Goal: Task Accomplishment & Management: Use online tool/utility

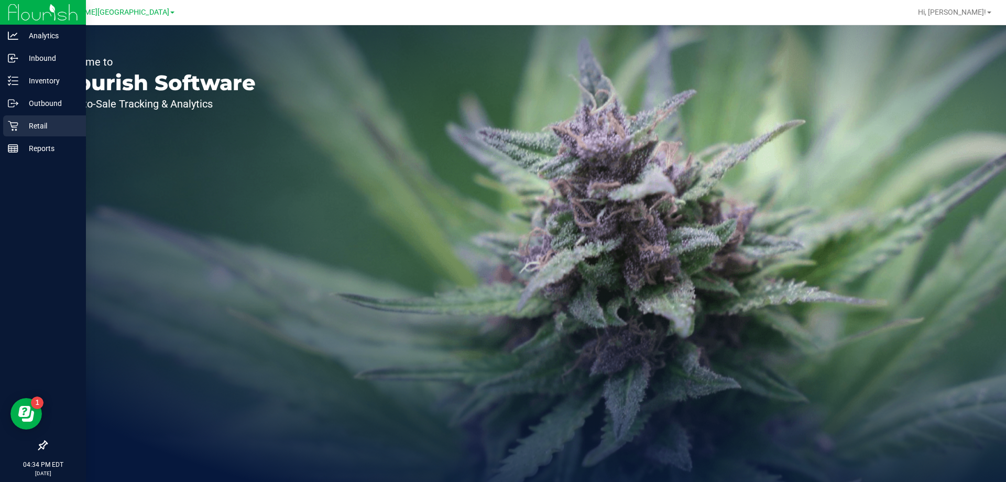
click at [21, 128] on p "Retail" at bounding box center [49, 125] width 63 height 13
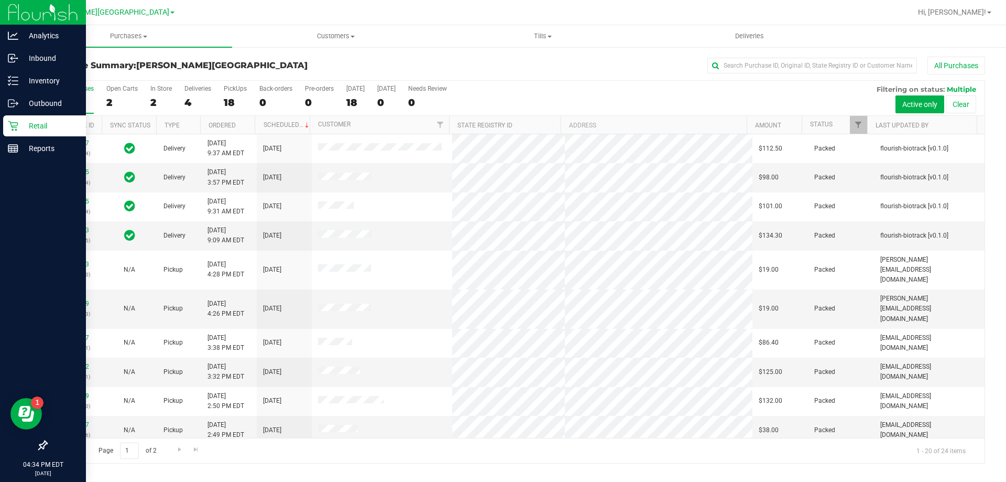
click at [27, 127] on p "Retail" at bounding box center [49, 125] width 63 height 13
click at [46, 78] on p "Inventory" at bounding box center [49, 80] width 63 height 13
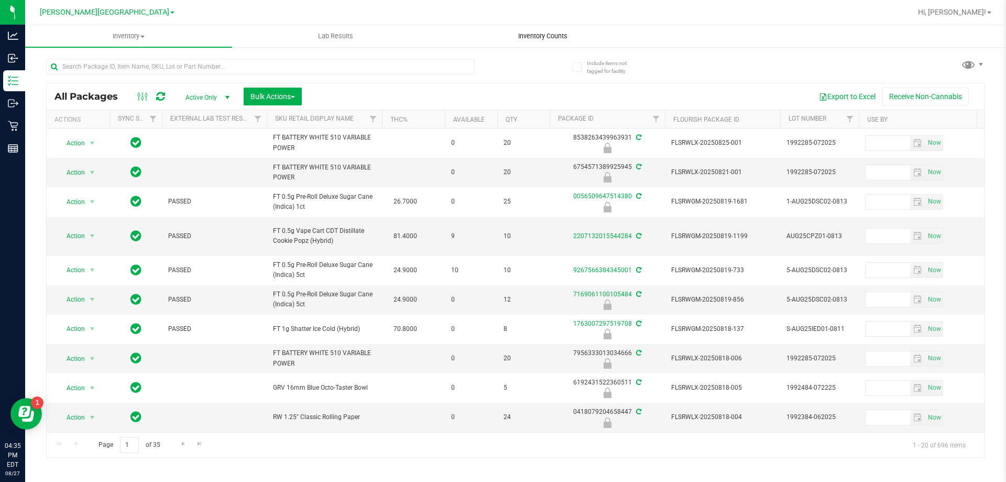
click at [537, 37] on span "Inventory Counts" at bounding box center [543, 35] width 78 height 9
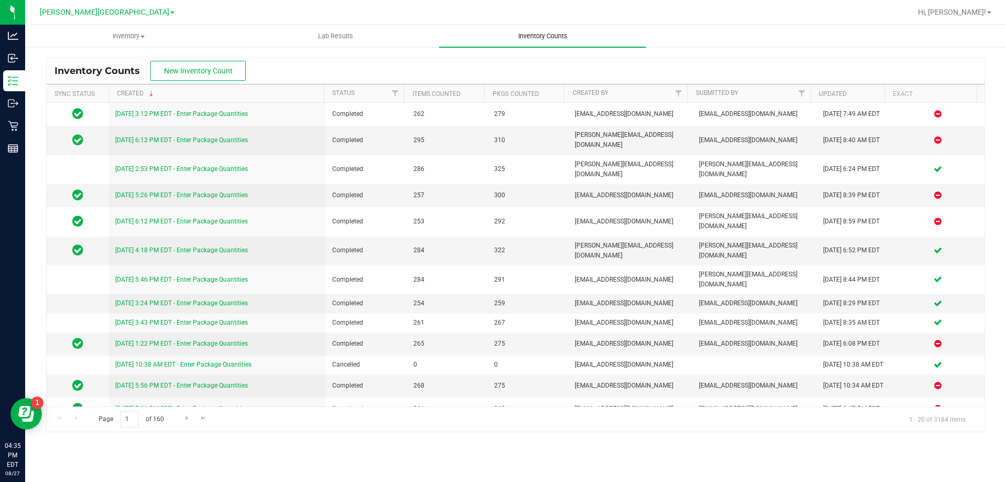
click at [536, 39] on span "Inventory Counts" at bounding box center [543, 35] width 78 height 9
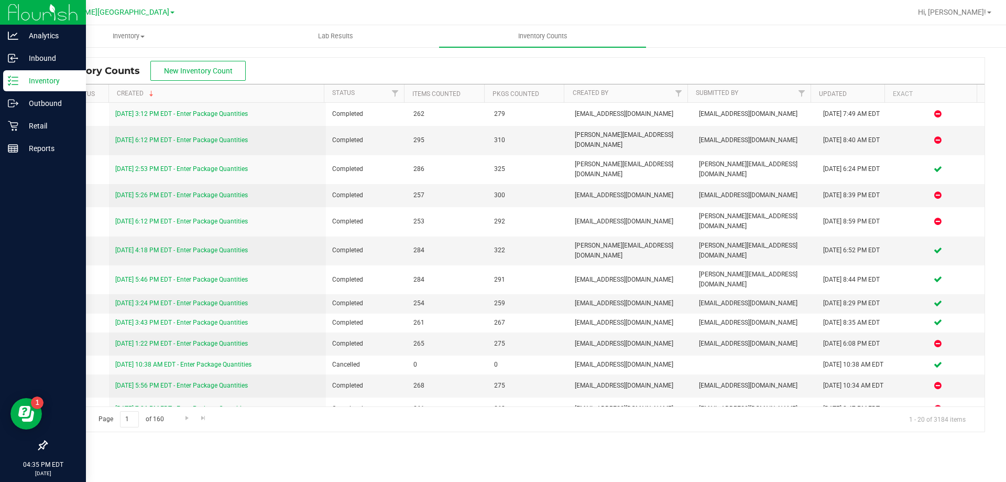
click at [19, 74] on div "Inventory" at bounding box center [44, 80] width 83 height 21
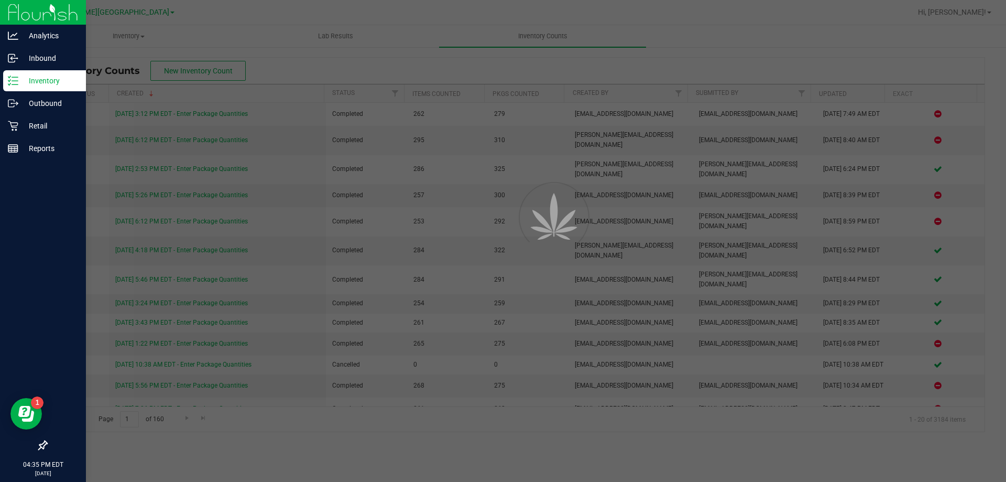
click at [19, 74] on div "Inventory" at bounding box center [44, 80] width 83 height 21
click at [20, 74] on div "Inventory" at bounding box center [44, 80] width 83 height 21
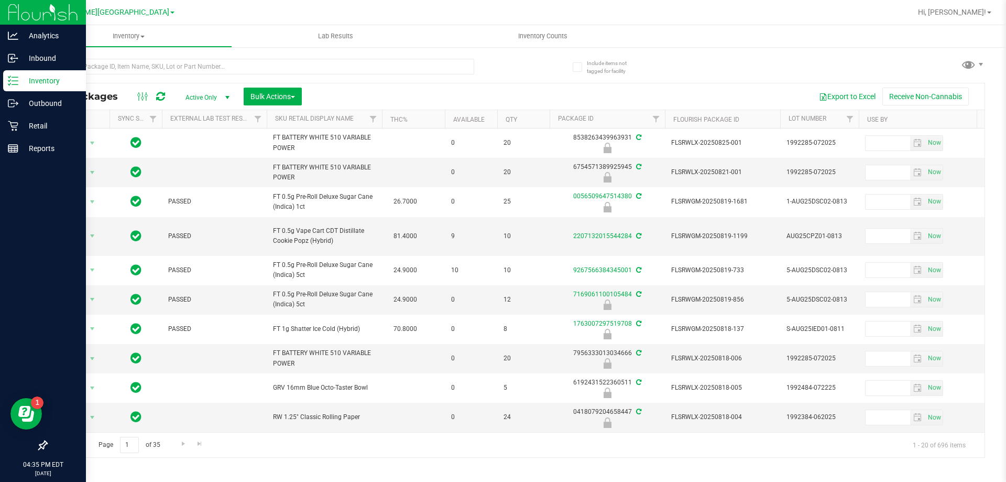
click at [31, 76] on p "Inventory" at bounding box center [49, 80] width 63 height 13
click at [23, 82] on p "Inventory" at bounding box center [49, 80] width 63 height 13
click at [33, 84] on p "Inventory" at bounding box center [49, 80] width 63 height 13
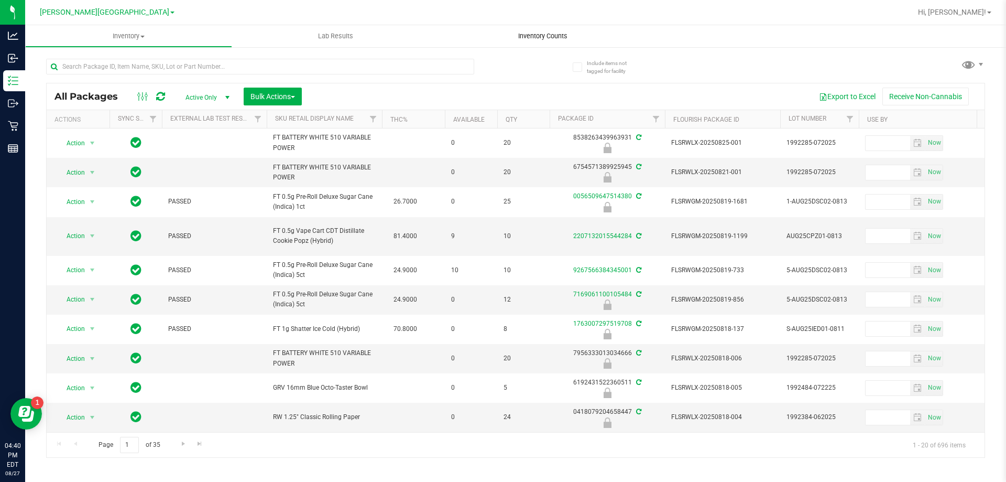
click at [529, 38] on span "Inventory Counts" at bounding box center [543, 35] width 78 height 9
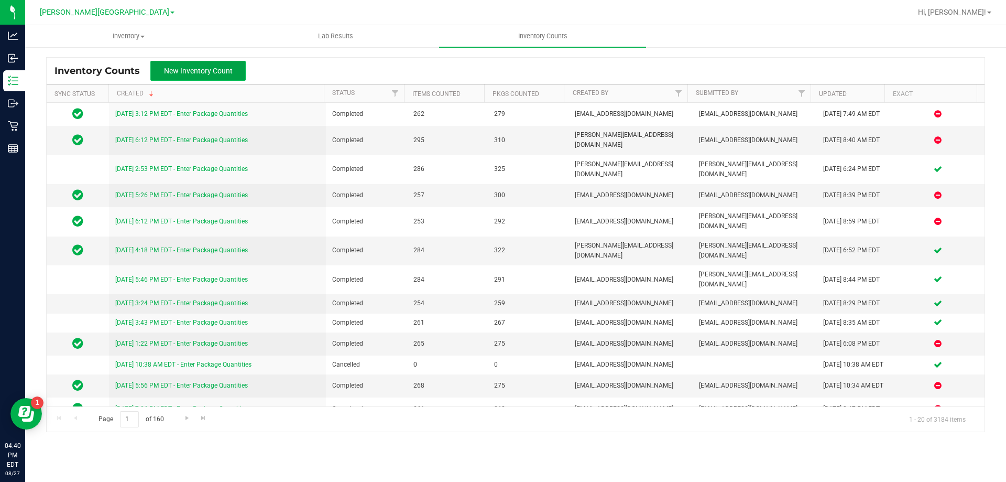
click at [202, 73] on span "New Inventory Count" at bounding box center [198, 71] width 69 height 8
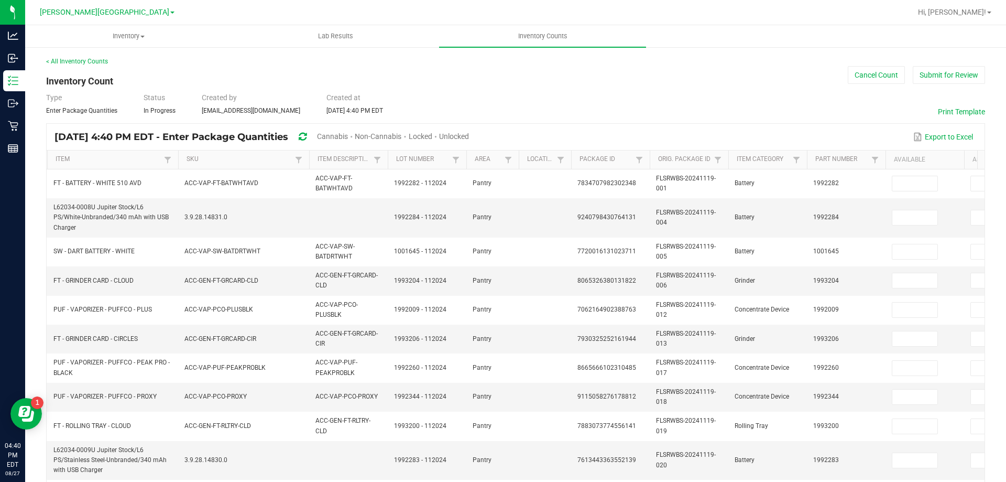
click at [348, 134] on span "Cannabis" at bounding box center [332, 136] width 31 height 8
click at [470, 137] on span "Unlocked" at bounding box center [455, 136] width 30 height 8
click at [60, 159] on link "Item" at bounding box center [108, 159] width 105 height 8
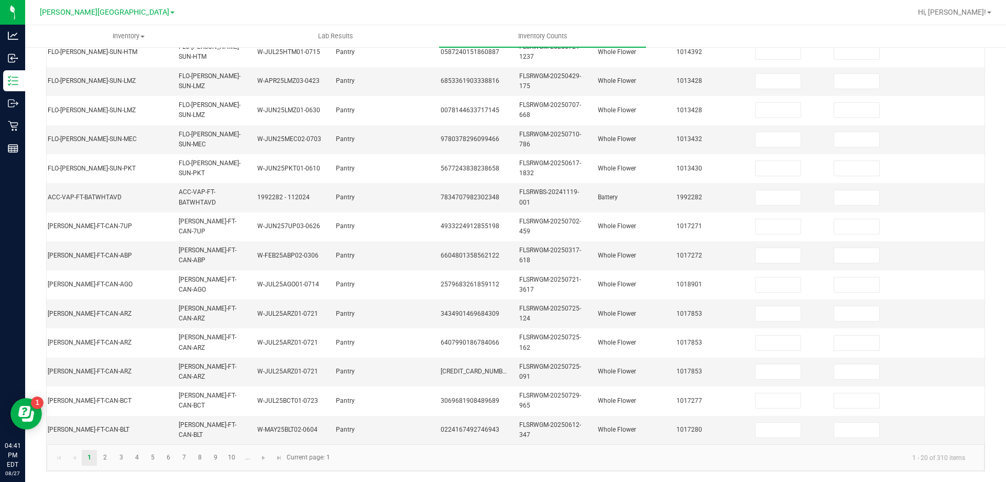
scroll to position [0, 150]
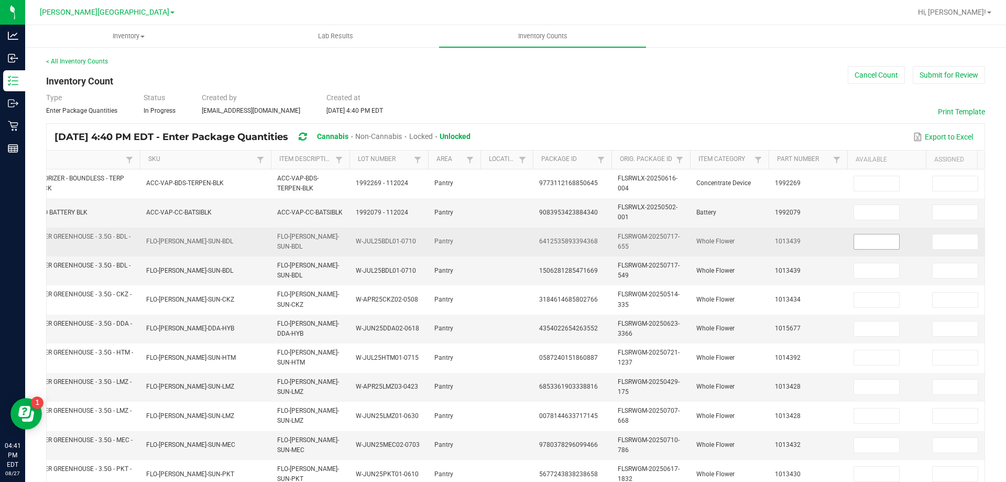
click at [867, 238] on input at bounding box center [876, 241] width 45 height 15
click at [947, 236] on input at bounding box center [955, 241] width 45 height 15
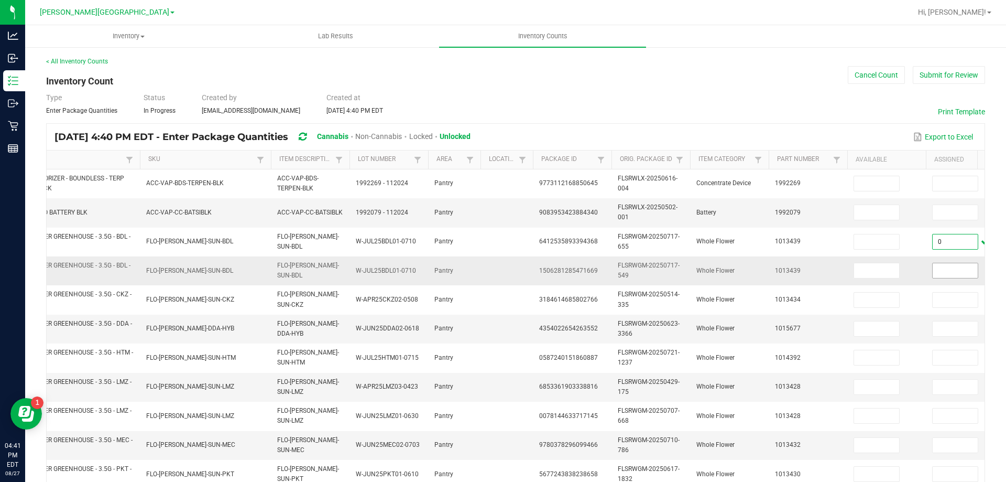
type input "0"
click at [957, 275] on input at bounding box center [955, 270] width 45 height 15
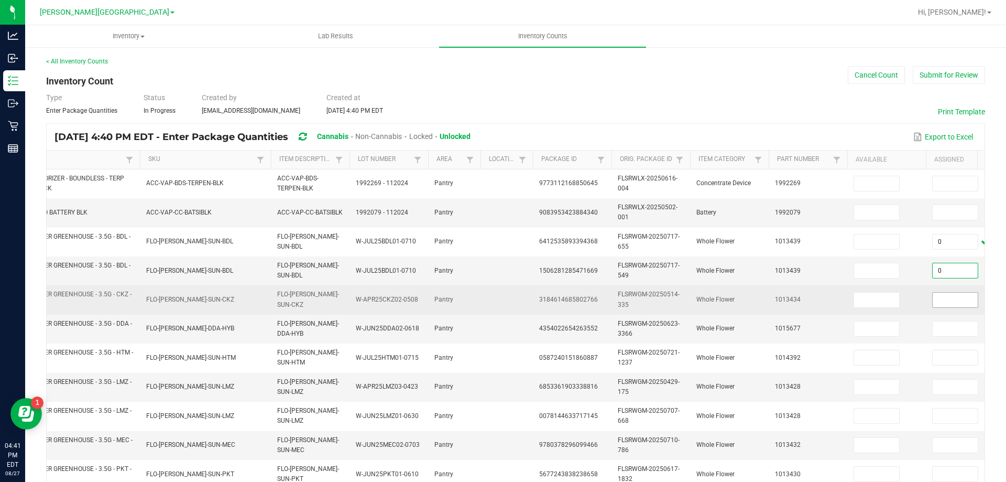
type input "0"
click at [954, 296] on input at bounding box center [955, 299] width 45 height 15
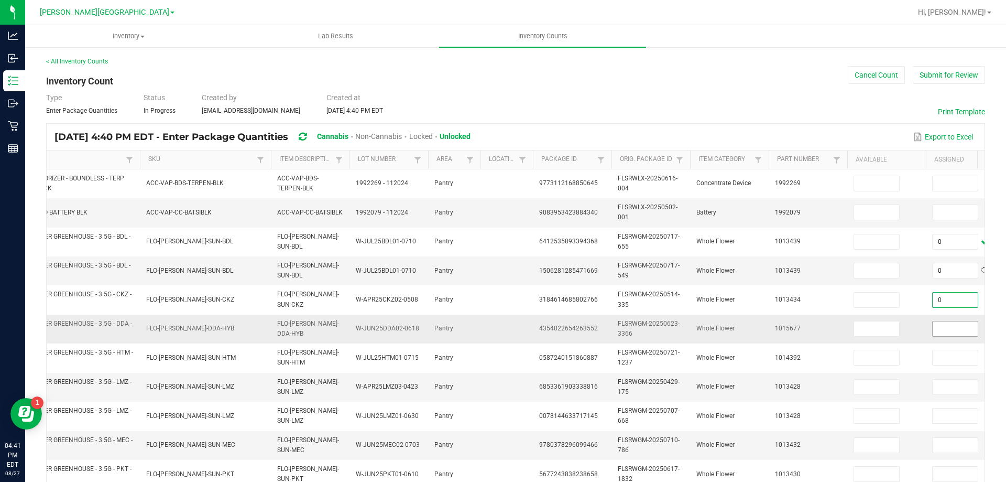
type input "0"
click at [947, 323] on input at bounding box center [955, 328] width 45 height 15
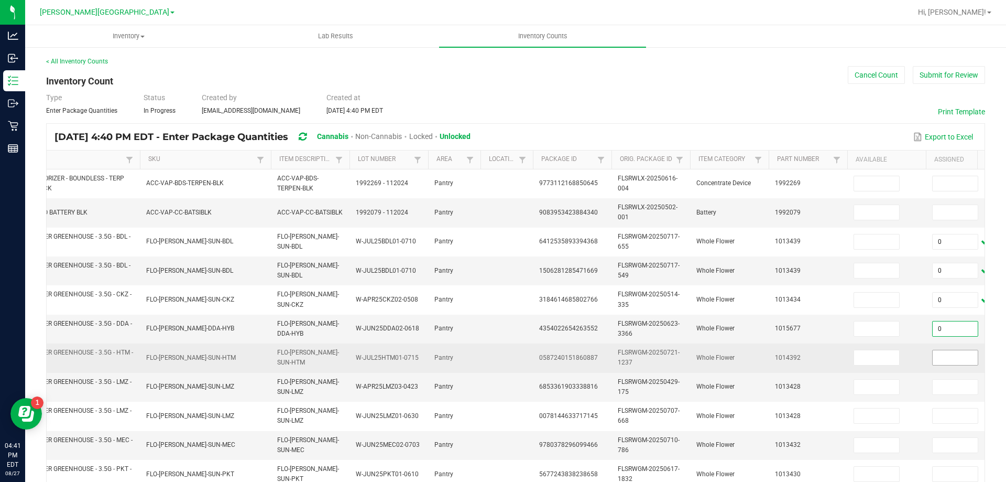
type input "0"
click at [952, 353] on input at bounding box center [955, 357] width 45 height 15
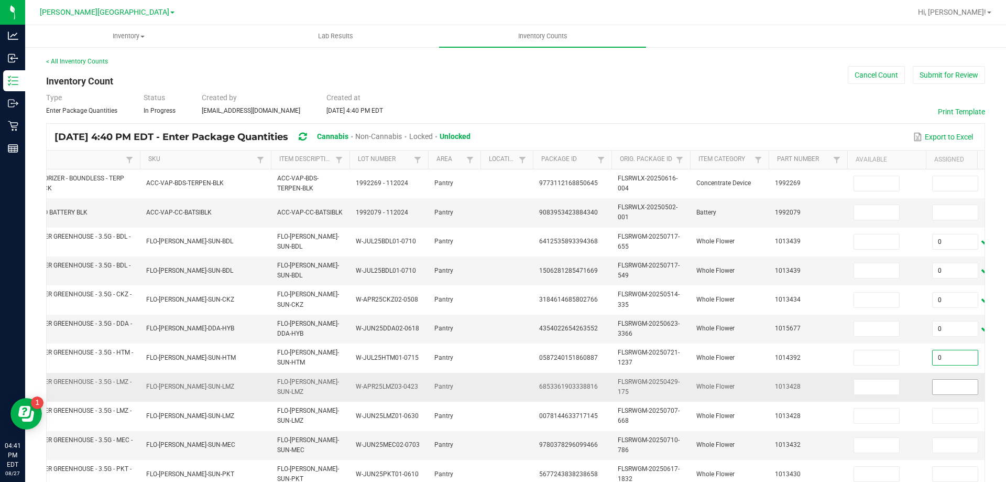
type input "0"
click at [950, 385] on input at bounding box center [955, 386] width 45 height 15
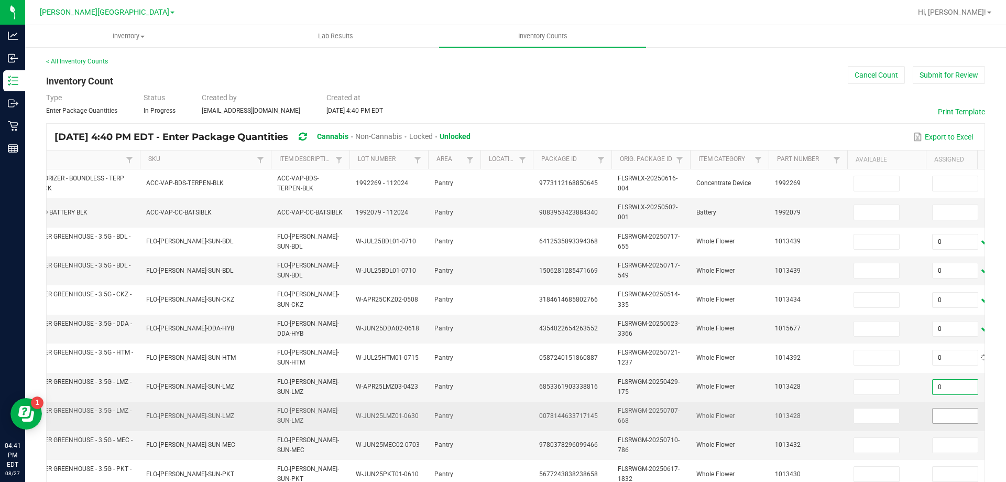
type input "0"
click at [946, 414] on input at bounding box center [955, 415] width 45 height 15
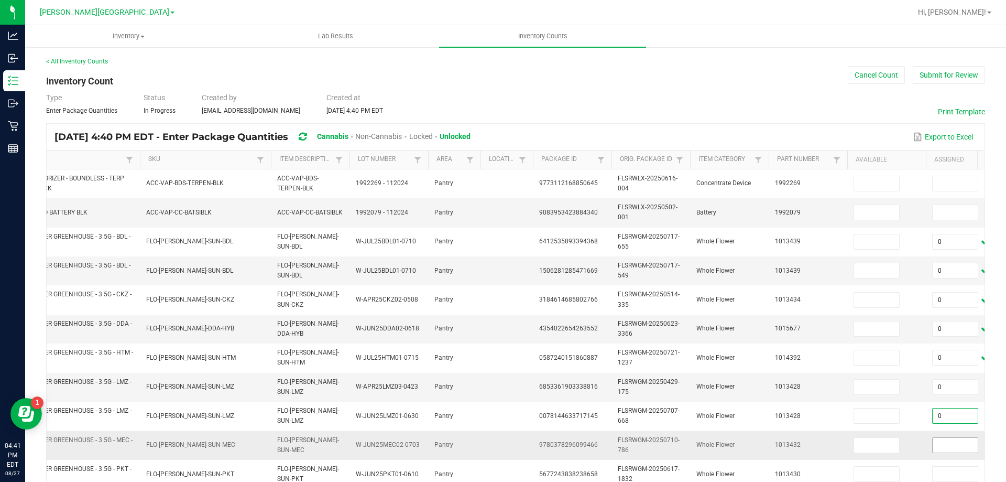
type input "0"
click at [946, 441] on input at bounding box center [955, 445] width 45 height 15
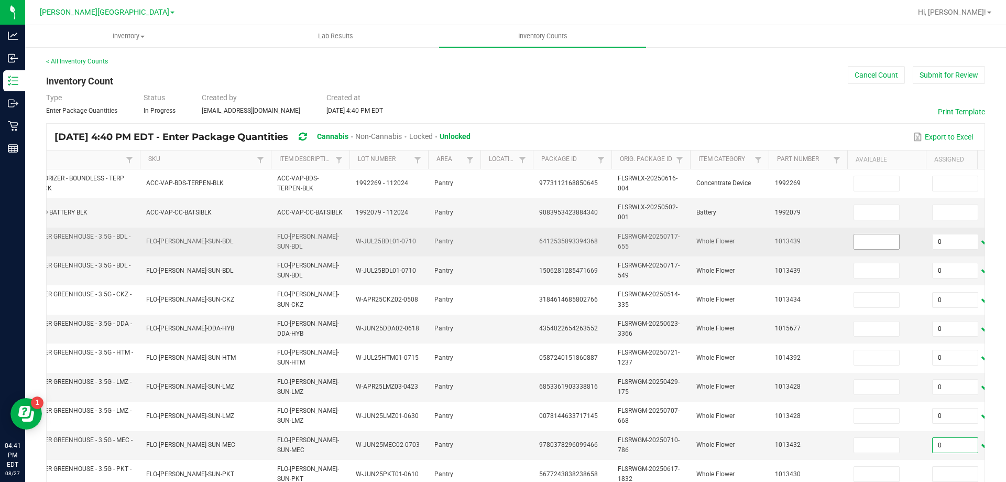
type input "0"
click at [867, 239] on input at bounding box center [876, 241] width 45 height 15
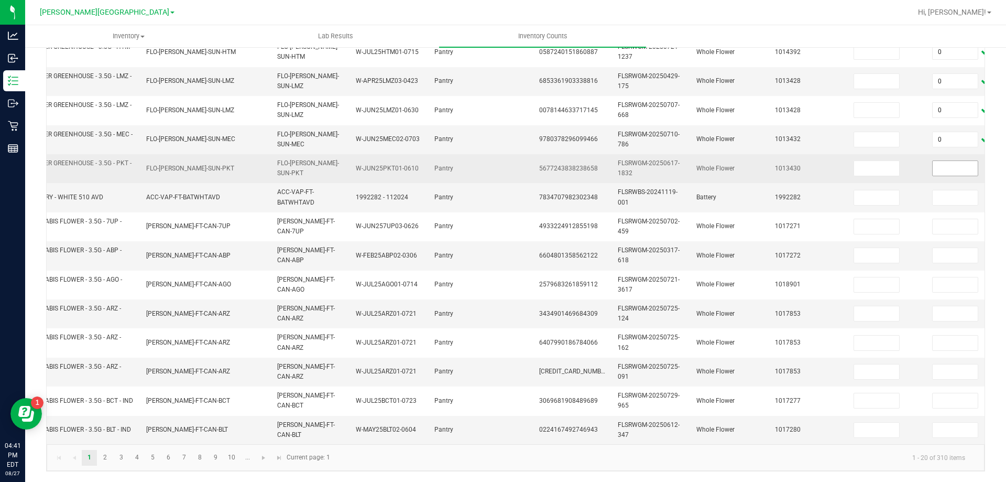
type input "20"
click at [955, 164] on input at bounding box center [955, 168] width 45 height 15
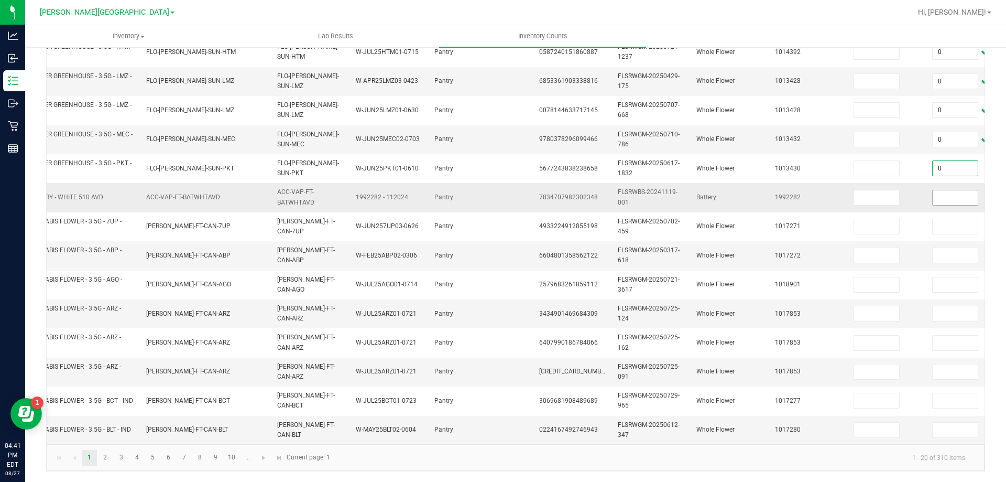
type input "0"
click at [942, 193] on input at bounding box center [955, 197] width 45 height 15
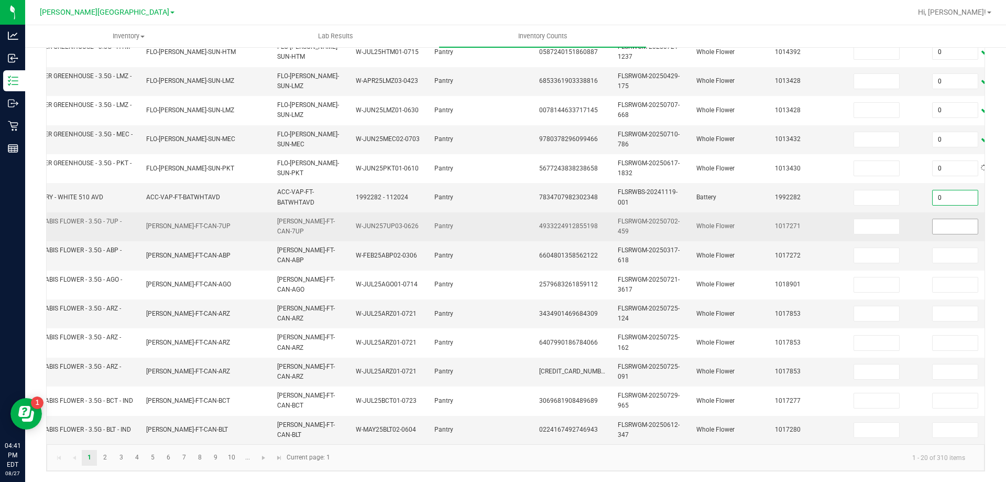
type input "0"
click at [949, 221] on input at bounding box center [955, 226] width 45 height 15
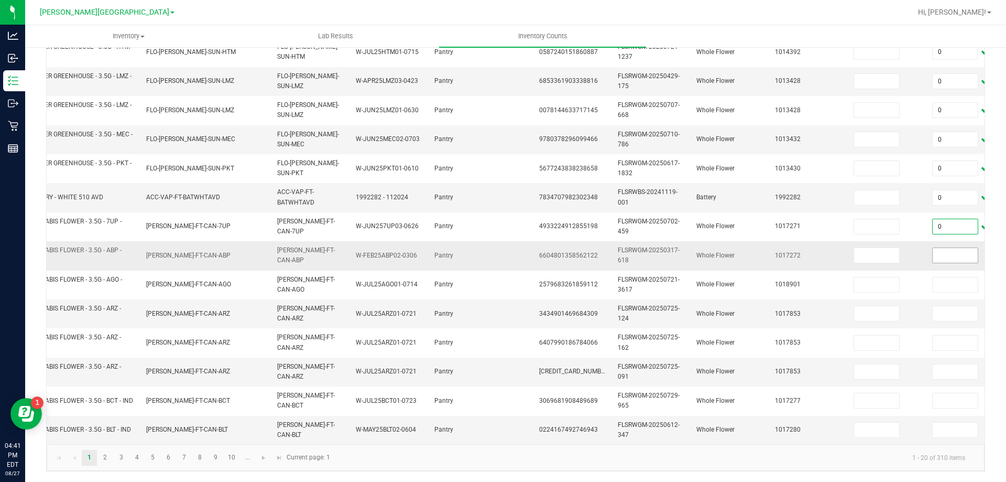
type input "0"
click at [948, 248] on input at bounding box center [955, 255] width 45 height 15
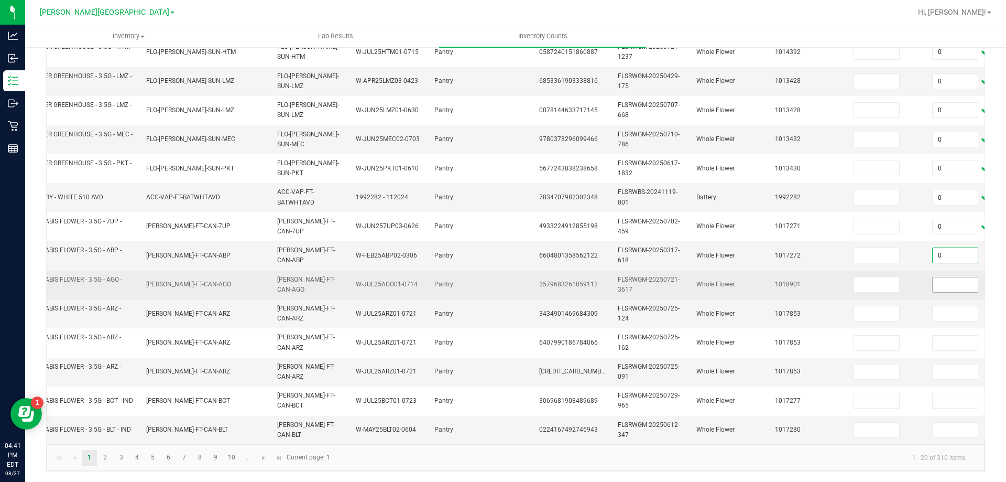
type input "0"
click at [945, 277] on input at bounding box center [955, 284] width 45 height 15
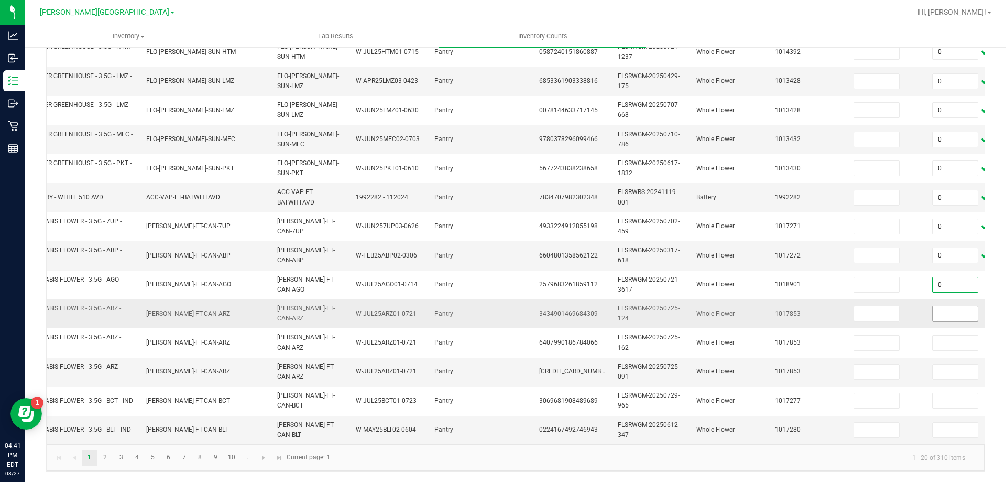
type input "0"
click at [943, 306] on input at bounding box center [955, 313] width 45 height 15
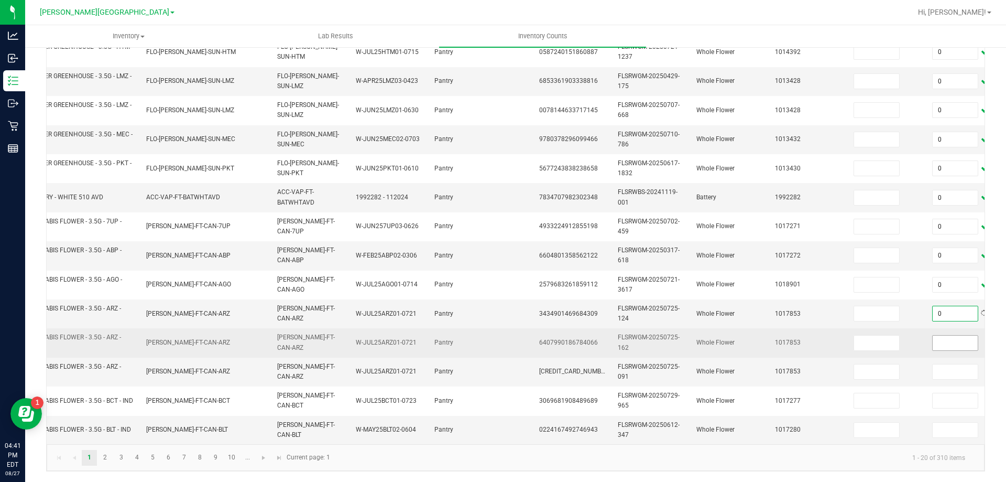
type input "0"
click at [947, 335] on input "0" at bounding box center [955, 342] width 45 height 15
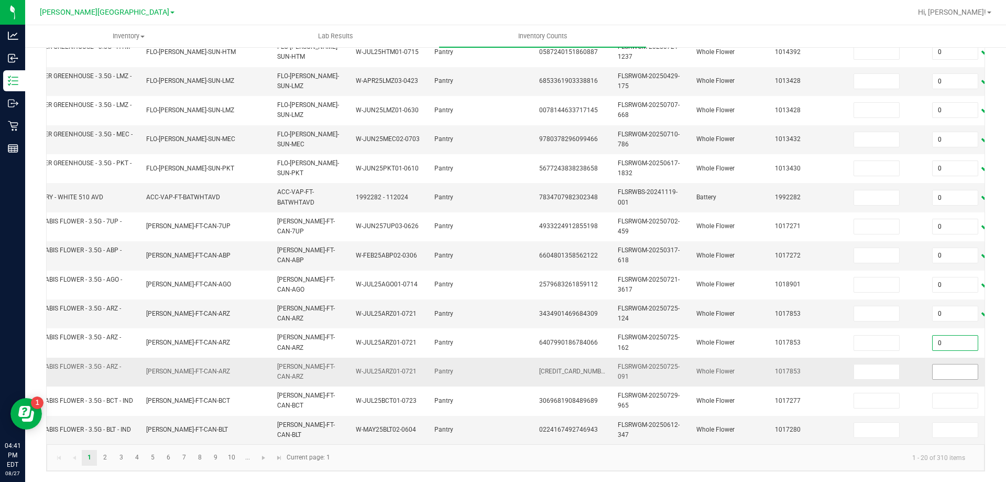
type input "0"
click at [942, 364] on input at bounding box center [955, 371] width 45 height 15
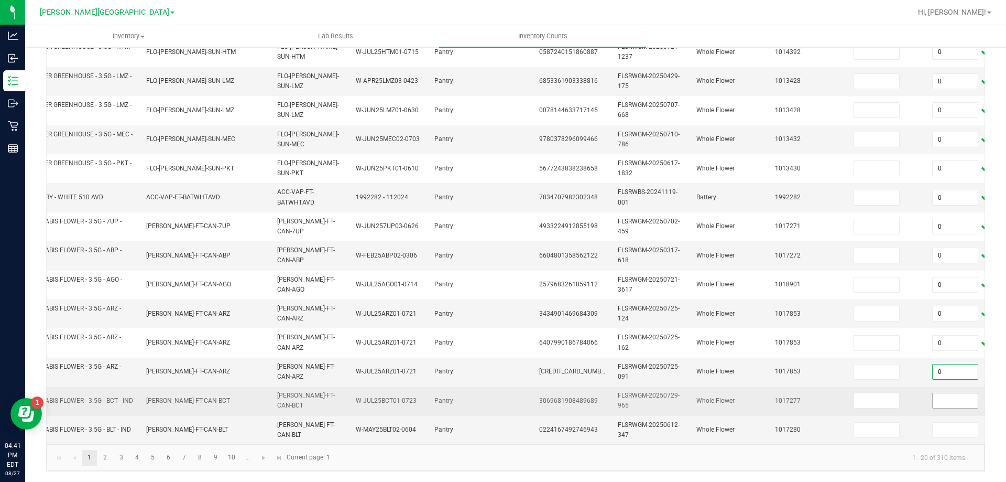
type input "0"
click at [942, 393] on input at bounding box center [955, 400] width 45 height 15
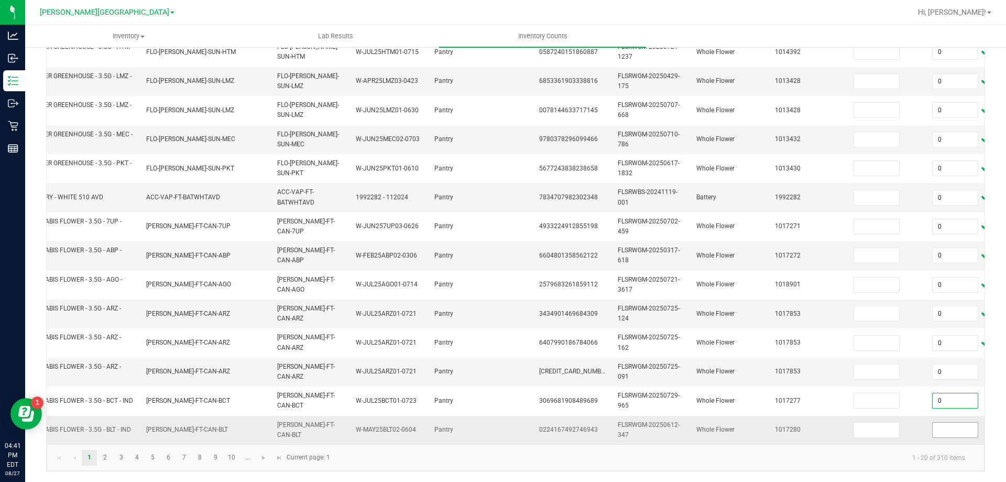
type input "0"
click at [942, 422] on input at bounding box center [955, 429] width 45 height 15
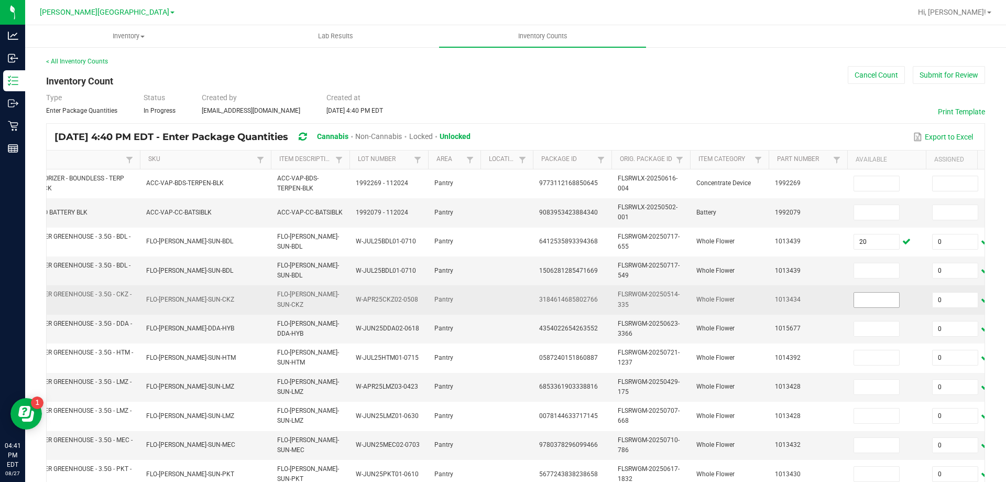
type input "0"
click at [889, 299] on input at bounding box center [876, 299] width 45 height 15
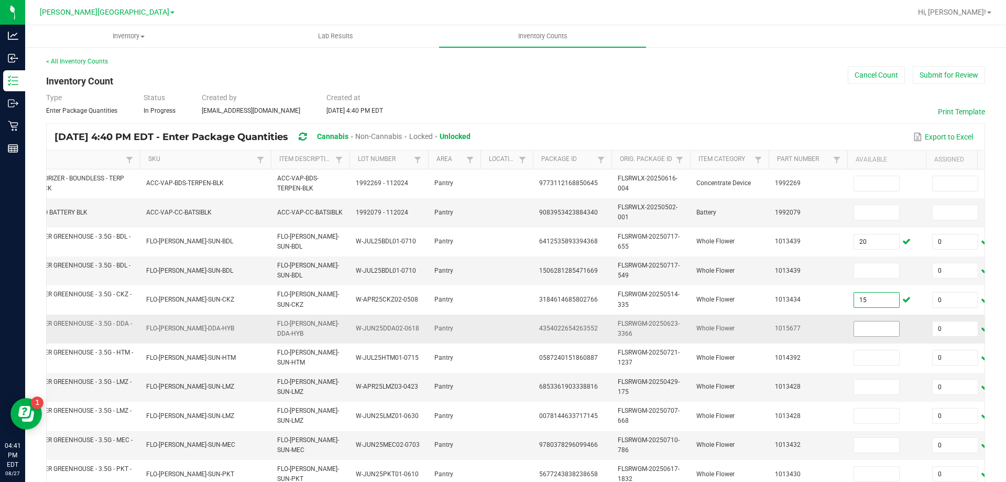
type input "15"
click at [871, 328] on input at bounding box center [876, 328] width 45 height 15
type input "3"
click at [861, 271] on input at bounding box center [876, 270] width 45 height 15
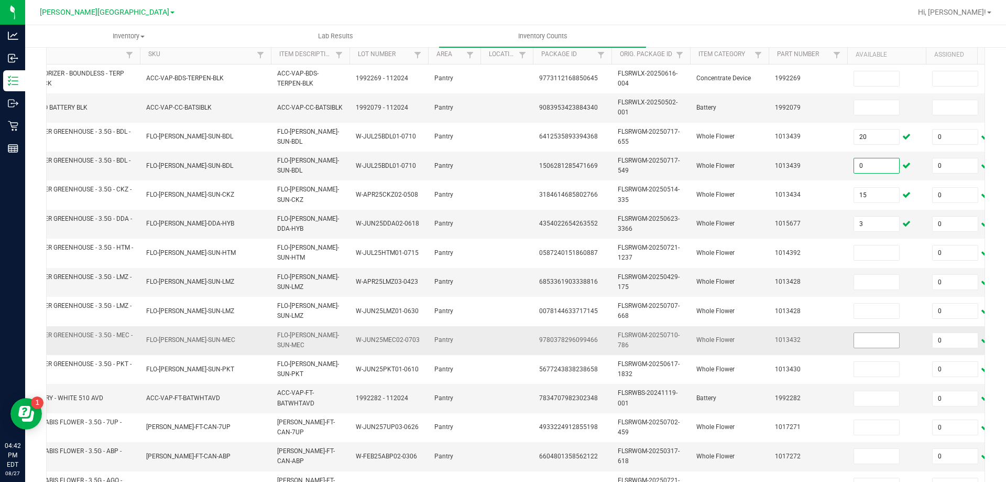
type input "0"
click at [881, 338] on input at bounding box center [876, 340] width 45 height 15
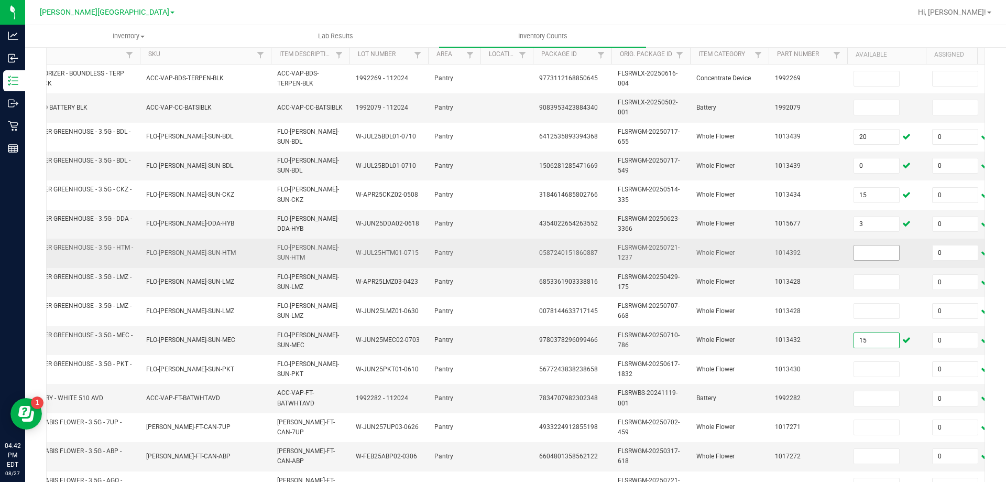
type input "15"
click at [862, 250] on input at bounding box center [876, 252] width 45 height 15
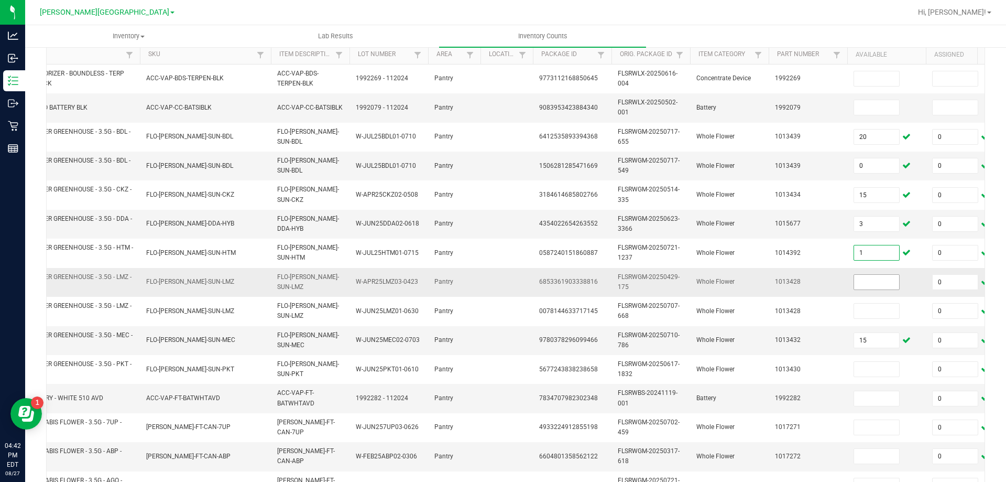
type input "1"
click at [874, 289] on input at bounding box center [876, 282] width 45 height 15
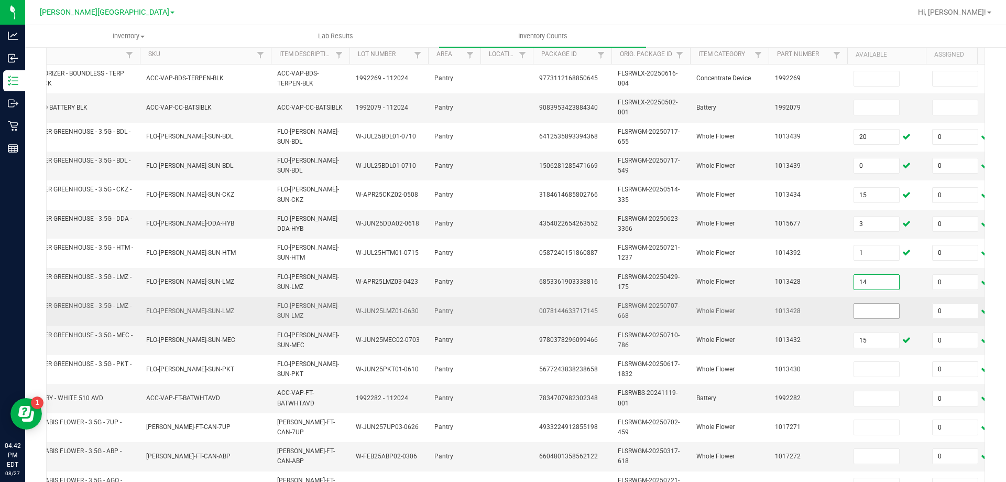
type input "14"
click at [877, 307] on input at bounding box center [876, 310] width 45 height 15
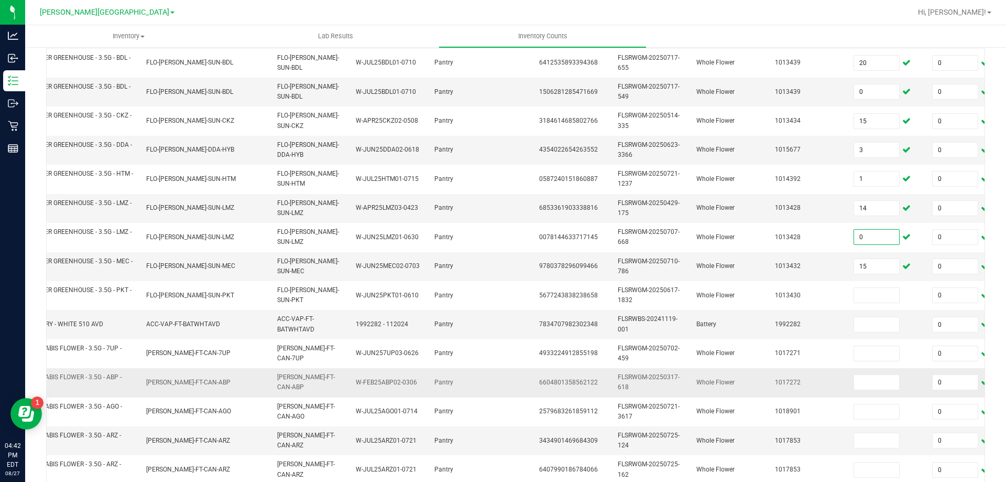
scroll to position [210, 0]
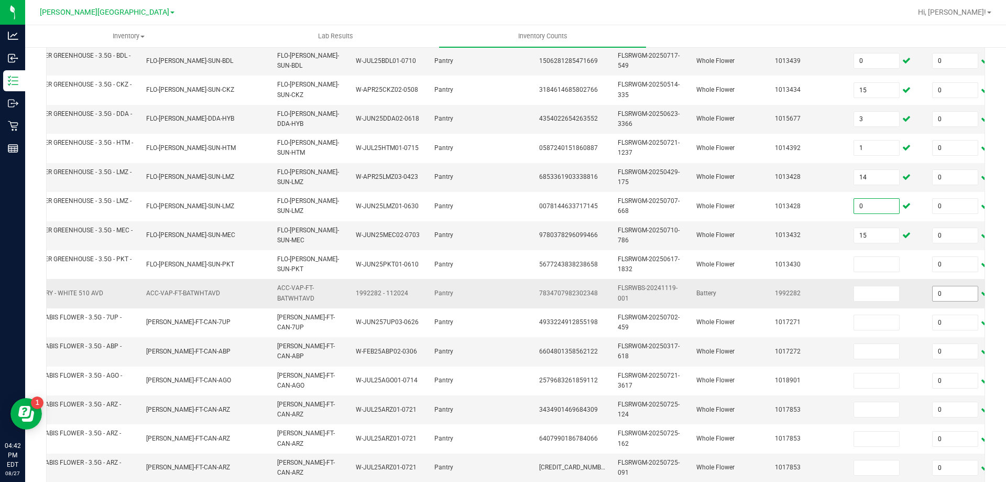
type input "0"
click at [943, 288] on input "0" at bounding box center [955, 293] width 45 height 15
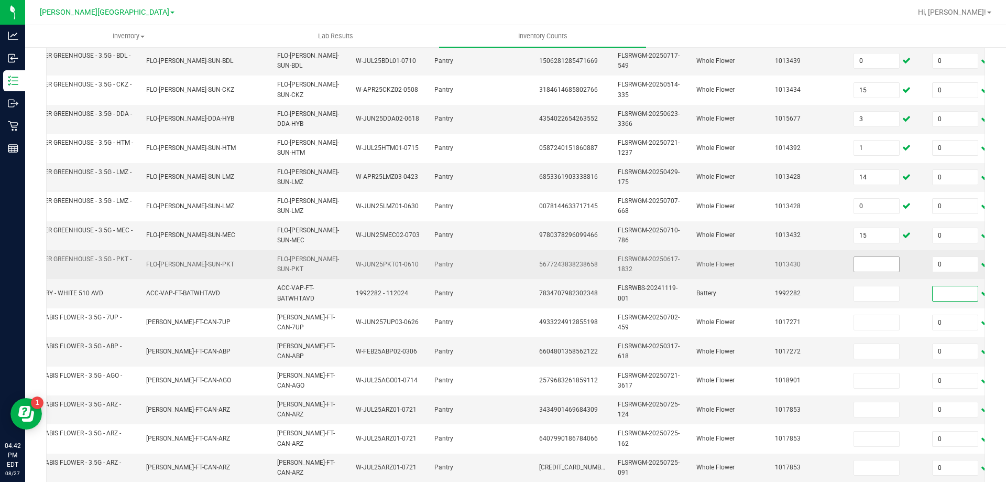
click at [871, 267] on input at bounding box center [876, 264] width 45 height 15
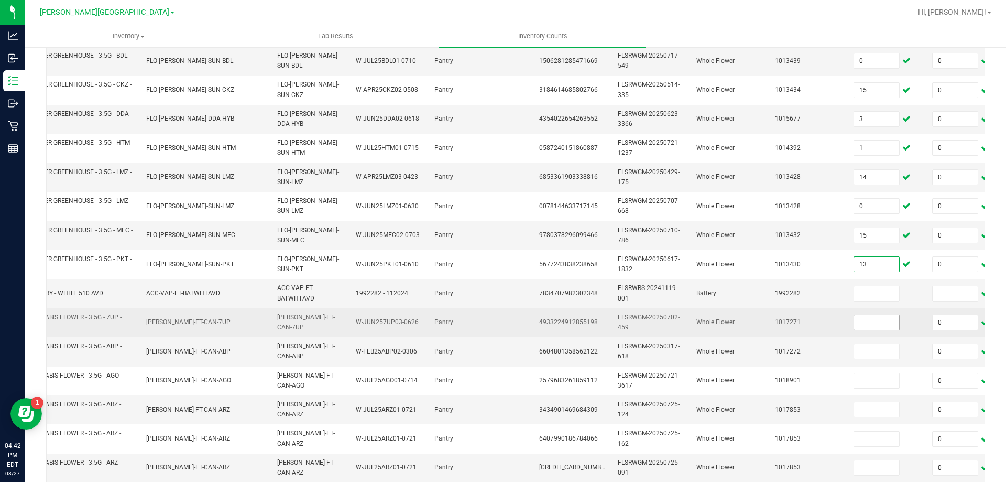
type input "13"
click at [882, 325] on input at bounding box center [876, 322] width 45 height 15
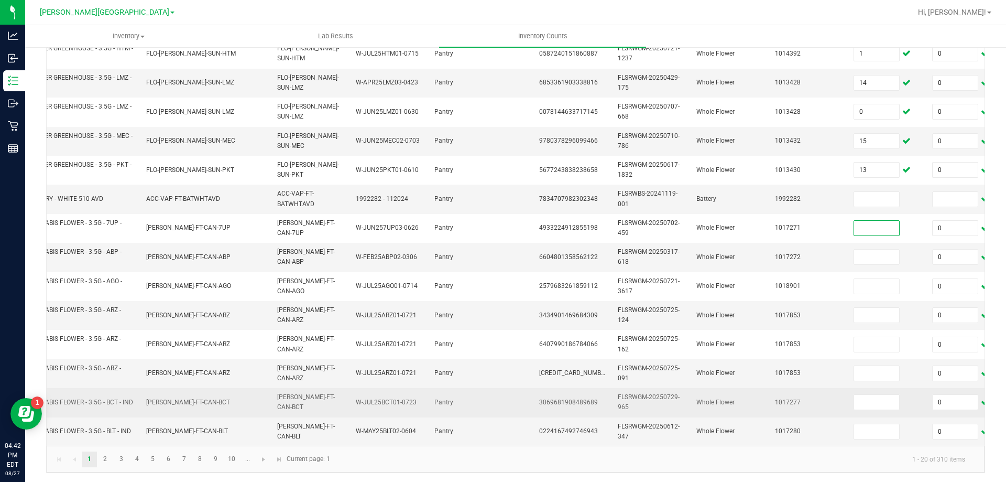
scroll to position [313, 0]
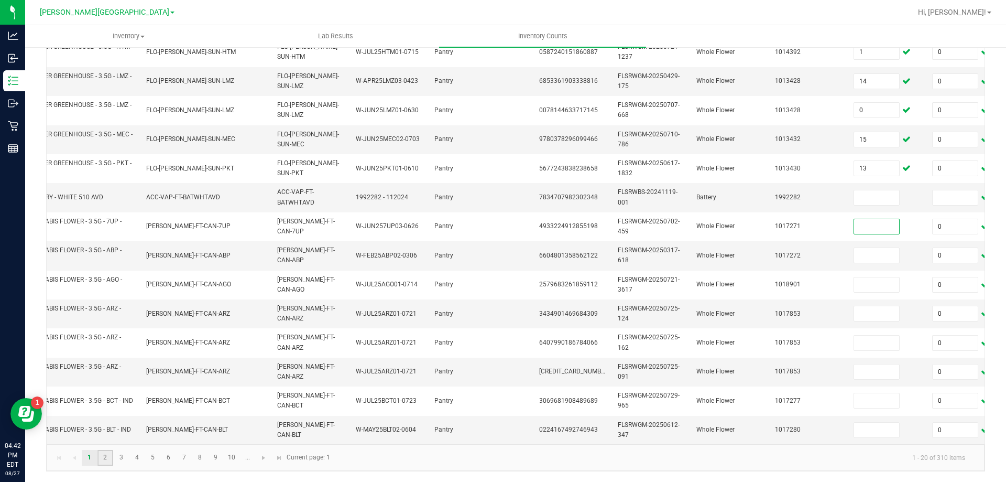
click at [104, 457] on link "2" at bounding box center [104, 458] width 15 height 16
click at [887, 306] on input at bounding box center [876, 313] width 45 height 15
type input "15"
click at [86, 456] on link "1" at bounding box center [89, 458] width 15 height 16
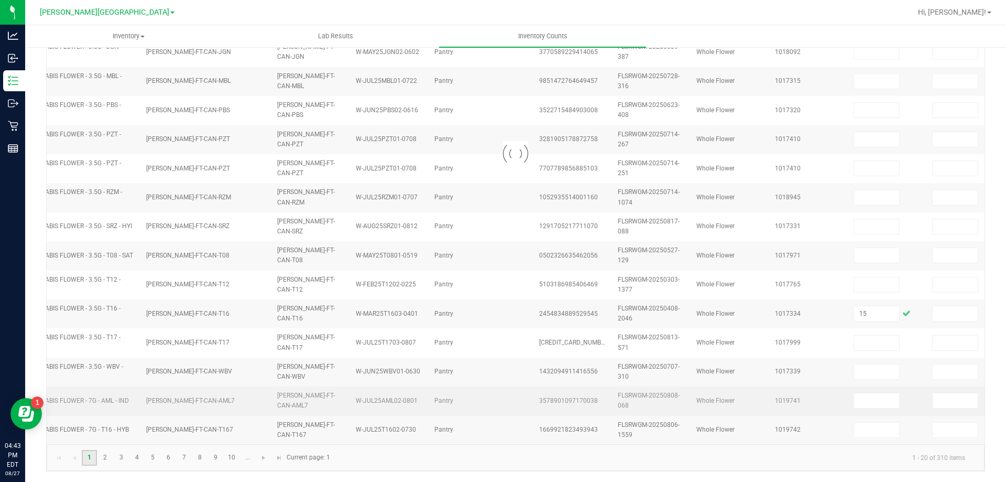
type input "20"
type input "0"
type input "15"
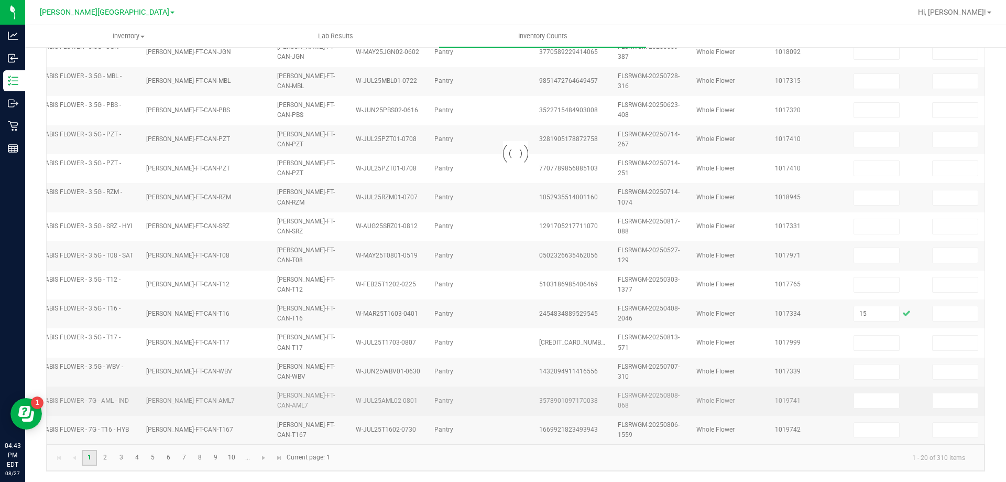
type input "0"
type input "3"
type input "0"
type input "1"
type input "0"
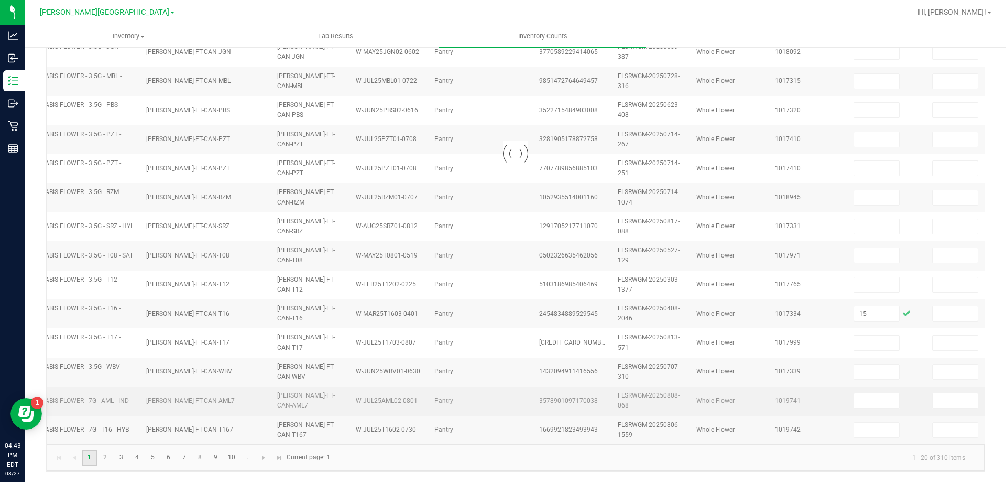
type input "14"
type input "0"
type input "15"
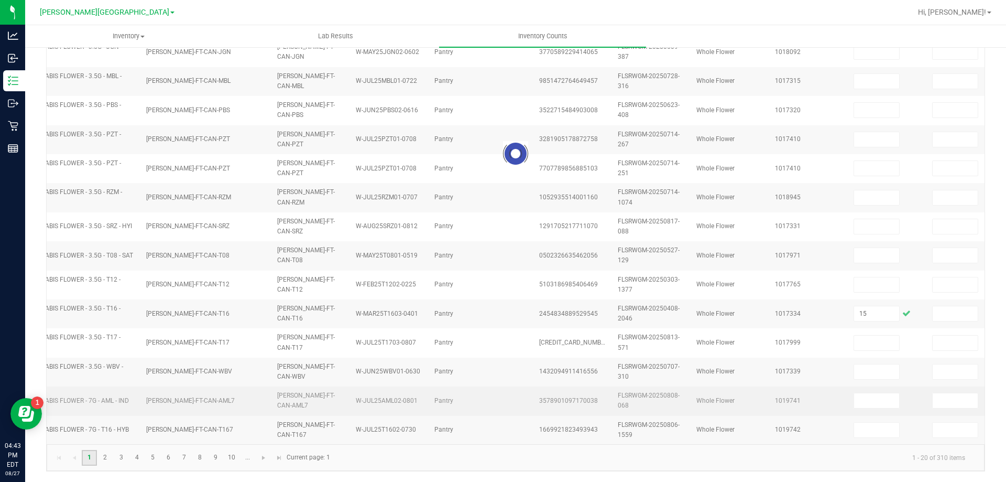
type input "0"
type input "13"
type input "0"
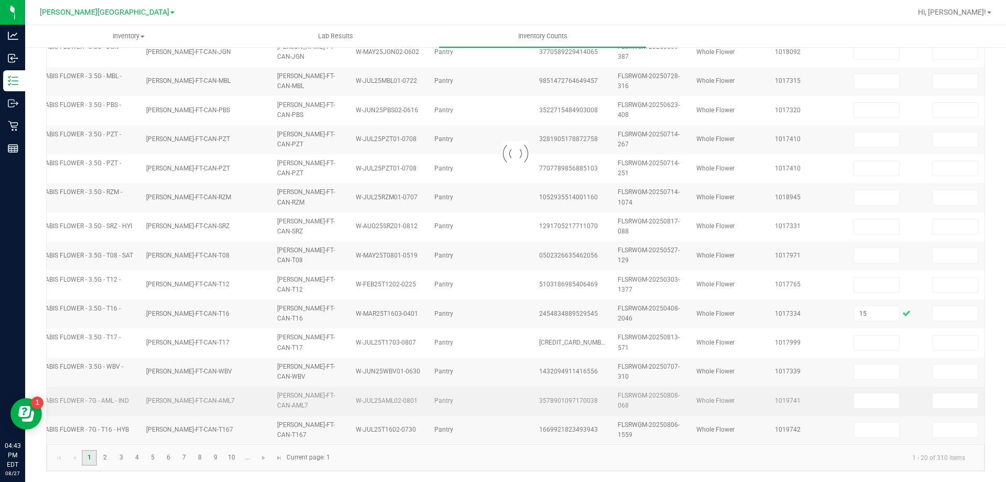
type input "0"
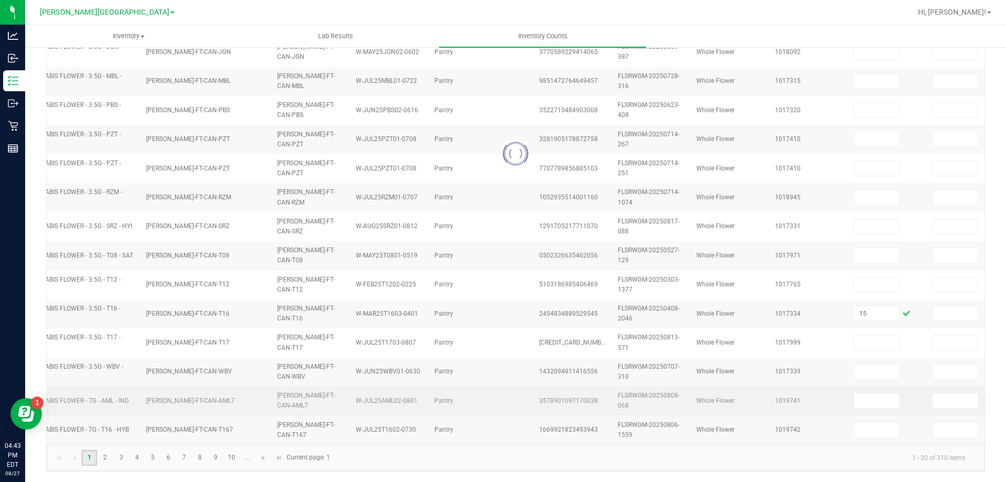
type input "0"
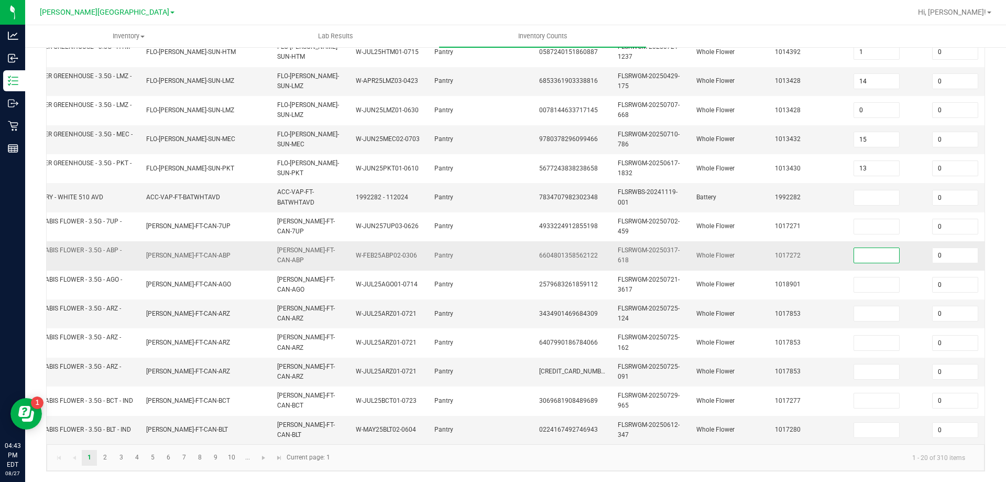
click at [882, 252] on input at bounding box center [876, 255] width 45 height 15
type input "12"
click at [865, 422] on input at bounding box center [876, 429] width 45 height 15
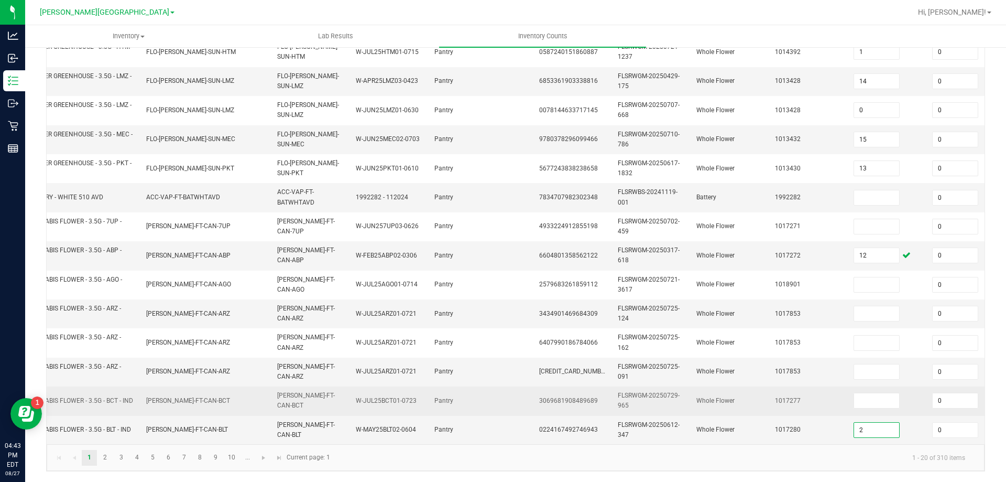
type input "2"
click at [811, 387] on td "1017277" at bounding box center [808, 400] width 79 height 29
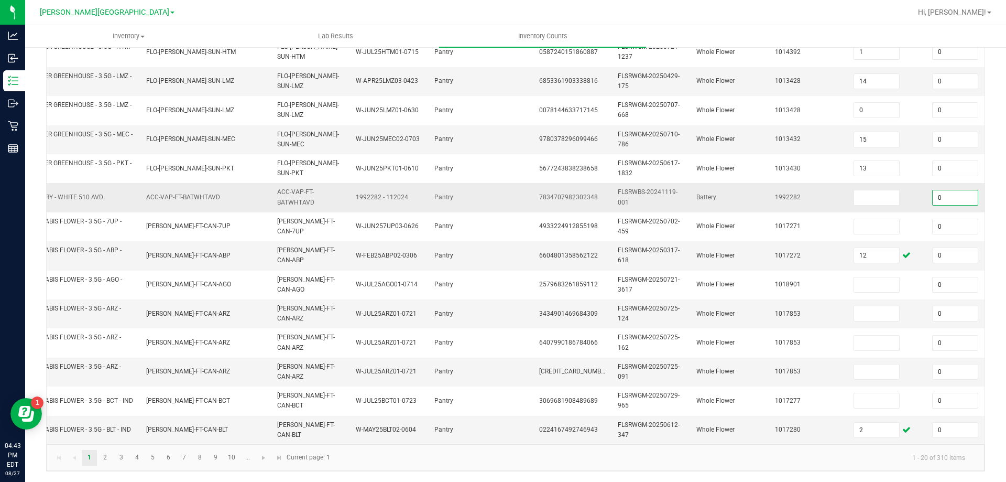
click at [948, 190] on input "0" at bounding box center [955, 197] width 45 height 15
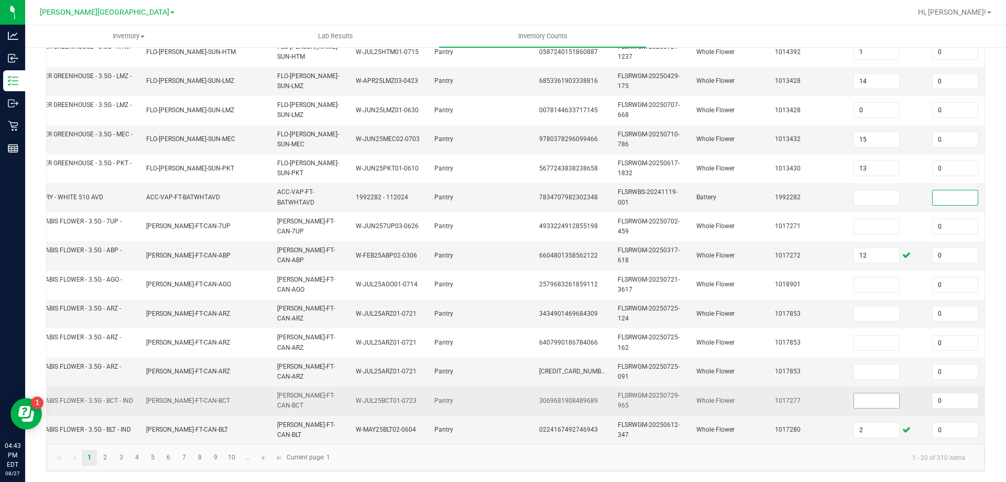
click at [890, 393] on input at bounding box center [876, 400] width 45 height 15
type input "14"
click at [820, 386] on td "1017277" at bounding box center [808, 400] width 79 height 29
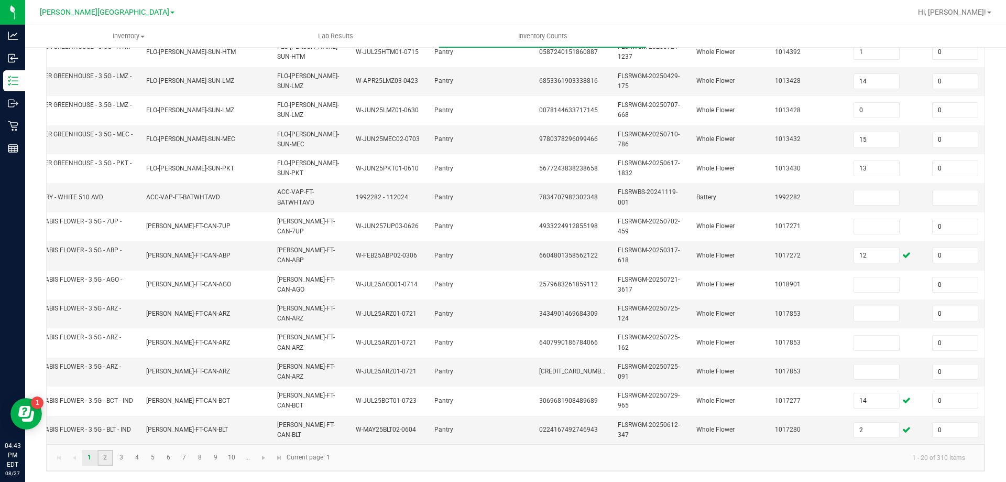
click at [104, 461] on link "2" at bounding box center [104, 458] width 15 height 16
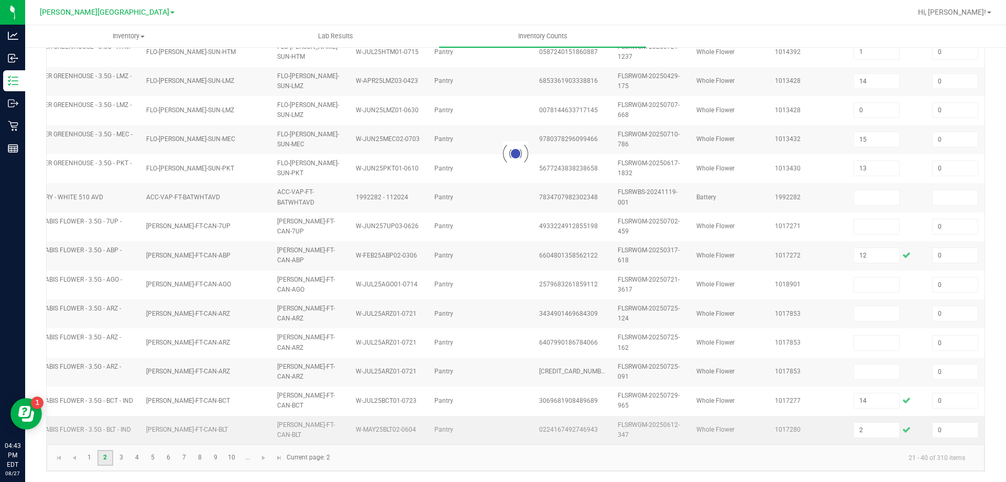
type input "15"
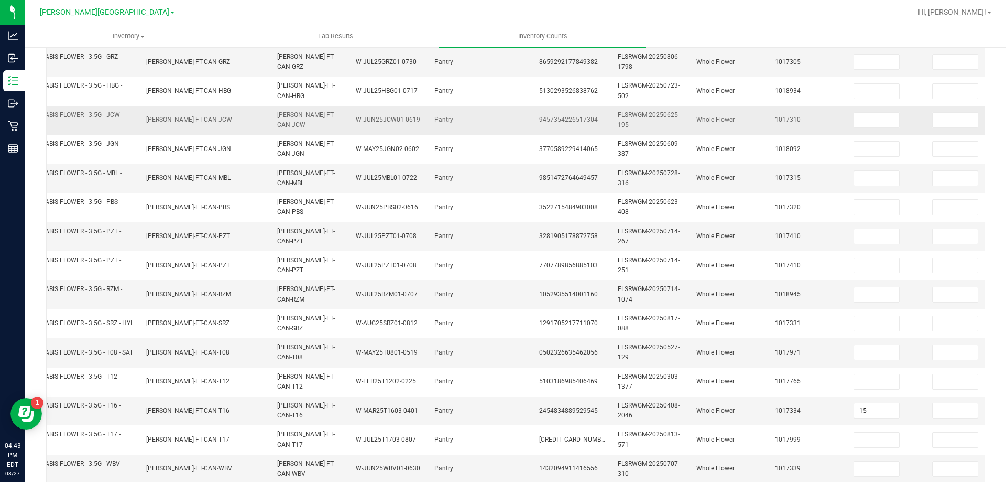
scroll to position [0, 0]
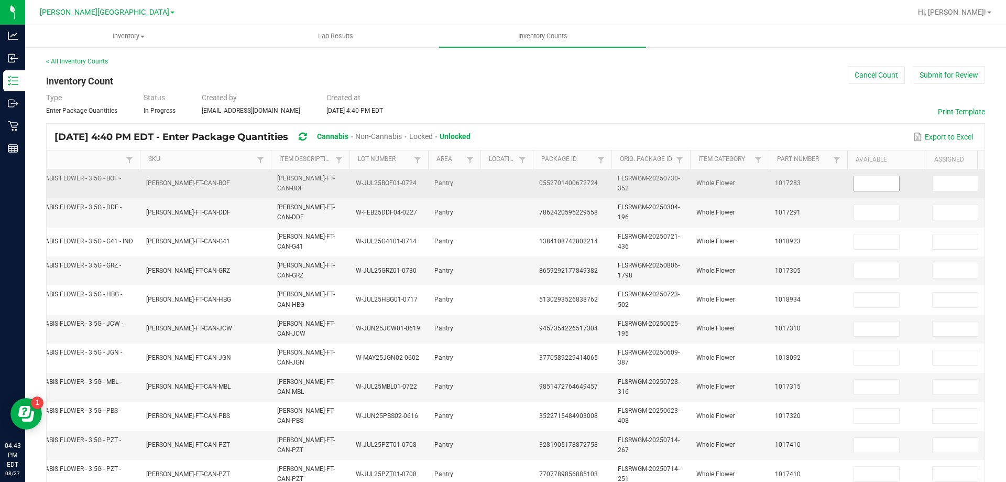
click at [881, 182] on input at bounding box center [876, 183] width 45 height 15
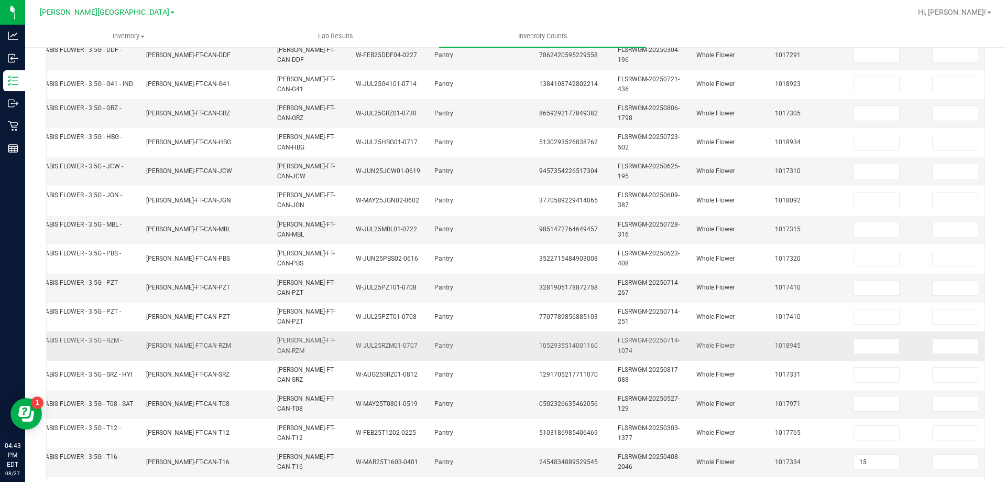
scroll to position [262, 0]
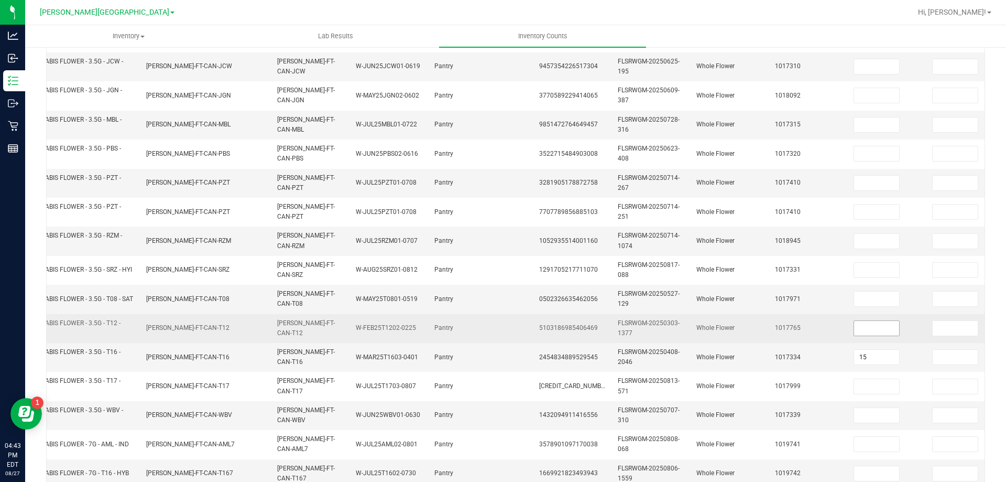
type input "1"
drag, startPoint x: 877, startPoint y: 321, endPoint x: 875, endPoint y: 327, distance: 6.1
click at [876, 323] on input at bounding box center [876, 328] width 45 height 15
type input "6"
click at [946, 332] on input at bounding box center [955, 328] width 45 height 15
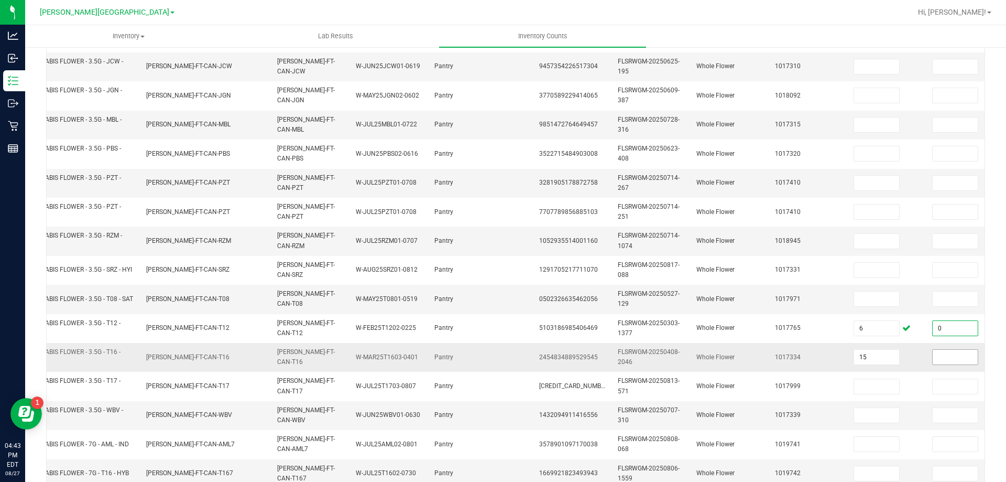
type input "0"
click at [954, 353] on input at bounding box center [955, 357] width 45 height 15
type input "0"
click at [946, 301] on input at bounding box center [955, 298] width 45 height 15
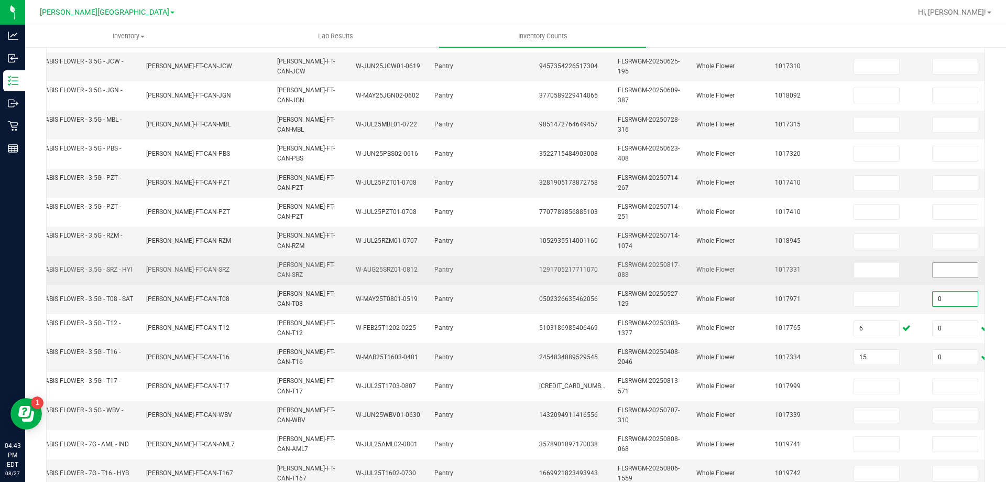
type input "0"
click at [949, 273] on input at bounding box center [955, 270] width 45 height 15
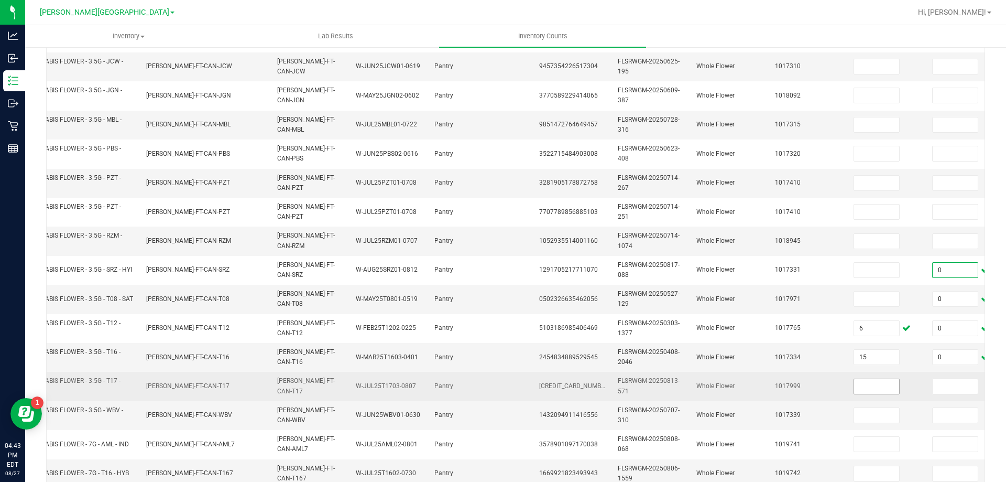
type input "0"
click at [877, 387] on input at bounding box center [876, 386] width 45 height 15
type input "8"
click at [942, 386] on input at bounding box center [955, 386] width 45 height 15
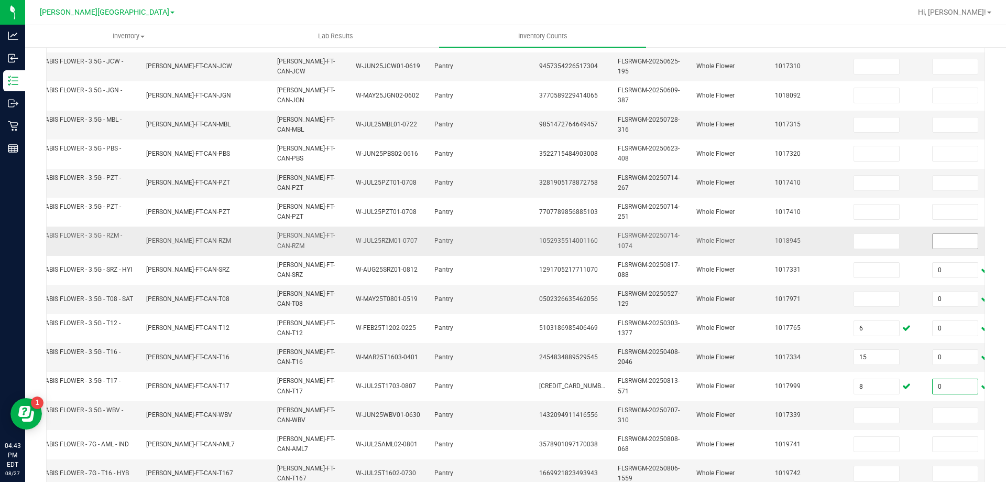
type input "0"
click at [941, 241] on input at bounding box center [955, 241] width 45 height 15
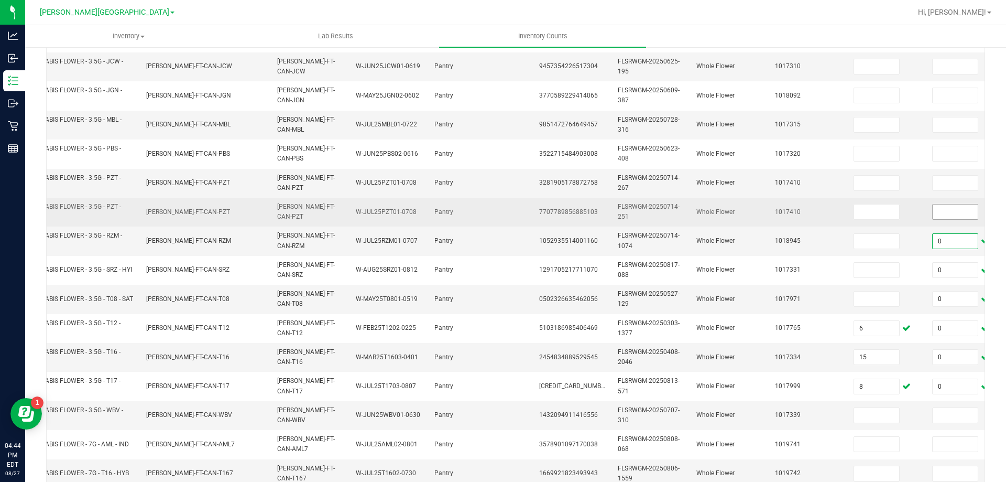
type input "0"
click at [949, 214] on input at bounding box center [955, 211] width 45 height 15
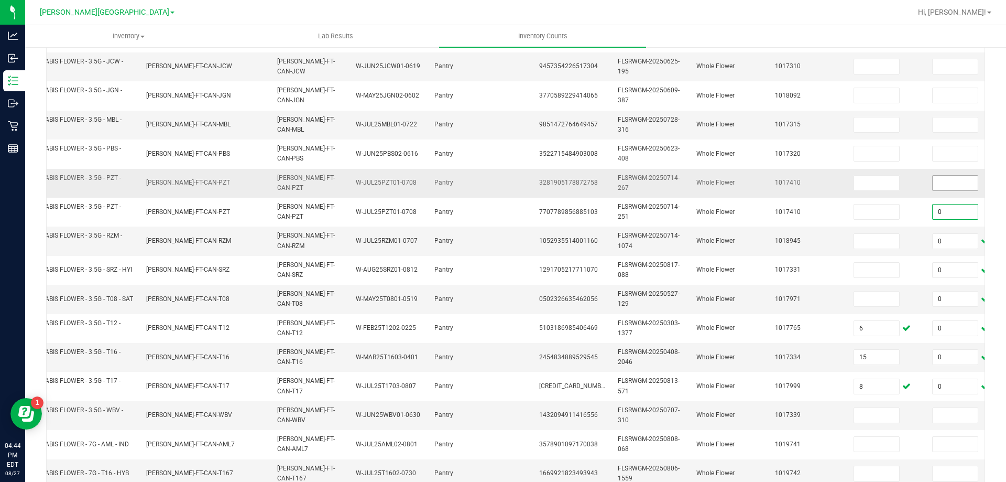
type input "0"
click at [943, 181] on input at bounding box center [955, 183] width 45 height 15
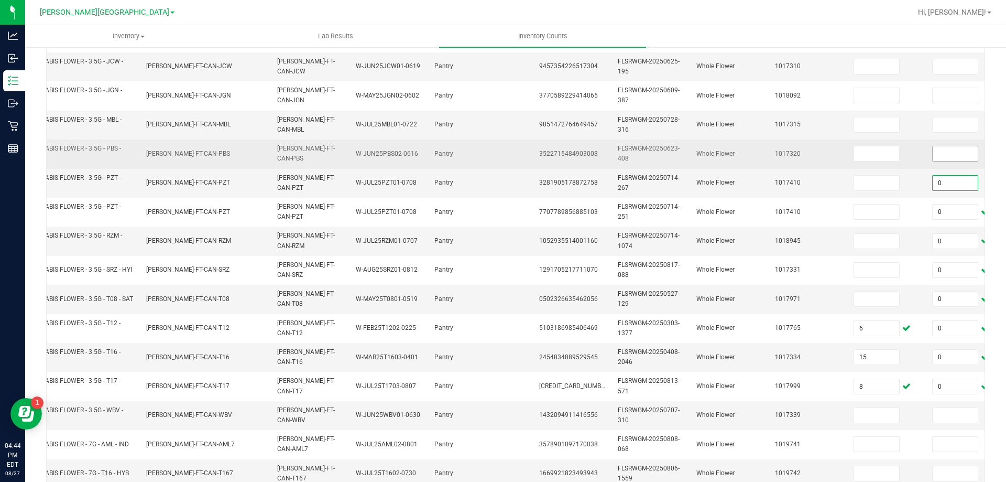
type input "0"
click at [943, 154] on input at bounding box center [955, 153] width 45 height 15
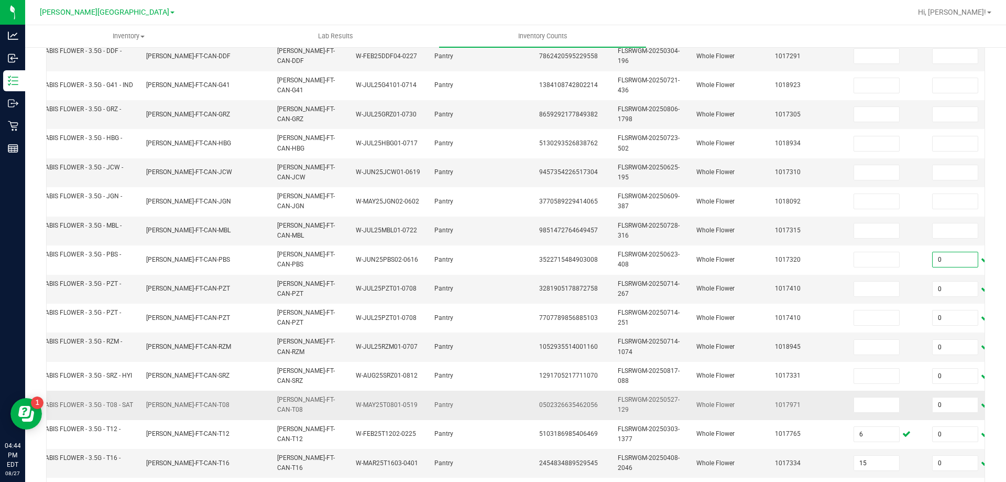
scroll to position [51, 0]
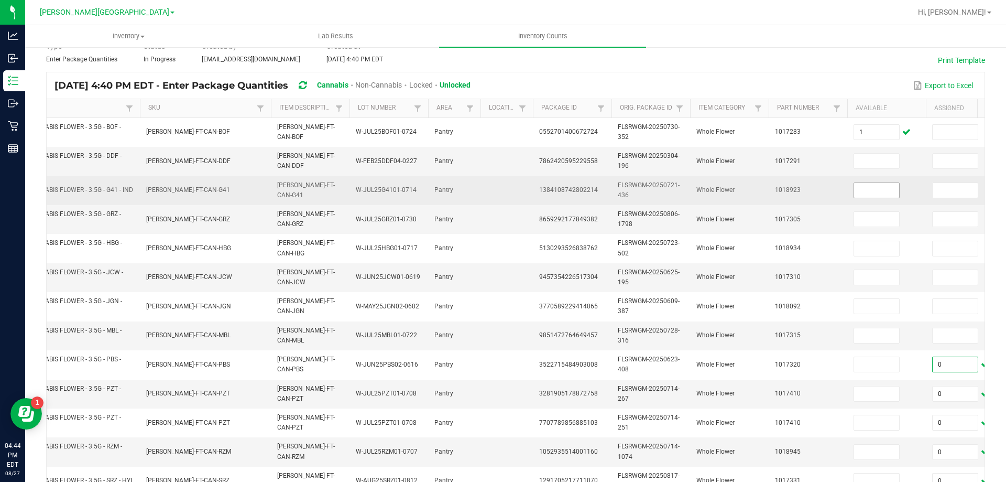
type input "0"
click at [866, 190] on input at bounding box center [876, 190] width 45 height 15
type input "14"
click at [946, 192] on input at bounding box center [955, 190] width 45 height 15
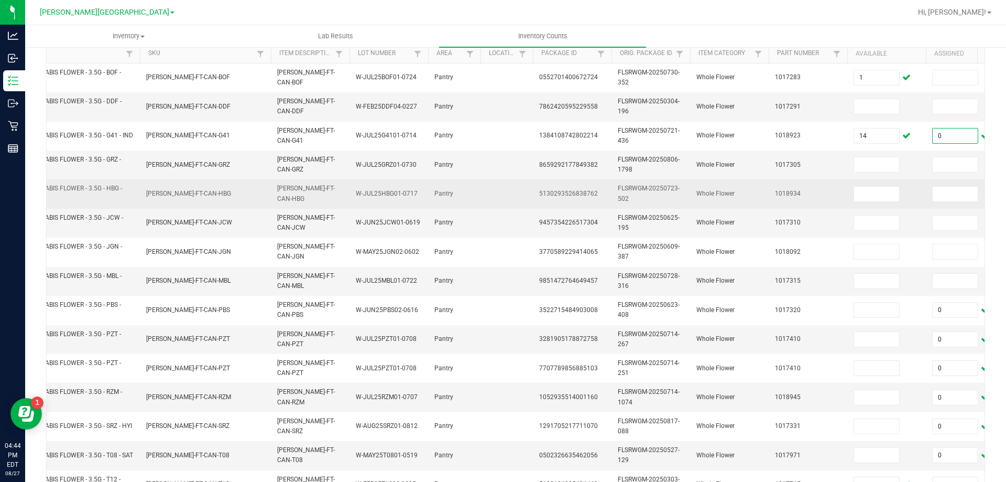
scroll to position [156, 0]
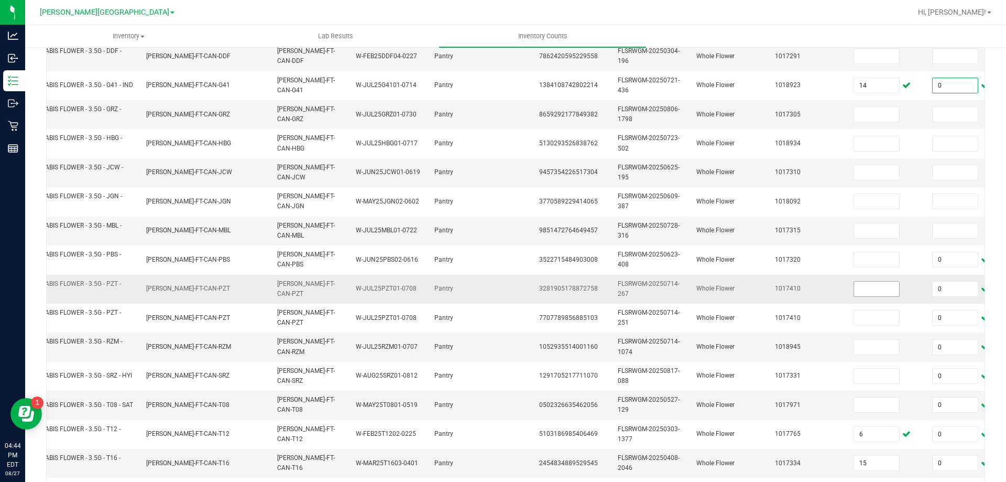
type input "0"
click at [865, 290] on input at bounding box center [876, 288] width 45 height 15
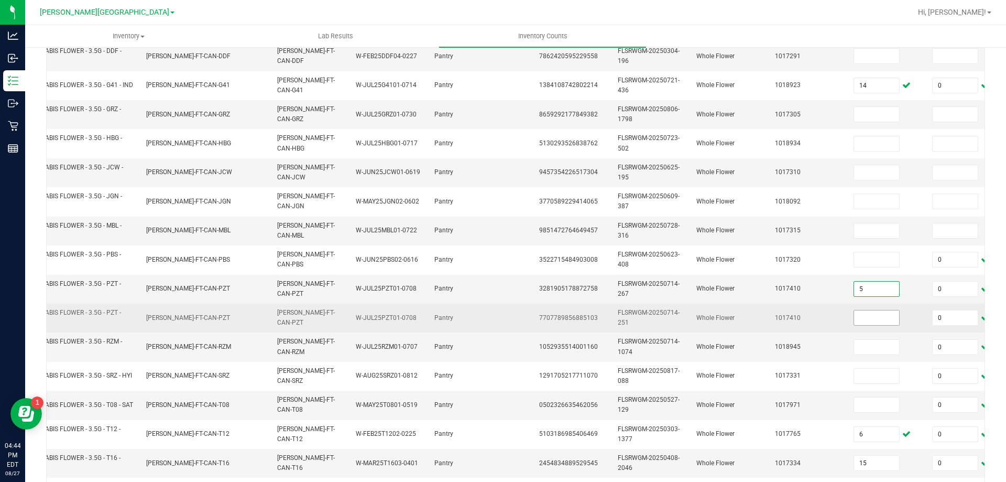
type input "5"
click at [863, 316] on input at bounding box center [876, 317] width 45 height 15
type input "0"
click at [733, 319] on span "Whole Flower" at bounding box center [716, 317] width 38 height 7
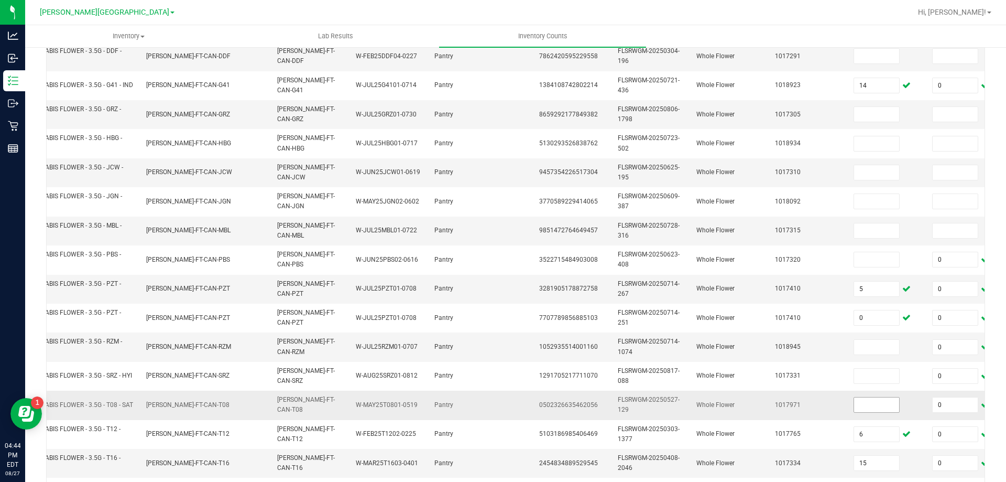
click at [883, 402] on input at bounding box center [876, 404] width 45 height 15
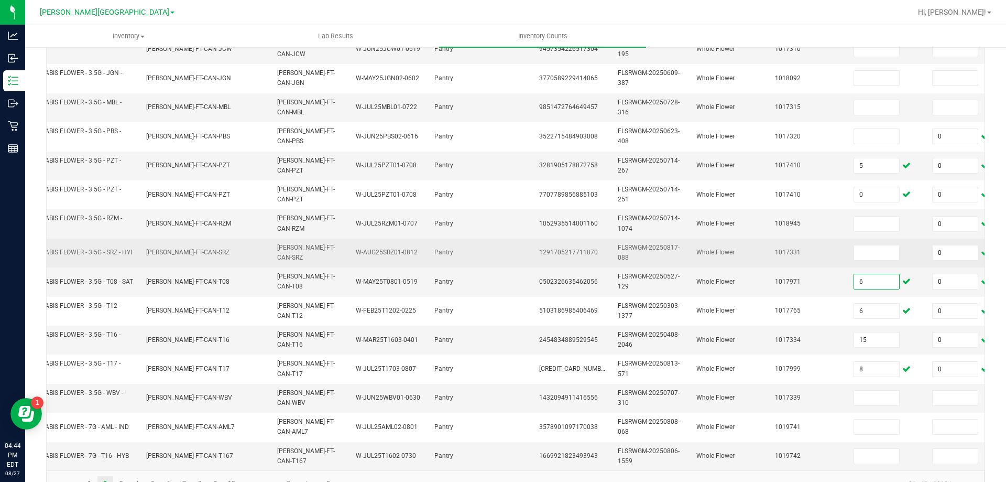
scroll to position [313, 0]
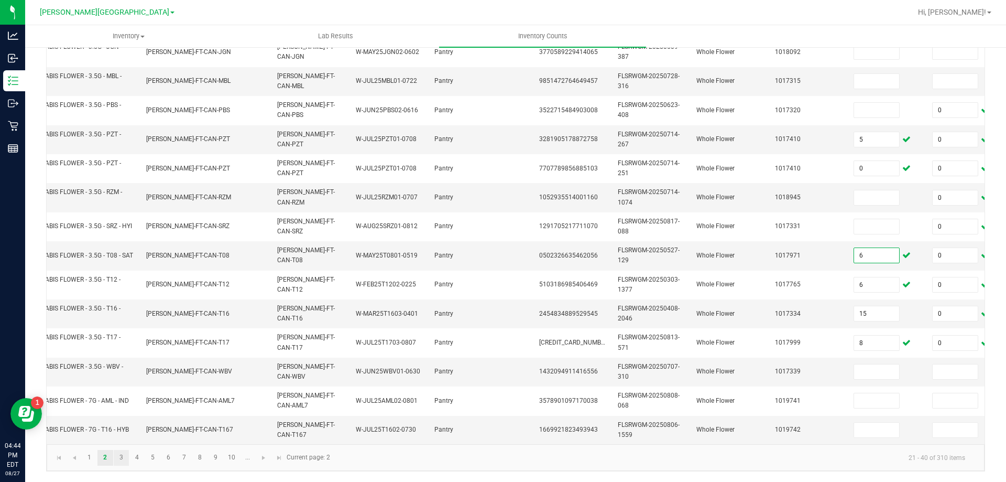
type input "6"
click at [122, 458] on link "3" at bounding box center [121, 458] width 15 height 16
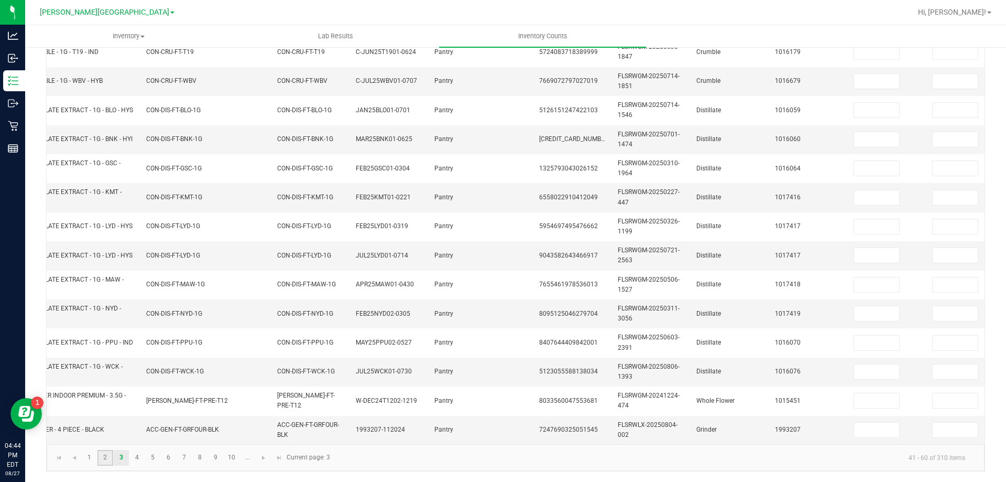
click at [104, 458] on link "2" at bounding box center [104, 458] width 15 height 16
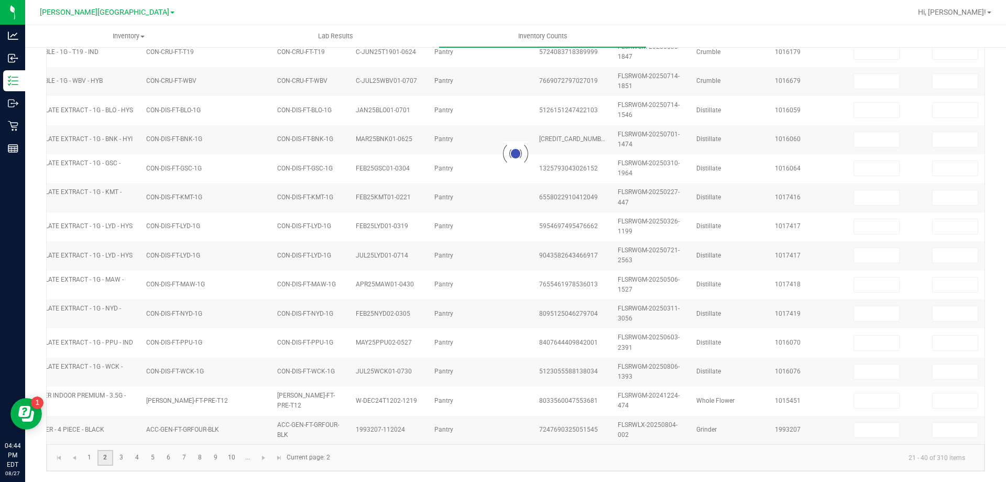
type input "1"
type input "14"
type input "0"
type input "5"
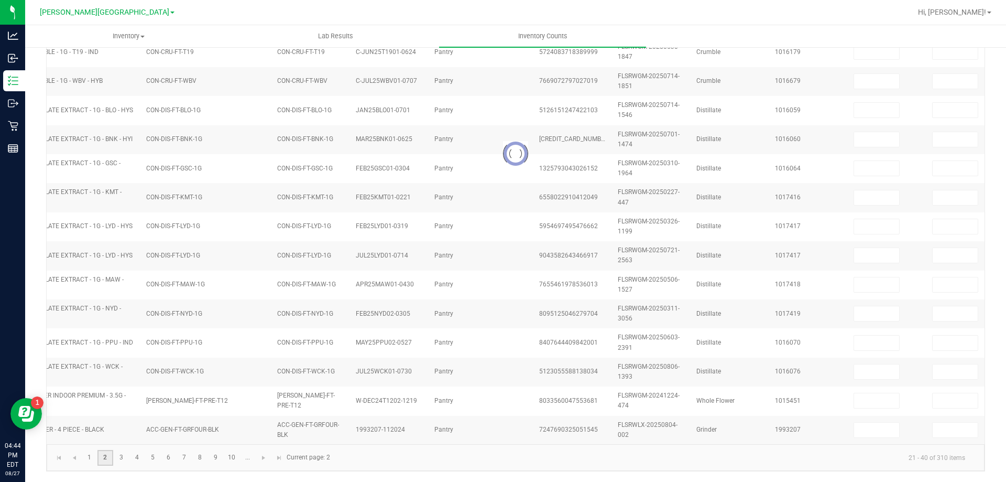
type input "0"
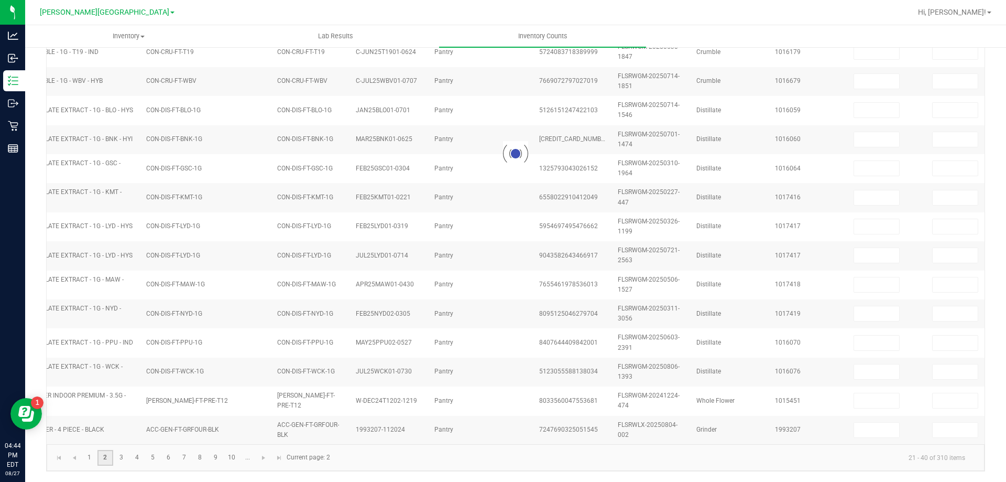
type input "6"
type input "0"
type input "6"
type input "0"
type input "8"
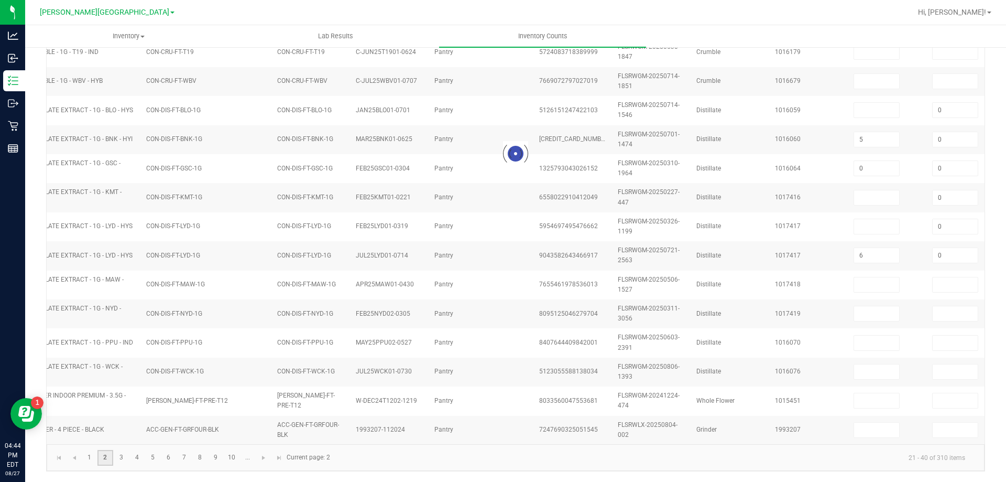
type input "0"
type input "15"
type input "0"
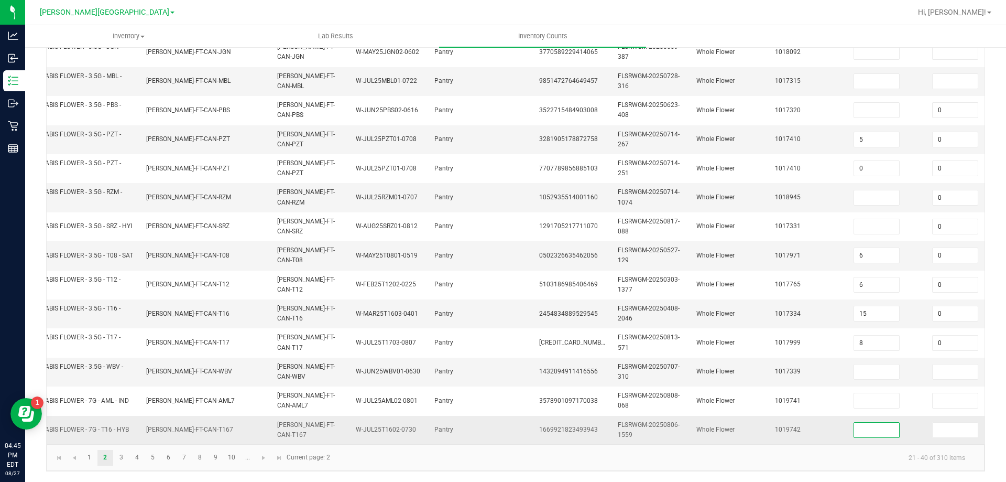
click at [888, 426] on input at bounding box center [876, 429] width 45 height 15
click at [86, 457] on link "1" at bounding box center [89, 458] width 15 height 16
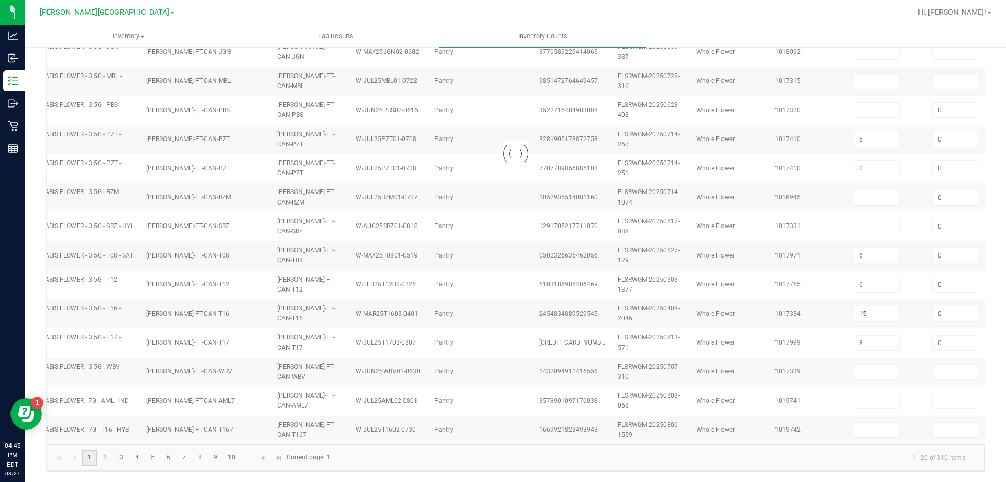
type input "20"
type input "0"
type input "15"
type input "0"
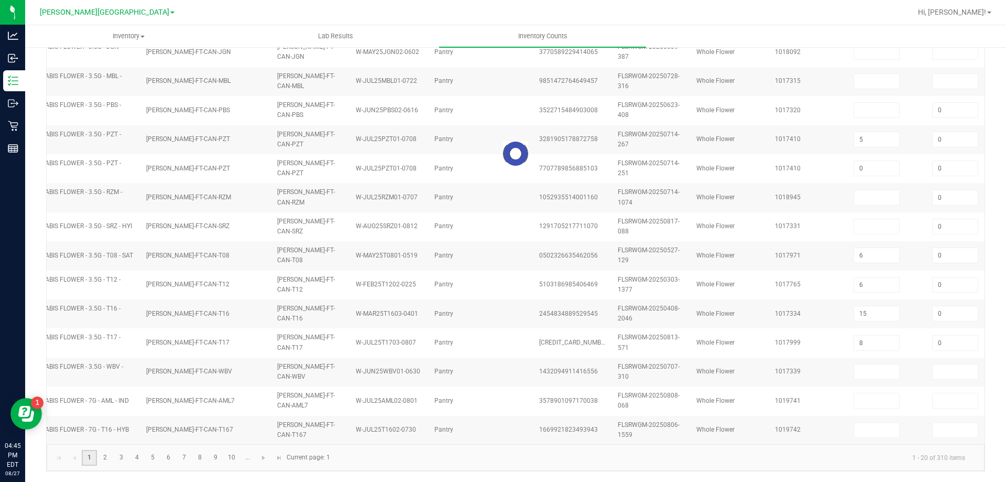
type input "3"
type input "0"
type input "1"
type input "0"
type input "14"
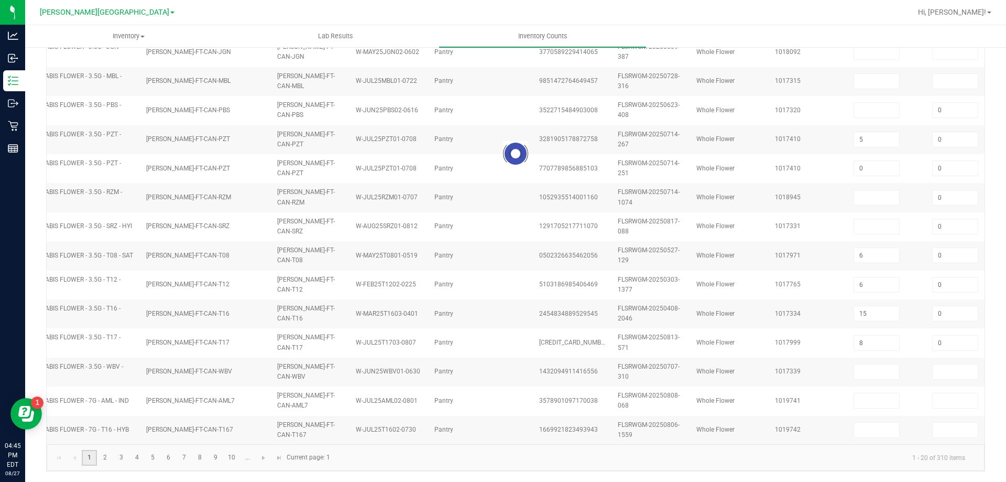
type input "0"
type input "15"
type input "13"
type input "12"
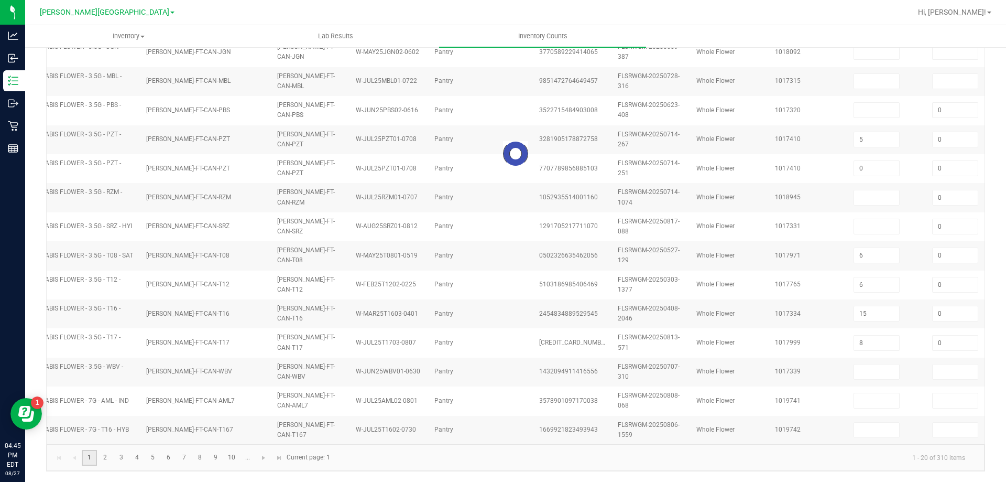
type input "2"
type input "0"
type input "14"
type input "0"
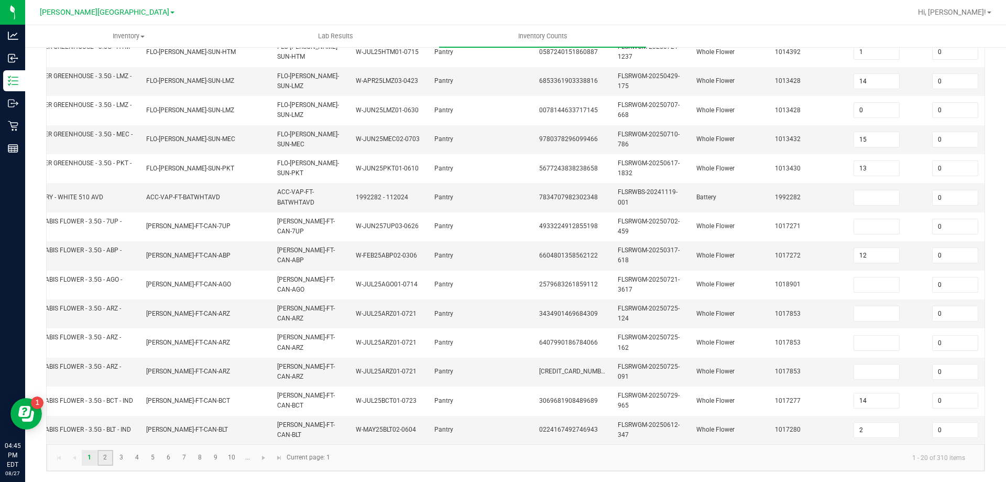
click at [104, 457] on link "2" at bounding box center [104, 458] width 15 height 16
type input "1"
type input "14"
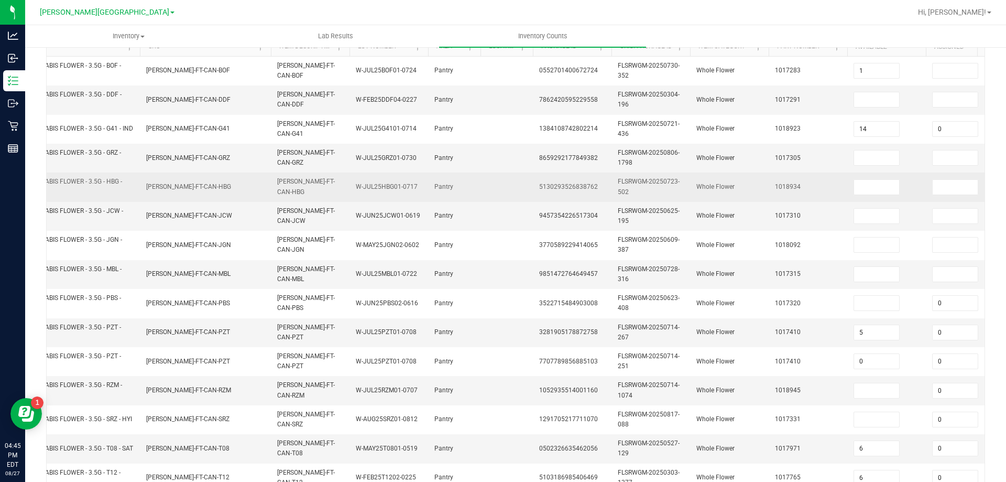
scroll to position [51, 0]
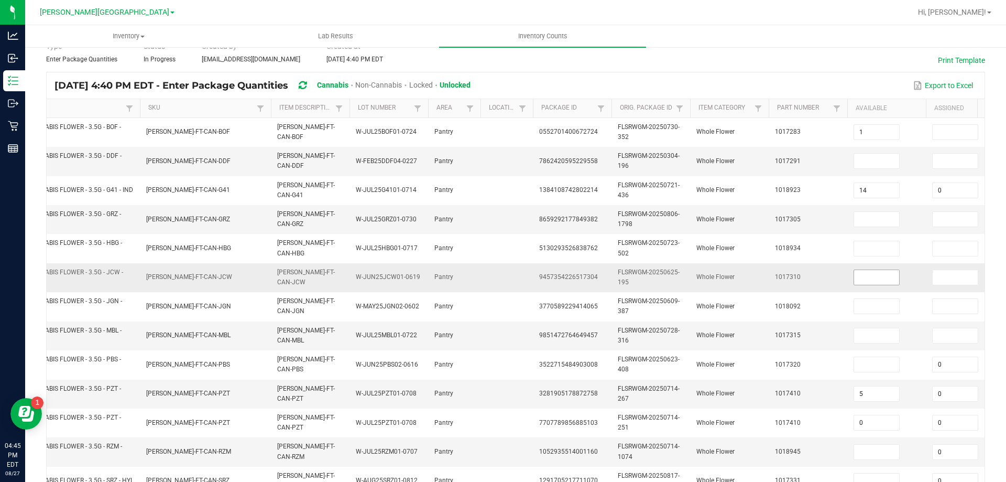
click at [876, 277] on input at bounding box center [876, 277] width 45 height 15
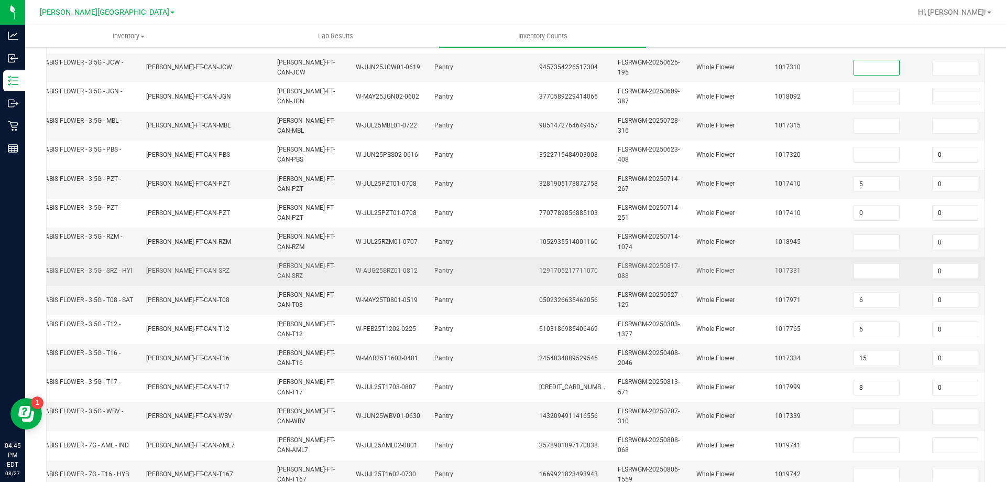
scroll to position [313, 0]
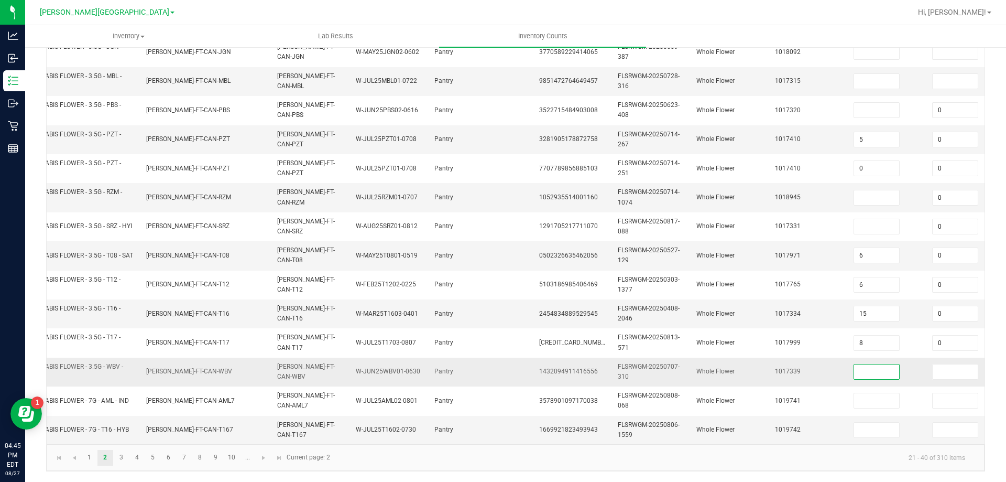
click at [862, 364] on input at bounding box center [876, 371] width 45 height 15
click at [941, 364] on input at bounding box center [955, 371] width 45 height 15
click at [887, 426] on input at bounding box center [876, 429] width 45 height 15
click at [951, 422] on input at bounding box center [955, 429] width 45 height 15
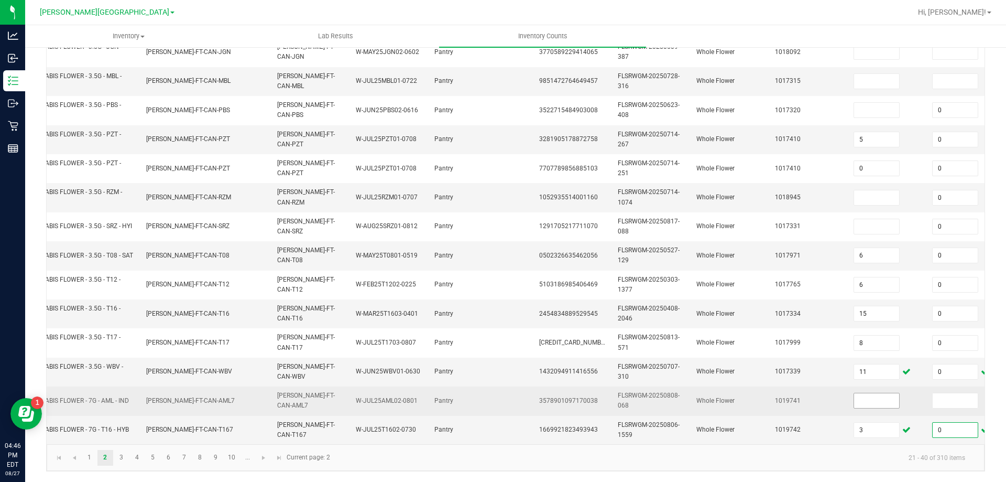
click at [885, 393] on input at bounding box center [876, 400] width 45 height 15
click at [942, 396] on input at bounding box center [955, 400] width 45 height 15
click at [885, 396] on input at bounding box center [876, 400] width 45 height 15
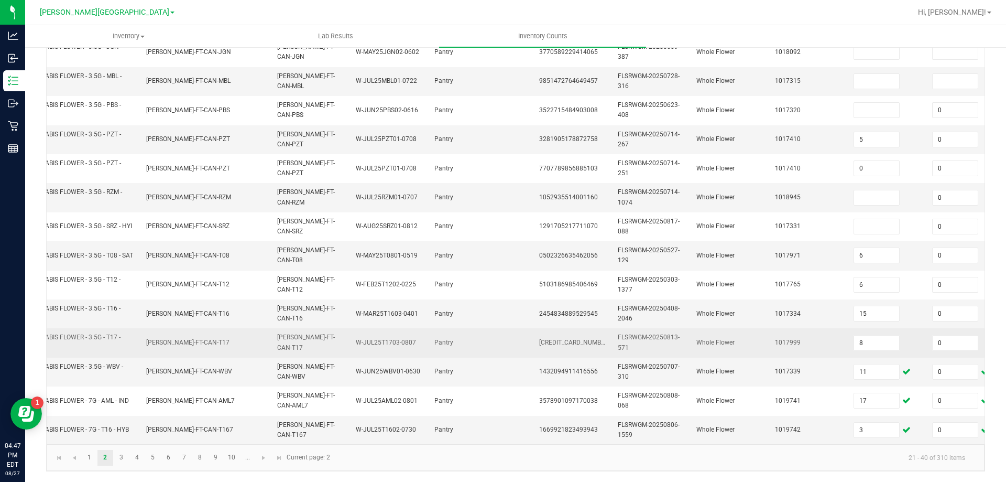
click at [820, 338] on td "1017999" at bounding box center [808, 342] width 79 height 29
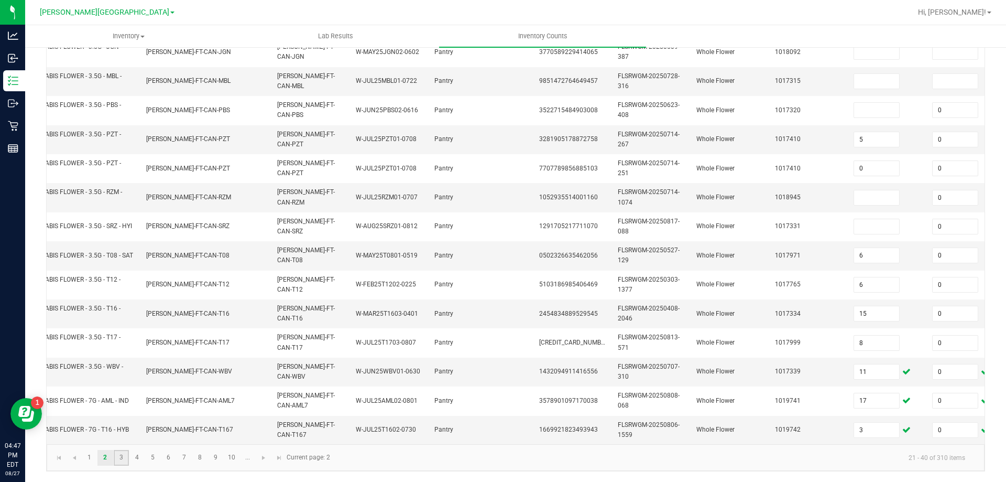
click at [116, 460] on link "3" at bounding box center [121, 458] width 15 height 16
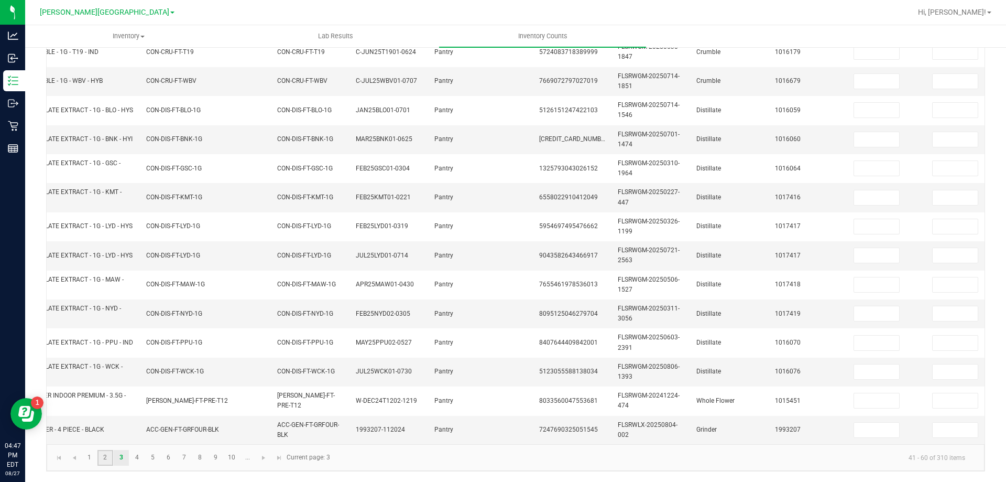
click at [106, 457] on link "2" at bounding box center [104, 458] width 15 height 16
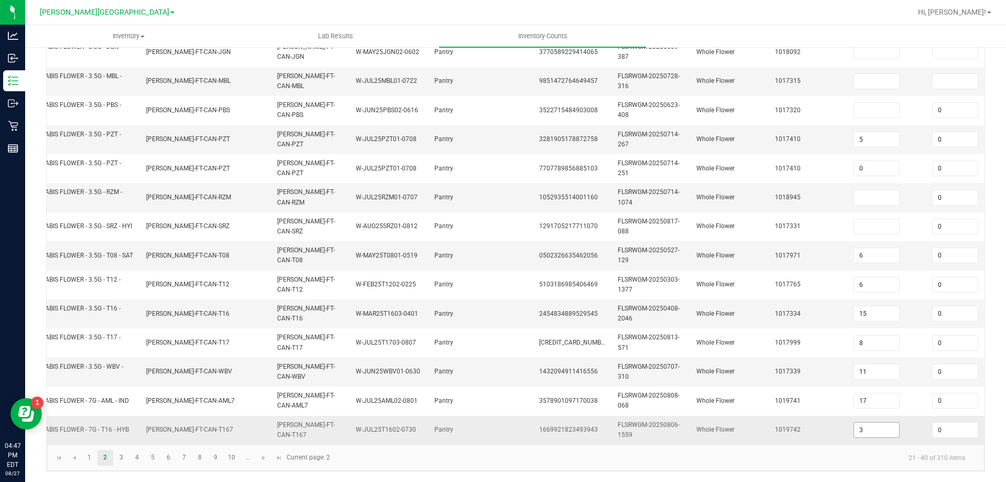
click at [877, 425] on input "3" at bounding box center [876, 429] width 45 height 15
click at [284, 367] on span "[PERSON_NAME]-FT-CAN-WBV" at bounding box center [306, 371] width 58 height 17
click at [877, 310] on input "15" at bounding box center [876, 313] width 45 height 15
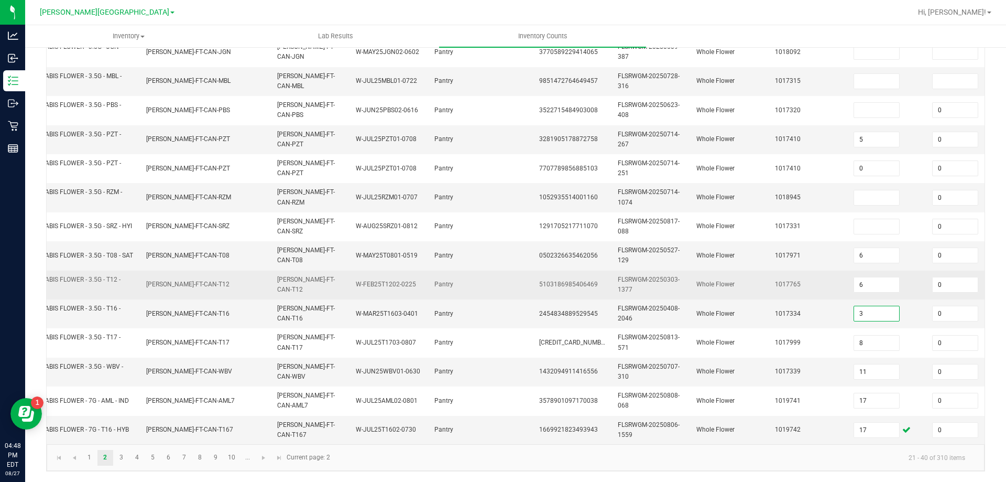
click at [818, 277] on td "1017765" at bounding box center [808, 284] width 79 height 29
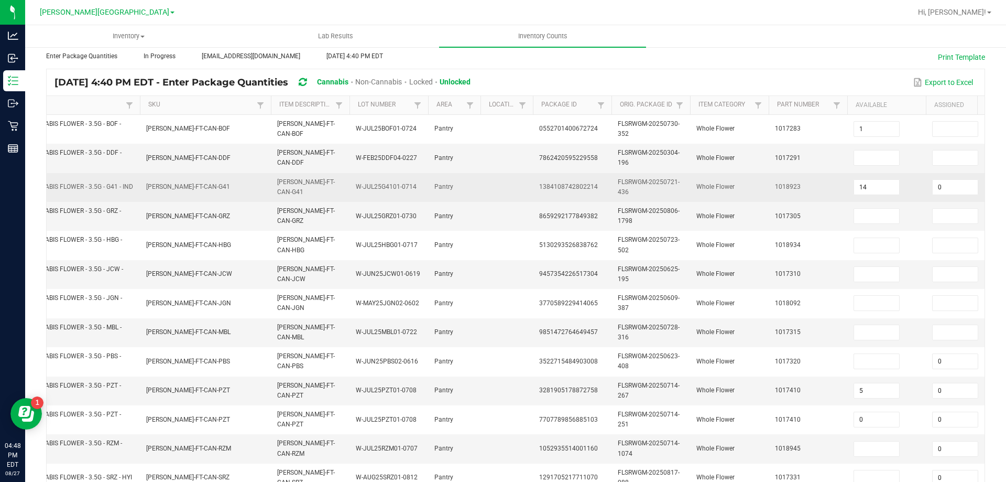
scroll to position [0, 0]
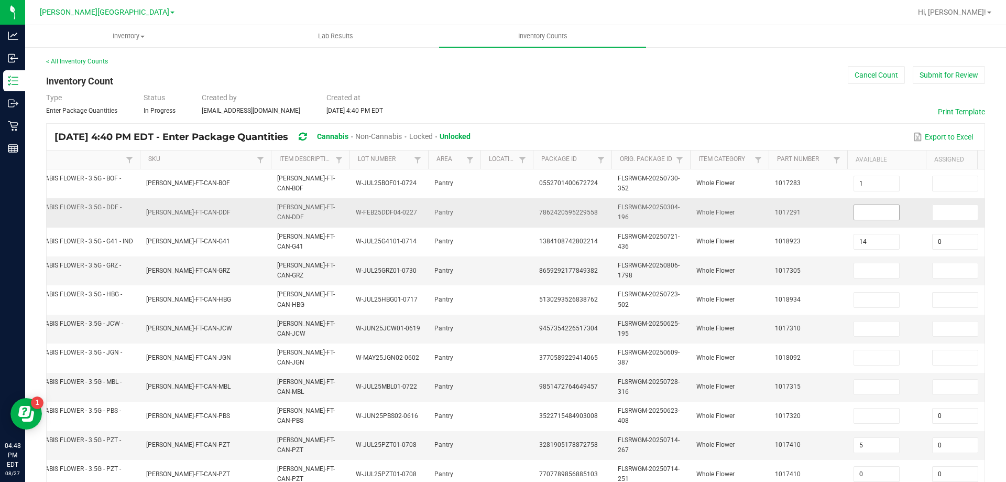
click at [869, 212] on input at bounding box center [876, 212] width 45 height 15
click at [903, 387] on td at bounding box center [887, 387] width 79 height 29
click at [887, 387] on input at bounding box center [876, 386] width 45 height 15
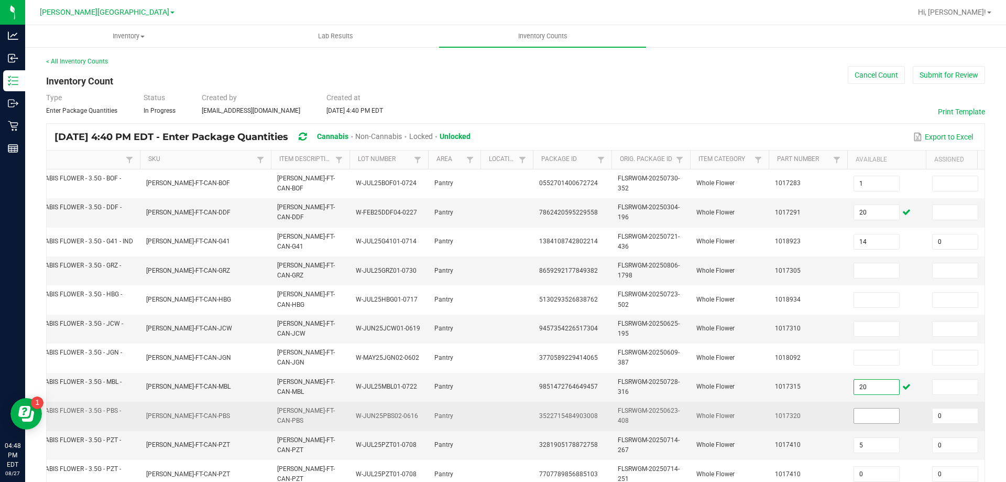
click at [873, 412] on input at bounding box center [876, 415] width 45 height 15
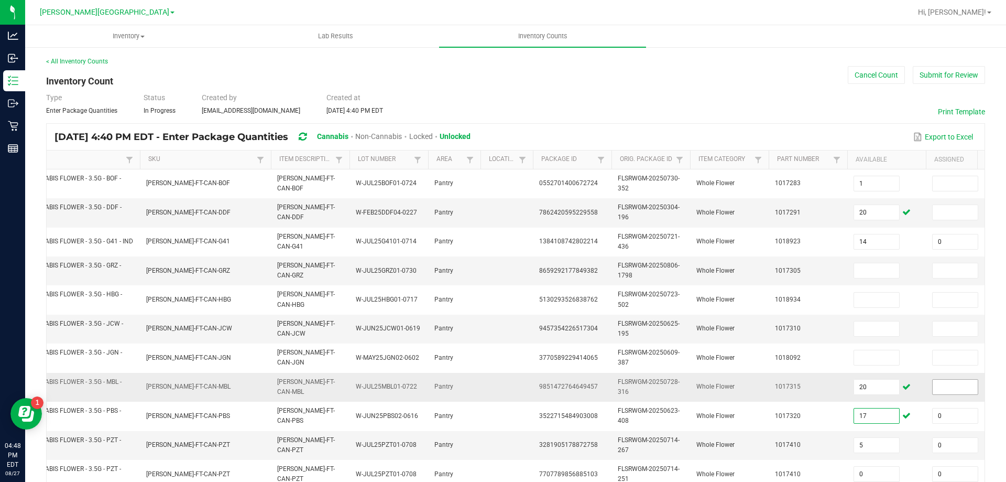
click at [957, 389] on input at bounding box center [955, 386] width 45 height 15
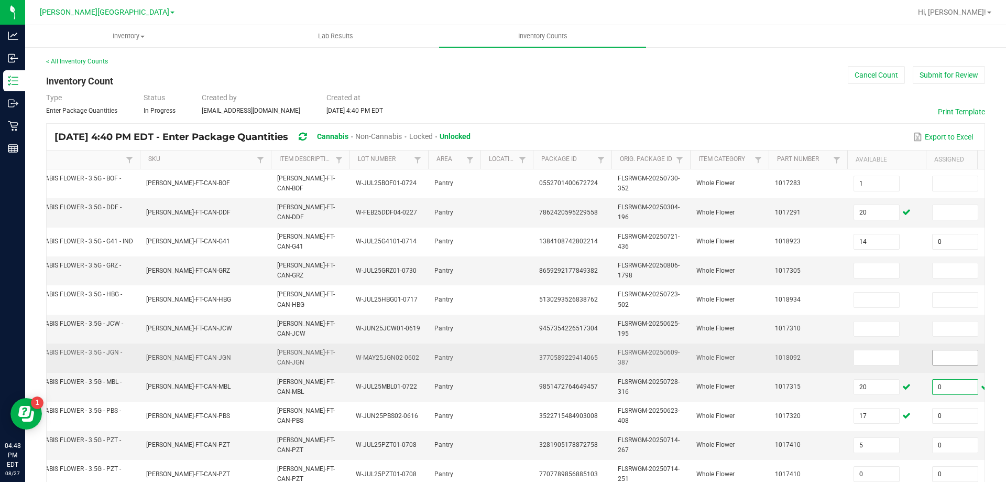
click at [956, 355] on input at bounding box center [955, 357] width 45 height 15
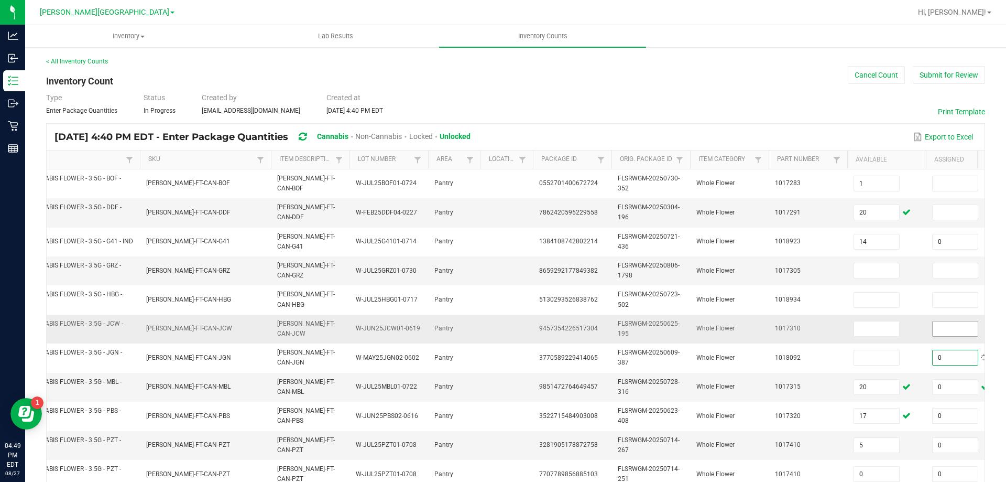
click at [957, 332] on input at bounding box center [955, 328] width 45 height 15
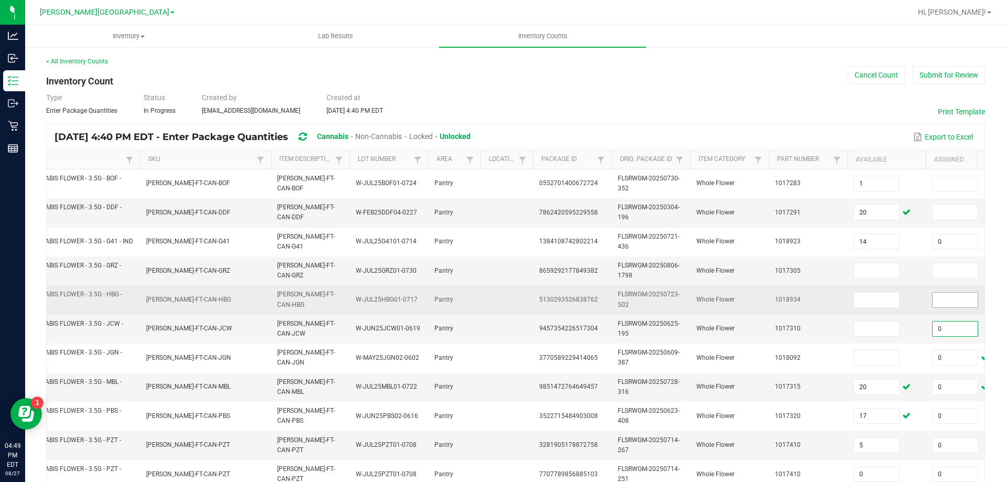
click at [946, 301] on input at bounding box center [955, 299] width 45 height 15
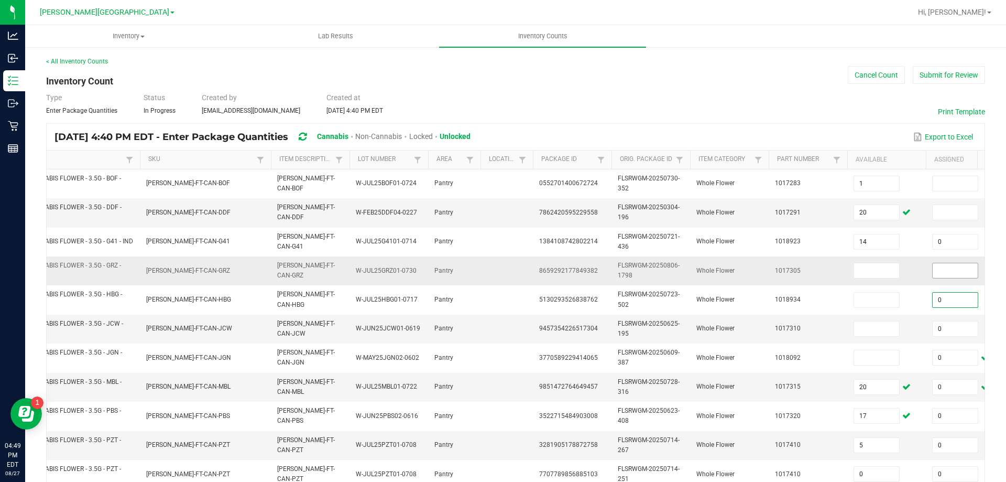
click at [948, 272] on input at bounding box center [955, 270] width 45 height 15
click at [964, 211] on input at bounding box center [955, 212] width 45 height 15
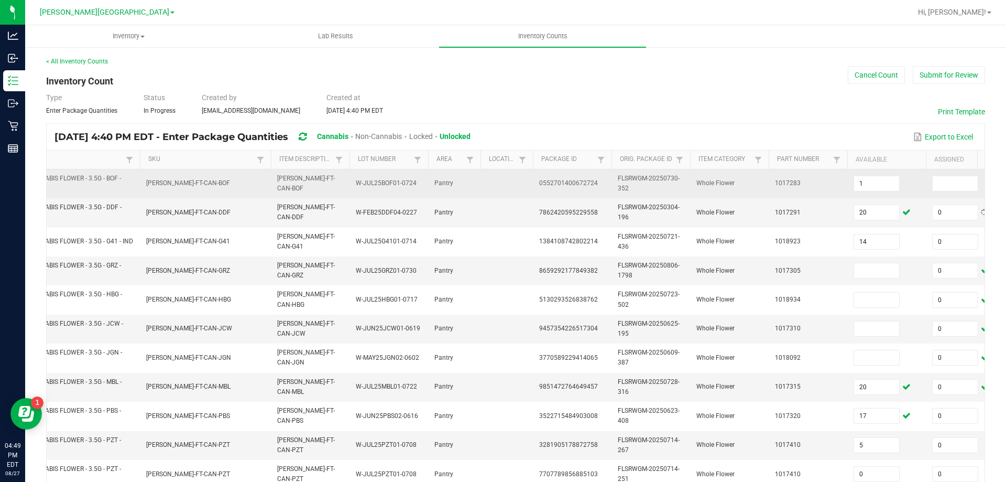
click at [944, 191] on td at bounding box center [965, 183] width 79 height 29
click at [947, 181] on input at bounding box center [955, 183] width 45 height 15
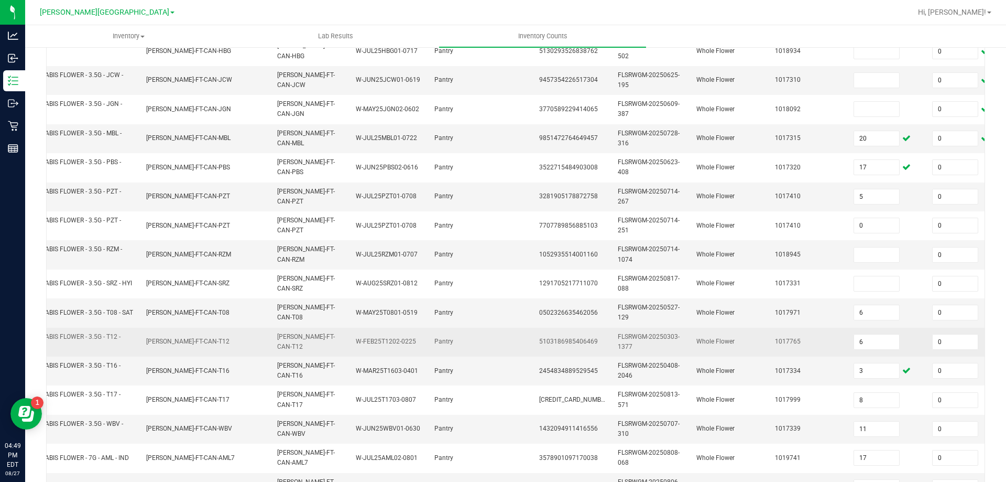
scroll to position [262, 0]
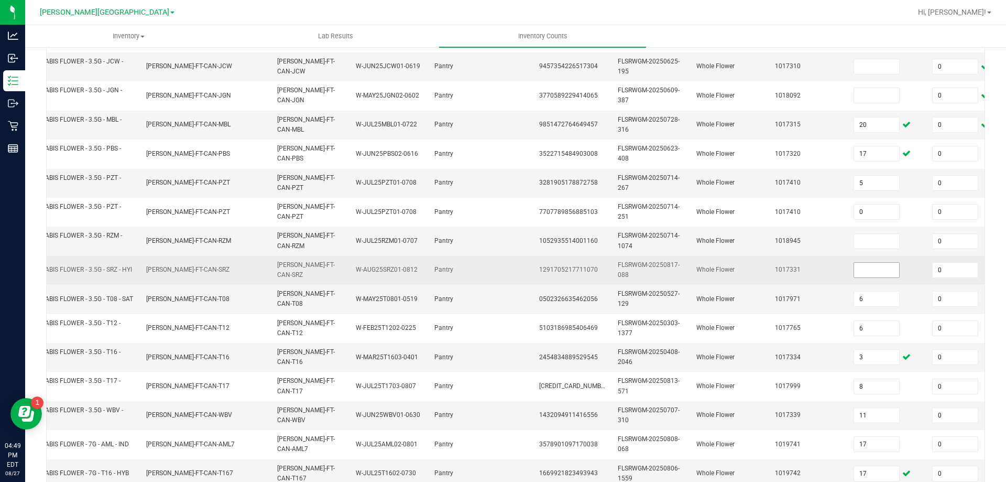
click at [865, 266] on input at bounding box center [876, 270] width 45 height 15
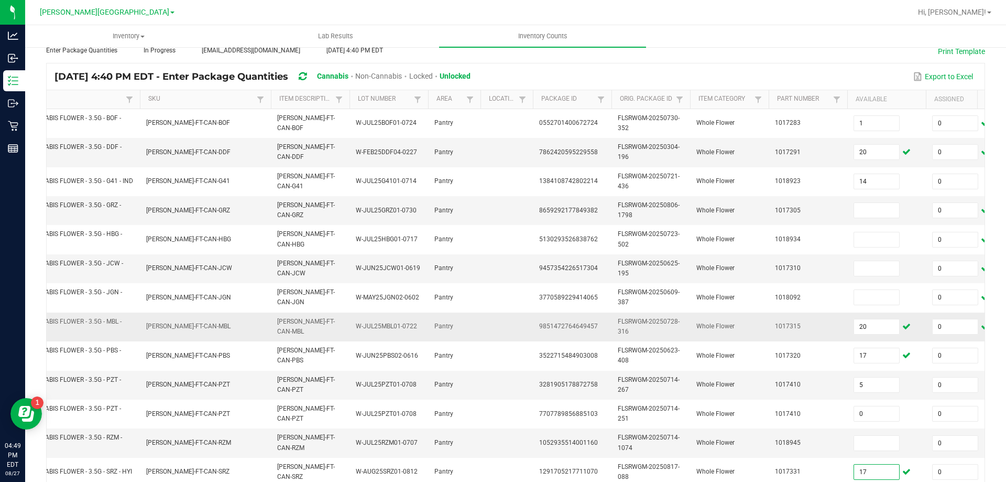
scroll to position [0, 0]
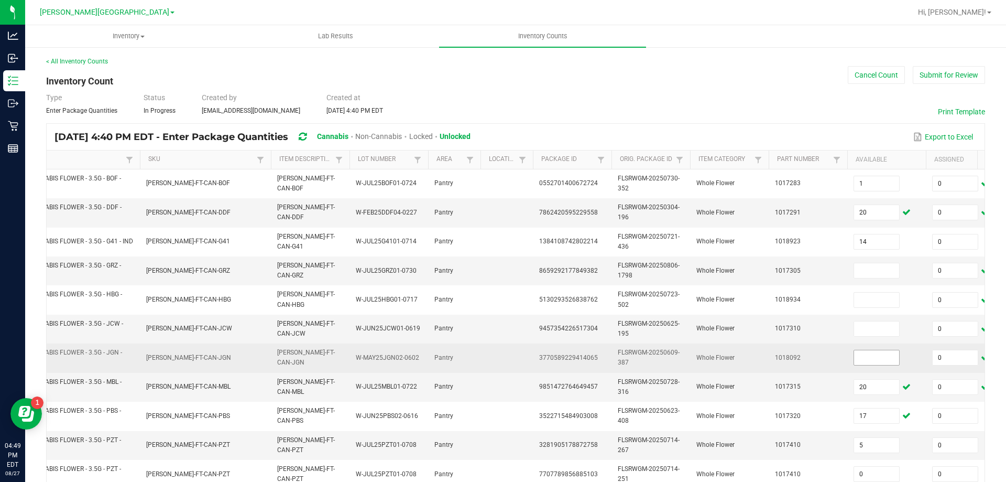
click at [885, 361] on input at bounding box center [876, 357] width 45 height 15
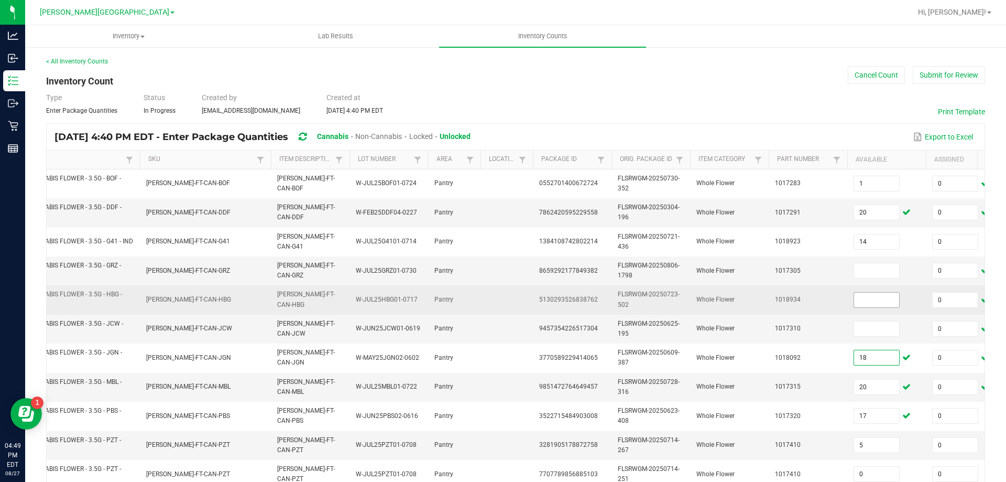
click at [877, 301] on input at bounding box center [876, 299] width 45 height 15
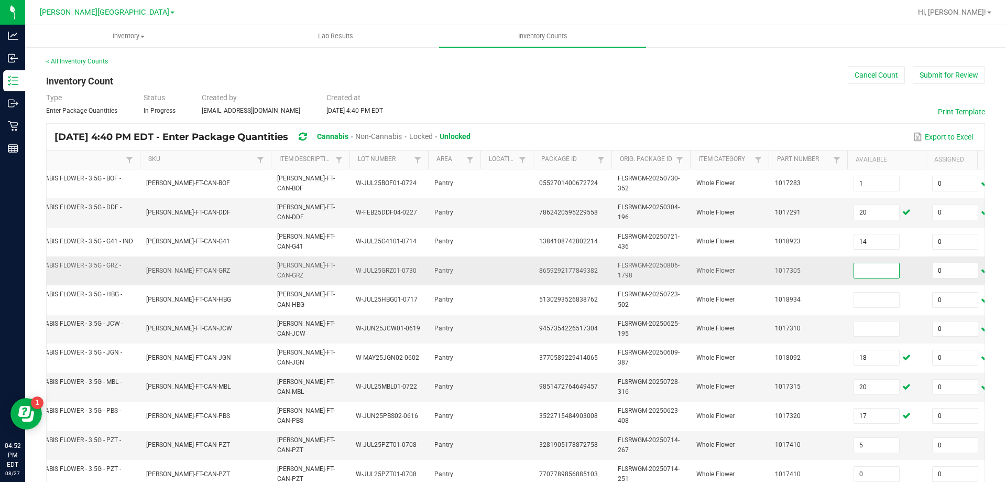
click at [872, 271] on input at bounding box center [876, 270] width 45 height 15
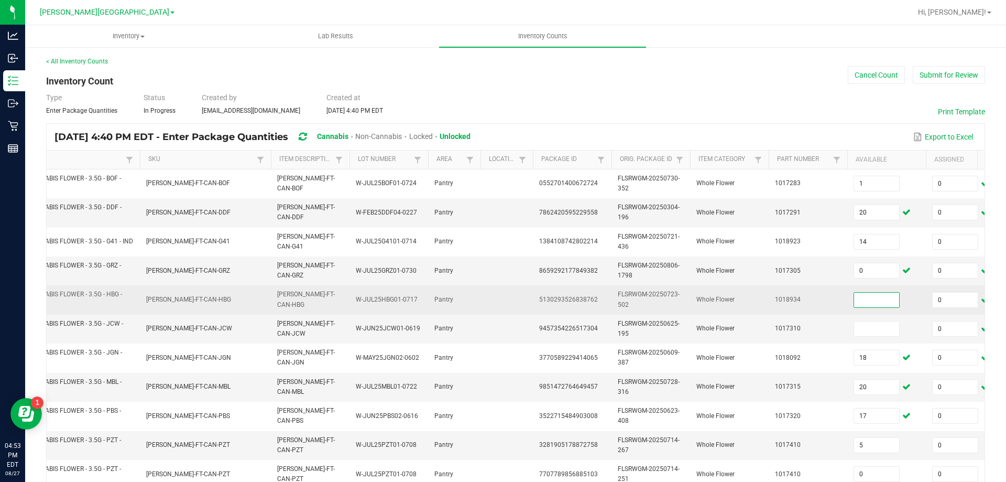
click at [892, 299] on input at bounding box center [876, 299] width 45 height 15
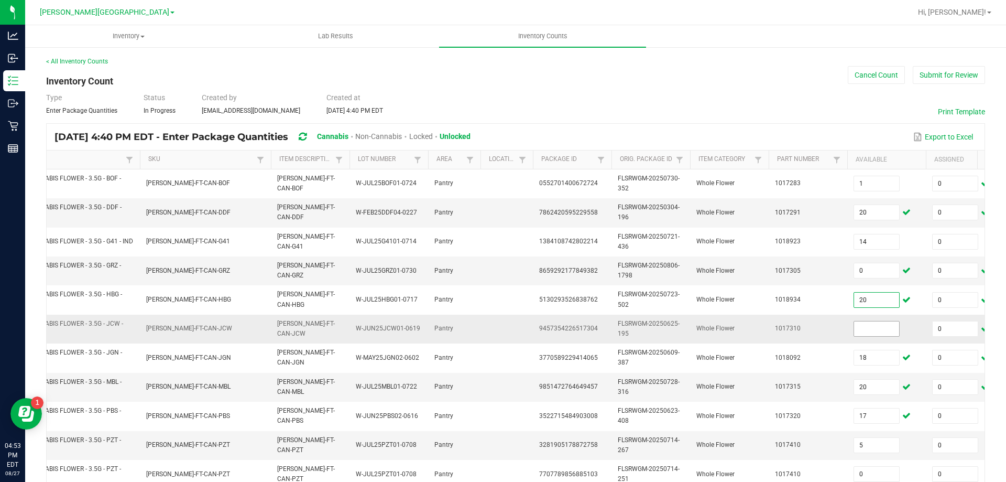
click at [887, 329] on input at bounding box center [876, 328] width 45 height 15
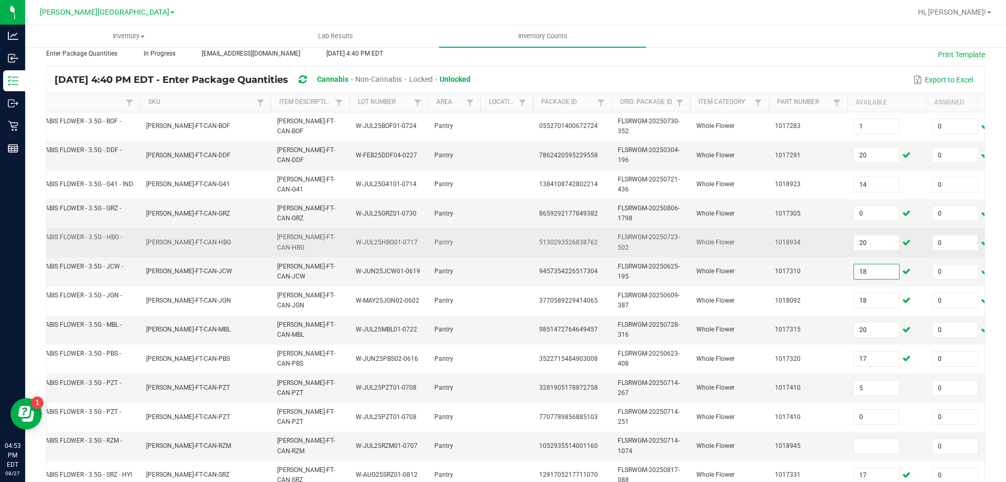
scroll to position [157, 0]
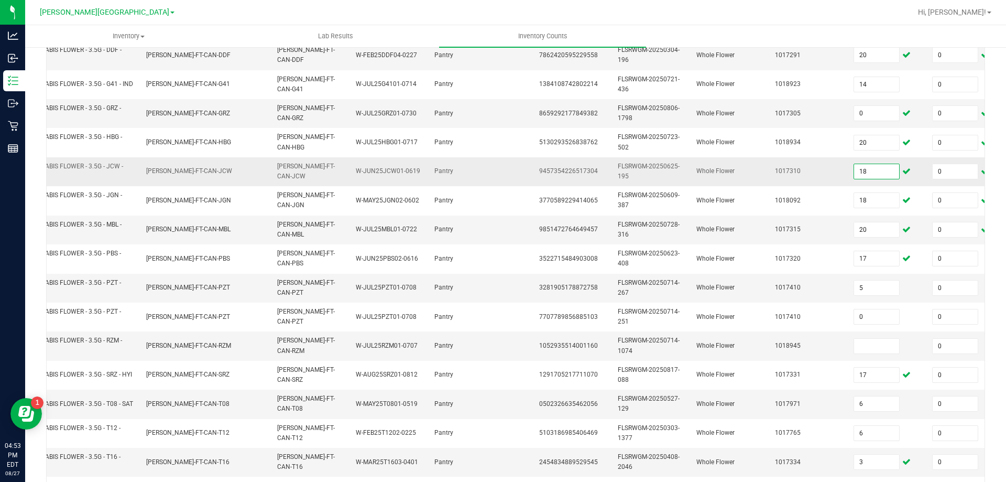
click at [874, 167] on input "18" at bounding box center [876, 171] width 45 height 15
click at [751, 183] on td "Whole Flower" at bounding box center [729, 171] width 79 height 29
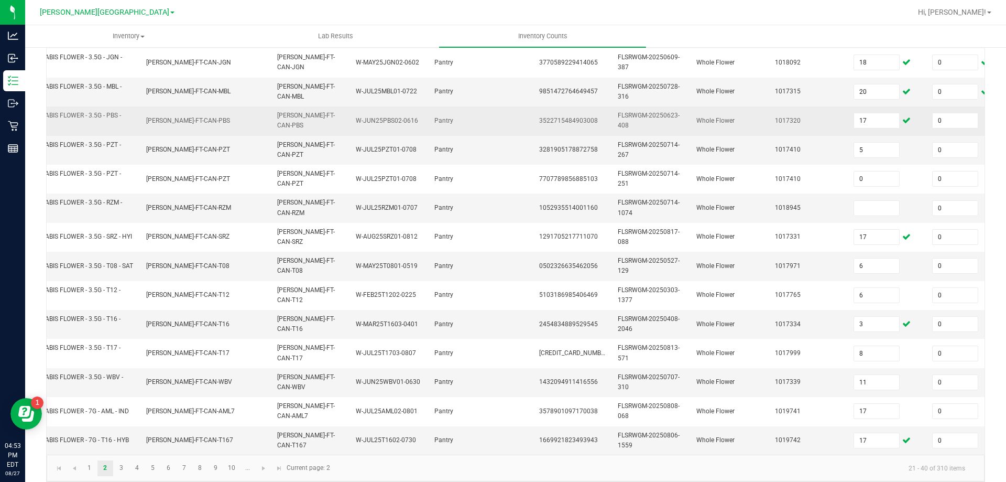
scroll to position [313, 0]
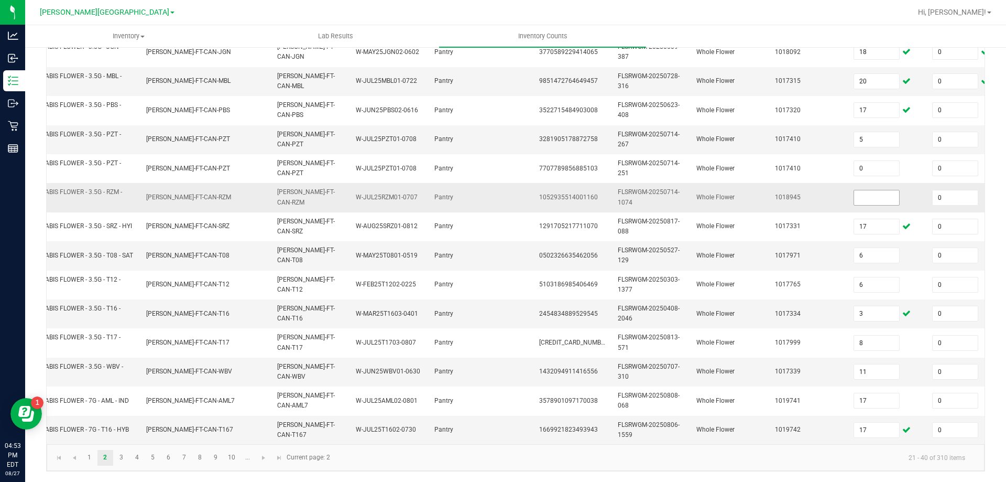
drag, startPoint x: 871, startPoint y: 189, endPoint x: 865, endPoint y: 189, distance: 5.8
click at [870, 190] on input at bounding box center [876, 197] width 45 height 15
click at [148, 270] on td "[PERSON_NAME]-FT-CAN-T12" at bounding box center [205, 284] width 131 height 29
click at [90, 458] on link "1" at bounding box center [89, 458] width 15 height 16
click at [953, 193] on input "0" at bounding box center [955, 197] width 45 height 15
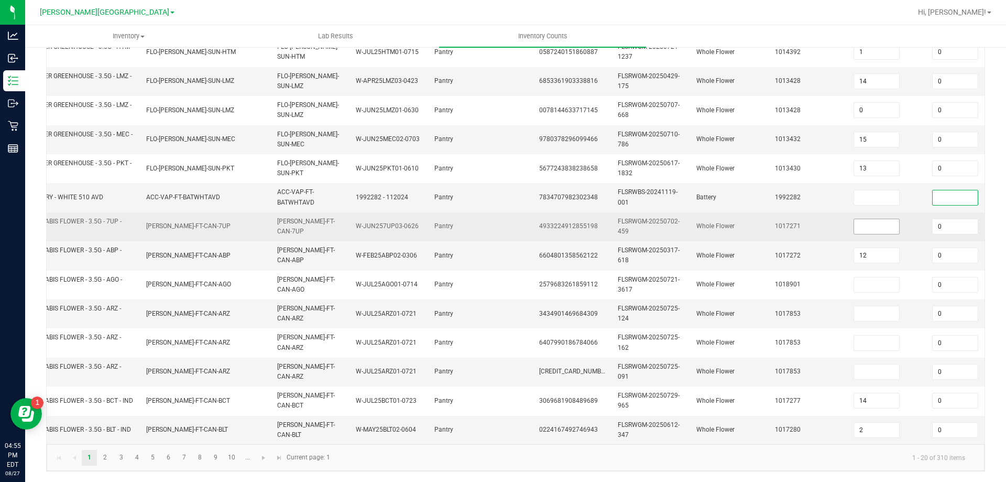
click at [883, 223] on input at bounding box center [876, 226] width 45 height 15
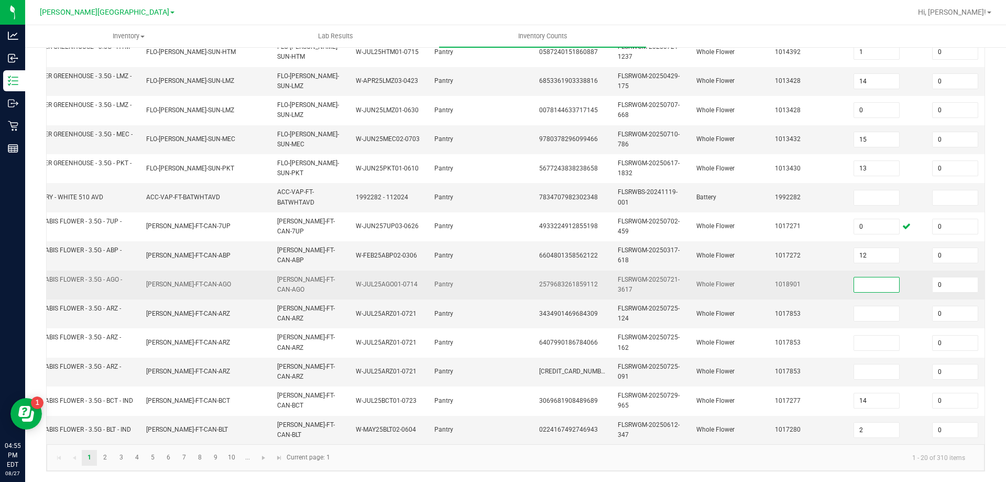
click at [870, 277] on input at bounding box center [876, 284] width 45 height 15
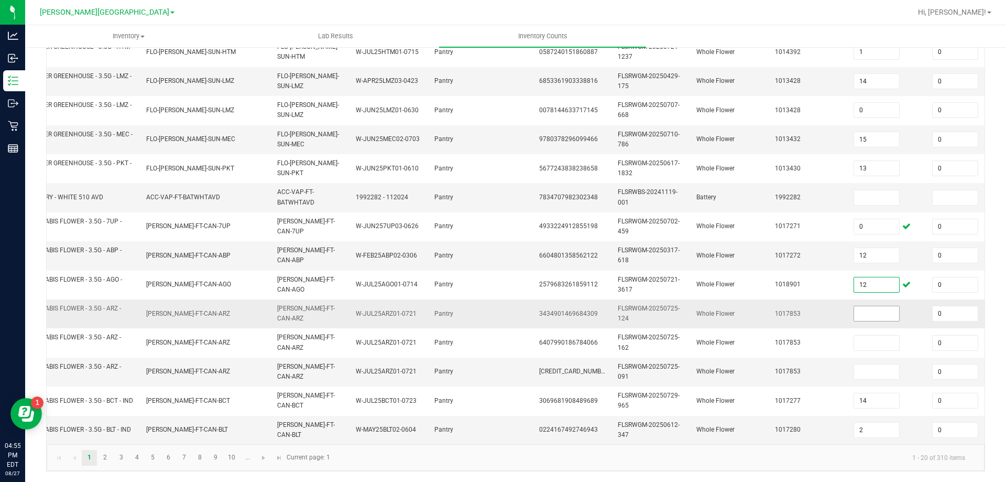
click at [866, 306] on input at bounding box center [876, 313] width 45 height 15
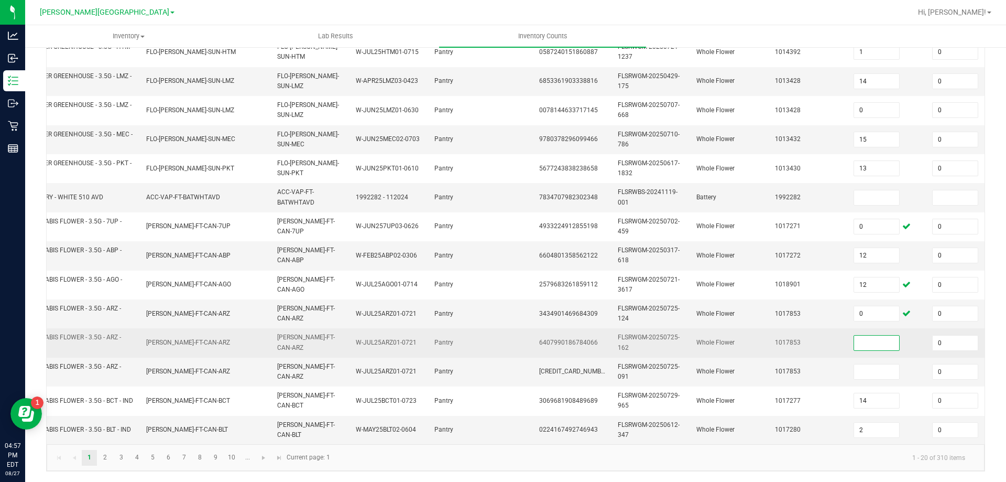
click at [899, 336] on input at bounding box center [876, 342] width 45 height 15
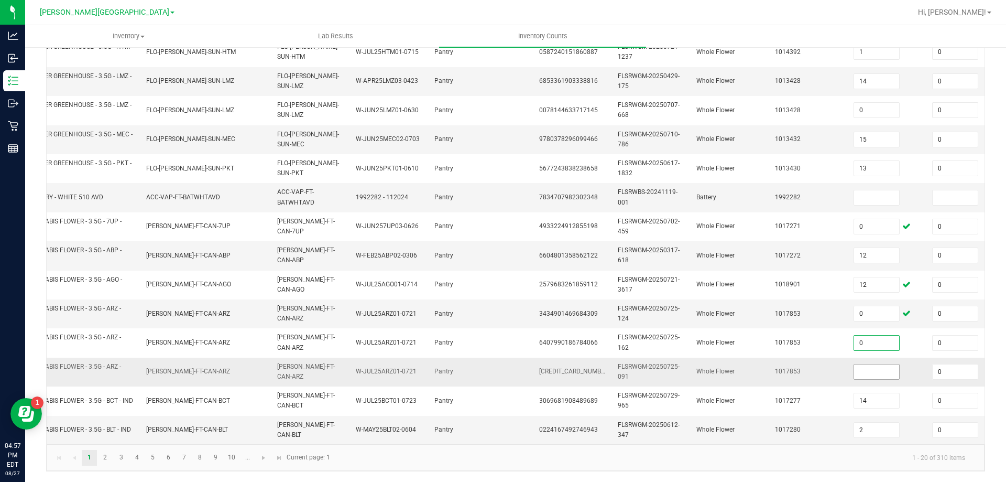
click at [871, 364] on input at bounding box center [876, 371] width 45 height 15
click at [682, 309] on td "FLSRWGM-20250725-124" at bounding box center [651, 313] width 79 height 29
click at [104, 458] on link "2" at bounding box center [104, 458] width 15 height 16
click at [119, 459] on link "3" at bounding box center [121, 458] width 15 height 16
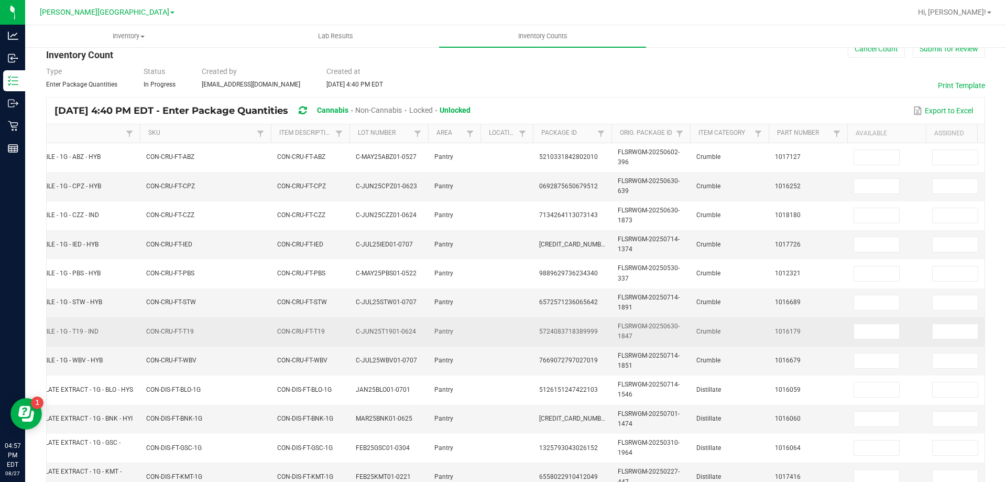
scroll to position [27, 0]
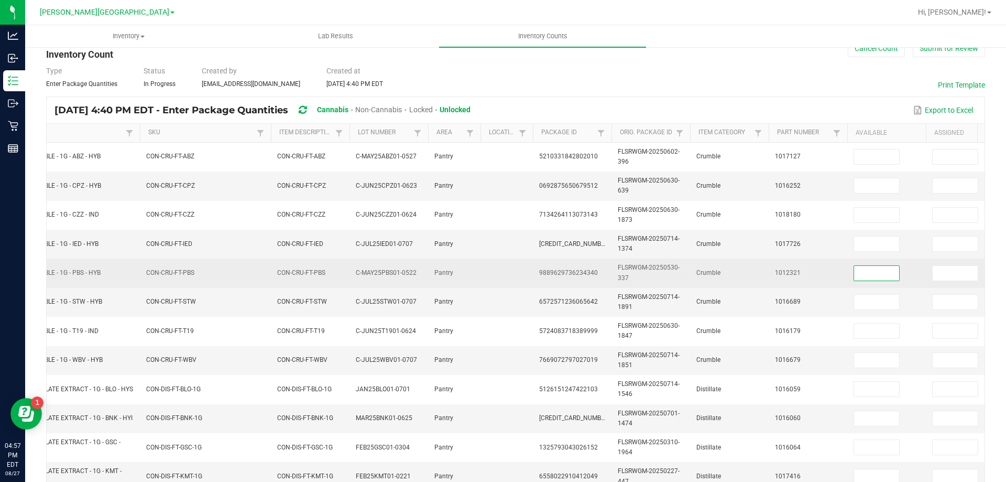
click at [875, 275] on input at bounding box center [876, 273] width 45 height 15
click at [948, 270] on input at bounding box center [955, 273] width 45 height 15
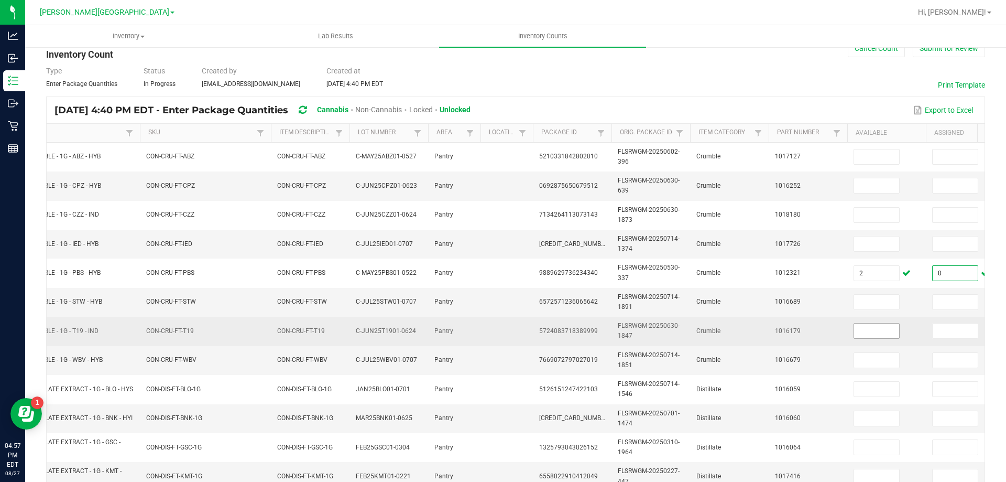
click at [889, 330] on input at bounding box center [876, 330] width 45 height 15
click at [941, 327] on input at bounding box center [955, 330] width 45 height 15
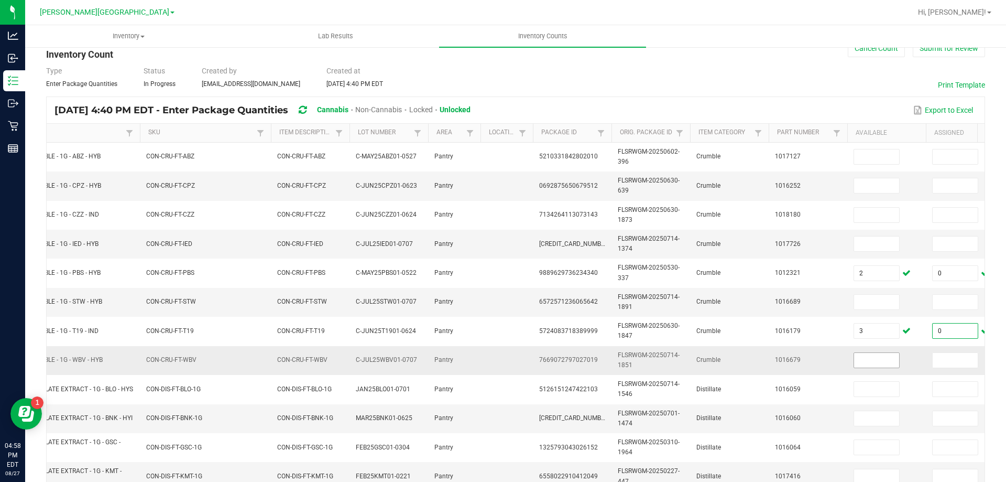
click at [868, 361] on input at bounding box center [876, 360] width 45 height 15
click at [939, 356] on input at bounding box center [955, 360] width 45 height 15
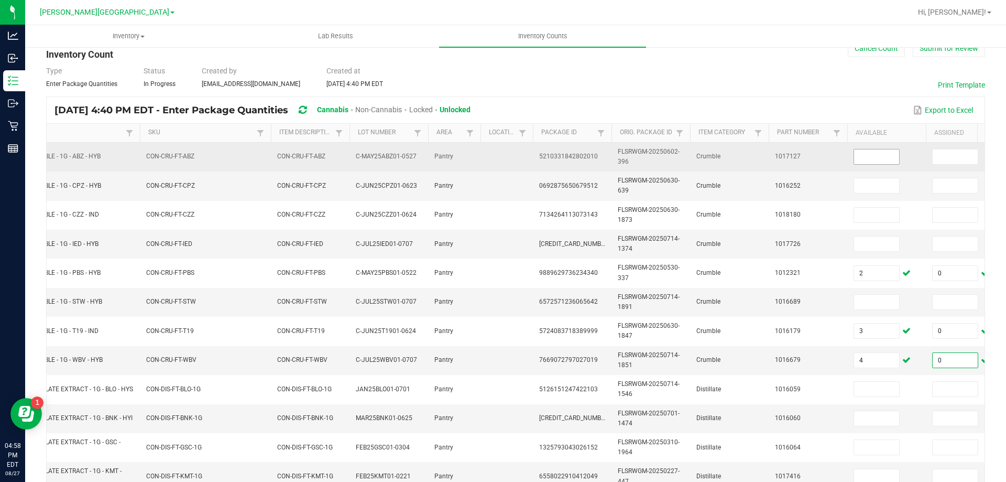
click at [867, 154] on input at bounding box center [876, 156] width 45 height 15
click at [962, 155] on input at bounding box center [955, 156] width 45 height 15
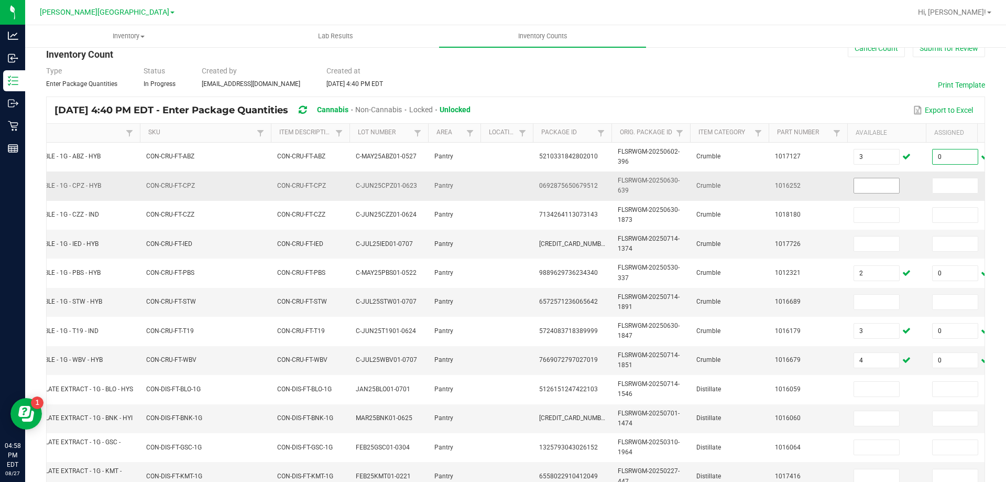
click at [877, 186] on input at bounding box center [876, 185] width 45 height 15
click at [938, 186] on input at bounding box center [955, 185] width 45 height 15
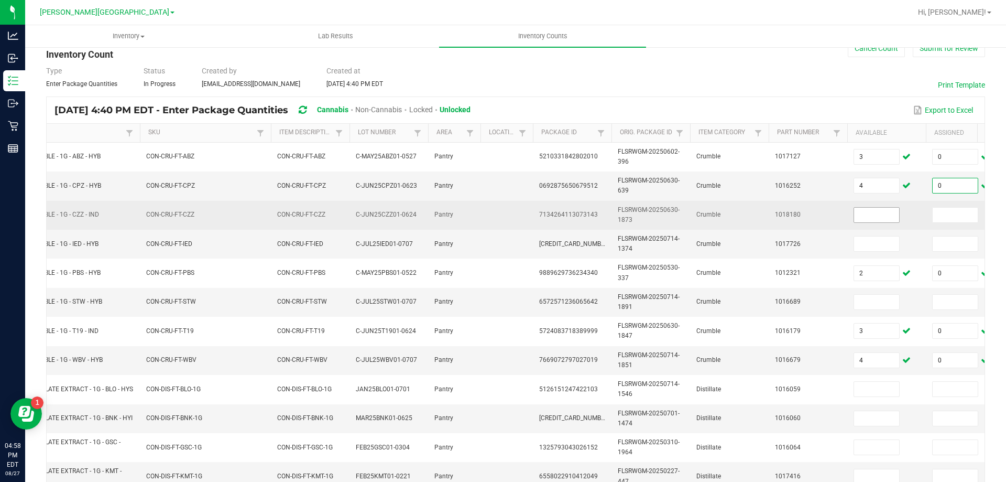
click at [862, 218] on input at bounding box center [876, 215] width 45 height 15
click at [936, 218] on input at bounding box center [955, 215] width 45 height 15
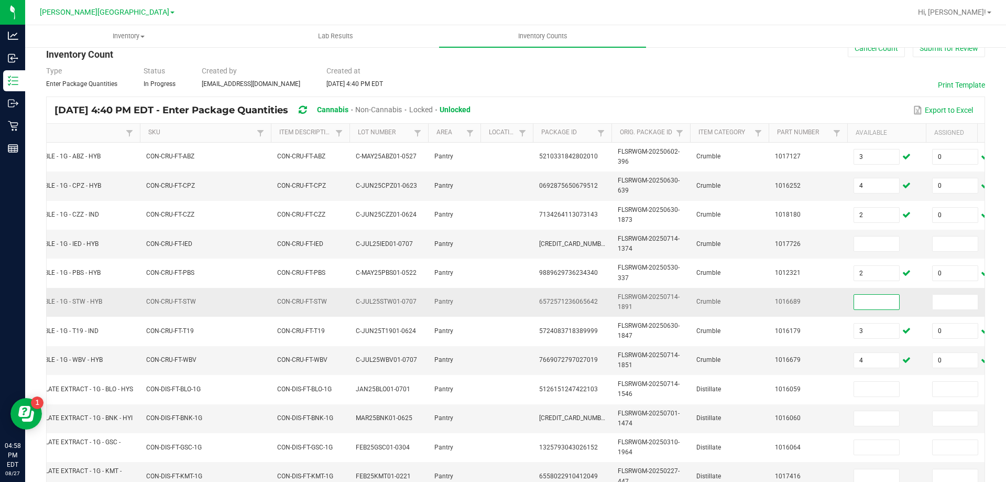
click at [877, 301] on input at bounding box center [876, 302] width 45 height 15
click at [939, 302] on input at bounding box center [955, 302] width 45 height 15
click at [863, 244] on input at bounding box center [876, 243] width 45 height 15
click at [960, 245] on input at bounding box center [955, 243] width 45 height 15
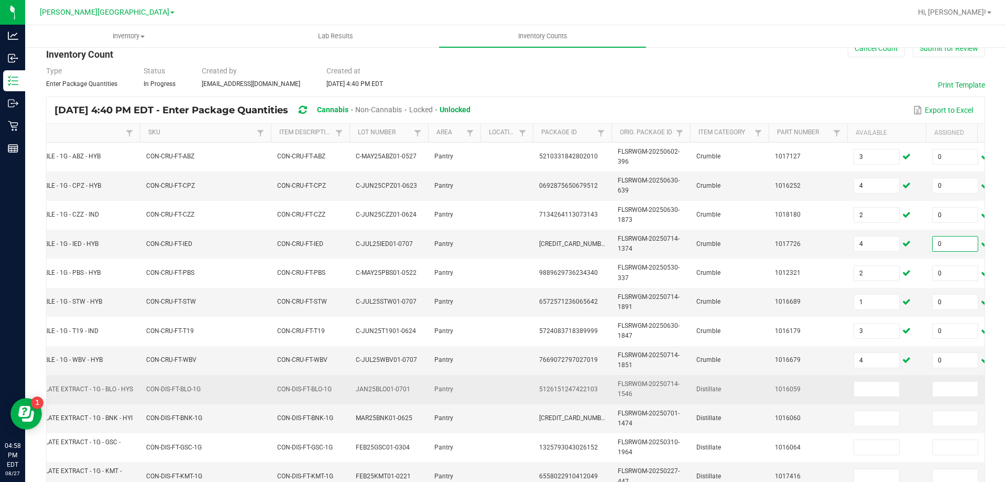
click at [259, 390] on td "CON-DIS-FT-BLO-1G" at bounding box center [205, 389] width 131 height 29
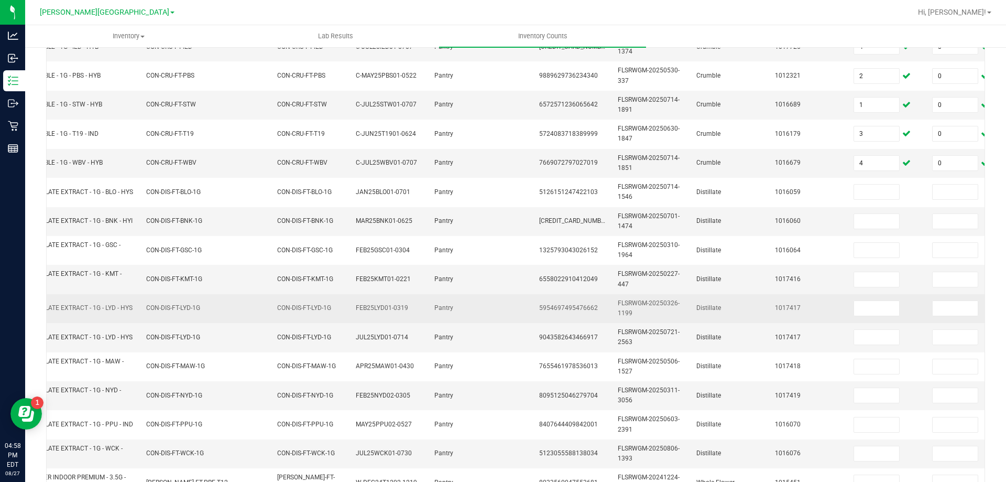
scroll to position [236, 0]
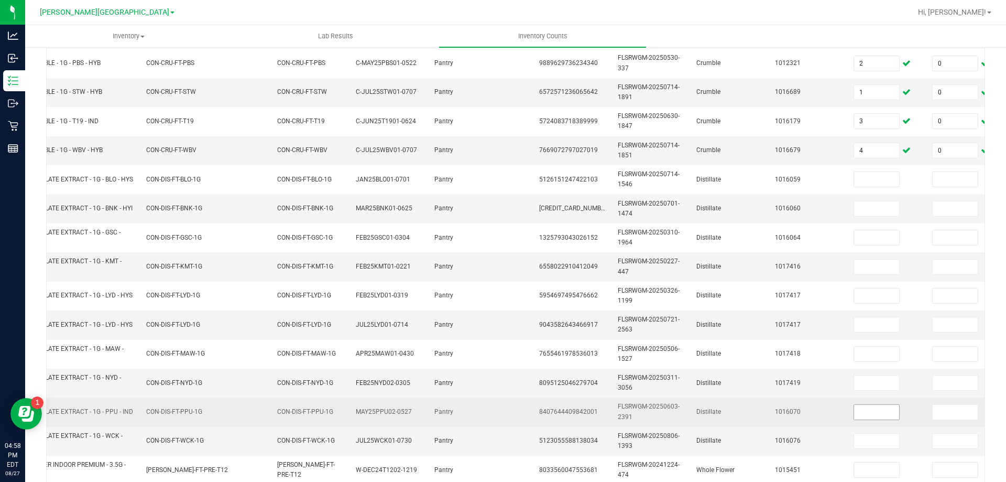
click at [882, 415] on input at bounding box center [876, 412] width 45 height 15
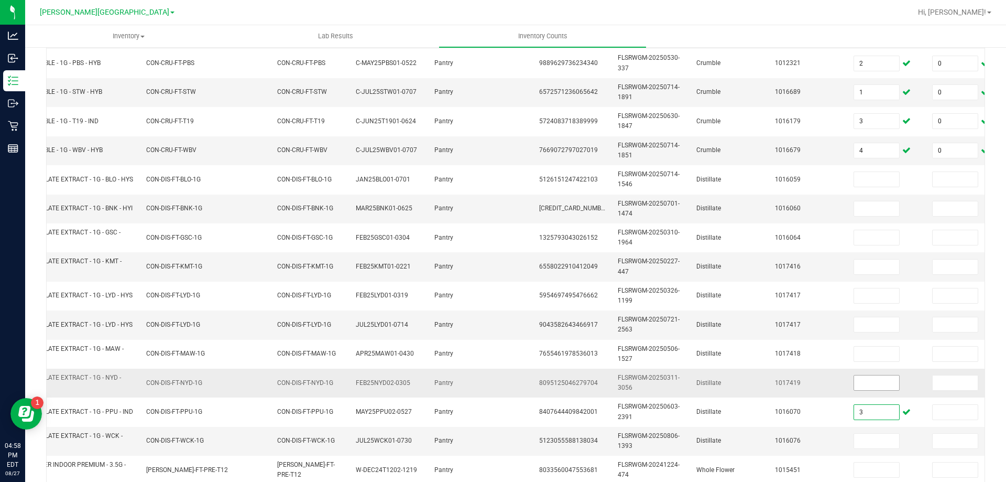
click at [881, 381] on input at bounding box center [876, 382] width 45 height 15
click at [866, 437] on input at bounding box center [876, 440] width 45 height 15
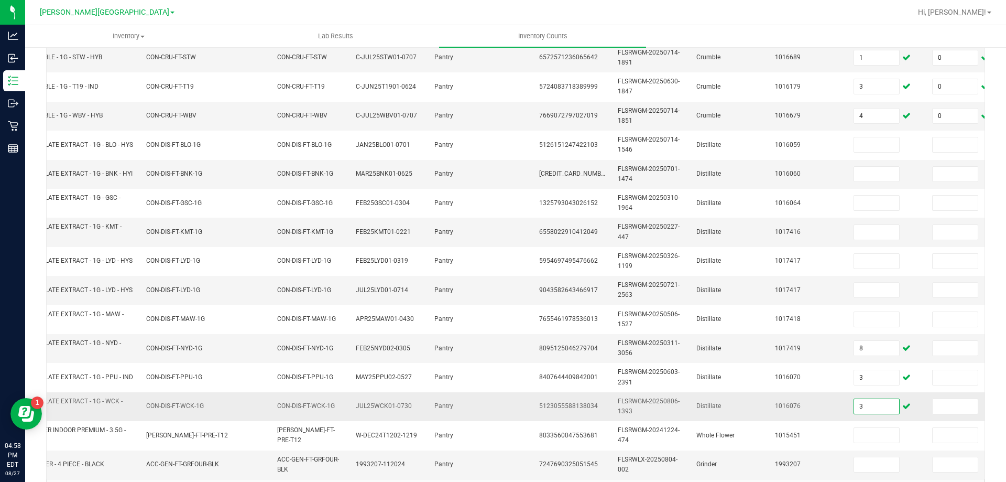
scroll to position [289, 0]
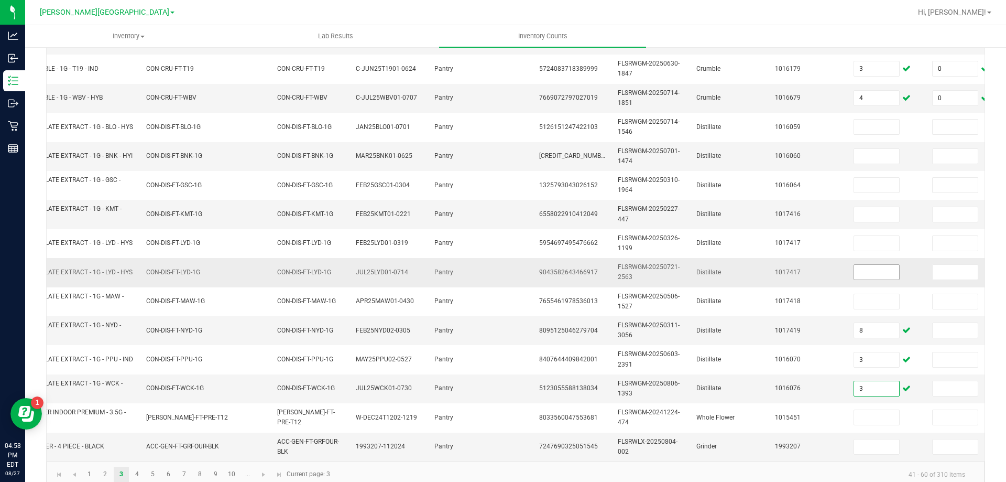
click at [865, 270] on input at bounding box center [876, 272] width 45 height 15
click at [821, 274] on td "1017417" at bounding box center [808, 272] width 79 height 29
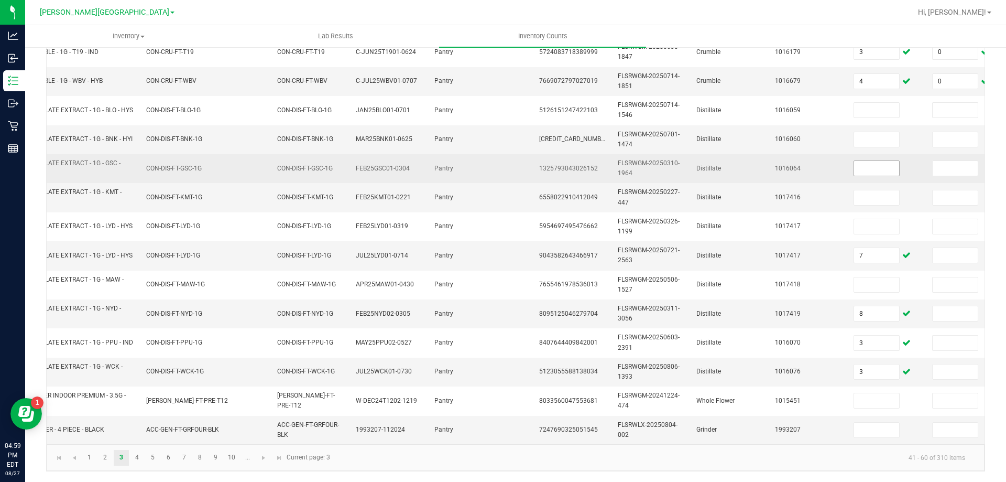
click at [883, 161] on input at bounding box center [876, 168] width 45 height 15
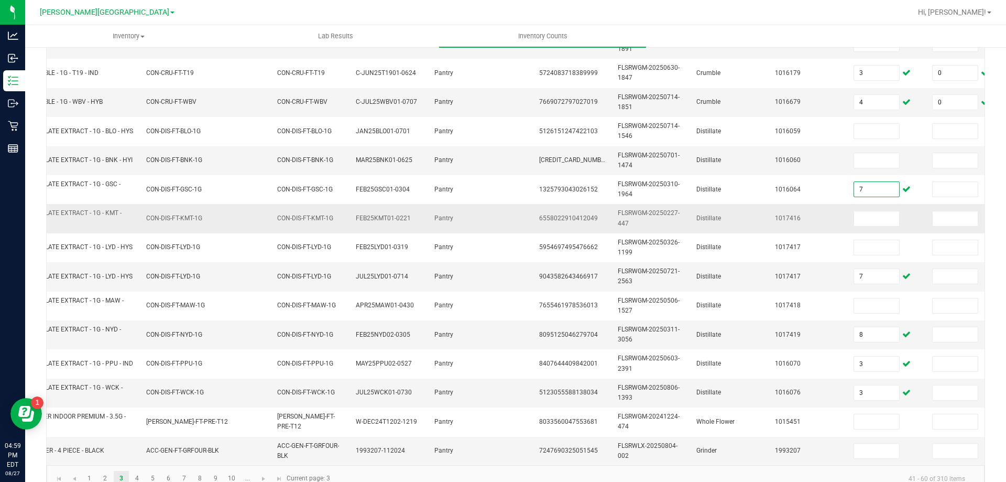
scroll to position [209, 0]
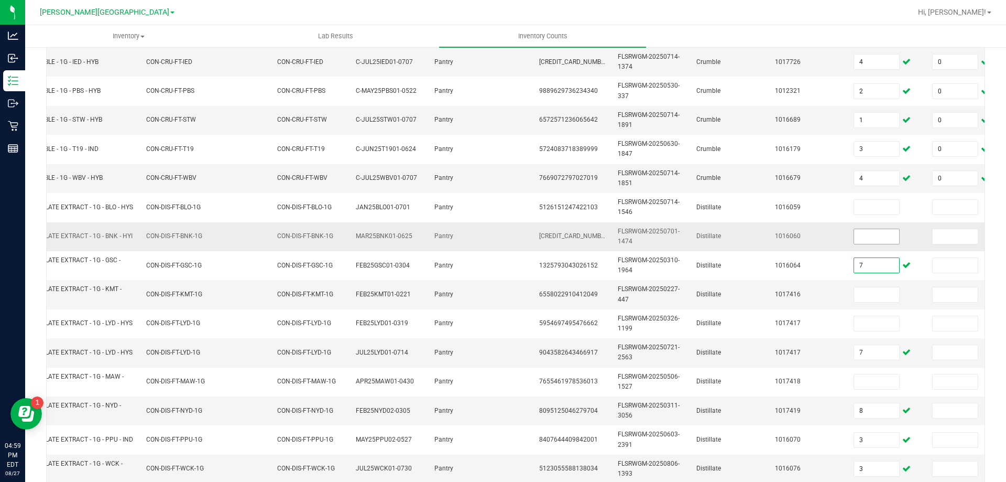
click at [874, 234] on input at bounding box center [876, 236] width 45 height 15
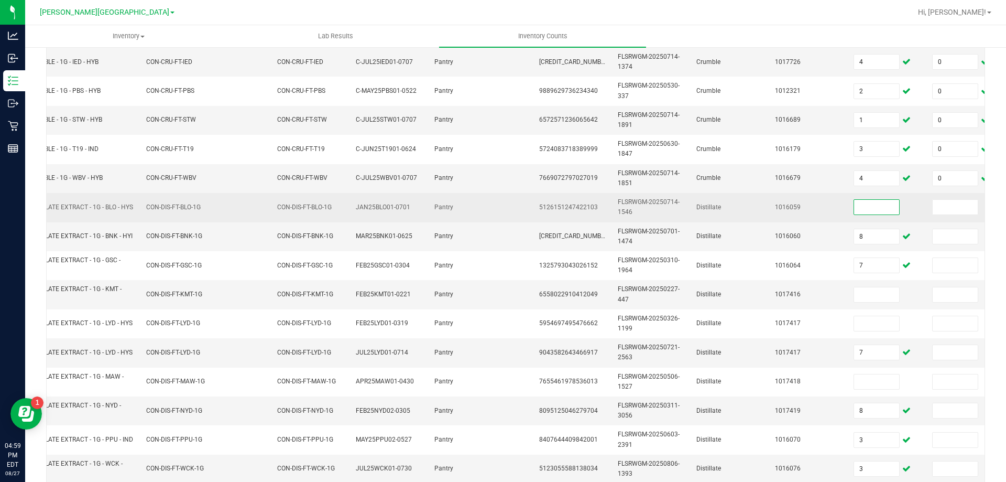
click at [862, 210] on input at bounding box center [876, 207] width 45 height 15
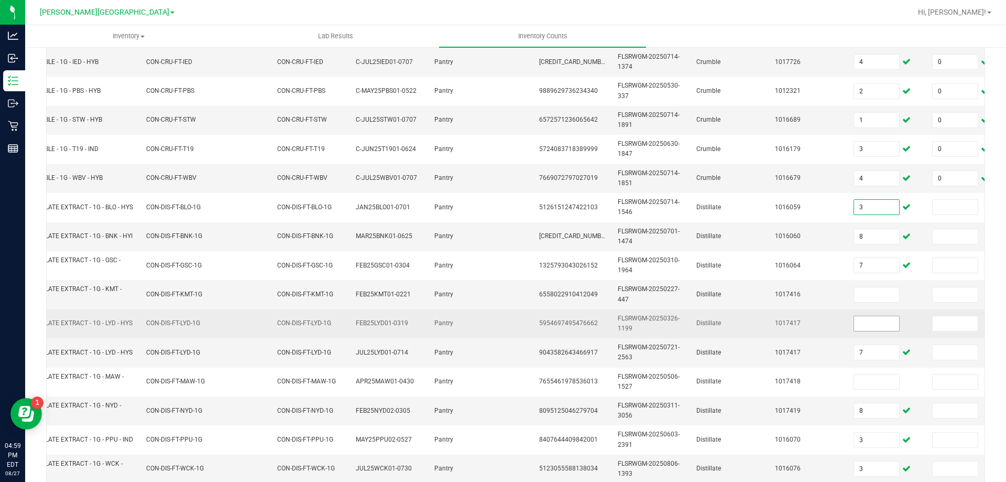
click at [875, 323] on input at bounding box center [876, 323] width 45 height 15
click at [936, 320] on input at bounding box center [955, 323] width 45 height 15
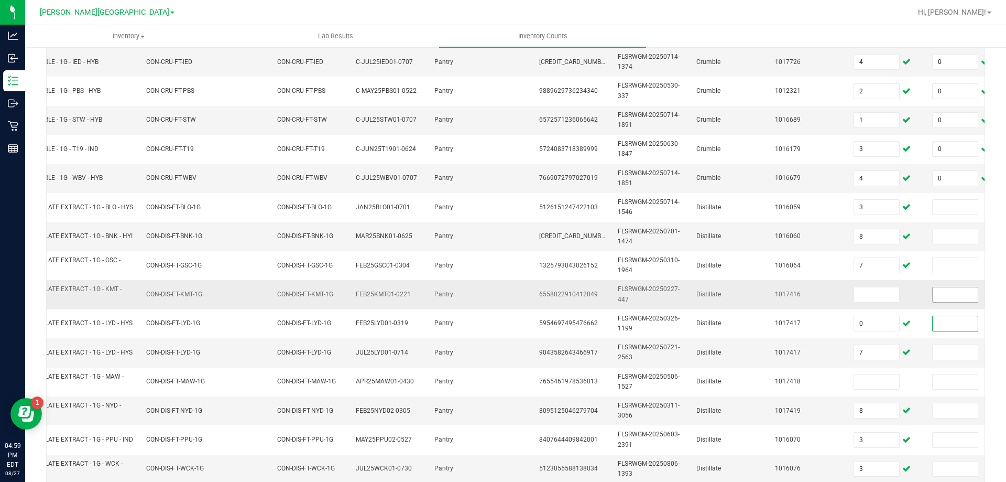
click at [940, 290] on input at bounding box center [955, 294] width 45 height 15
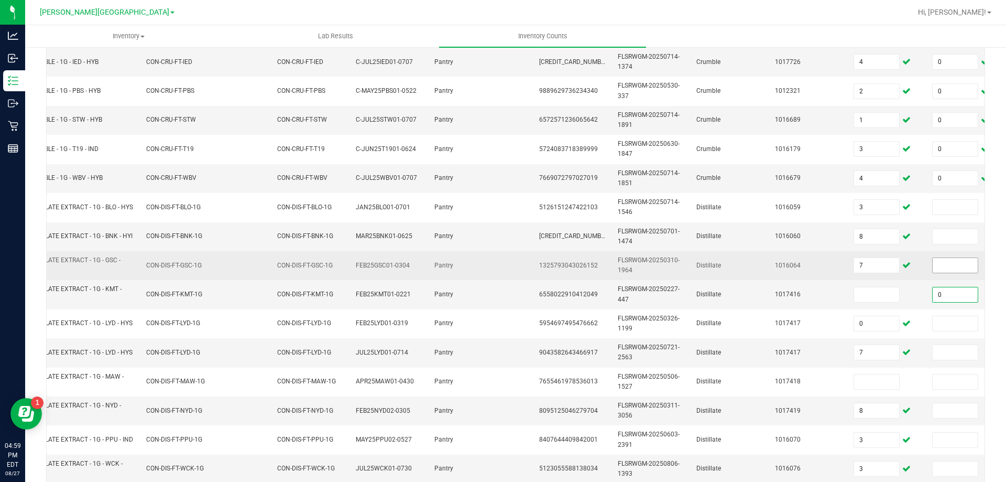
click at [942, 270] on input at bounding box center [955, 265] width 45 height 15
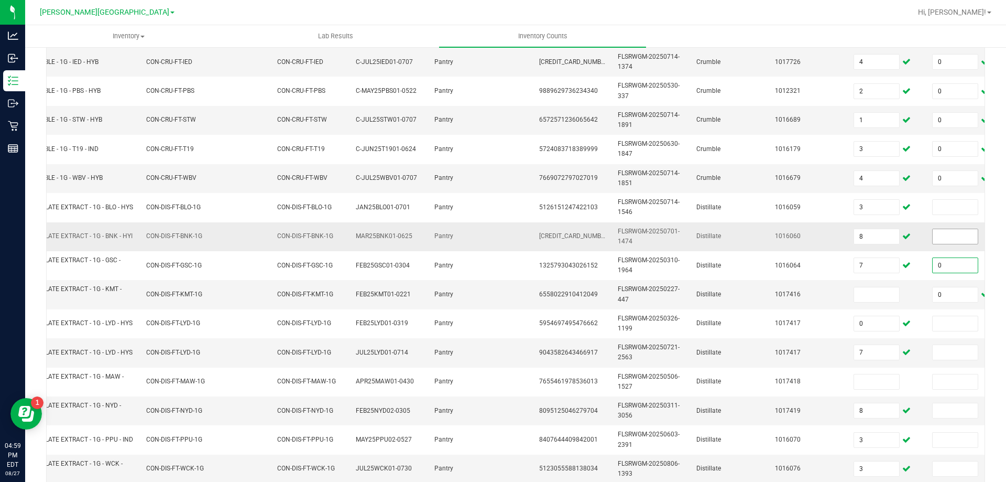
click at [944, 237] on input at bounding box center [955, 236] width 45 height 15
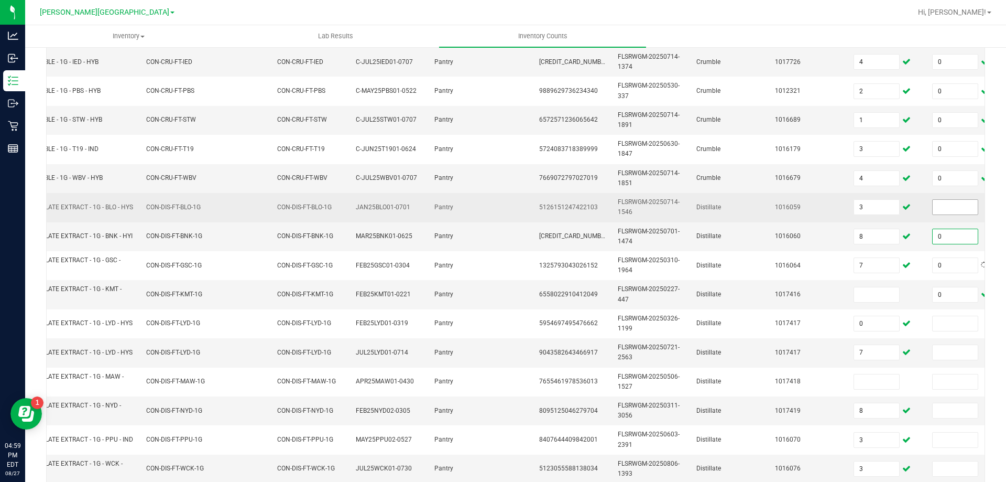
drag, startPoint x: 950, startPoint y: 200, endPoint x: 950, endPoint y: 208, distance: 7.9
click at [950, 201] on input at bounding box center [955, 207] width 45 height 15
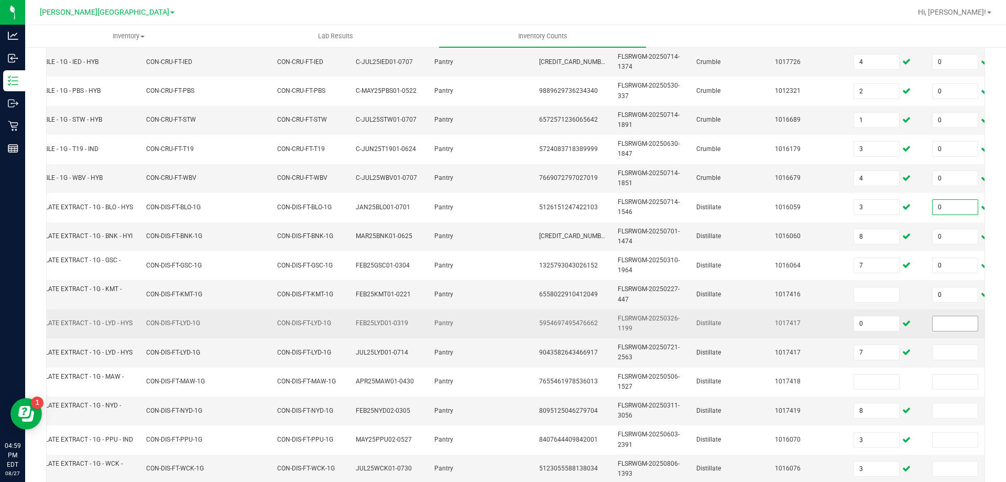
click at [951, 325] on input at bounding box center [955, 323] width 45 height 15
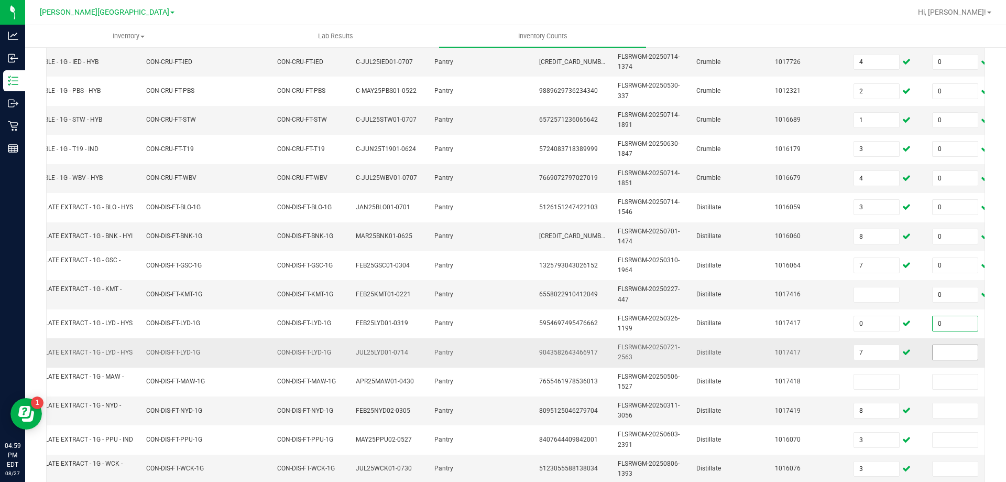
click at [951, 352] on input at bounding box center [955, 352] width 45 height 15
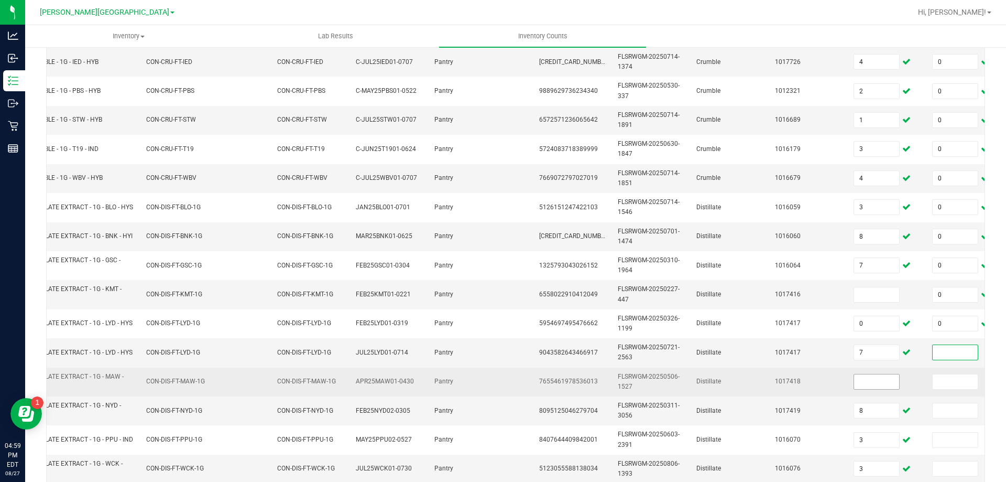
click at [882, 383] on input at bounding box center [876, 381] width 45 height 15
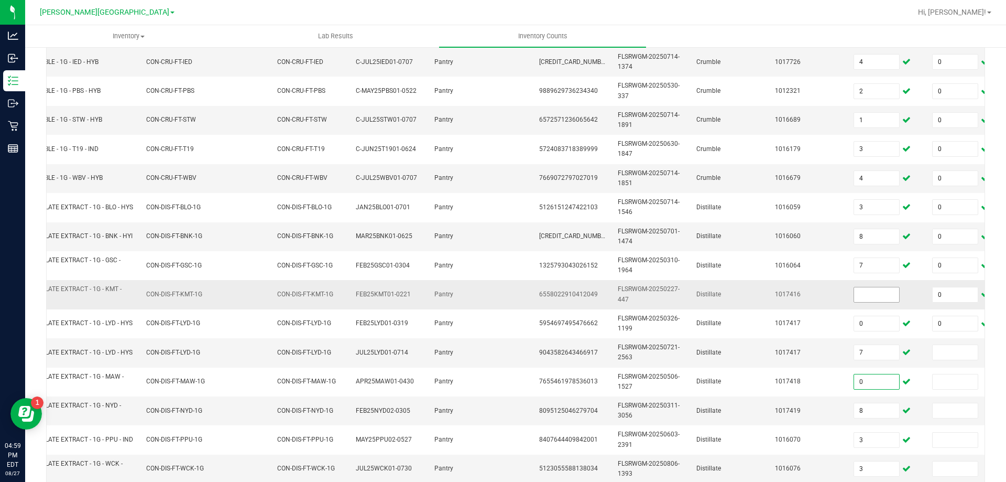
click at [860, 297] on input at bounding box center [876, 294] width 45 height 15
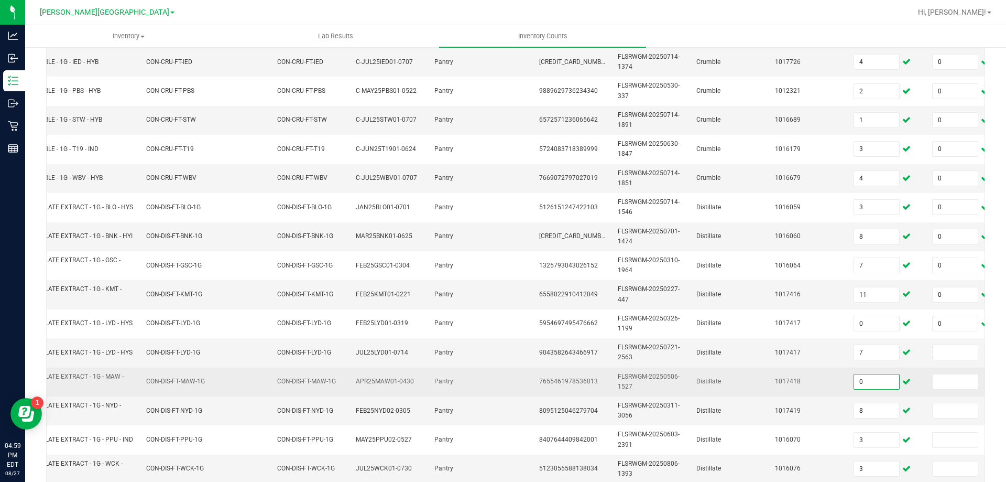
click at [878, 377] on input "0" at bounding box center [876, 381] width 45 height 15
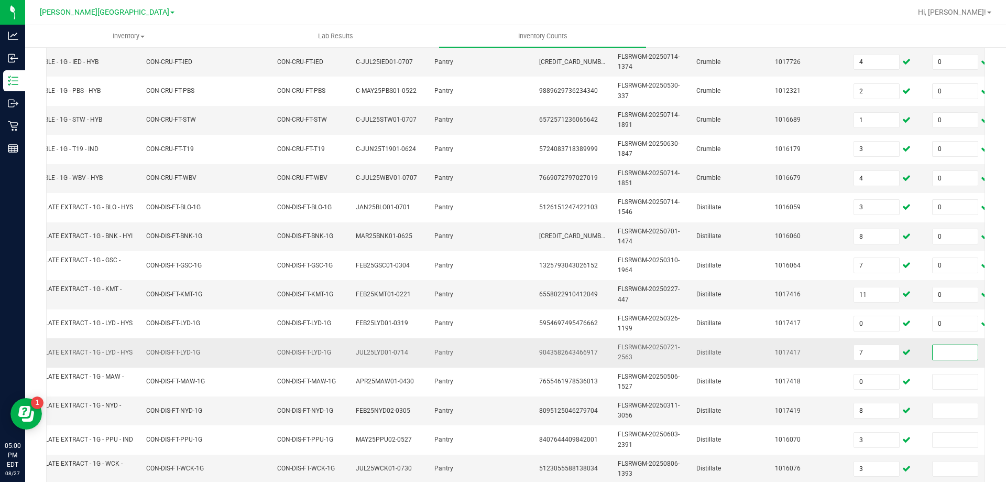
click at [939, 350] on input at bounding box center [955, 352] width 45 height 15
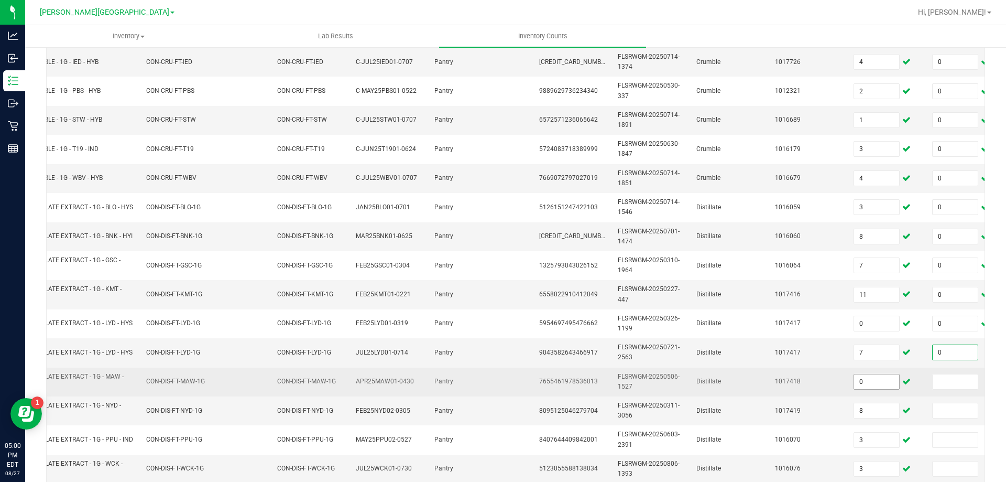
click at [878, 382] on input "0" at bounding box center [876, 381] width 45 height 15
click at [938, 382] on input at bounding box center [955, 381] width 45 height 15
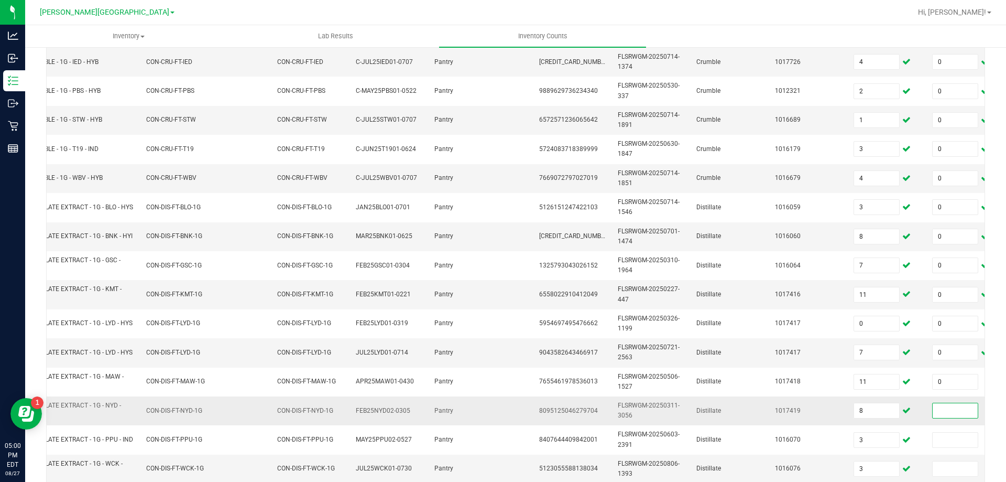
click at [940, 410] on input at bounding box center [955, 410] width 45 height 15
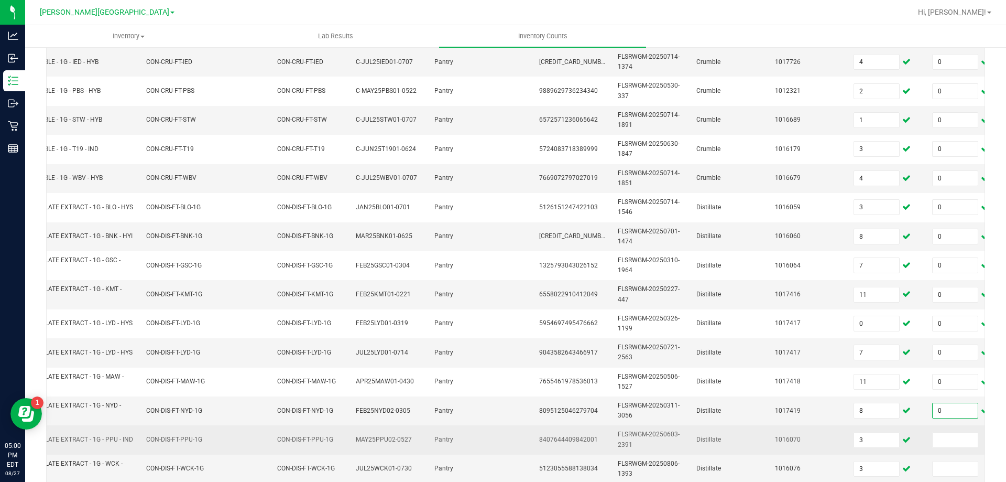
click at [938, 429] on td at bounding box center [965, 439] width 79 height 29
click at [938, 438] on input at bounding box center [955, 439] width 45 height 15
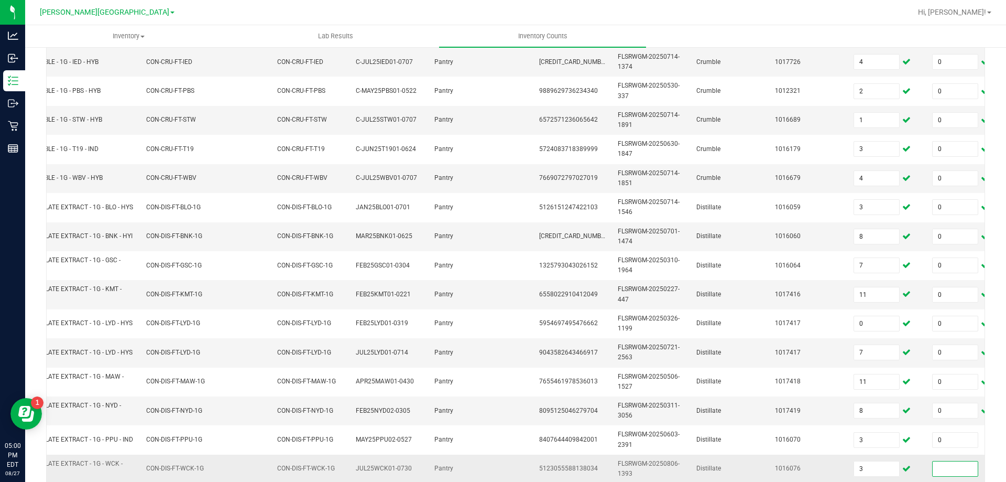
click at [936, 469] on input at bounding box center [955, 468] width 45 height 15
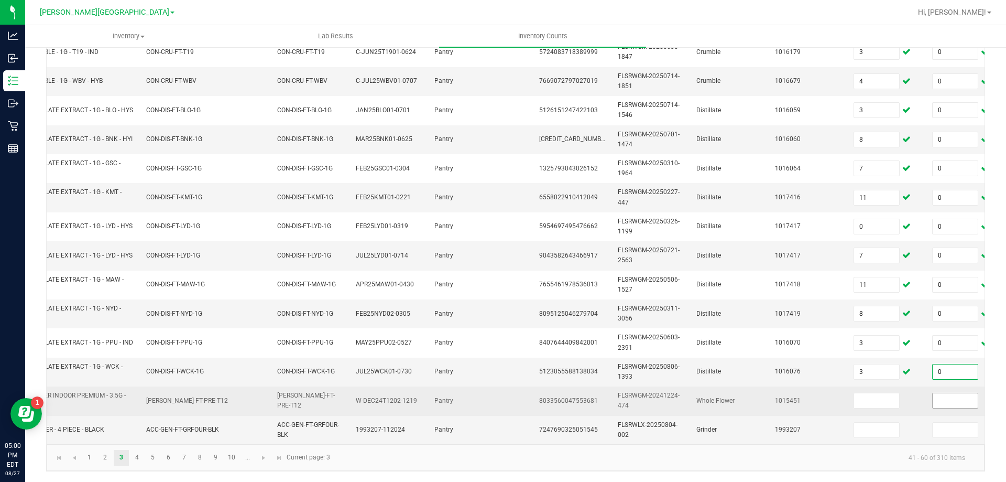
scroll to position [313, 0]
click at [945, 396] on input at bounding box center [955, 400] width 45 height 15
click at [875, 393] on input at bounding box center [876, 400] width 45 height 15
click at [949, 393] on input at bounding box center [955, 400] width 45 height 15
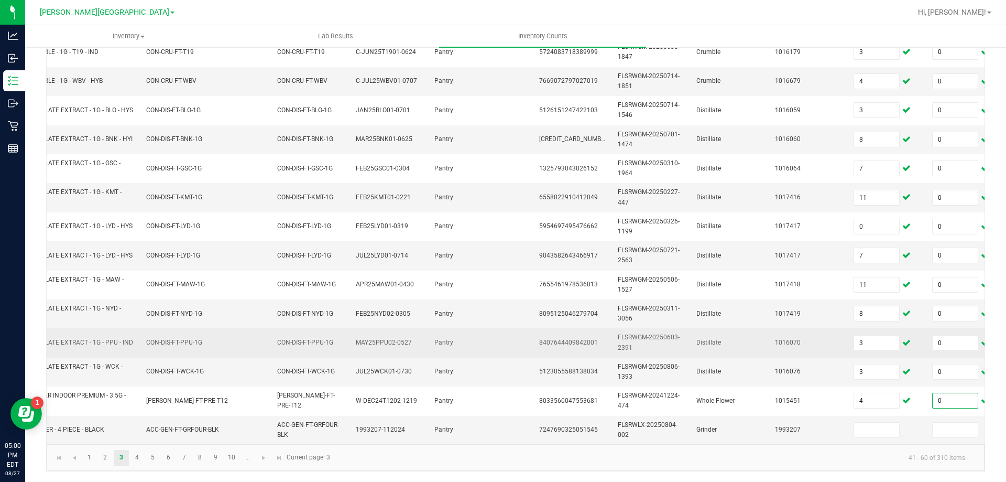
click at [583, 345] on td "8407644409842001" at bounding box center [572, 342] width 79 height 29
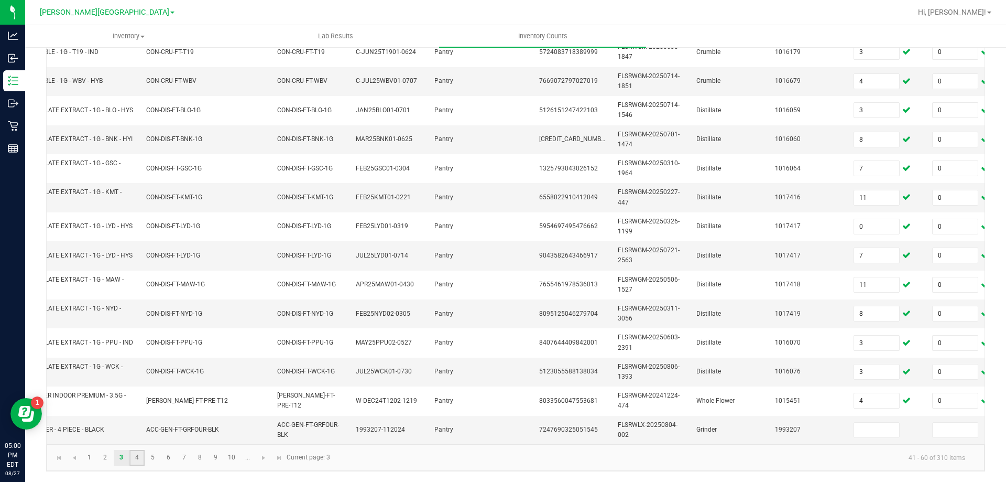
click at [136, 460] on link "4" at bounding box center [136, 458] width 15 height 16
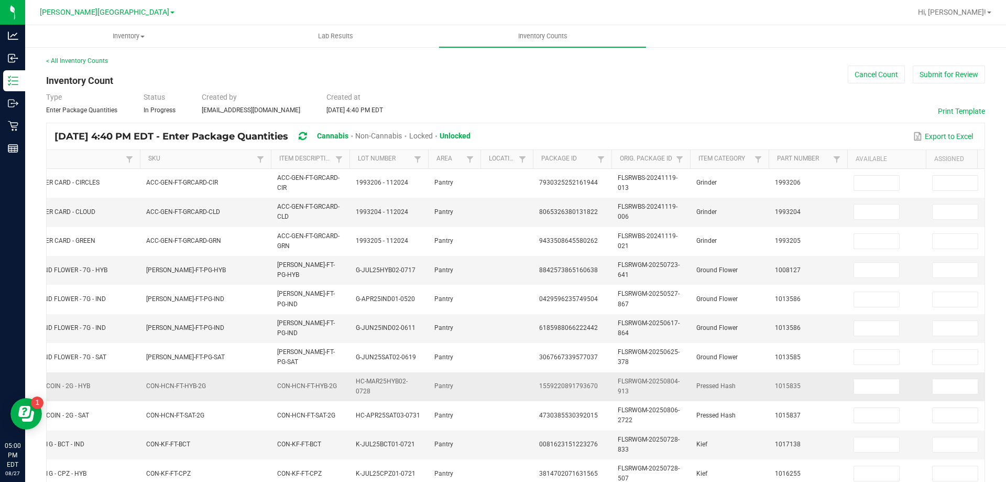
scroll to position [0, 0]
click at [889, 273] on input at bounding box center [876, 270] width 45 height 15
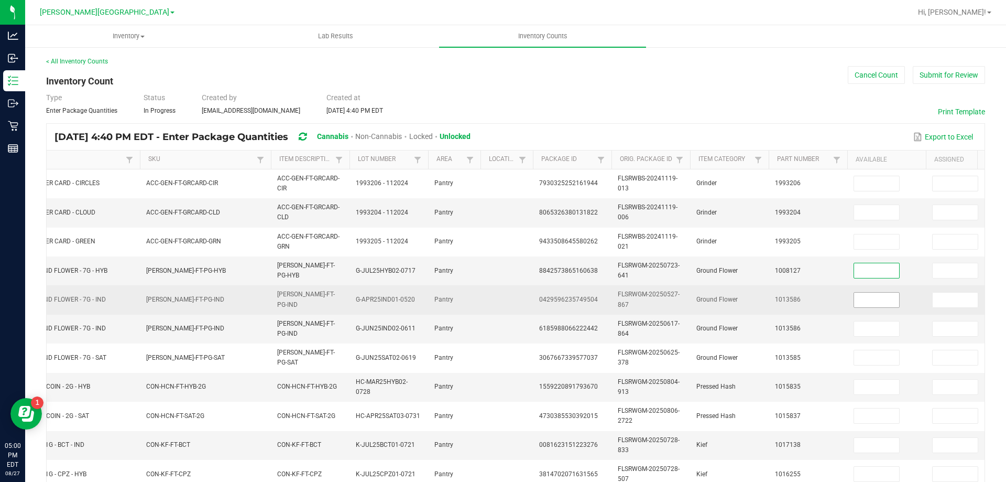
click at [887, 300] on input at bounding box center [876, 299] width 45 height 15
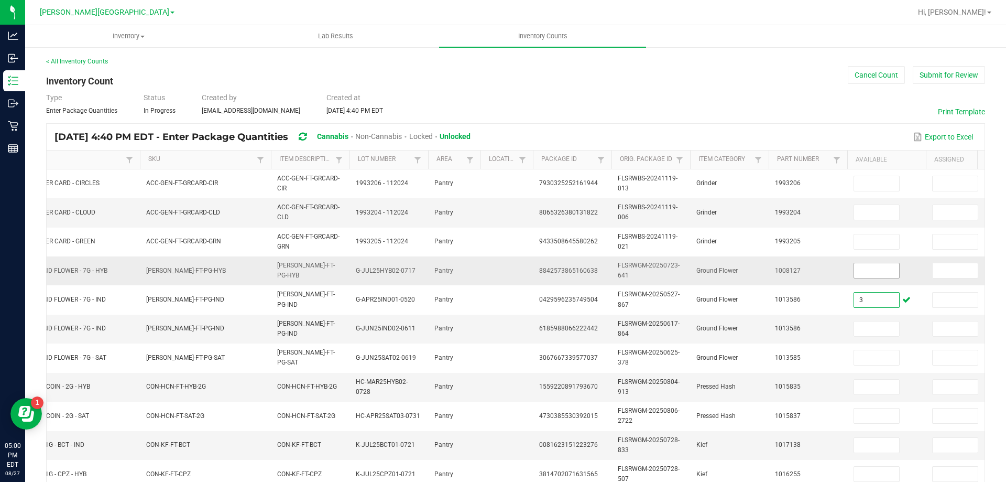
click at [886, 269] on input at bounding box center [876, 270] width 45 height 15
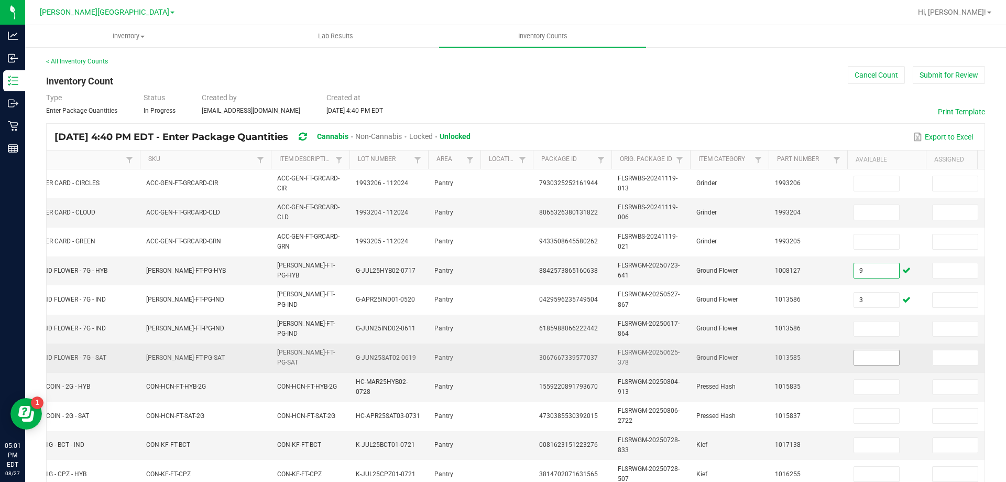
click at [882, 356] on input at bounding box center [876, 357] width 45 height 15
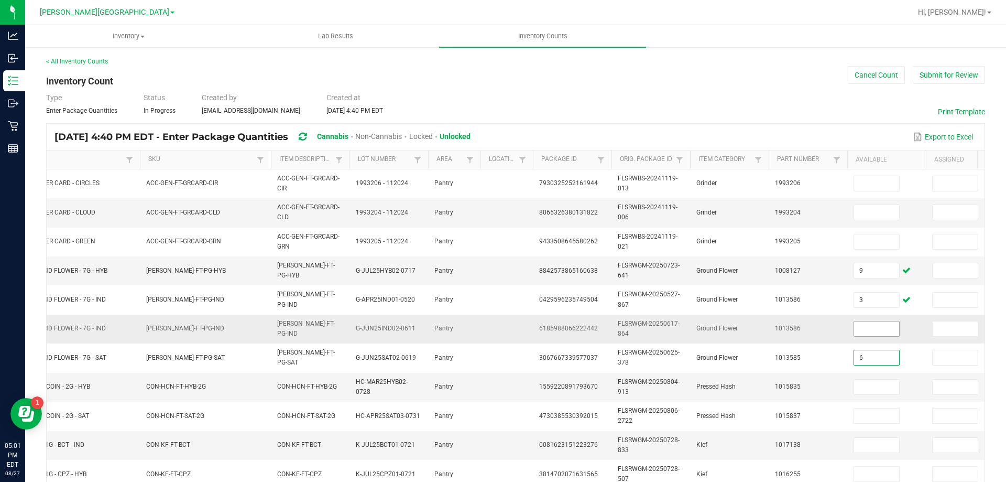
click at [879, 327] on input at bounding box center [876, 328] width 45 height 15
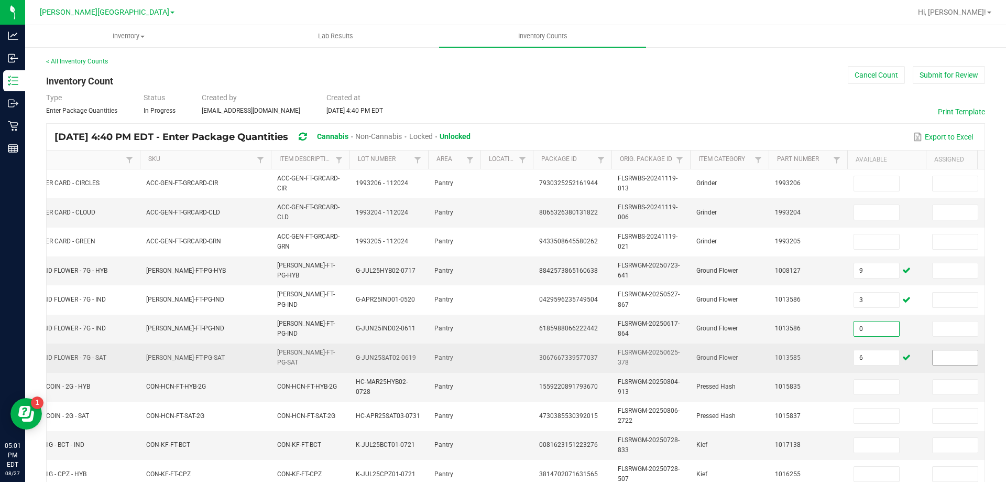
click at [951, 354] on input at bounding box center [955, 357] width 45 height 15
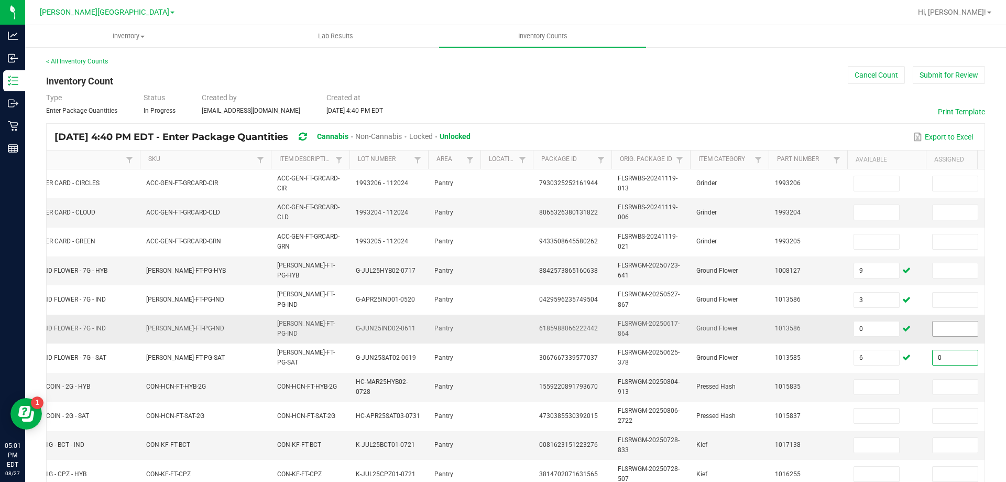
click at [943, 327] on input at bounding box center [955, 328] width 45 height 15
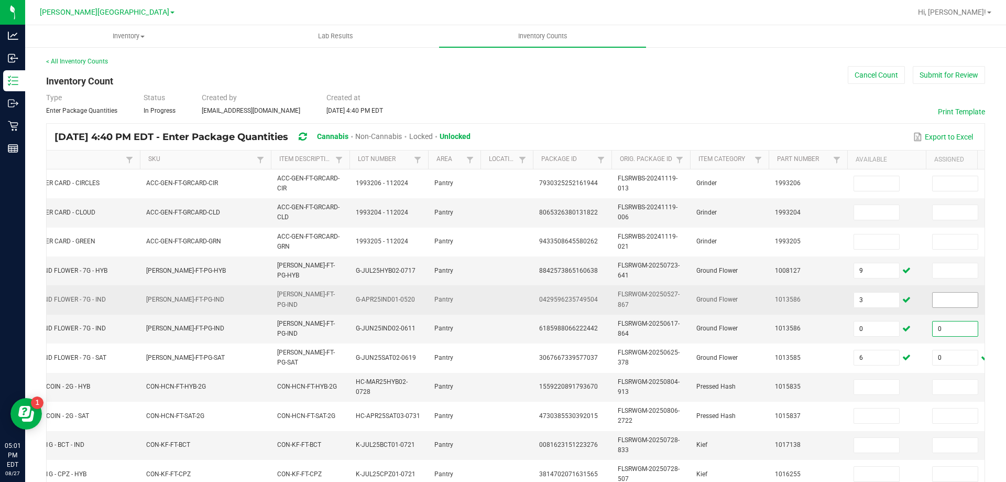
click at [951, 301] on input at bounding box center [955, 299] width 45 height 15
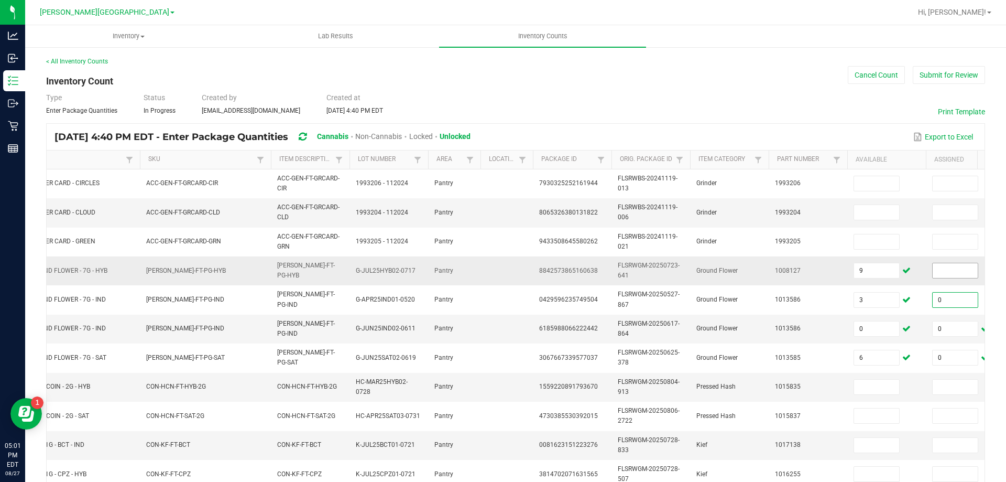
click at [942, 269] on input at bounding box center [955, 270] width 45 height 15
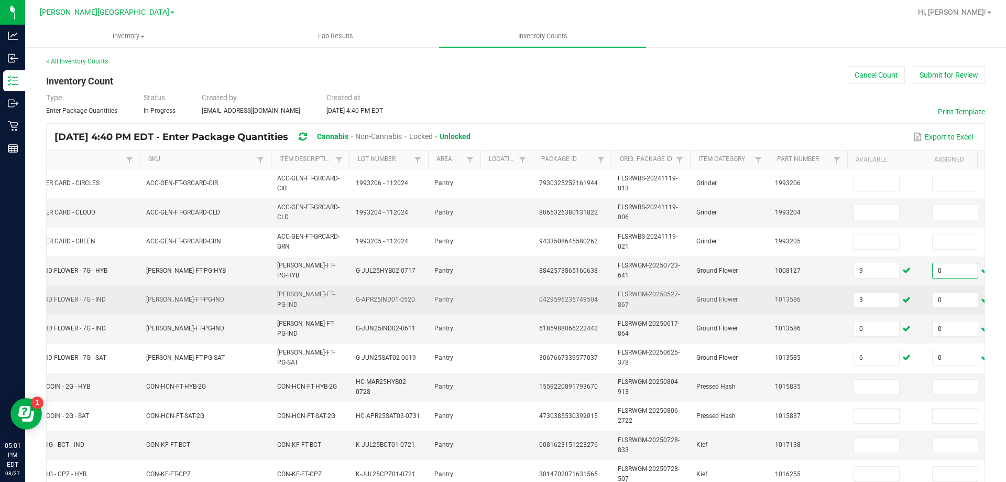
click at [598, 299] on td "0429596235749504" at bounding box center [572, 299] width 79 height 29
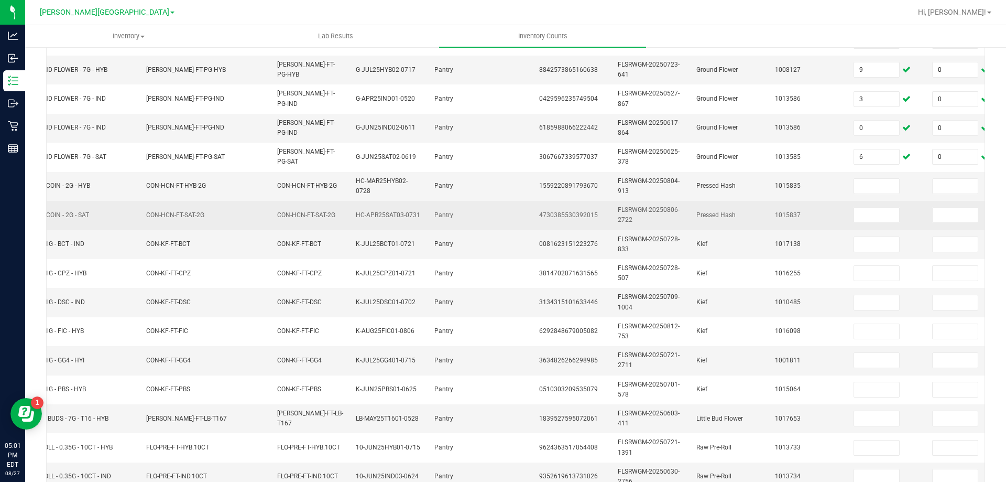
scroll to position [210, 0]
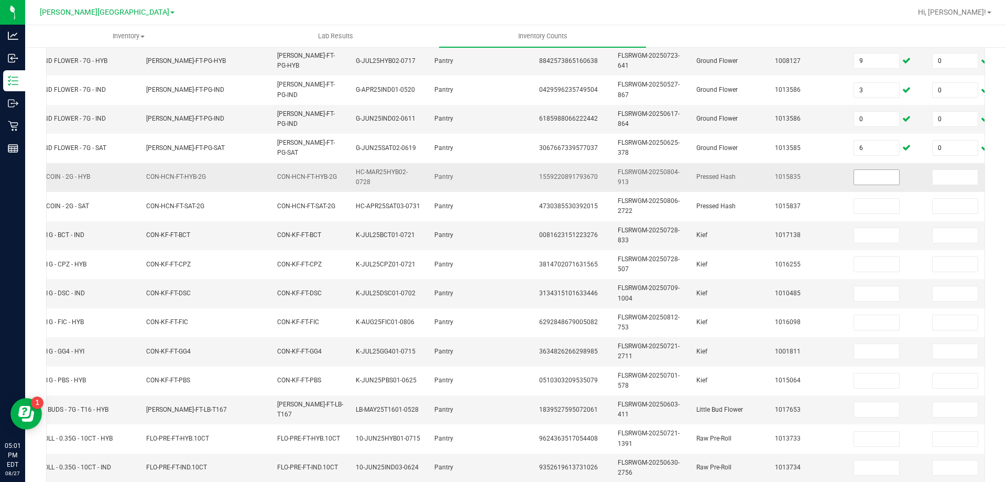
click at [884, 181] on input at bounding box center [876, 177] width 45 height 15
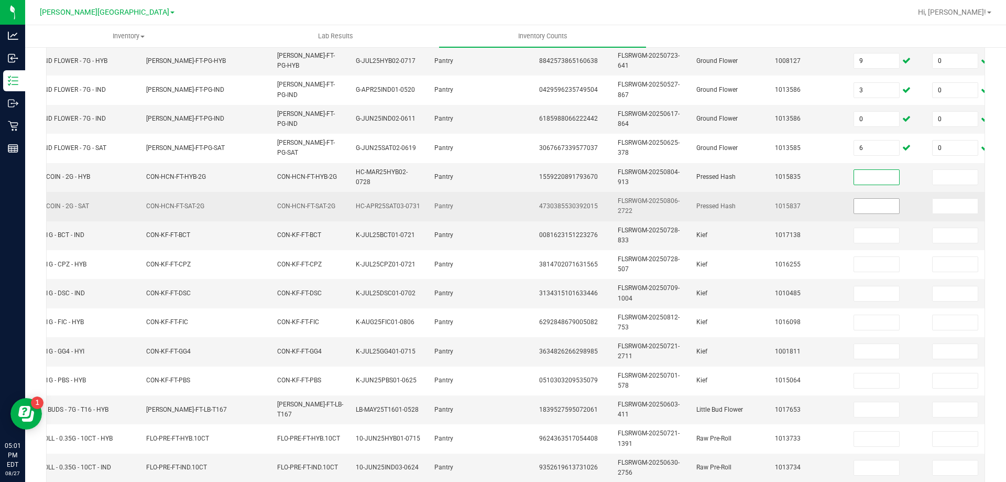
click at [878, 203] on input at bounding box center [876, 206] width 45 height 15
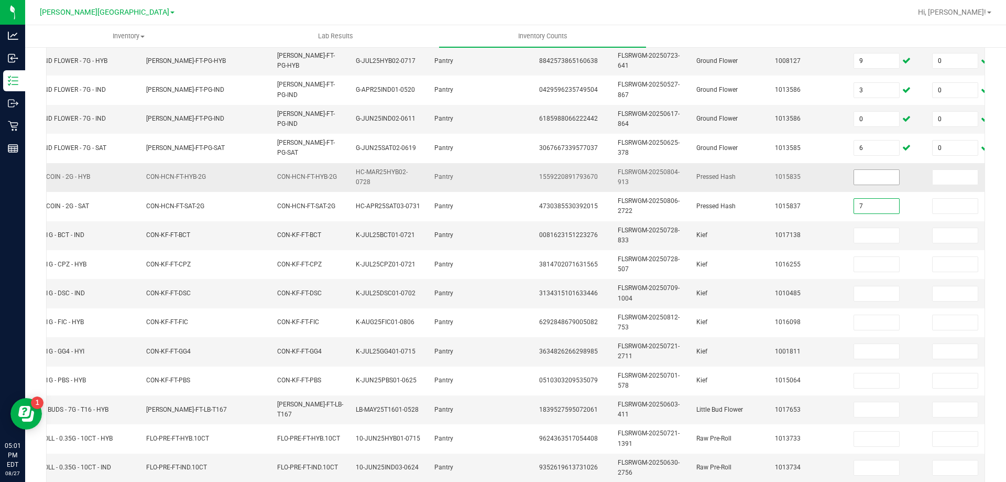
click at [879, 175] on input at bounding box center [876, 177] width 45 height 15
click at [961, 177] on input at bounding box center [955, 177] width 45 height 15
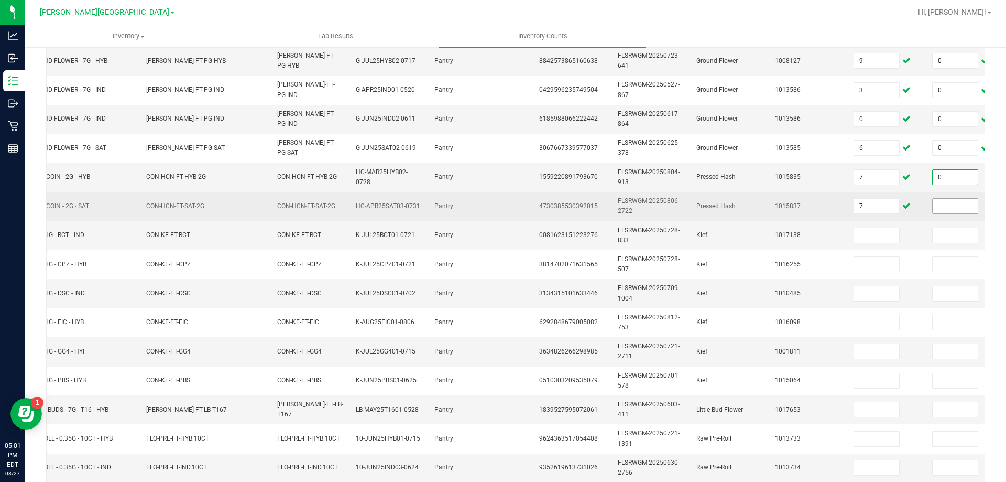
click at [957, 208] on input at bounding box center [955, 206] width 45 height 15
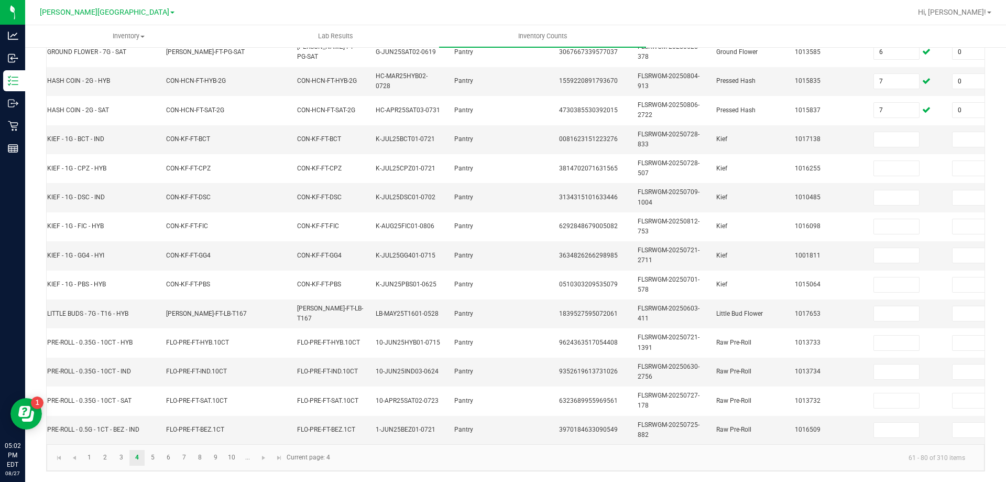
scroll to position [0, 19]
click at [886, 138] on input at bounding box center [896, 139] width 45 height 15
click at [900, 190] on input at bounding box center [896, 197] width 45 height 15
click at [899, 132] on input at bounding box center [896, 139] width 45 height 15
click at [906, 249] on input at bounding box center [896, 255] width 45 height 15
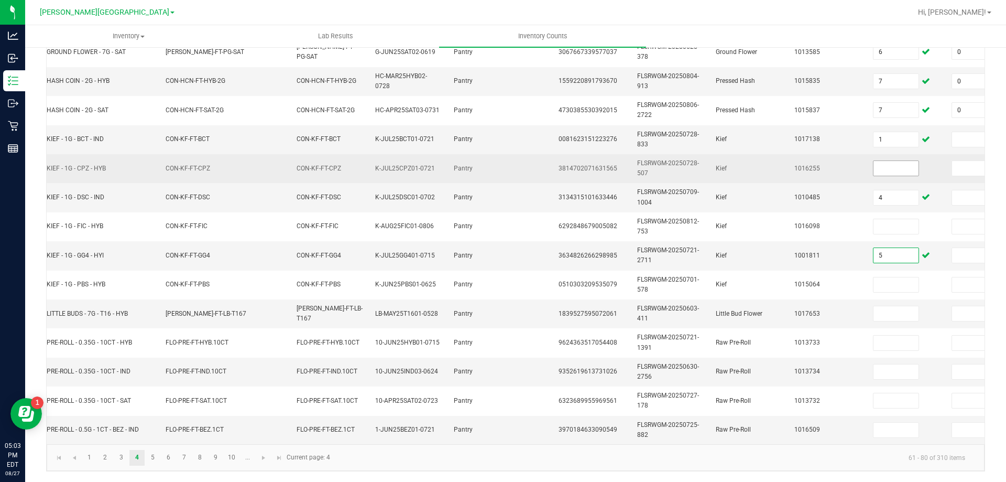
click at [904, 162] on input at bounding box center [896, 168] width 45 height 15
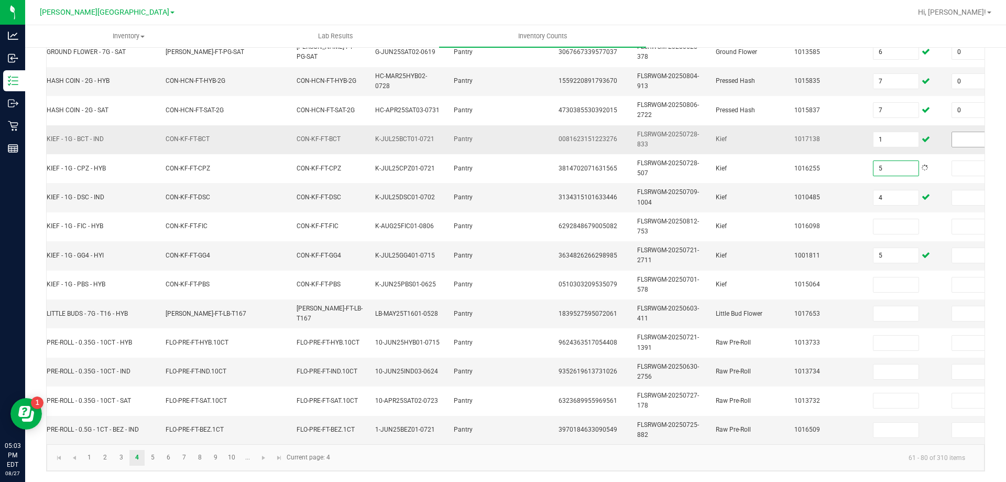
click at [960, 134] on input at bounding box center [974, 139] width 45 height 15
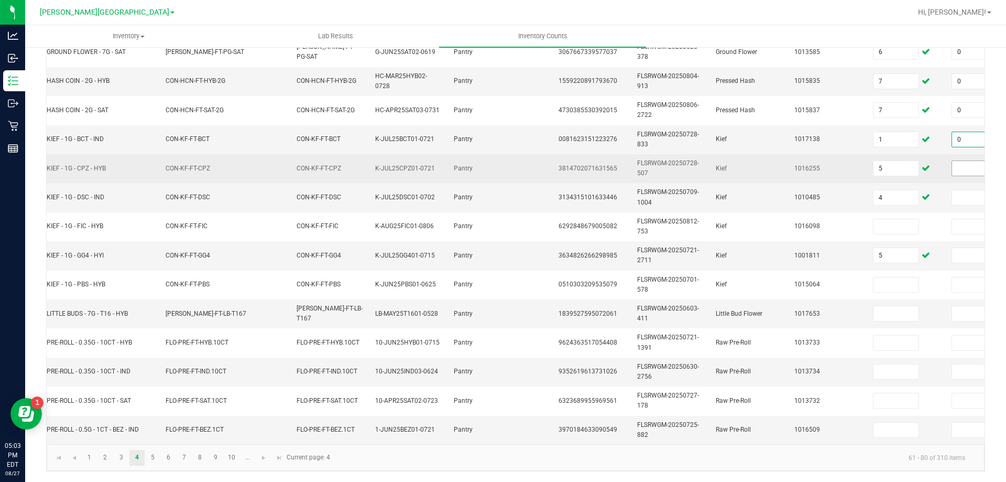
click at [962, 161] on input at bounding box center [974, 168] width 45 height 15
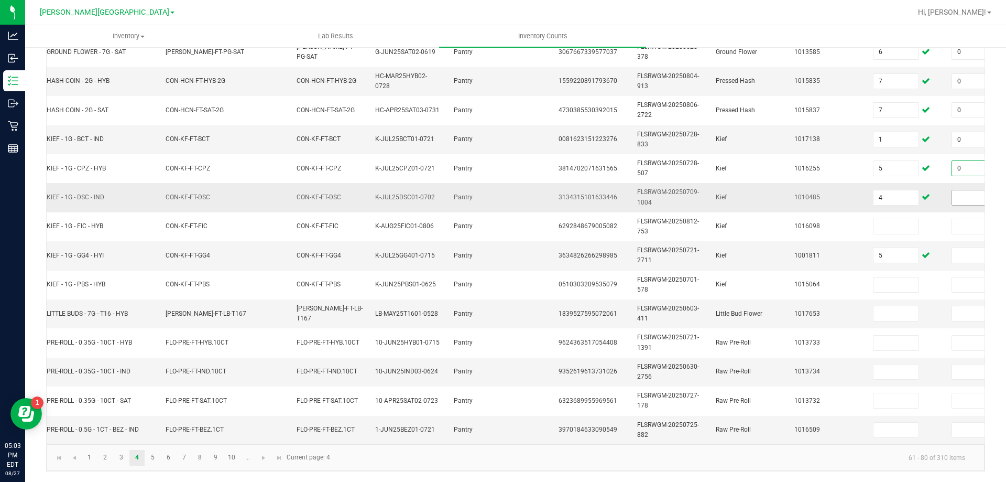
click at [956, 190] on input at bounding box center [974, 197] width 45 height 15
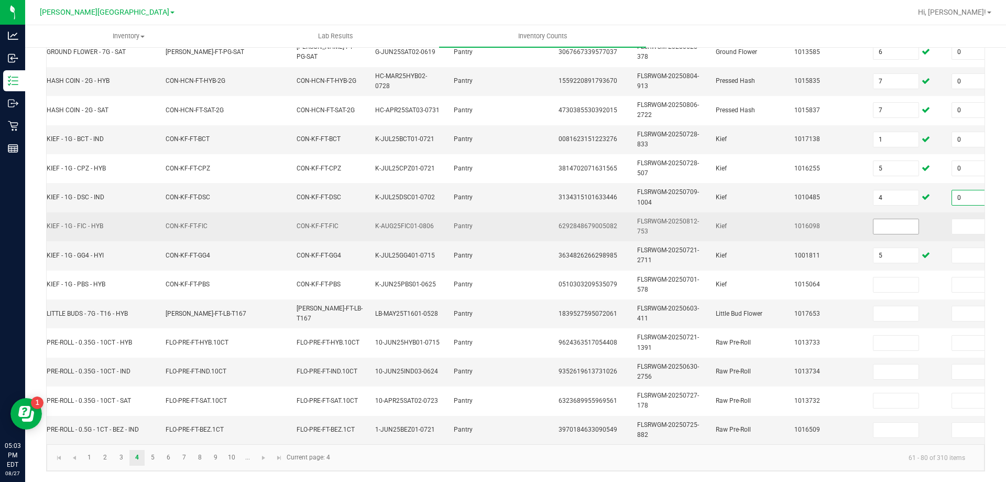
click at [901, 219] on input at bounding box center [896, 226] width 45 height 15
click at [961, 220] on input at bounding box center [974, 226] width 45 height 15
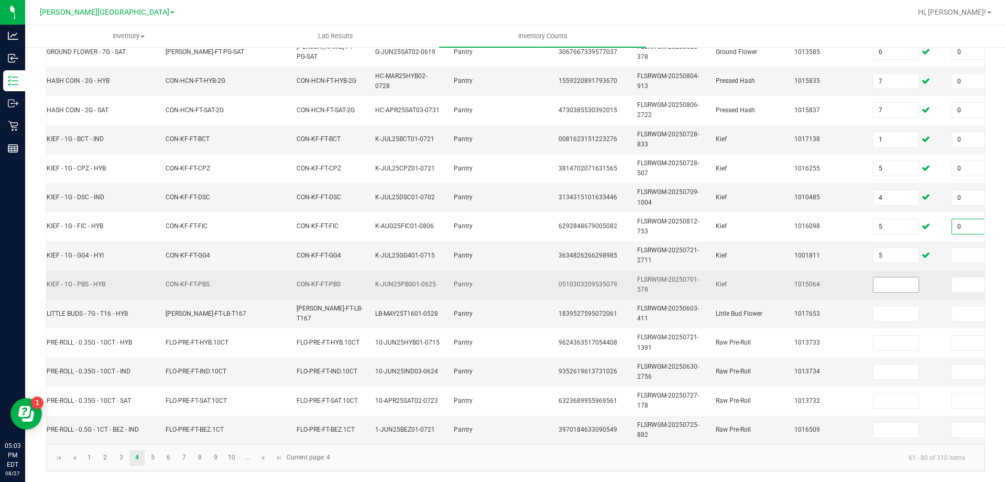
click at [900, 277] on input at bounding box center [896, 284] width 45 height 15
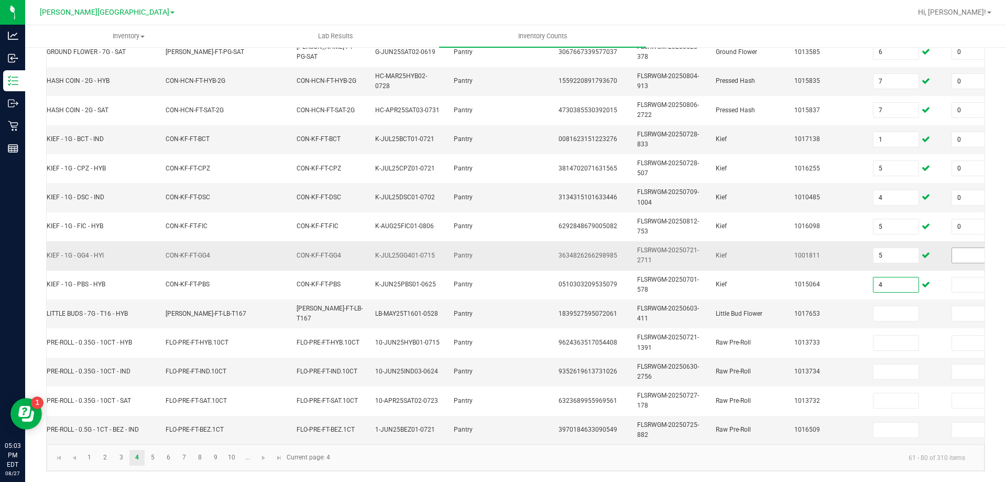
click at [955, 248] on input at bounding box center [974, 255] width 45 height 15
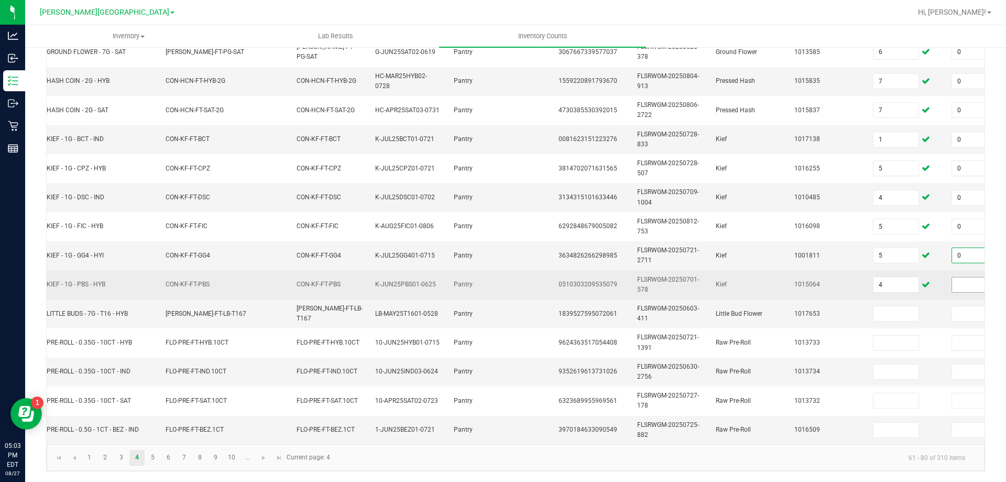
click at [958, 277] on input at bounding box center [974, 284] width 45 height 15
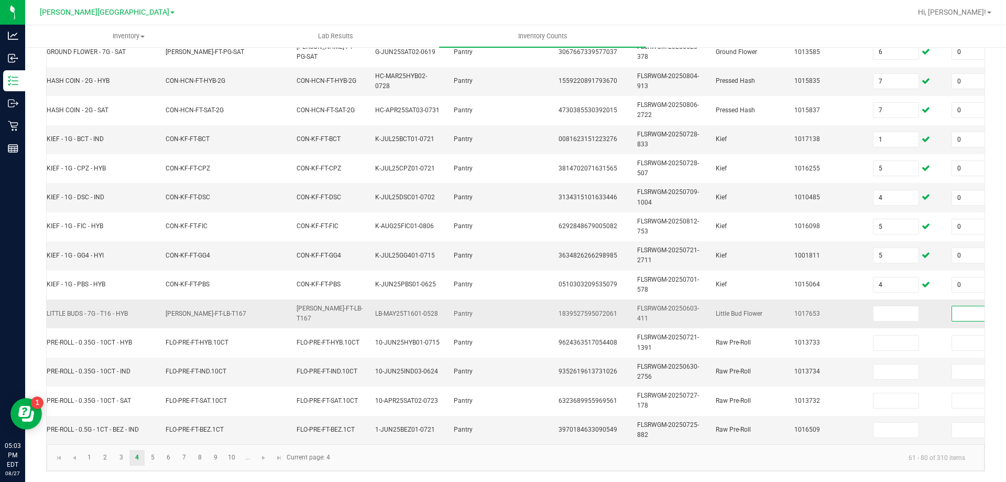
click at [963, 308] on input at bounding box center [974, 313] width 45 height 15
click at [894, 306] on input at bounding box center [896, 313] width 45 height 15
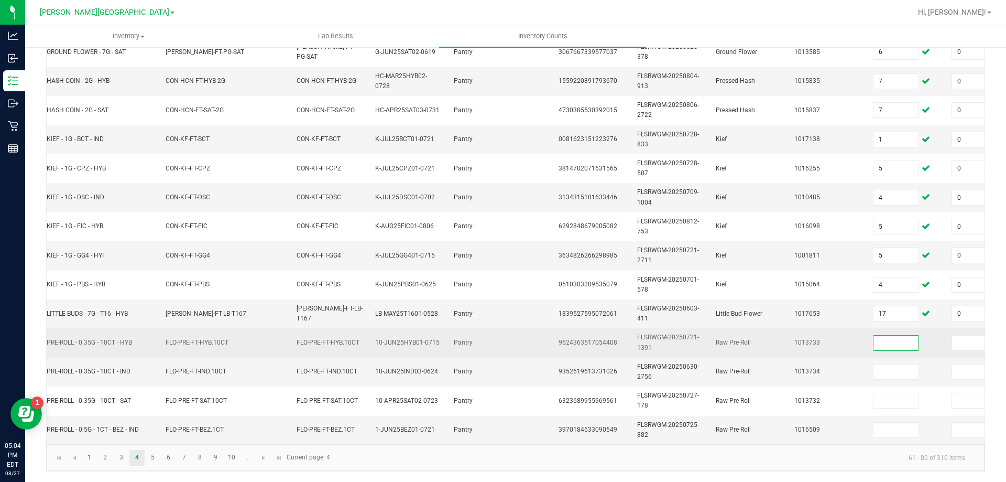
click at [910, 340] on input at bounding box center [896, 342] width 45 height 15
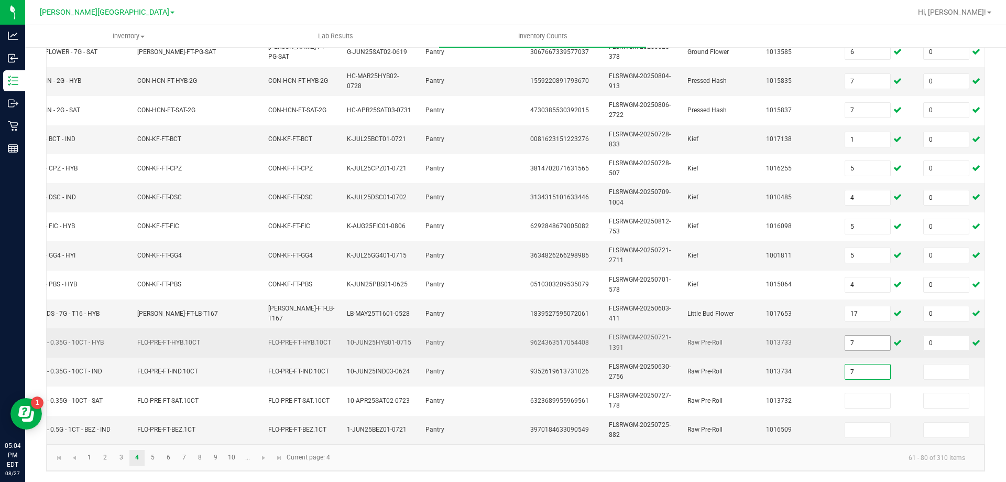
click at [863, 336] on input "7" at bounding box center [867, 342] width 45 height 15
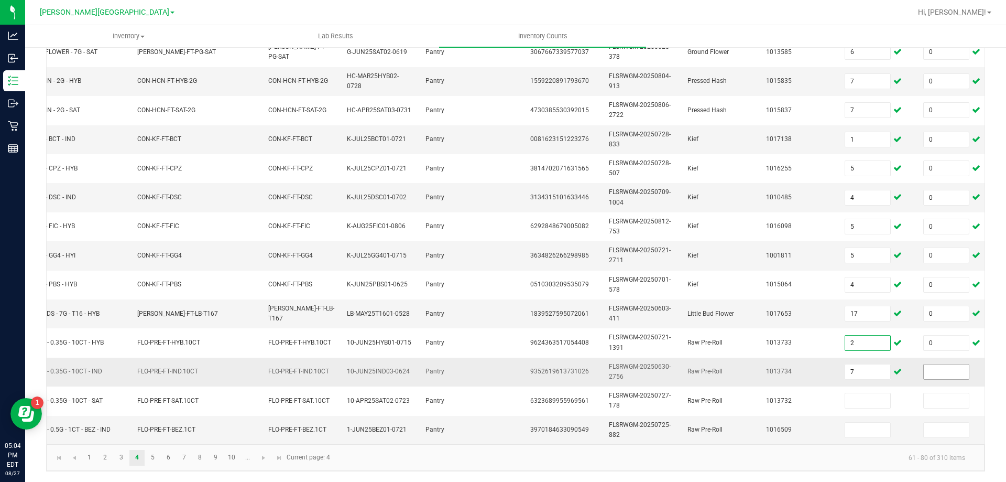
click at [943, 365] on input at bounding box center [946, 371] width 45 height 15
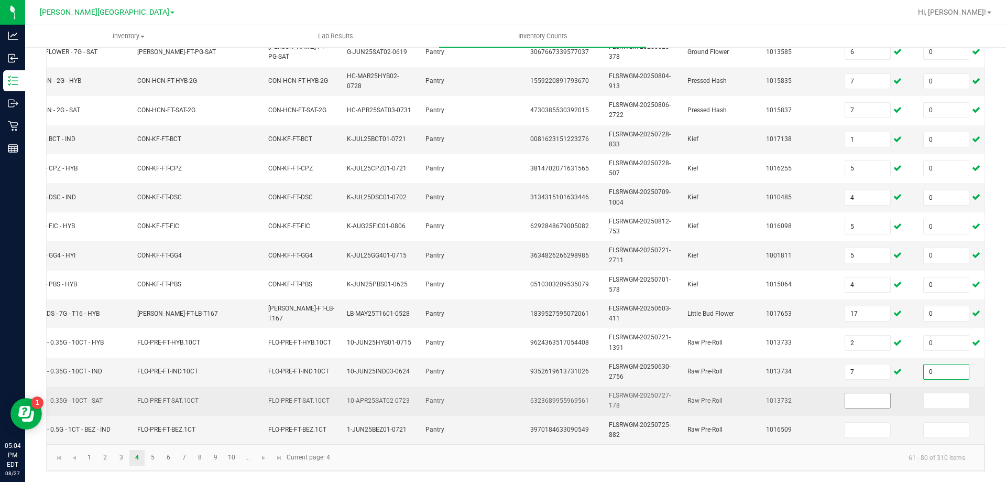
click at [866, 393] on input at bounding box center [867, 400] width 45 height 15
click at [941, 394] on input at bounding box center [946, 400] width 45 height 15
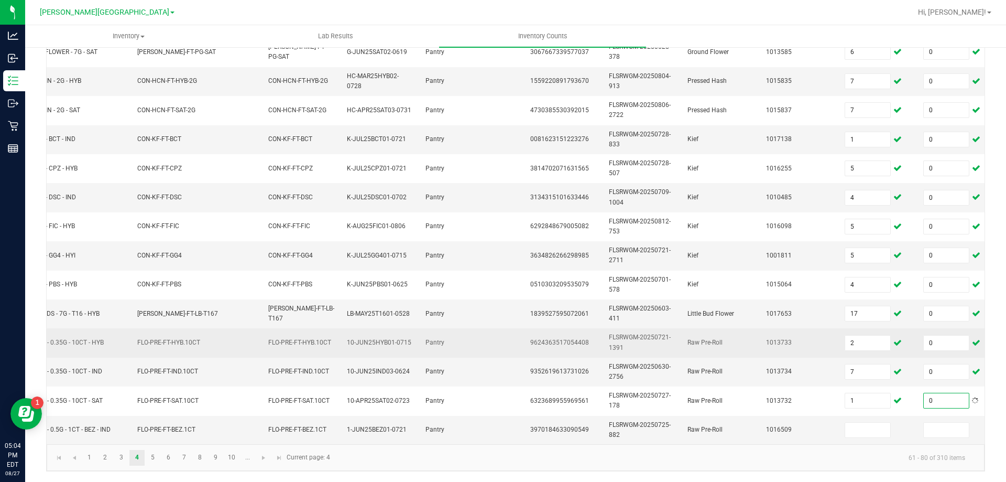
click at [746, 342] on td "Raw Pre-Roll" at bounding box center [720, 342] width 79 height 29
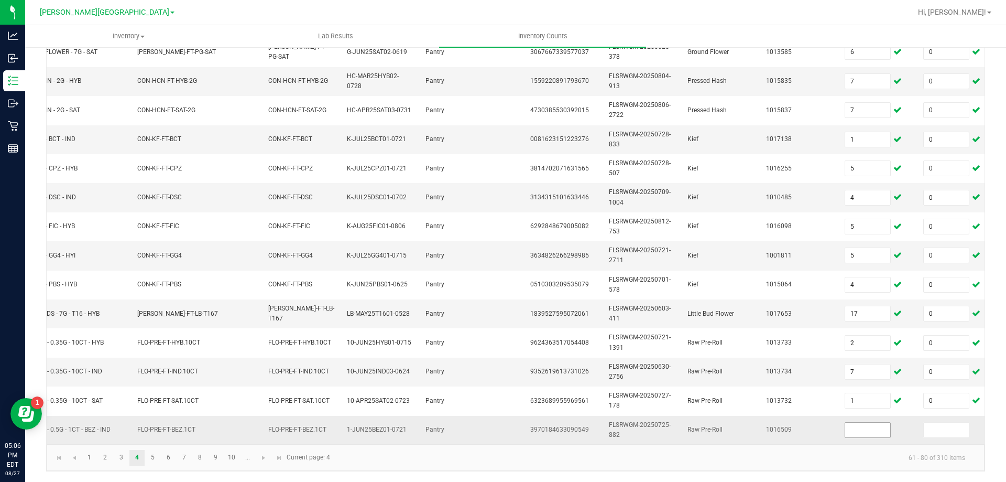
click at [865, 425] on input at bounding box center [867, 429] width 45 height 15
click at [934, 424] on input at bounding box center [946, 429] width 45 height 15
click at [147, 426] on span "FLO-PRE-FT-BEZ.1CT" at bounding box center [166, 429] width 58 height 7
click at [152, 456] on link "5" at bounding box center [152, 458] width 15 height 16
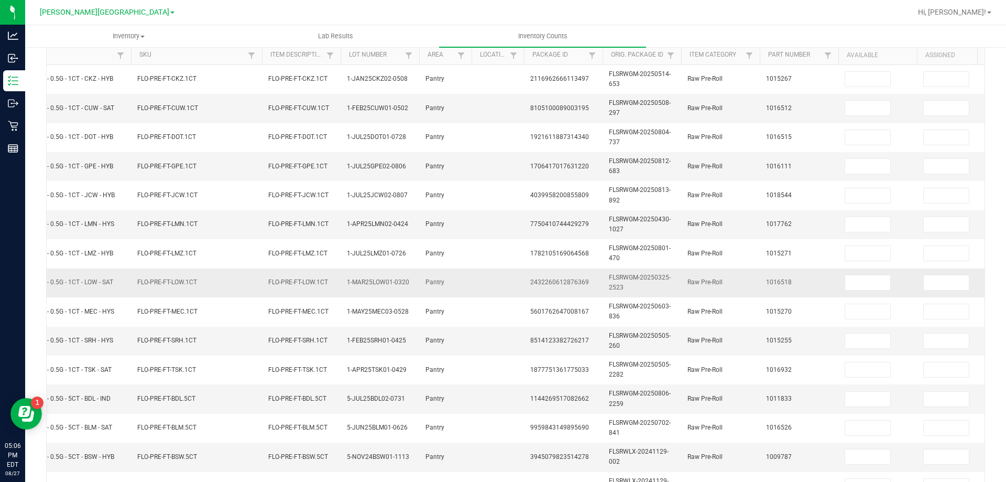
scroll to position [105, 0]
click at [870, 166] on input at bounding box center [867, 165] width 45 height 15
click at [937, 163] on input at bounding box center [946, 165] width 45 height 15
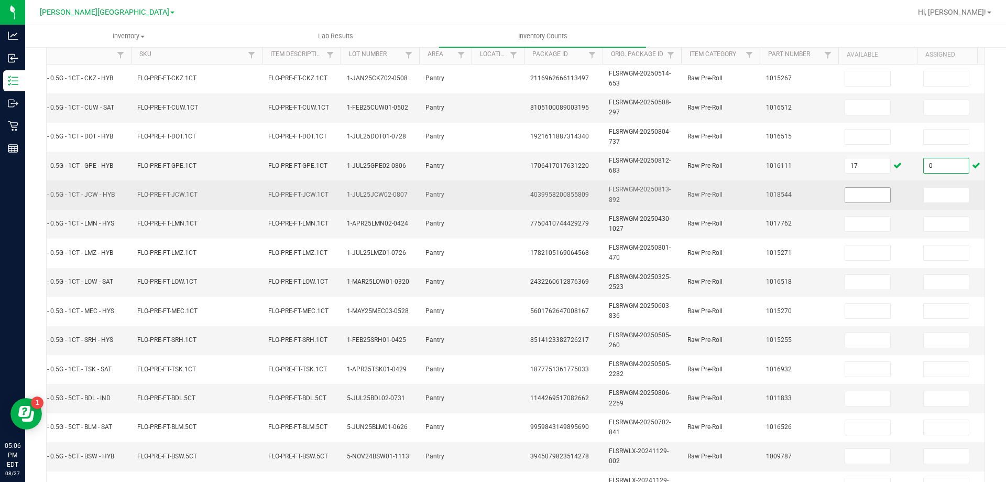
click at [874, 194] on input at bounding box center [867, 195] width 45 height 15
click at [941, 198] on input at bounding box center [946, 195] width 45 height 15
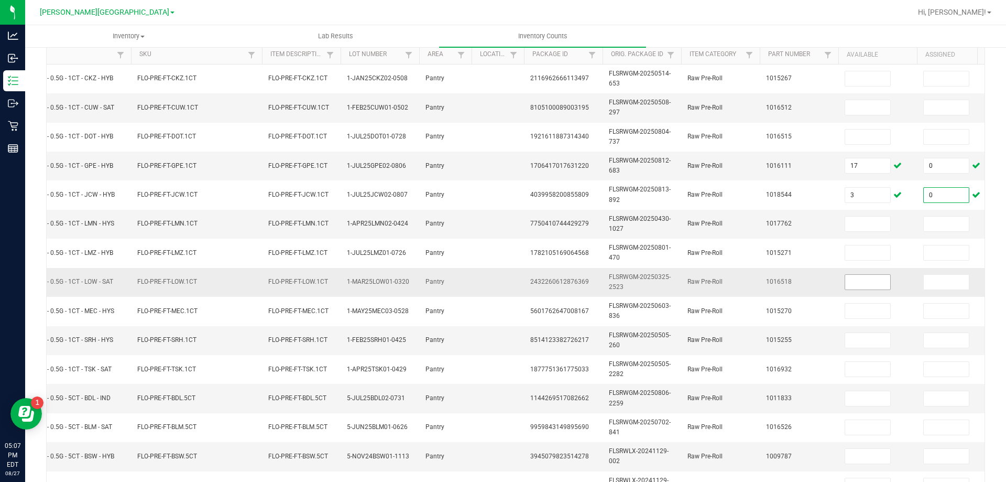
click at [874, 283] on input at bounding box center [867, 282] width 45 height 15
click at [957, 291] on td at bounding box center [956, 282] width 79 height 29
click at [957, 281] on input at bounding box center [946, 282] width 45 height 15
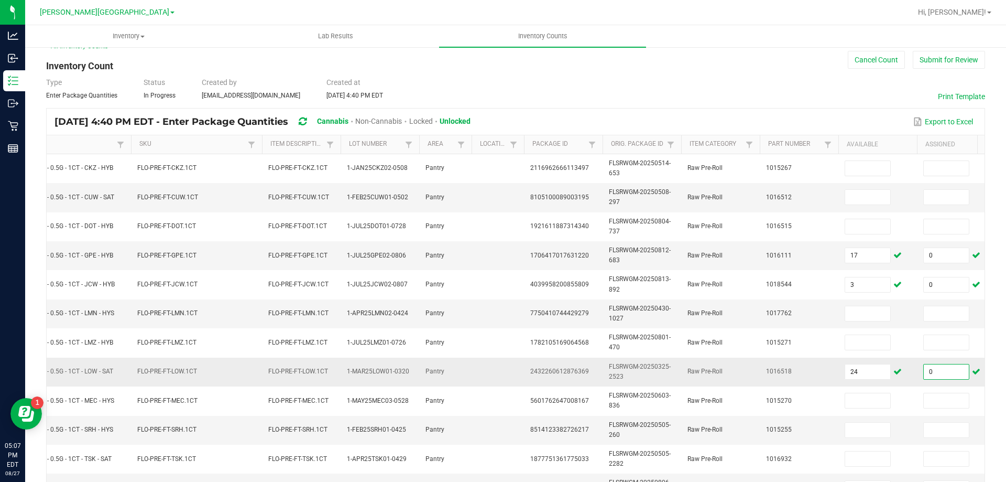
scroll to position [4, 0]
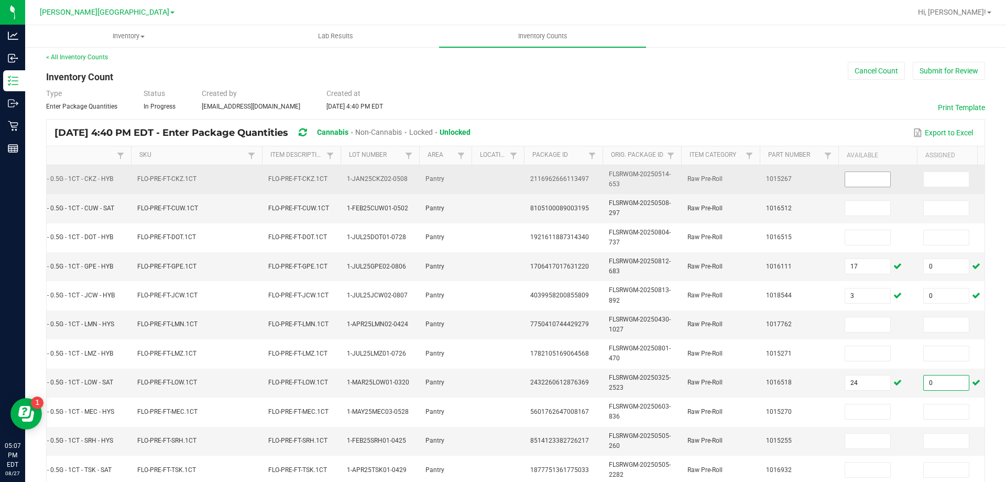
click at [871, 178] on input at bounding box center [867, 179] width 45 height 15
click at [940, 179] on input at bounding box center [946, 179] width 45 height 15
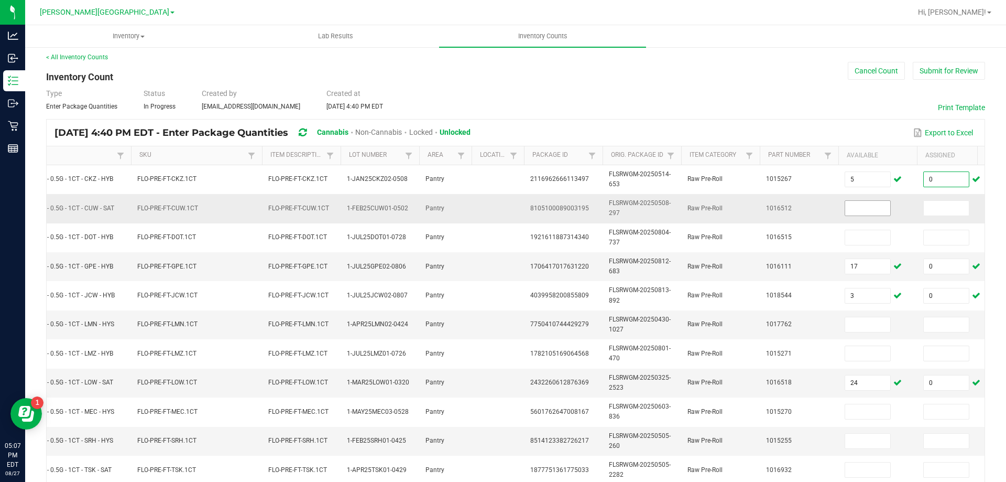
click at [875, 205] on input at bounding box center [867, 208] width 45 height 15
click at [942, 207] on input at bounding box center [946, 208] width 45 height 15
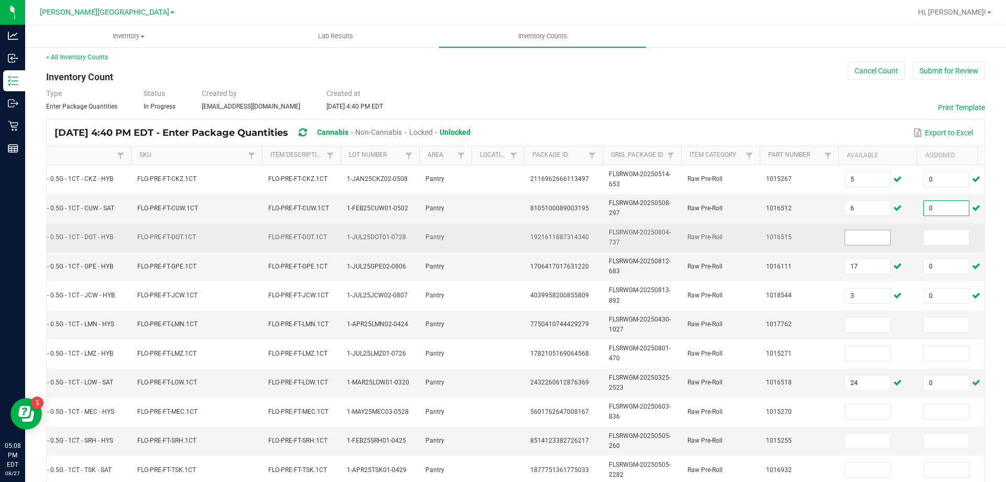
click at [868, 238] on input at bounding box center [867, 237] width 45 height 15
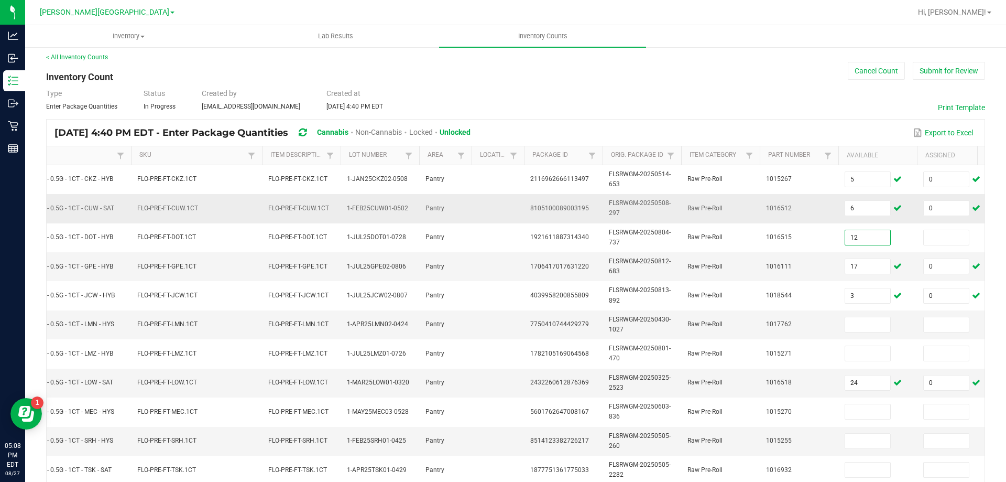
click at [931, 220] on td "0" at bounding box center [956, 208] width 79 height 29
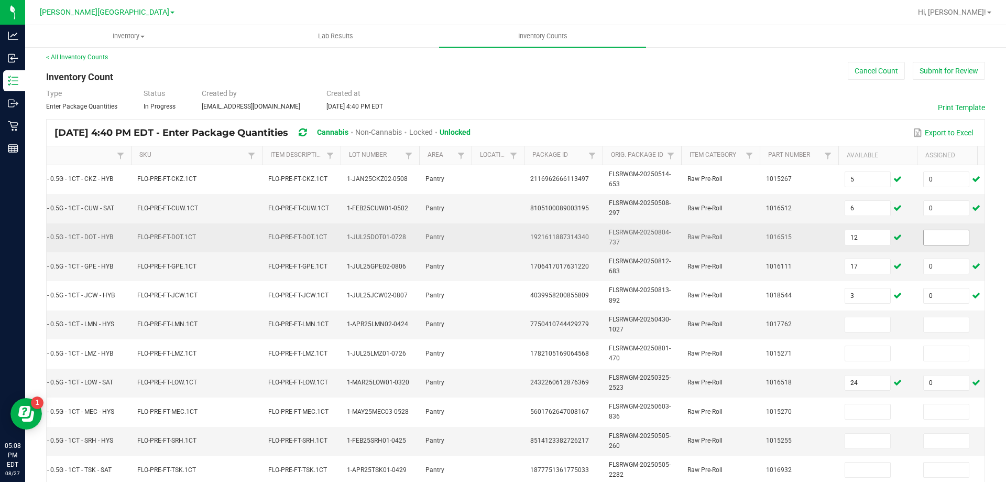
click at [952, 241] on input at bounding box center [946, 237] width 45 height 15
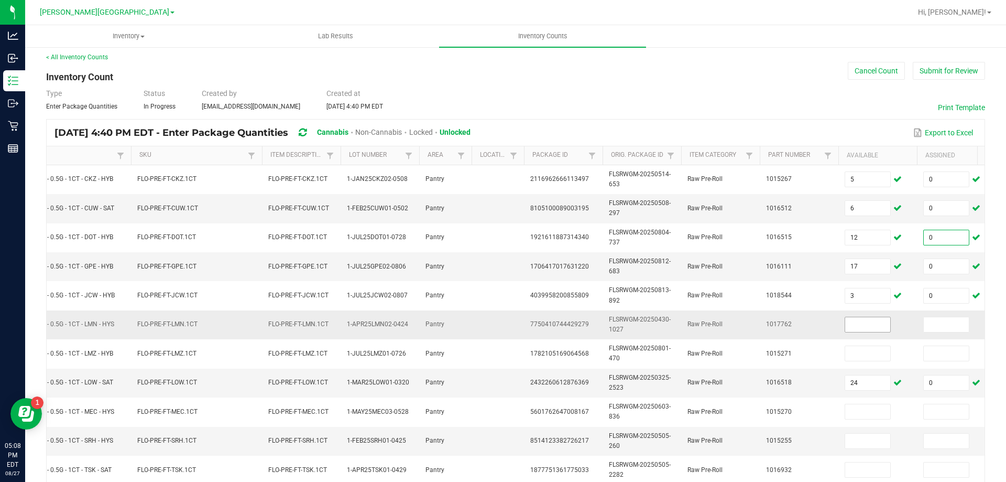
click at [872, 324] on input at bounding box center [867, 324] width 45 height 15
click at [936, 325] on input at bounding box center [946, 324] width 45 height 15
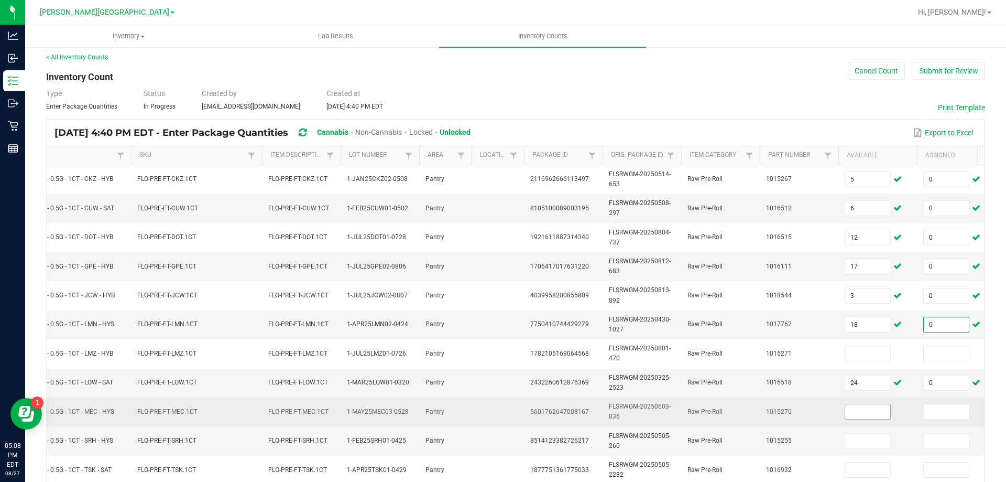
click at [873, 410] on input at bounding box center [867, 411] width 45 height 15
click at [943, 415] on input at bounding box center [946, 411] width 45 height 15
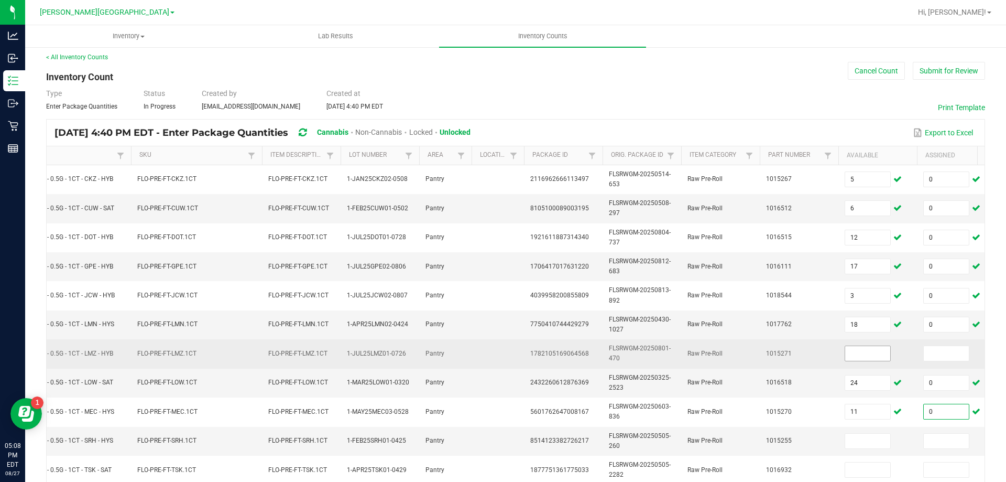
click at [872, 354] on input at bounding box center [867, 353] width 45 height 15
click at [939, 347] on input at bounding box center [946, 353] width 45 height 15
click at [842, 353] on td "1" at bounding box center [878, 353] width 79 height 29
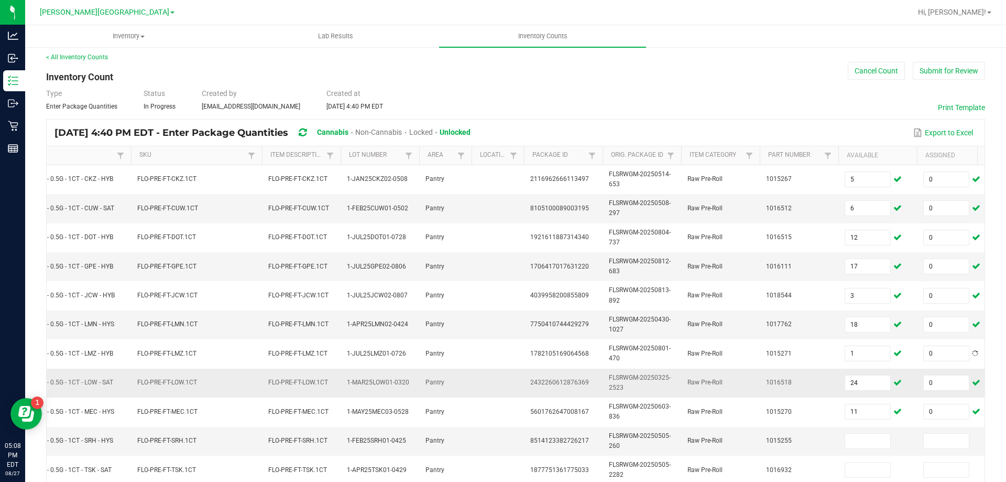
scroll to position [109, 0]
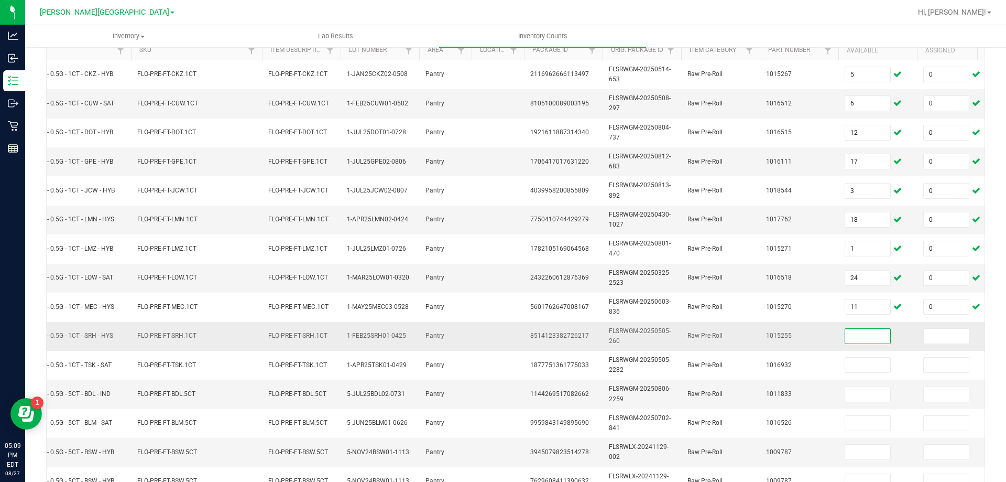
click at [848, 332] on input at bounding box center [867, 336] width 45 height 15
click at [933, 332] on input at bounding box center [946, 336] width 45 height 15
click at [880, 337] on input at bounding box center [867, 336] width 45 height 15
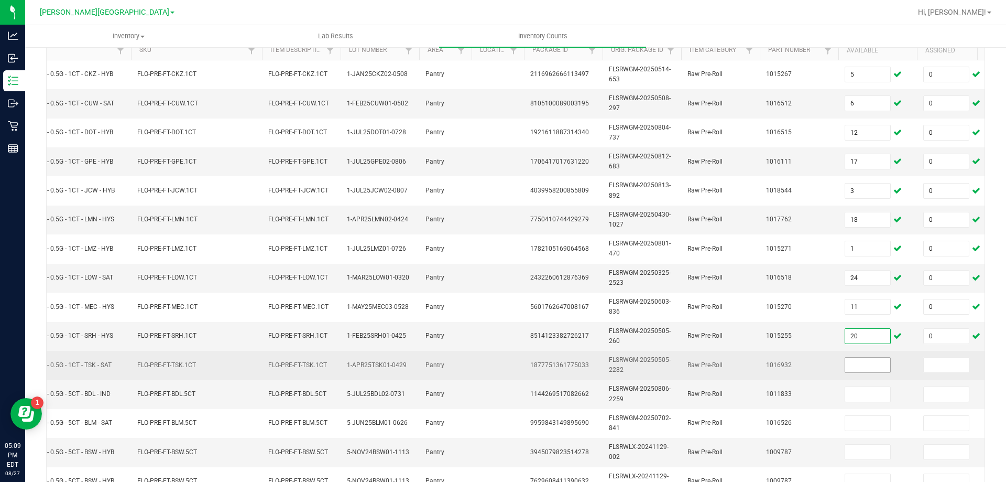
click at [879, 367] on input at bounding box center [867, 364] width 45 height 15
click at [939, 363] on input at bounding box center [946, 364] width 45 height 15
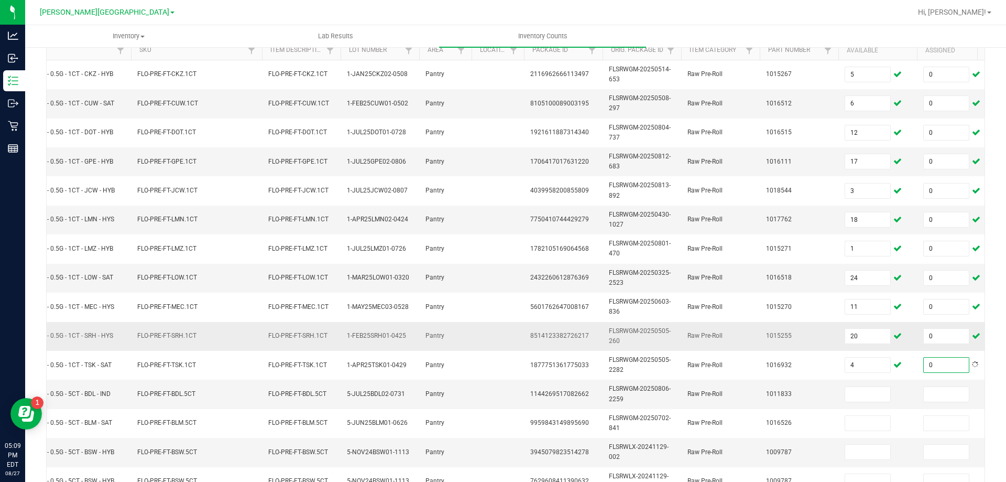
click at [907, 327] on td "20" at bounding box center [878, 336] width 79 height 29
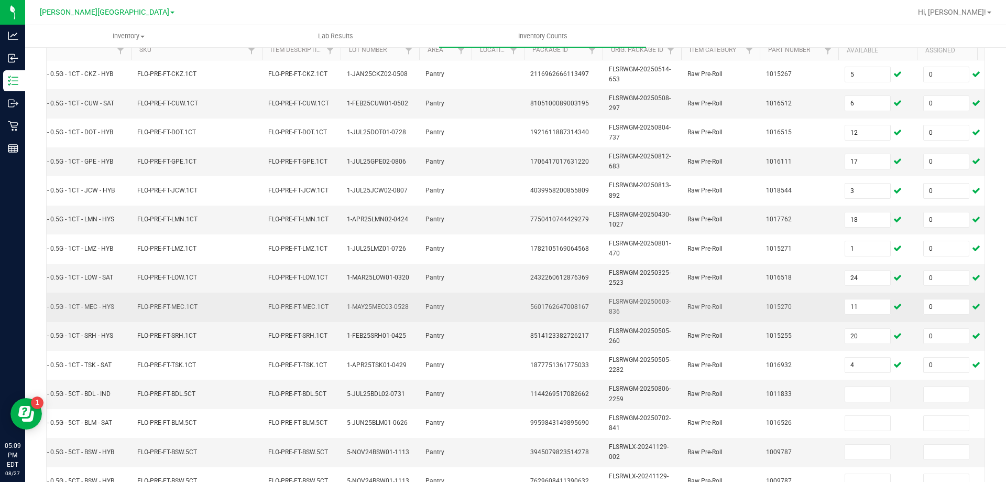
scroll to position [313, 0]
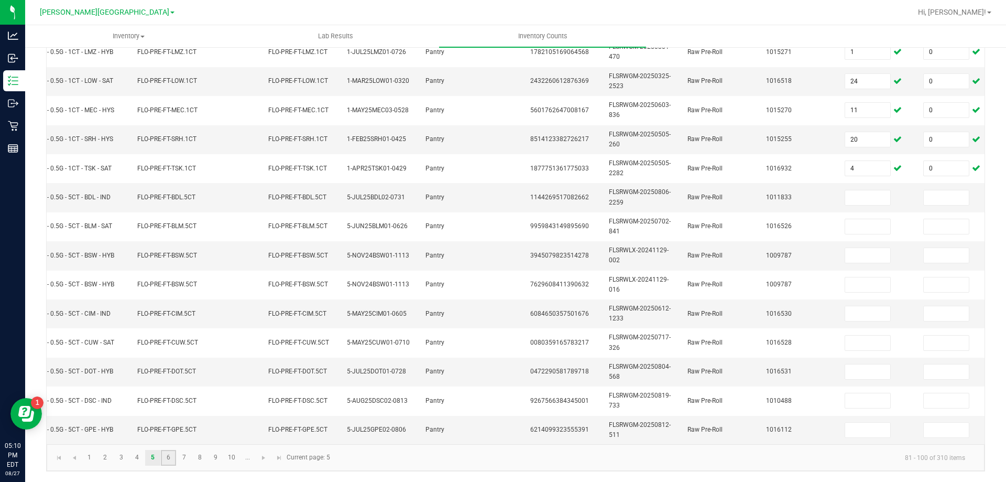
click at [167, 459] on link "6" at bounding box center [168, 458] width 15 height 16
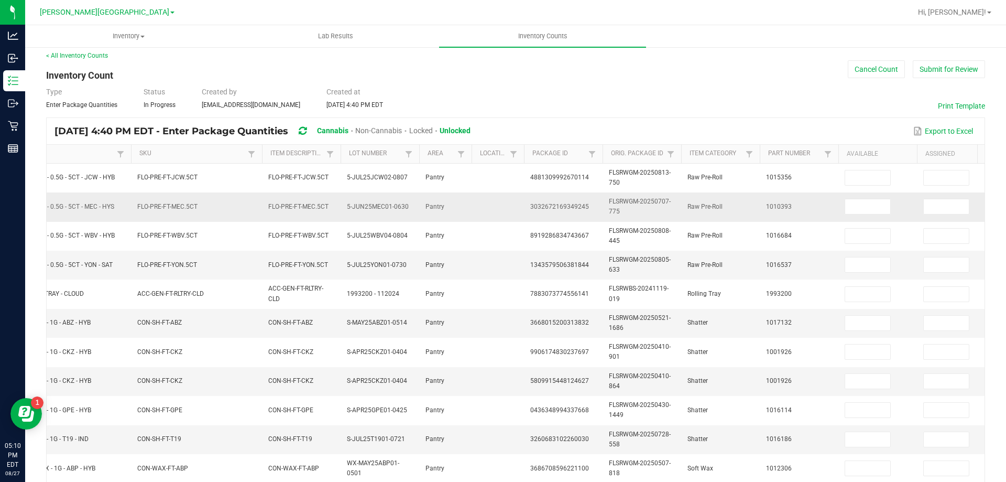
scroll to position [0, 0]
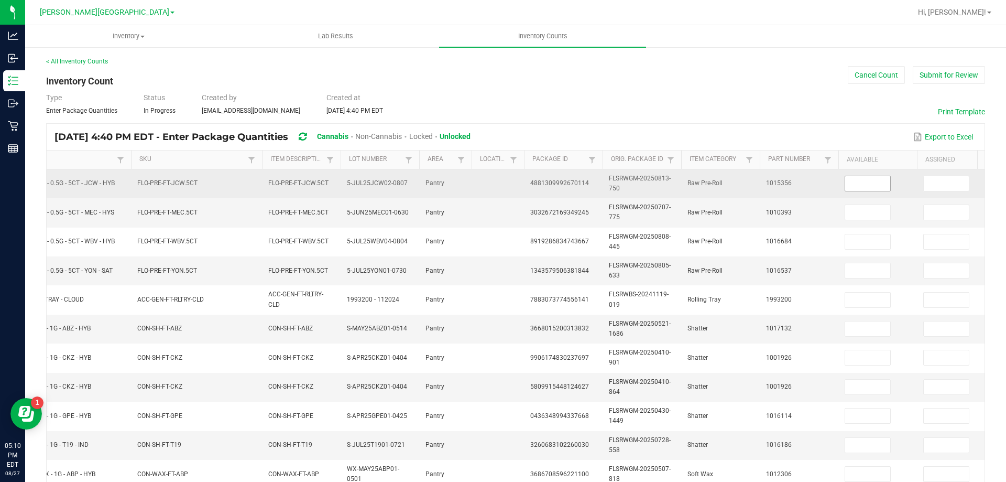
click at [872, 183] on input at bounding box center [867, 183] width 45 height 15
click at [943, 182] on input at bounding box center [946, 183] width 45 height 15
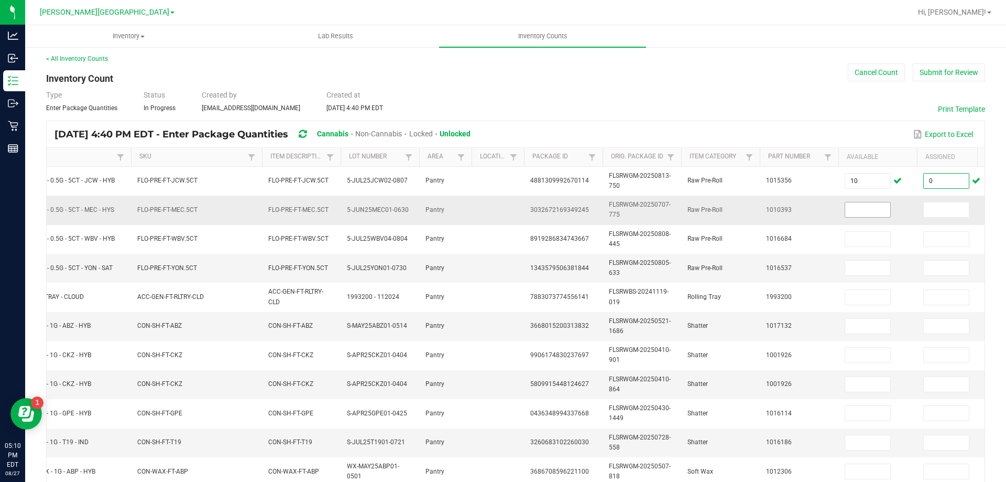
click at [867, 208] on input at bounding box center [867, 209] width 45 height 15
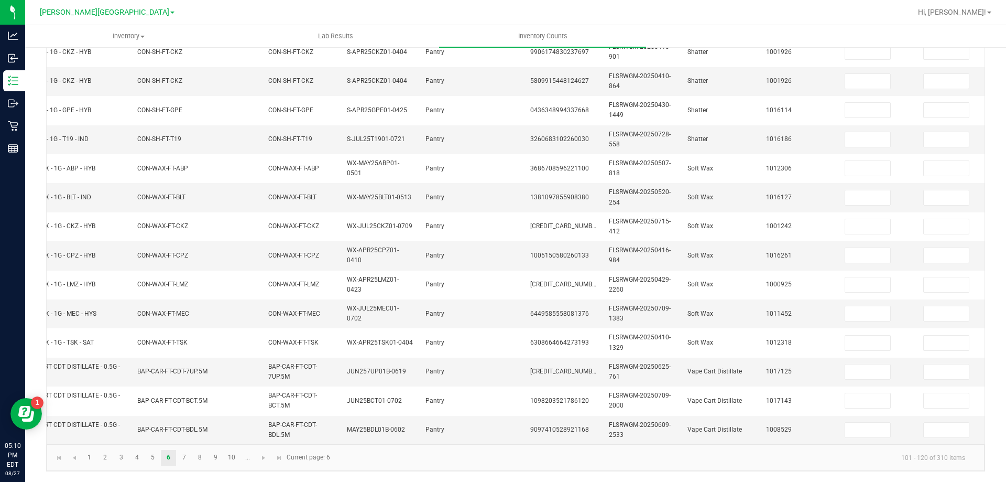
scroll to position [313, 0]
click at [151, 455] on link "5" at bounding box center [152, 458] width 15 height 16
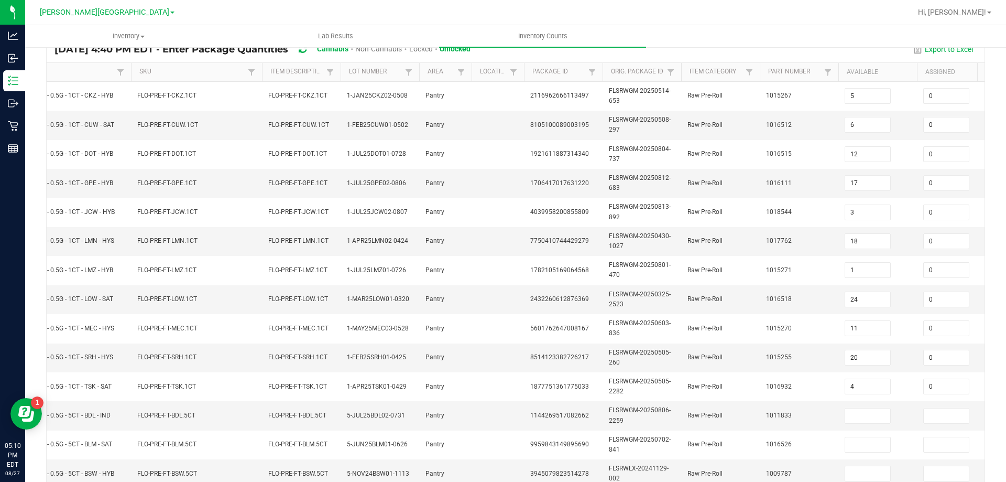
scroll to position [313, 0]
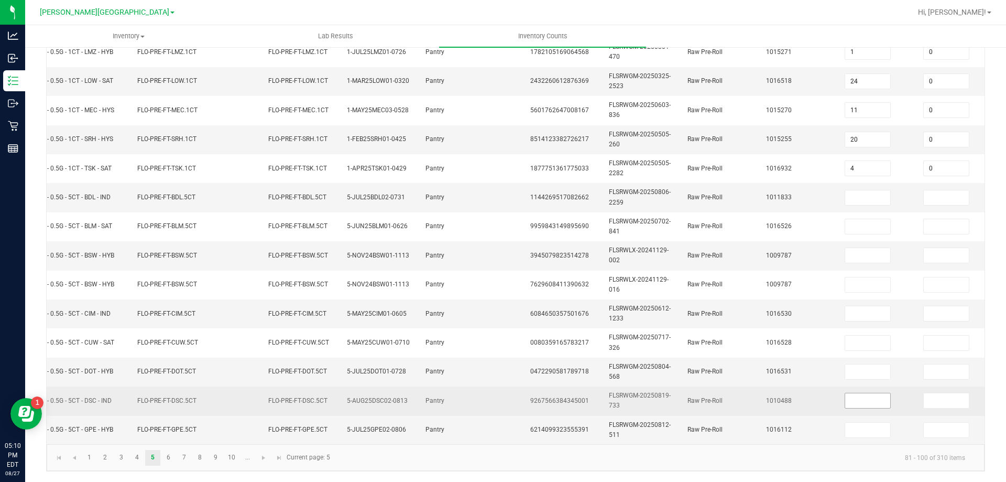
click at [873, 393] on input at bounding box center [867, 400] width 45 height 15
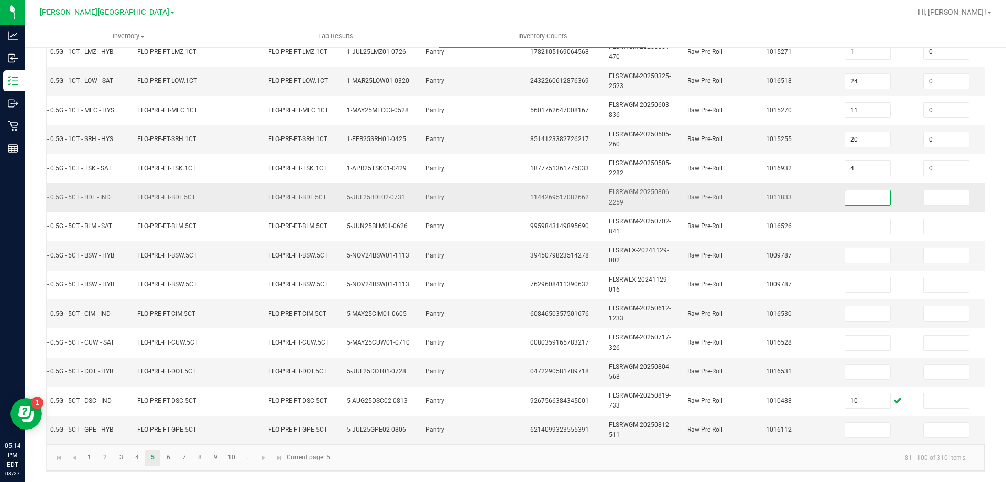
click at [874, 190] on input at bounding box center [867, 197] width 45 height 15
click at [929, 190] on input at bounding box center [946, 197] width 45 height 15
click at [928, 248] on input at bounding box center [946, 255] width 45 height 15
click at [871, 422] on input at bounding box center [867, 429] width 45 height 15
click at [173, 461] on link "6" at bounding box center [168, 458] width 15 height 16
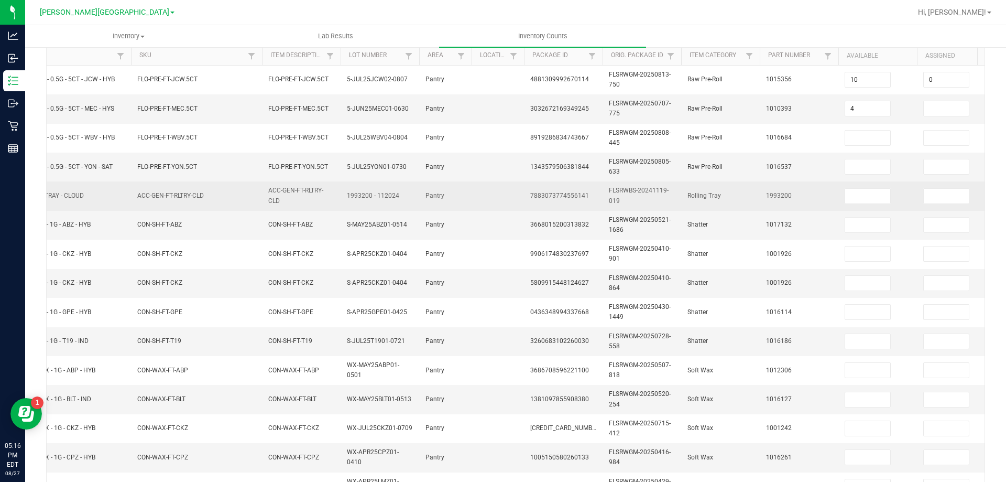
scroll to position [0, 0]
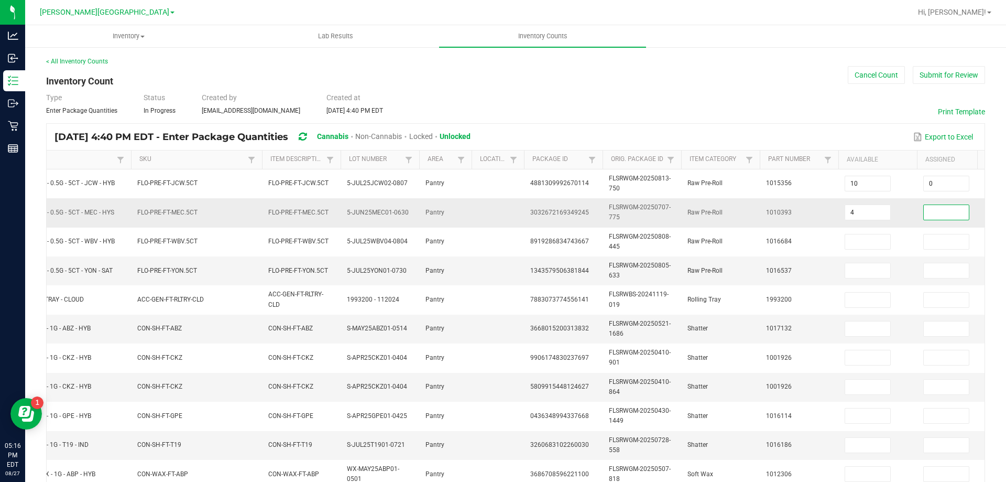
click at [949, 209] on input at bounding box center [946, 212] width 45 height 15
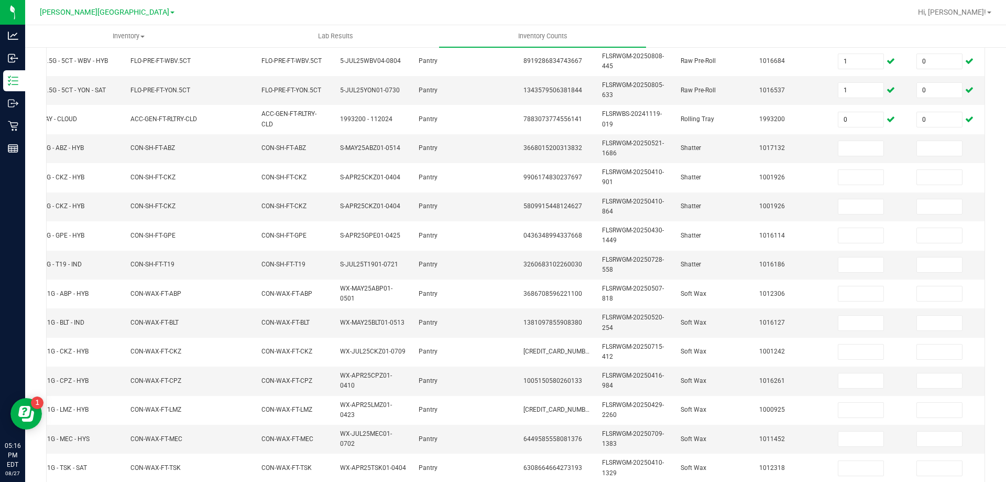
scroll to position [156, 0]
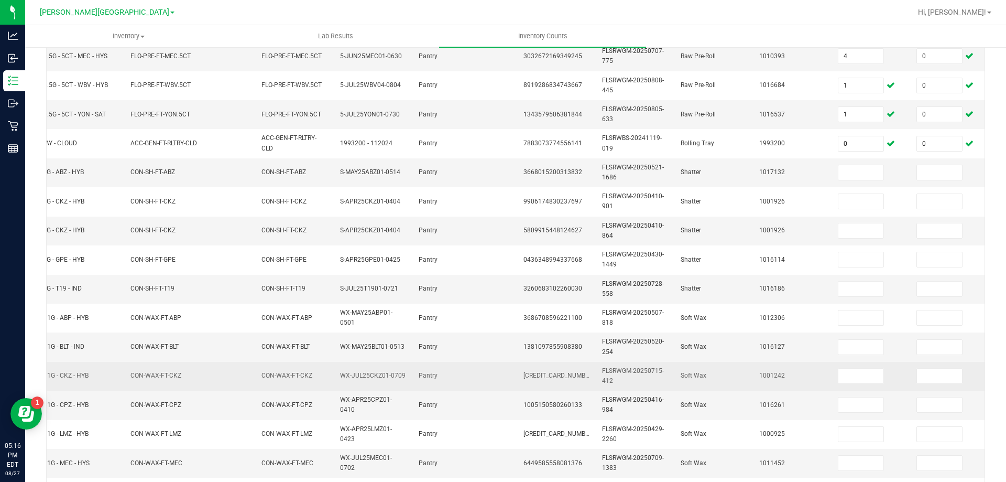
drag, startPoint x: 155, startPoint y: 375, endPoint x: 230, endPoint y: 378, distance: 75.0
click at [230, 378] on td "CON-WAX-FT-CKZ" at bounding box center [189, 376] width 131 height 29
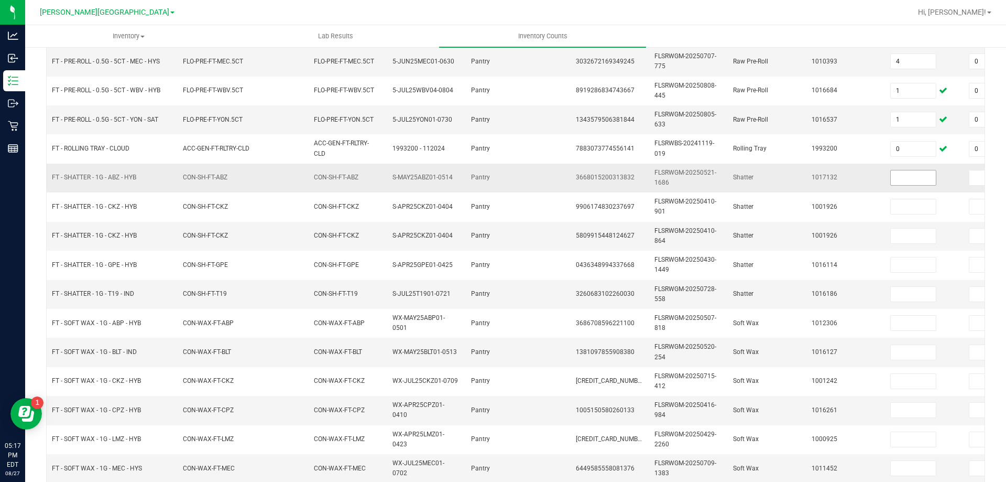
click at [923, 180] on input at bounding box center [913, 177] width 45 height 15
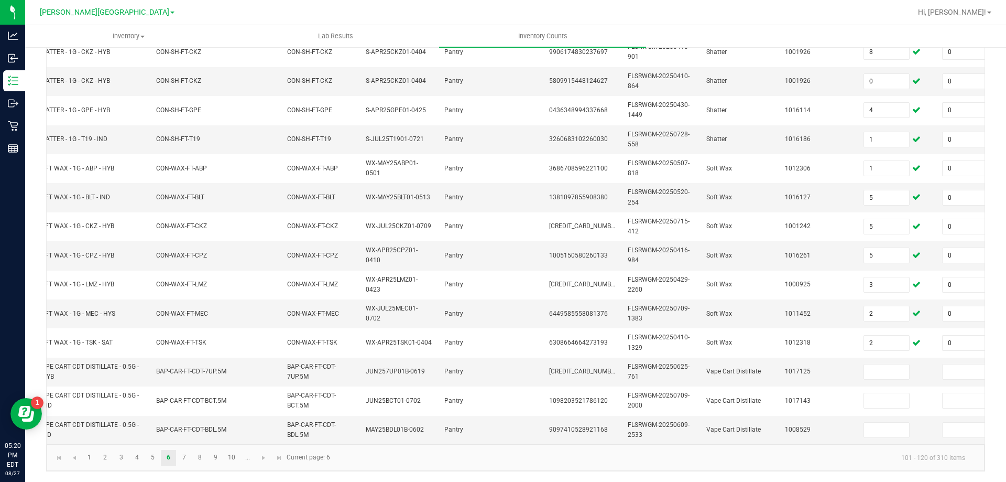
scroll to position [0, 22]
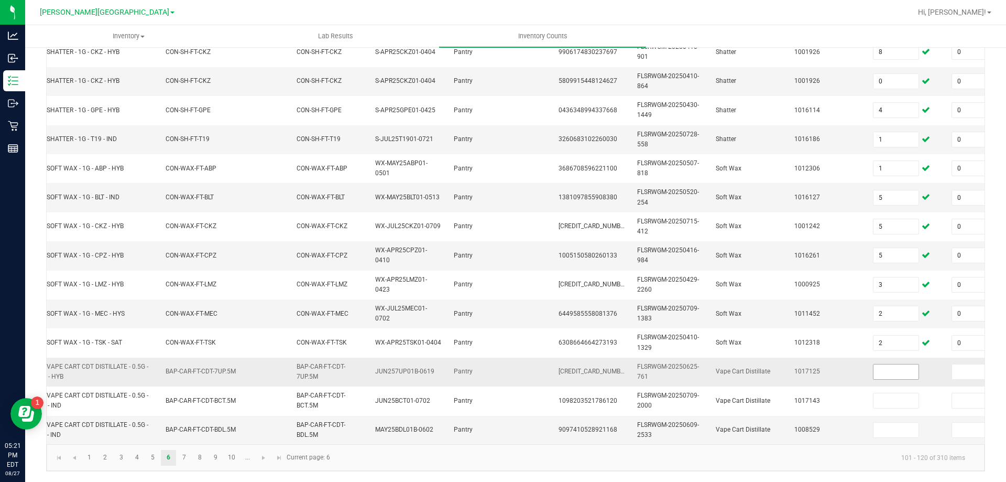
click at [901, 364] on input at bounding box center [896, 371] width 45 height 15
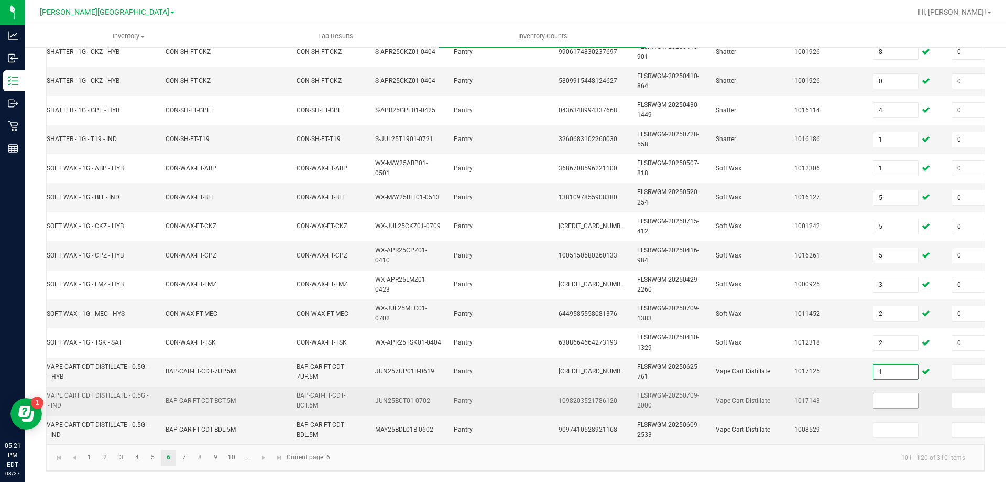
click at [898, 394] on input at bounding box center [896, 400] width 45 height 15
click at [959, 393] on input at bounding box center [974, 400] width 45 height 15
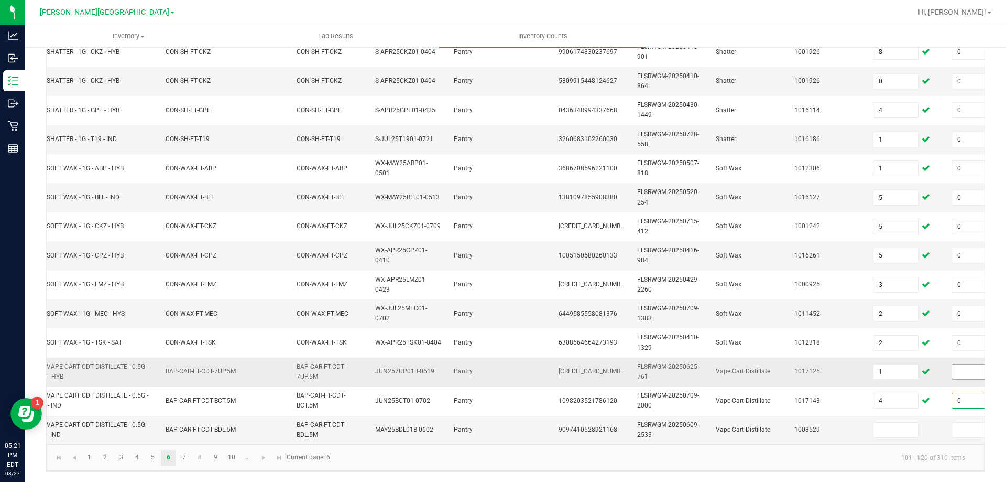
click at [959, 365] on input at bounding box center [974, 371] width 45 height 15
click at [889, 422] on input at bounding box center [896, 429] width 45 height 15
click at [957, 422] on input at bounding box center [974, 429] width 45 height 15
click at [254, 259] on td "CON-WAX-FT-CPZ" at bounding box center [224, 255] width 131 height 29
click at [182, 459] on link "7" at bounding box center [184, 458] width 15 height 16
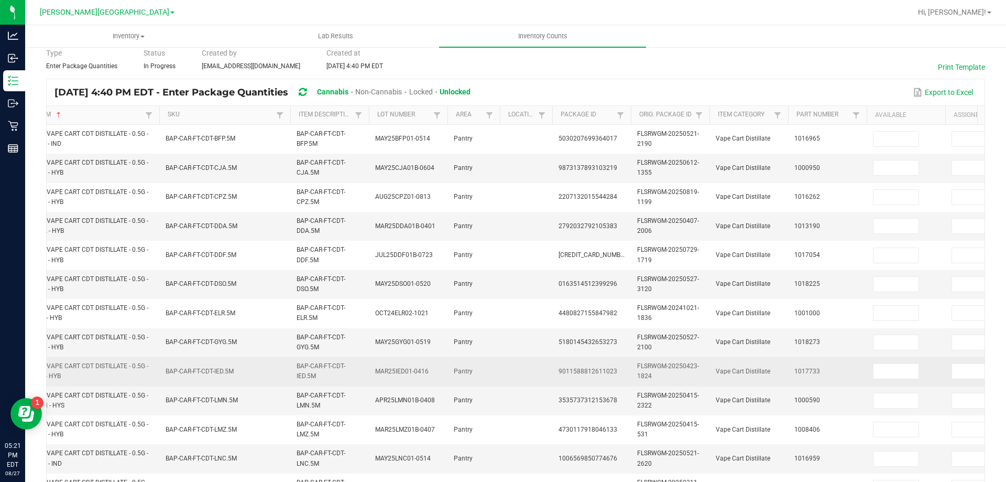
scroll to position [0, 0]
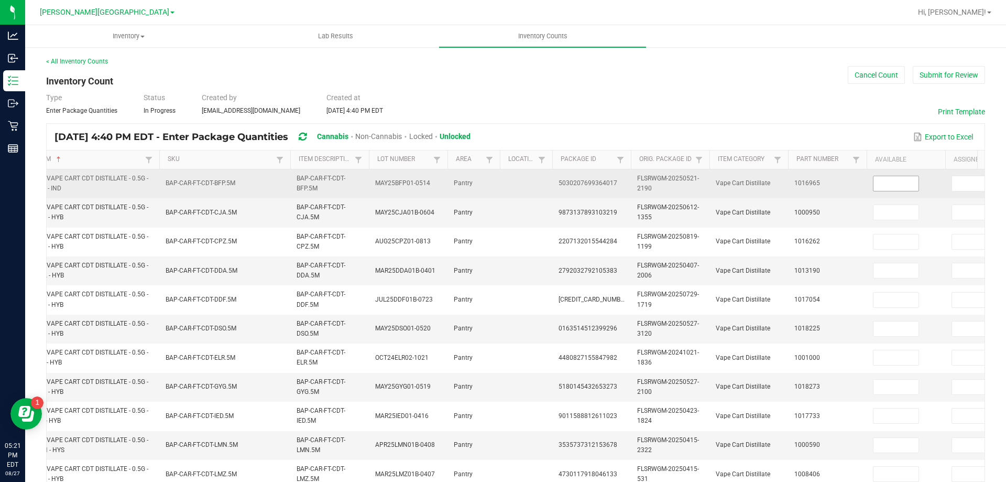
click at [885, 182] on input at bounding box center [896, 183] width 45 height 15
click at [960, 176] on span at bounding box center [975, 184] width 46 height 16
drag, startPoint x: 959, startPoint y: 182, endPoint x: 968, endPoint y: 189, distance: 12.0
click at [963, 184] on input at bounding box center [974, 183] width 45 height 15
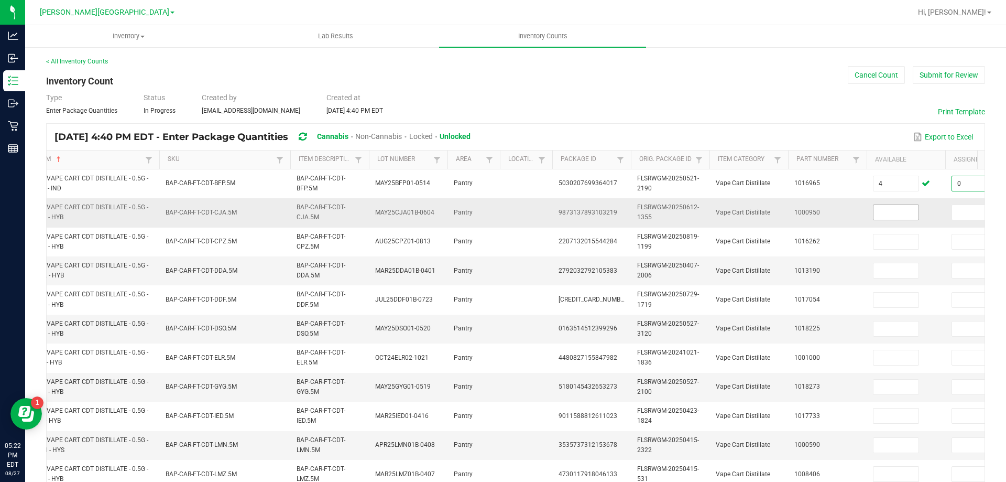
click at [907, 212] on input at bounding box center [896, 212] width 45 height 15
click at [956, 212] on input at bounding box center [974, 212] width 45 height 15
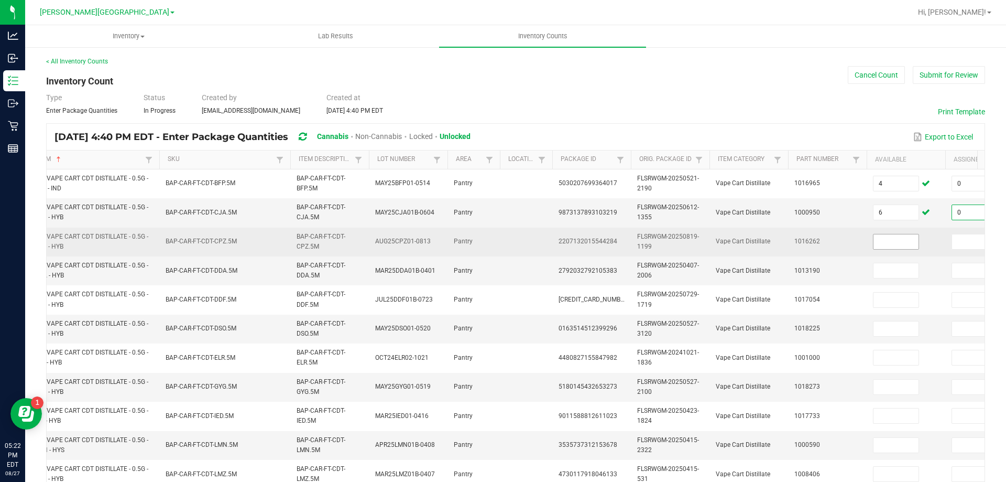
click at [895, 242] on input at bounding box center [896, 241] width 45 height 15
click at [957, 243] on input at bounding box center [974, 241] width 45 height 15
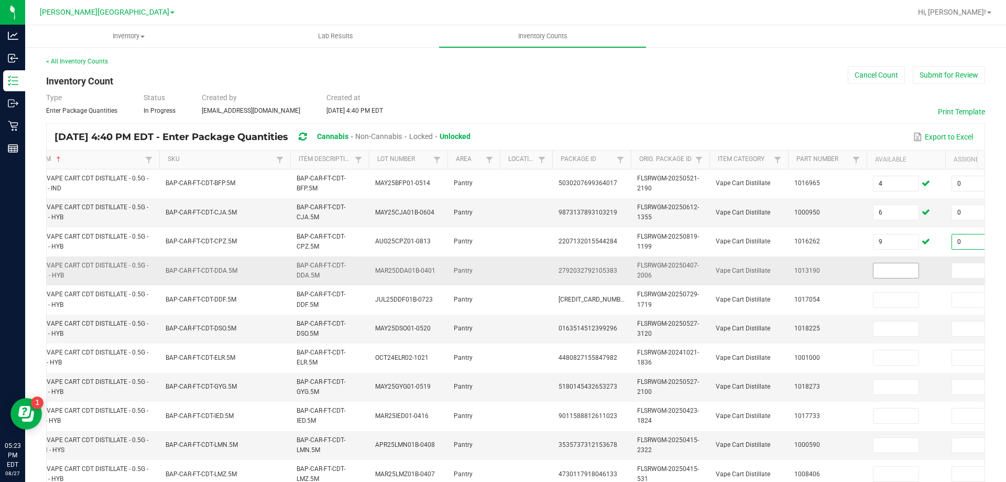
click at [888, 269] on input at bounding box center [896, 270] width 45 height 15
click at [893, 326] on input at bounding box center [896, 328] width 45 height 15
click at [893, 270] on input at bounding box center [896, 270] width 45 height 15
click at [959, 269] on input at bounding box center [974, 270] width 45 height 15
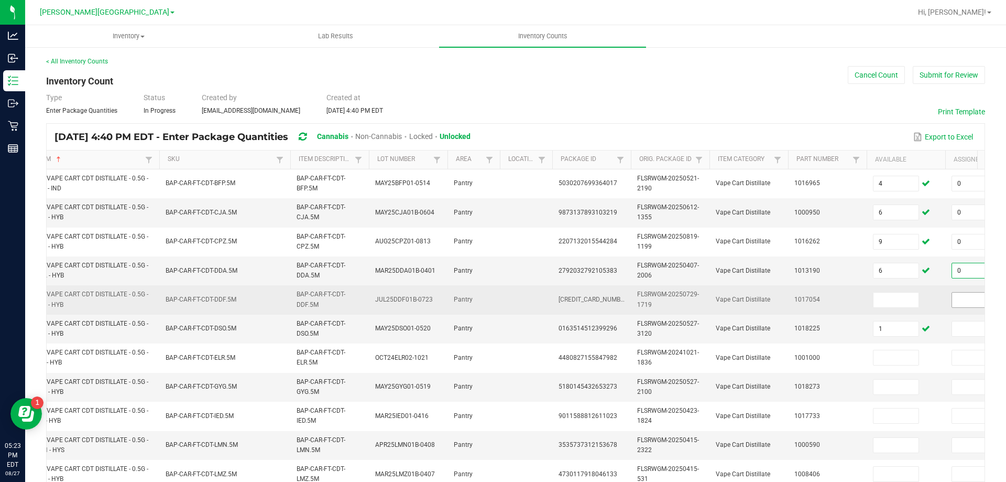
click at [960, 298] on input at bounding box center [974, 299] width 45 height 15
click at [893, 298] on input at bounding box center [896, 299] width 45 height 15
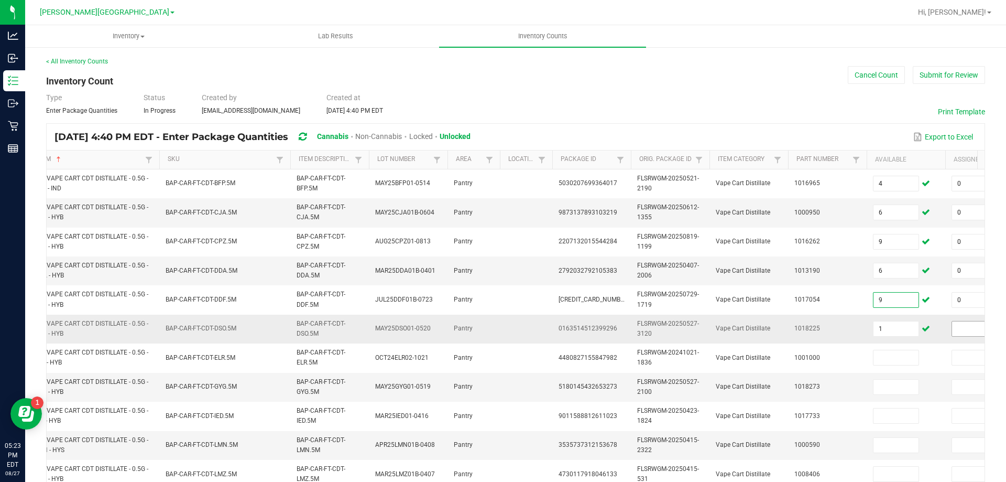
click at [962, 327] on input at bounding box center [974, 328] width 45 height 15
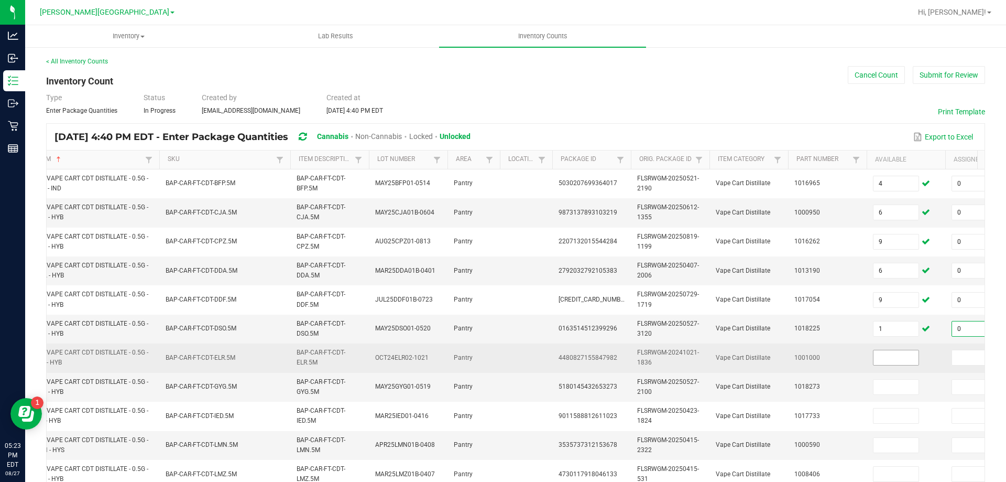
click at [893, 357] on input at bounding box center [896, 357] width 45 height 15
click at [955, 357] on input at bounding box center [974, 357] width 45 height 15
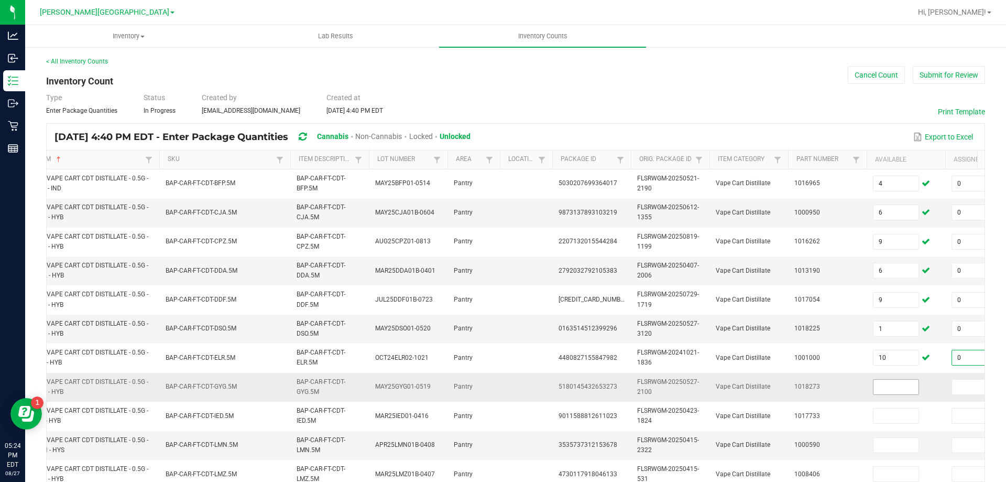
click at [890, 388] on input at bounding box center [896, 386] width 45 height 15
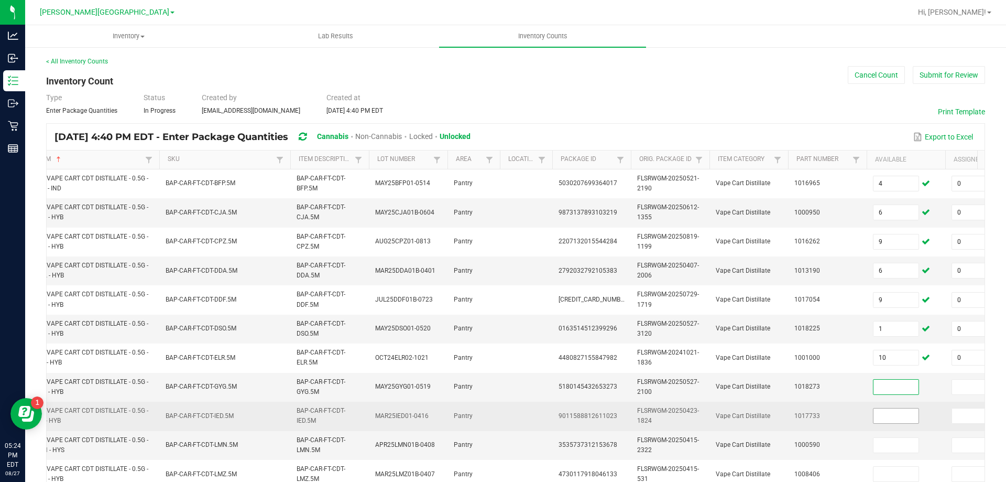
click at [905, 413] on input at bounding box center [896, 415] width 45 height 15
click at [967, 417] on input at bounding box center [974, 415] width 45 height 15
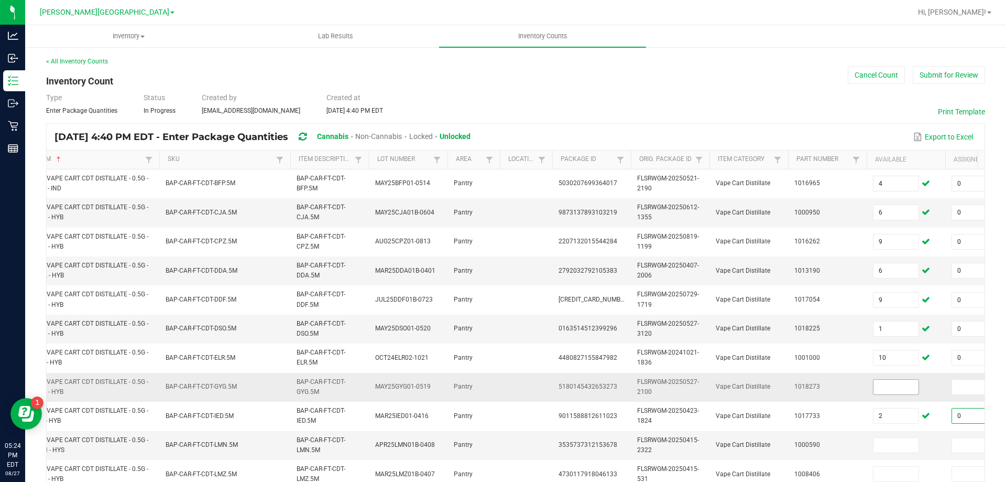
click at [893, 388] on input at bounding box center [896, 386] width 45 height 15
click at [954, 386] on input at bounding box center [974, 386] width 45 height 15
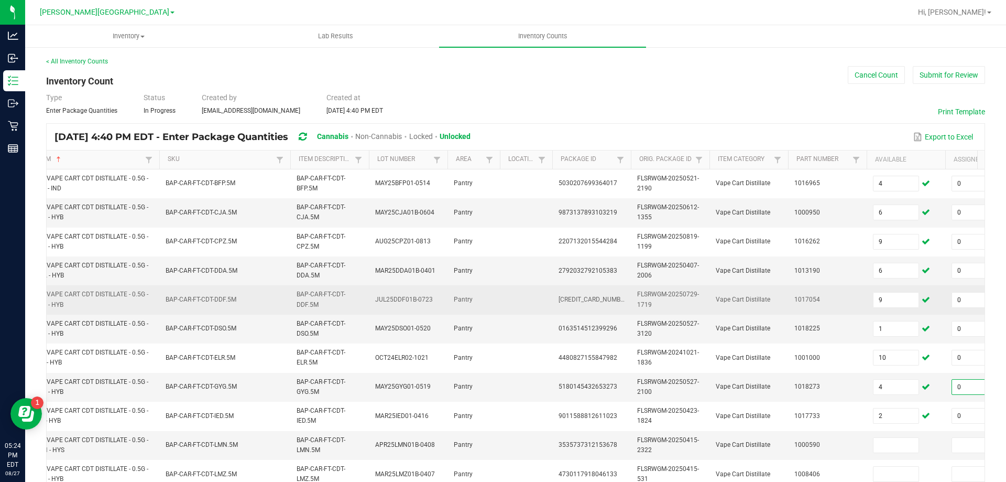
click at [825, 294] on td "1017054" at bounding box center [827, 299] width 79 height 29
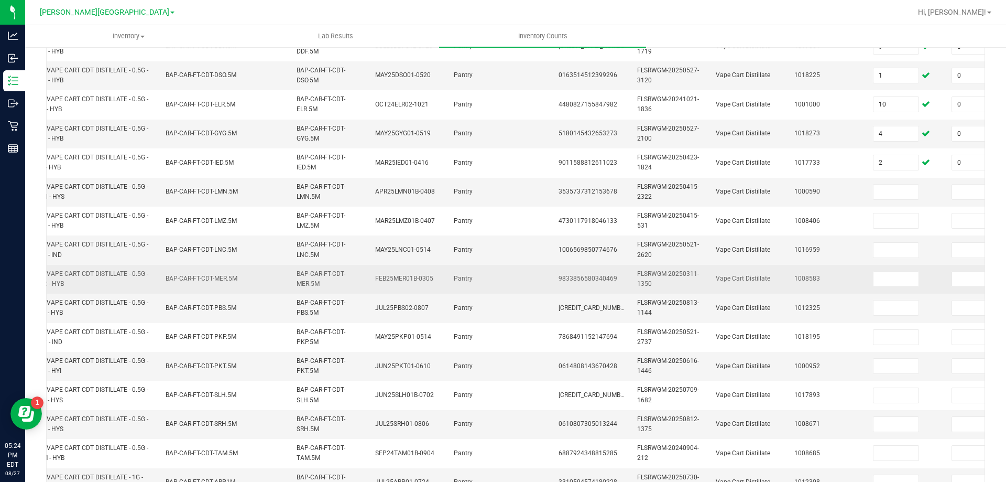
scroll to position [262, 0]
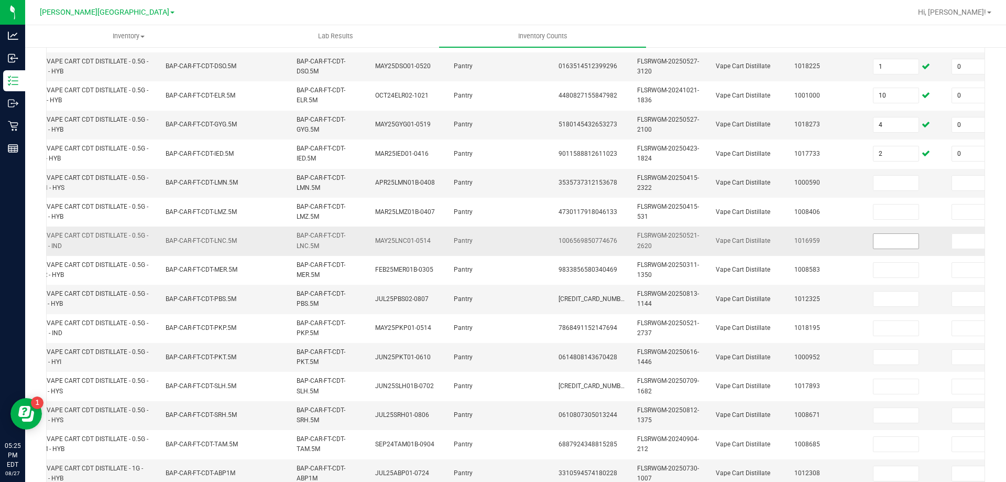
click at [897, 242] on input at bounding box center [896, 241] width 45 height 15
click at [953, 241] on input at bounding box center [974, 241] width 45 height 15
click at [894, 183] on input at bounding box center [896, 183] width 45 height 15
click at [952, 183] on input at bounding box center [974, 183] width 45 height 15
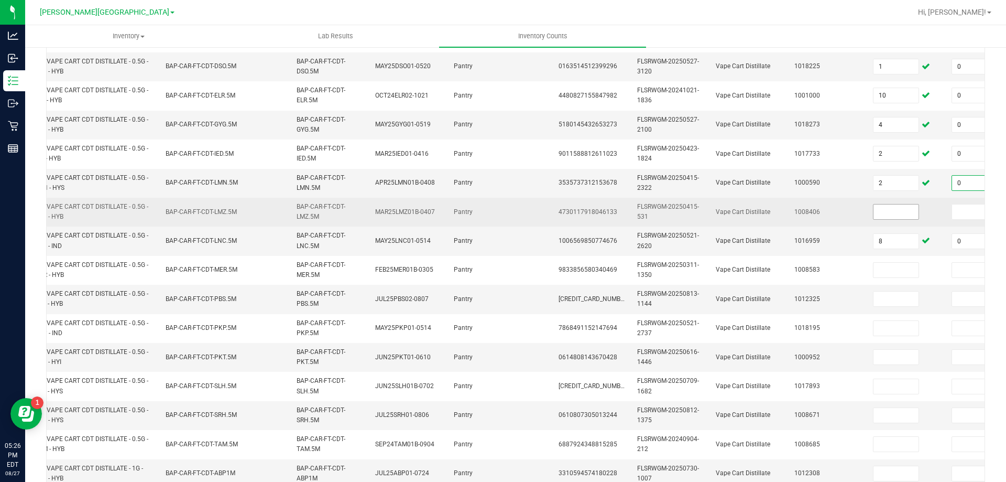
click at [897, 212] on input at bounding box center [896, 211] width 45 height 15
click at [958, 211] on input at bounding box center [974, 211] width 45 height 15
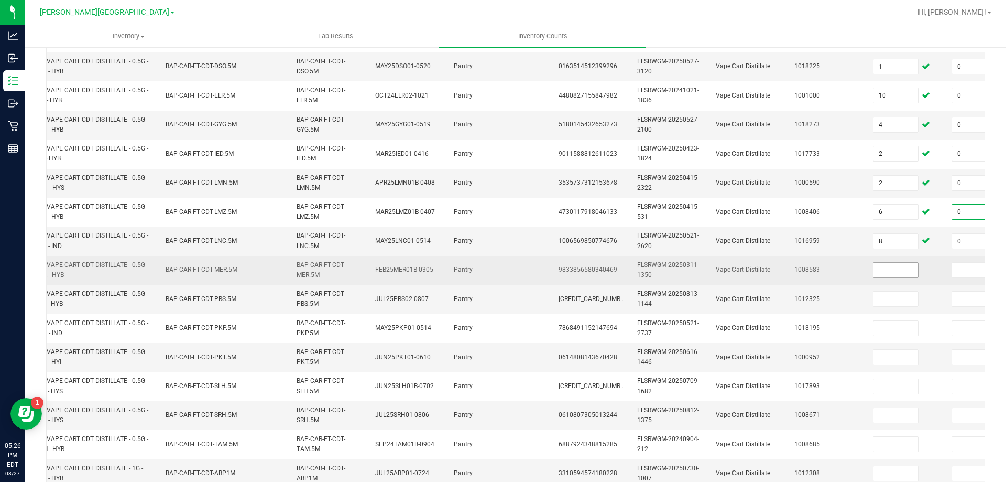
click at [898, 270] on input at bounding box center [896, 270] width 45 height 15
click at [959, 269] on input at bounding box center [974, 270] width 45 height 15
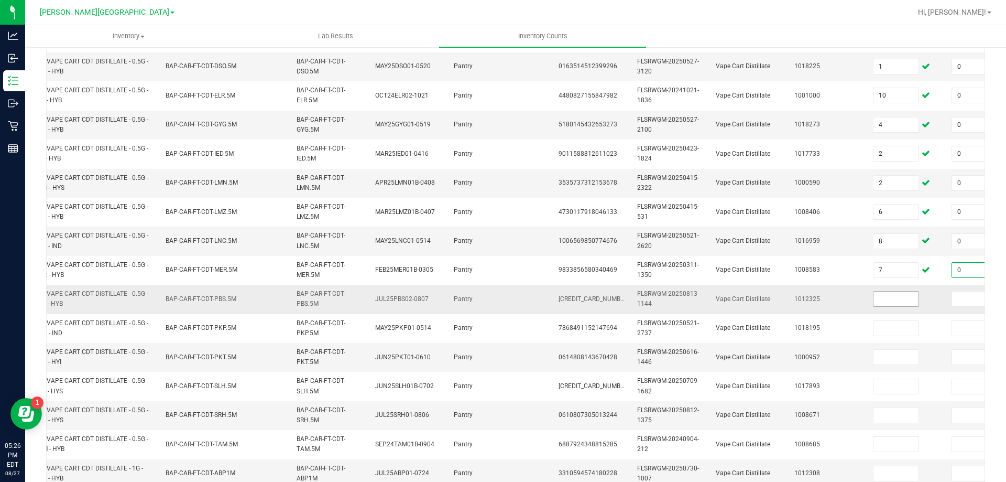
click at [893, 300] on input at bounding box center [896, 298] width 45 height 15
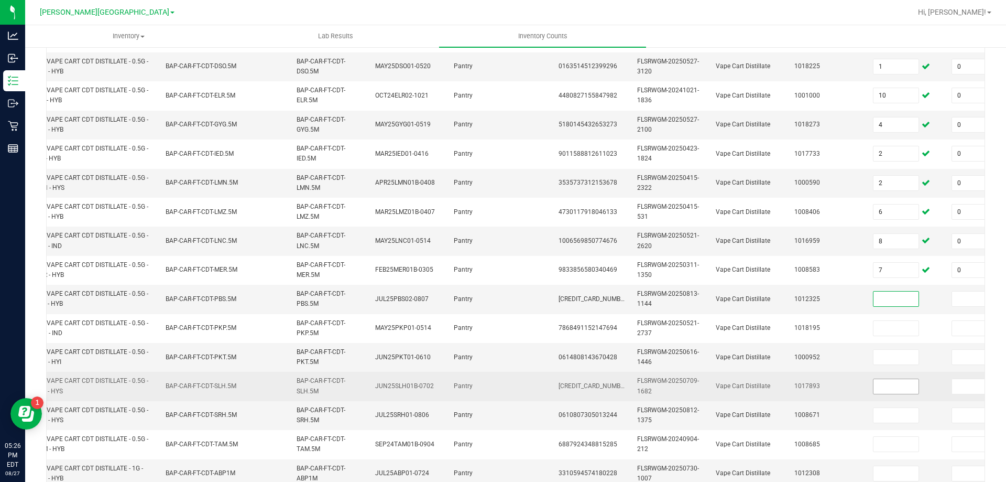
click at [898, 385] on input at bounding box center [896, 386] width 45 height 15
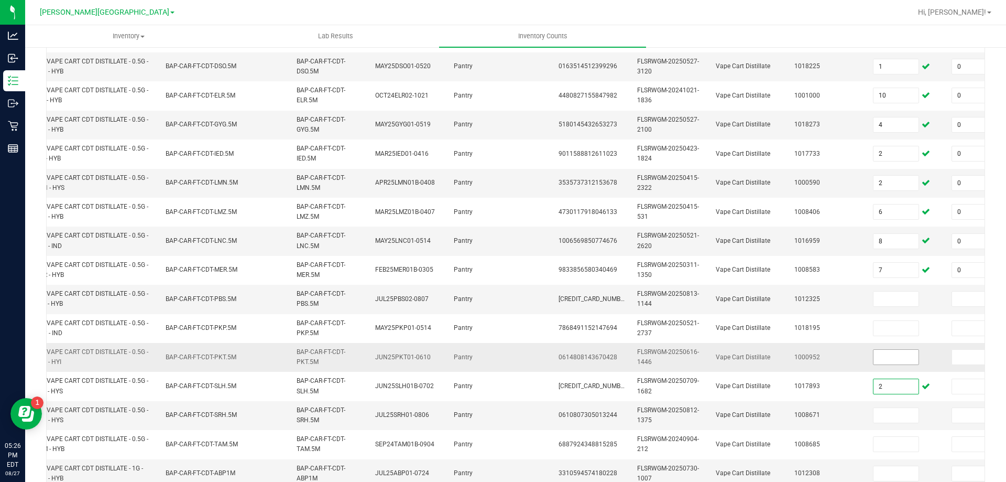
click at [899, 355] on input at bounding box center [896, 357] width 45 height 15
click at [894, 300] on input at bounding box center [896, 298] width 45 height 15
click at [898, 418] on input at bounding box center [896, 415] width 45 height 15
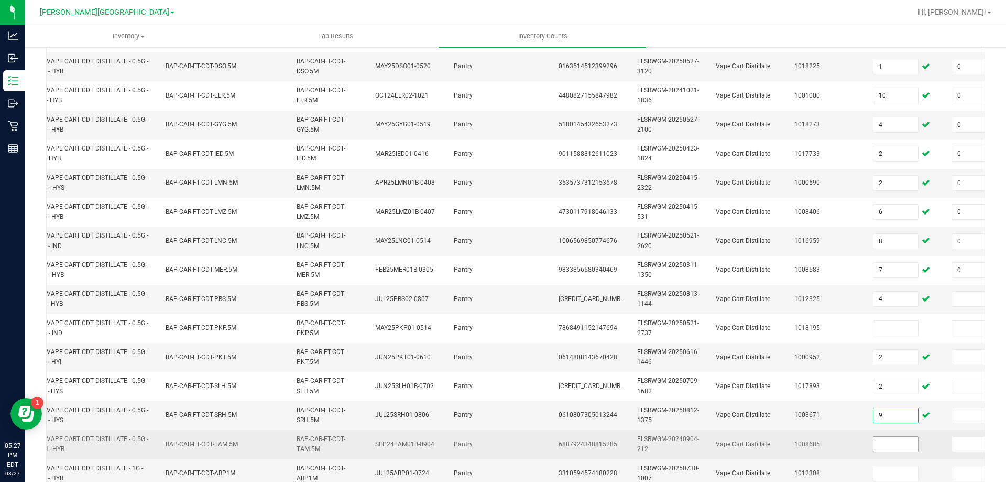
click at [892, 440] on input at bounding box center [896, 444] width 45 height 15
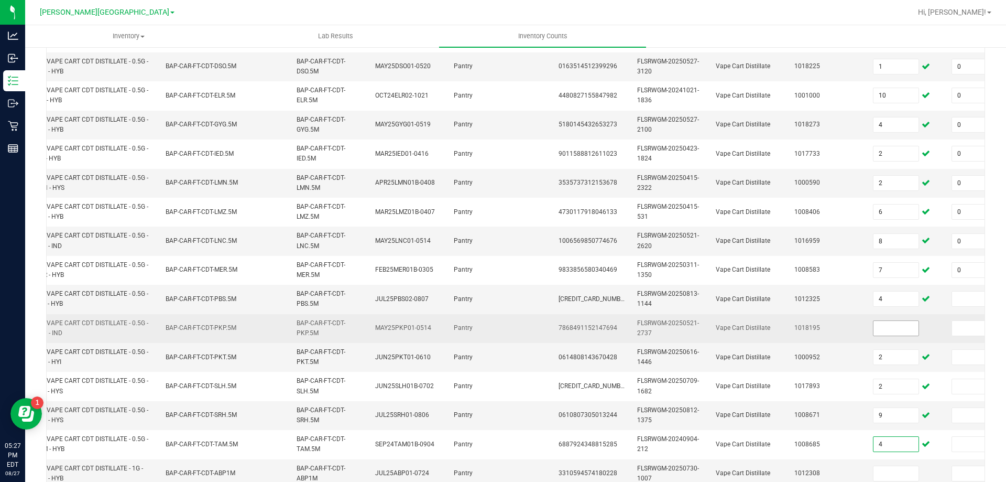
click at [898, 330] on input at bounding box center [896, 328] width 45 height 15
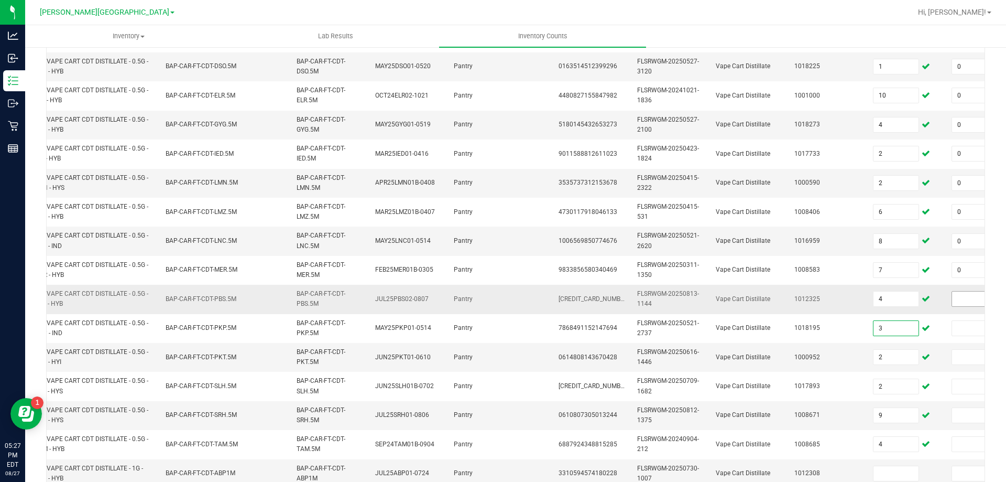
click at [955, 301] on input at bounding box center [974, 298] width 45 height 15
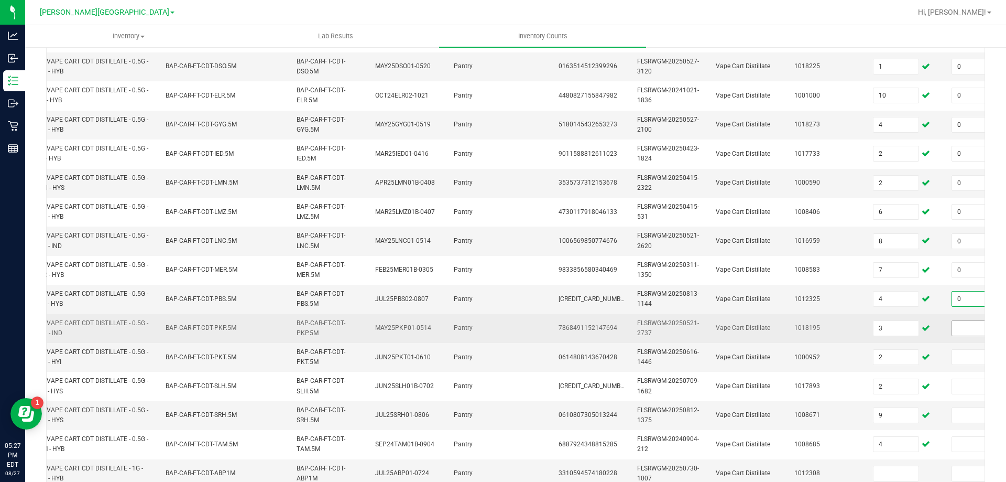
click at [960, 327] on input at bounding box center [974, 328] width 45 height 15
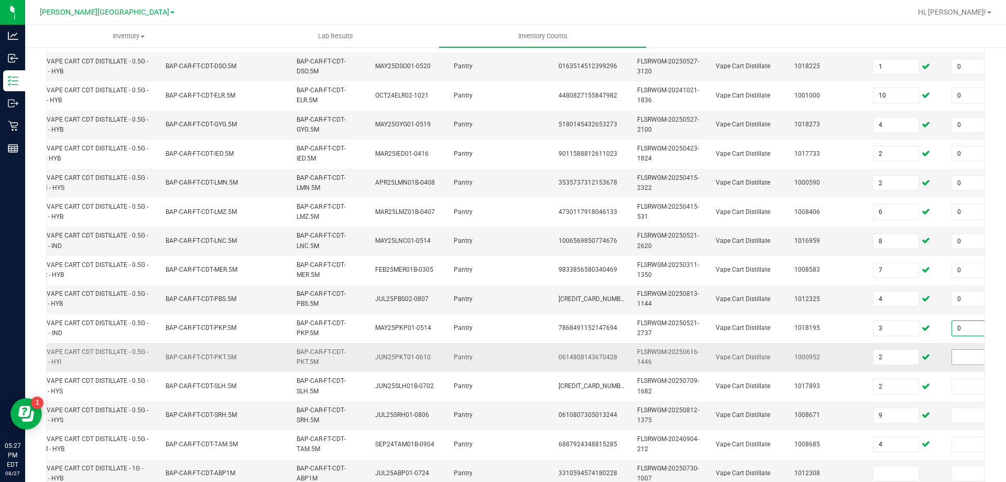
click at [955, 357] on input at bounding box center [974, 357] width 45 height 15
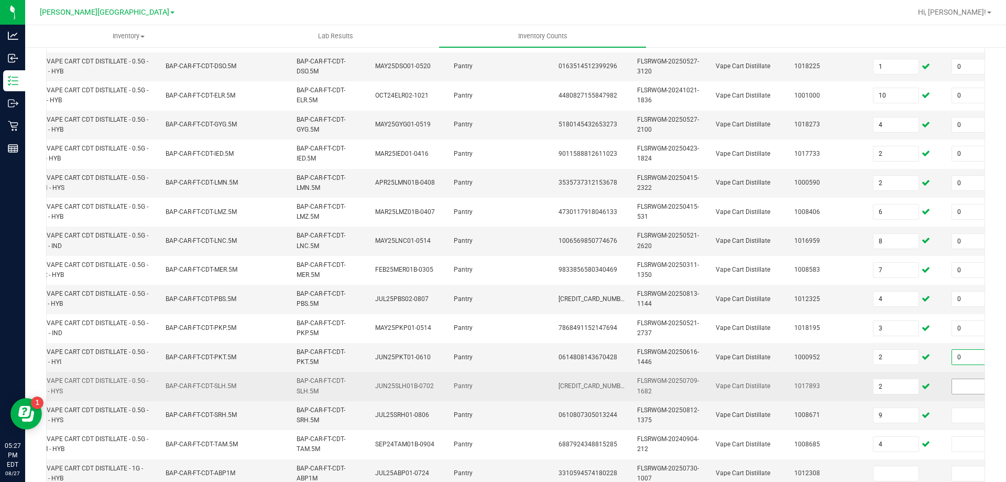
click at [960, 386] on input at bounding box center [974, 386] width 45 height 15
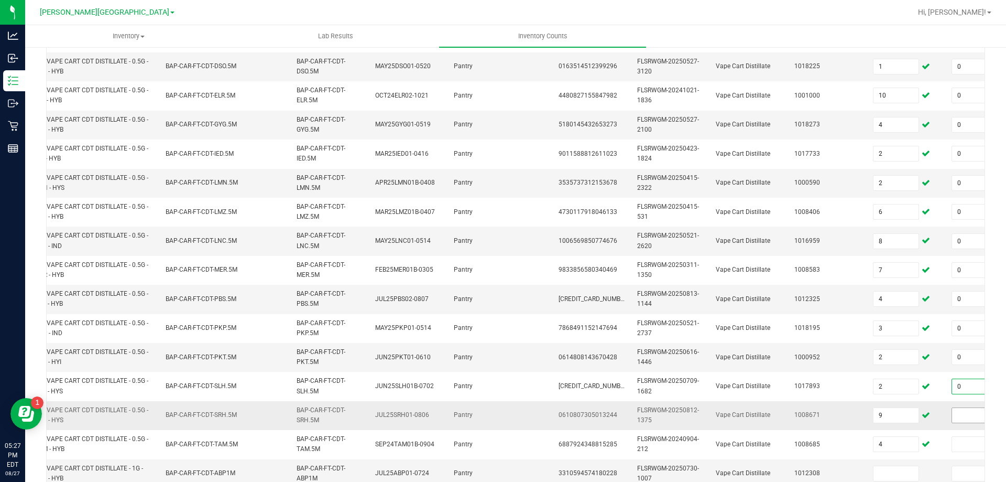
click at [960, 415] on input at bounding box center [974, 415] width 45 height 15
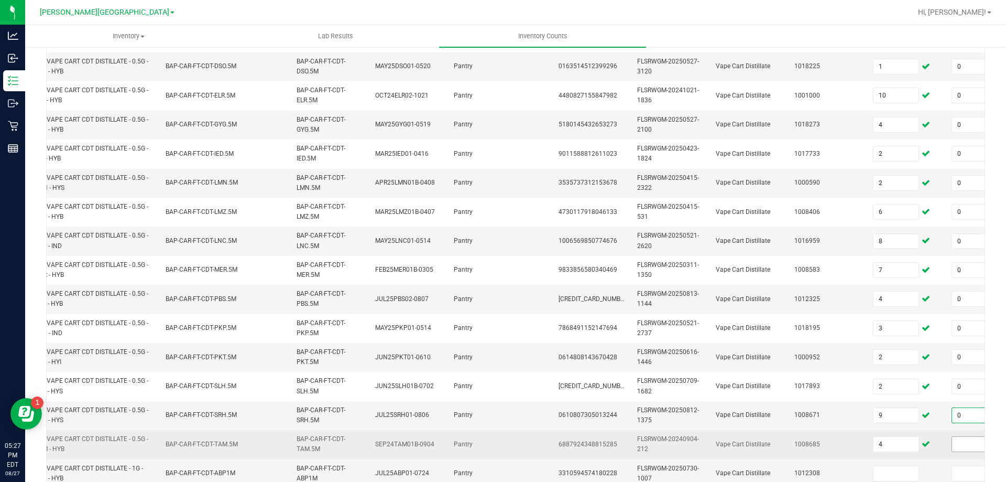
click at [964, 446] on input at bounding box center [974, 444] width 45 height 15
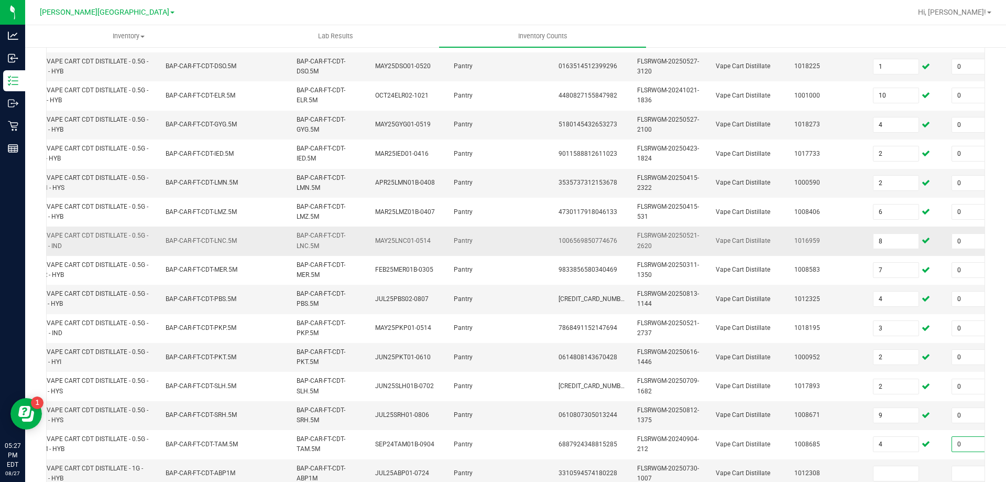
click at [718, 238] on span "Vape Cart Distillate" at bounding box center [743, 240] width 55 height 7
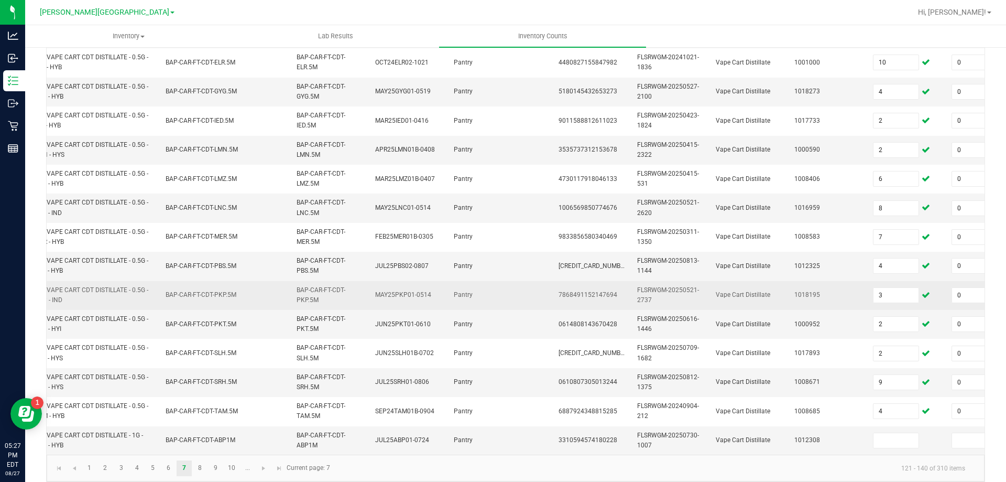
scroll to position [313, 0]
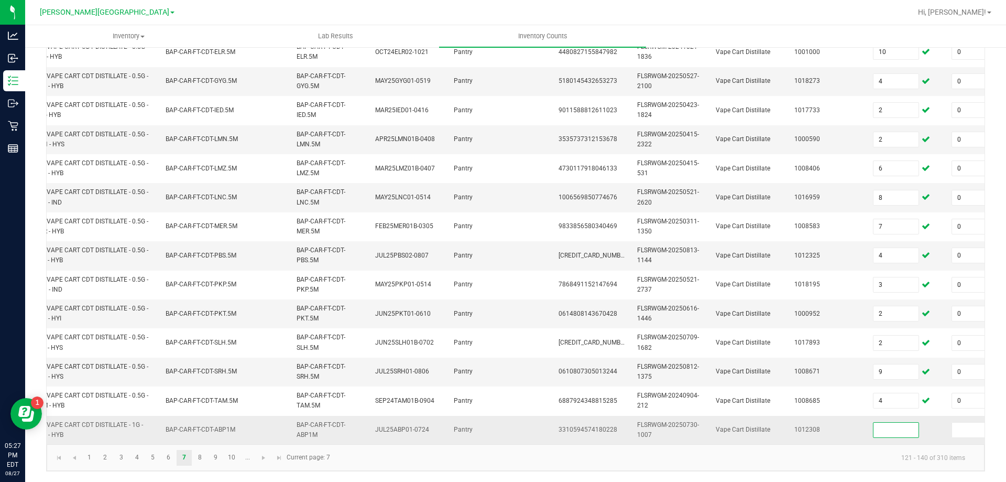
click at [894, 422] on input at bounding box center [896, 429] width 45 height 15
click at [961, 422] on input at bounding box center [974, 429] width 45 height 15
click at [684, 365] on td "FLSRWGM-20250812-1375" at bounding box center [670, 371] width 79 height 29
click at [199, 459] on link "8" at bounding box center [199, 458] width 15 height 16
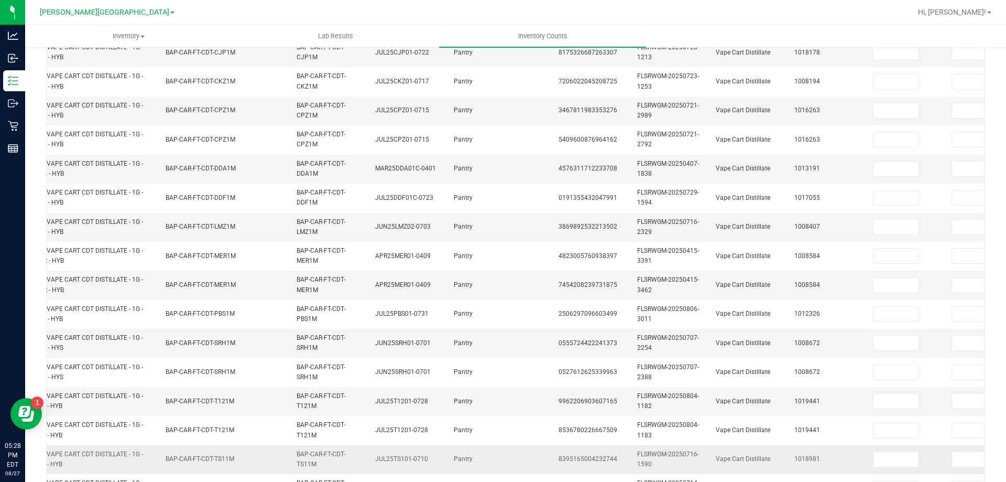
scroll to position [51, 0]
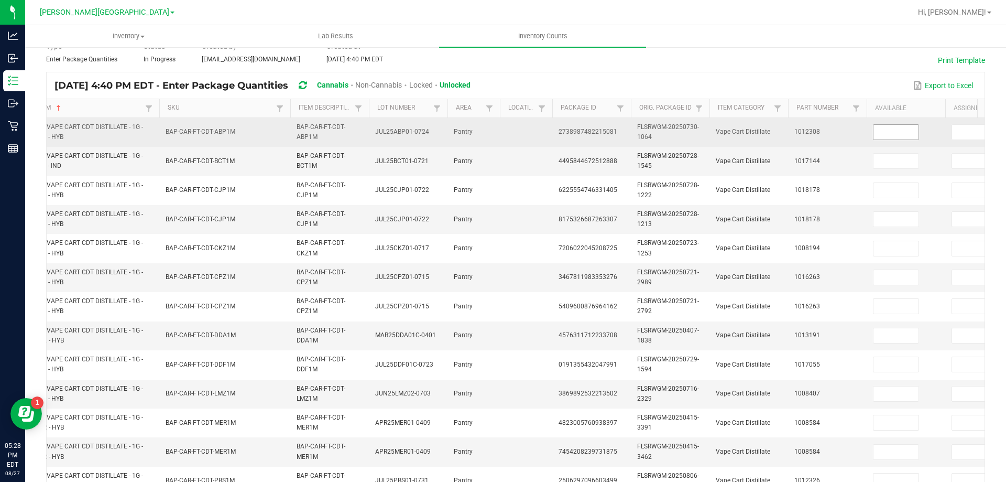
click at [903, 132] on input at bounding box center [896, 132] width 45 height 15
click at [964, 132] on input at bounding box center [974, 132] width 45 height 15
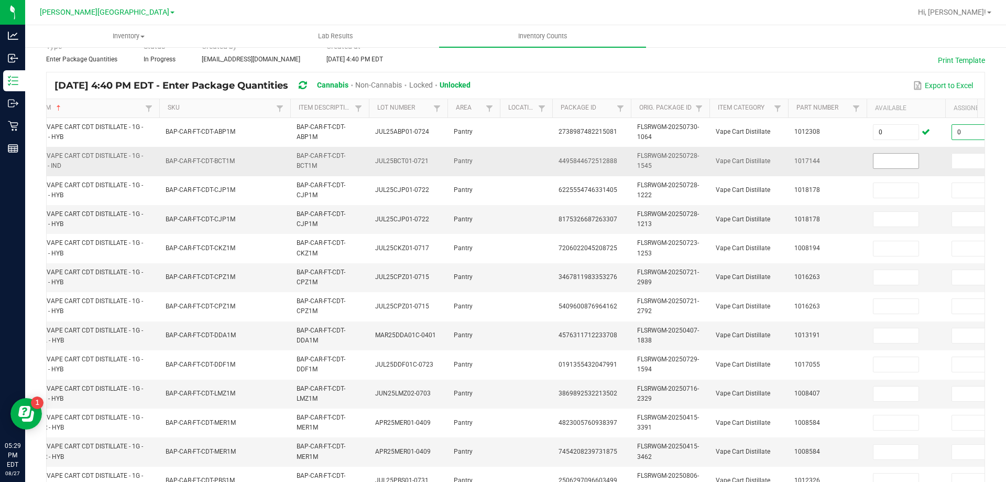
click at [879, 163] on input at bounding box center [896, 161] width 45 height 15
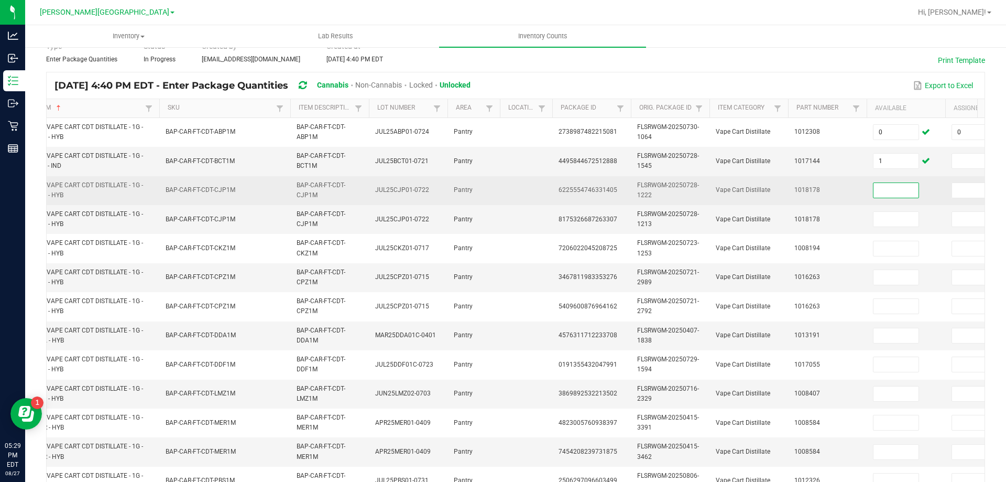
click at [894, 190] on input at bounding box center [896, 190] width 45 height 15
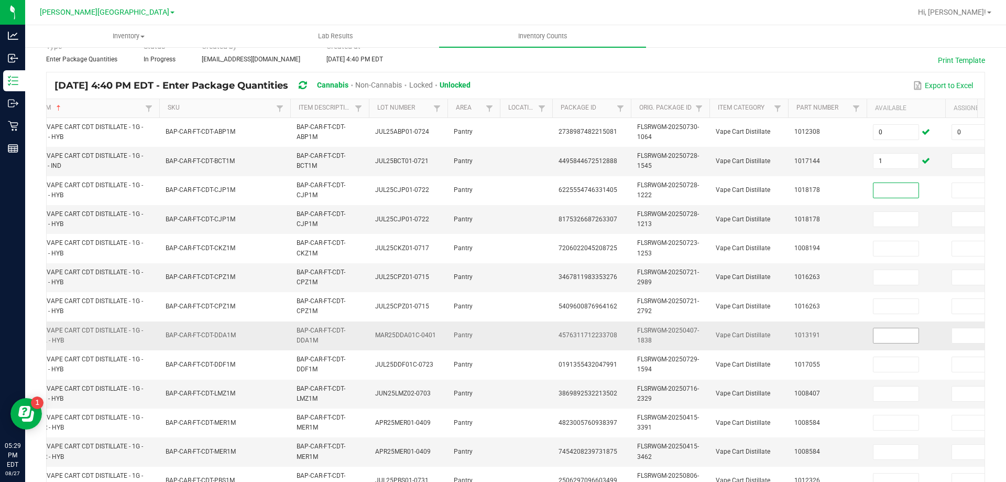
click at [897, 334] on input at bounding box center [896, 335] width 45 height 15
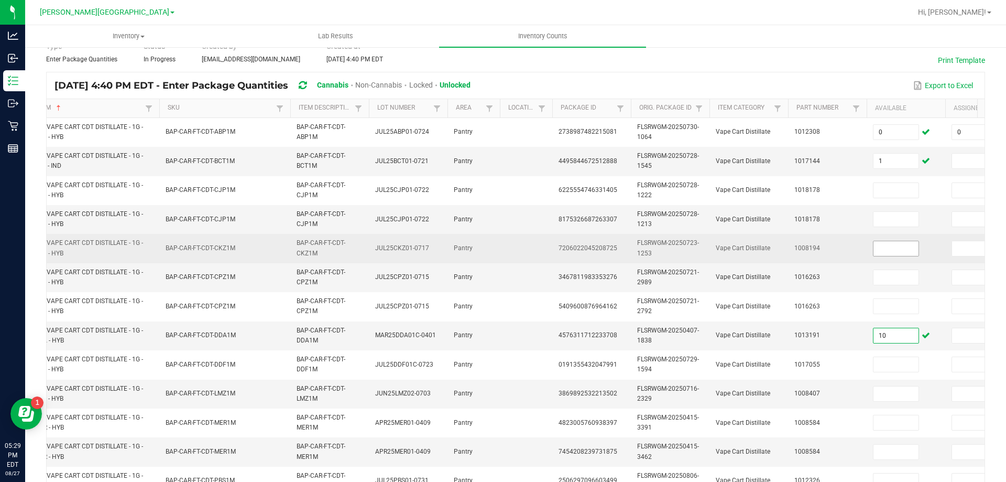
click at [898, 247] on input at bounding box center [896, 248] width 45 height 15
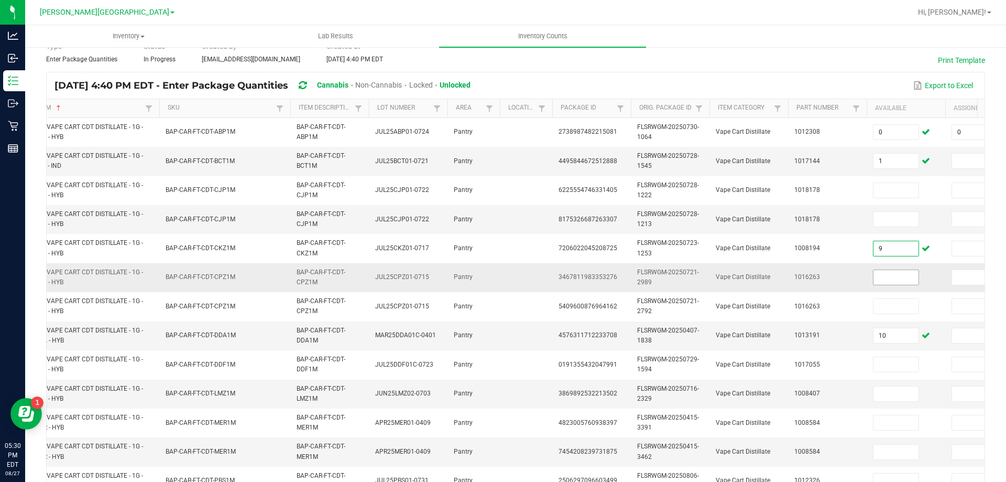
click at [895, 276] on input at bounding box center [896, 277] width 45 height 15
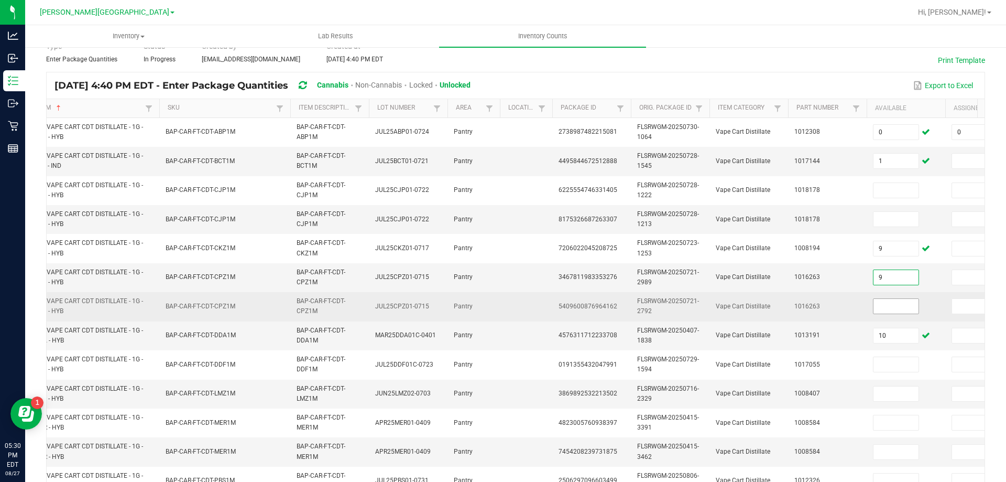
click at [893, 306] on input at bounding box center [896, 306] width 45 height 15
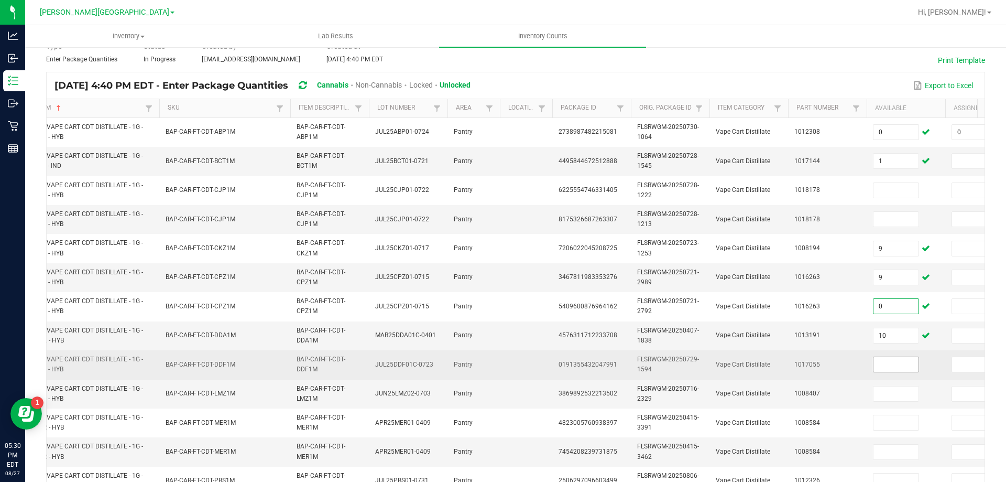
click at [891, 362] on input at bounding box center [896, 364] width 45 height 15
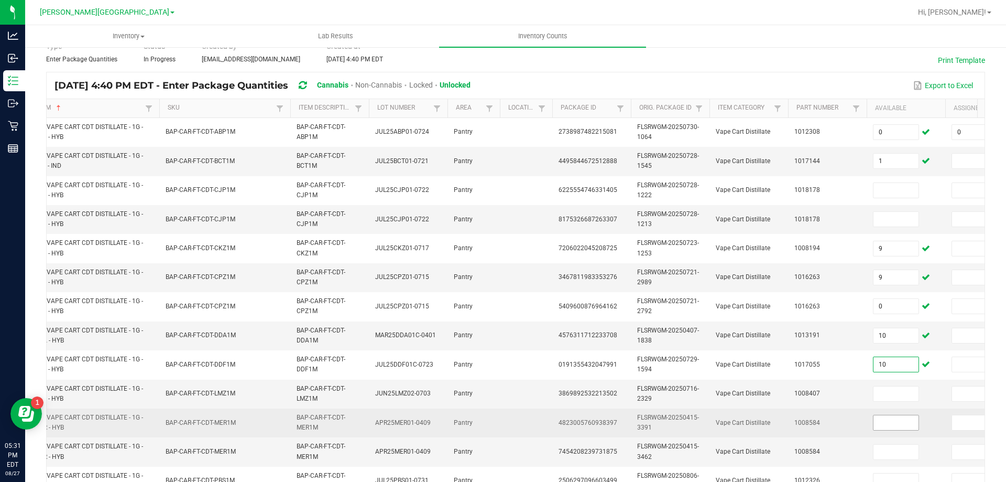
click at [897, 423] on input at bounding box center [896, 422] width 45 height 15
click at [955, 426] on input at bounding box center [974, 422] width 45 height 15
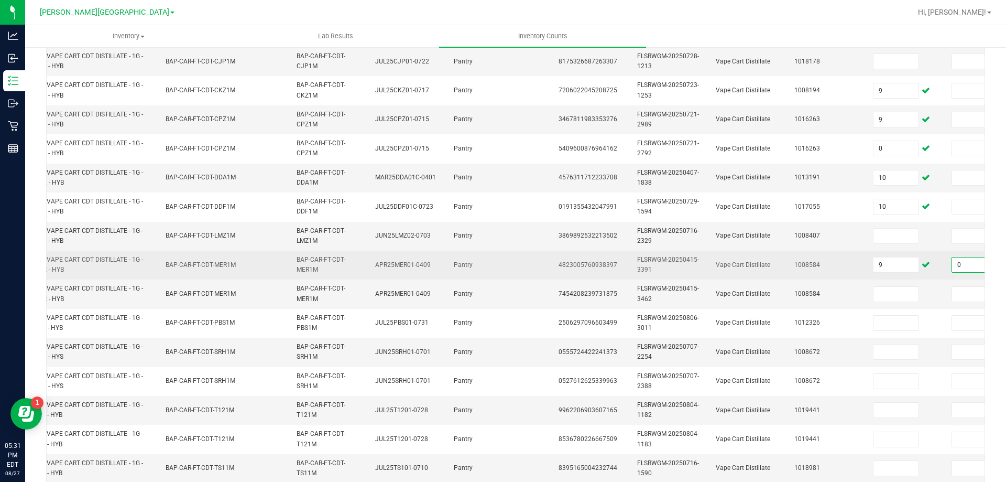
scroll to position [213, 0]
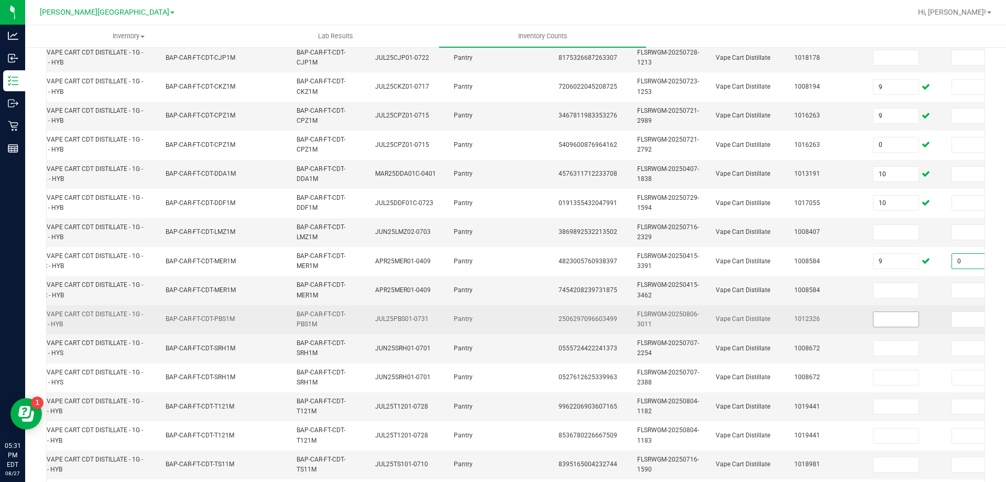
click at [899, 320] on input at bounding box center [896, 319] width 45 height 15
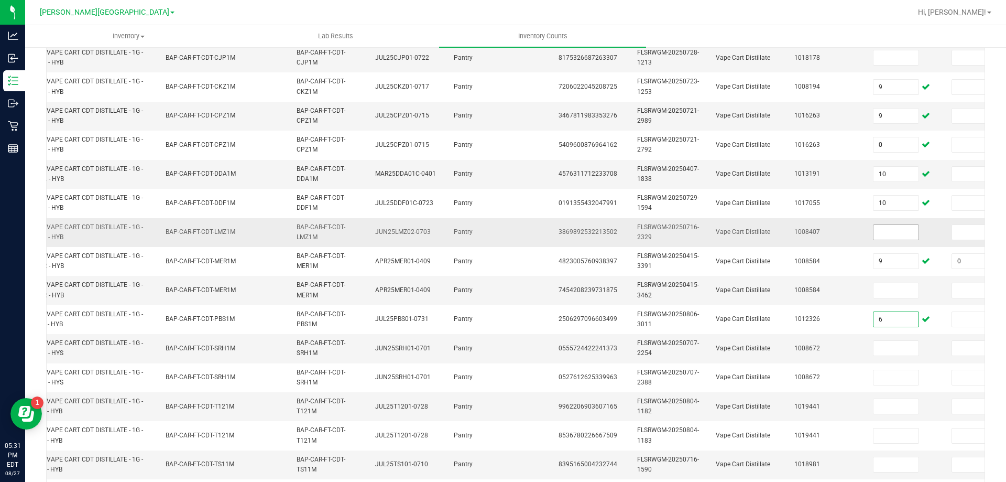
click at [907, 232] on input at bounding box center [896, 232] width 45 height 15
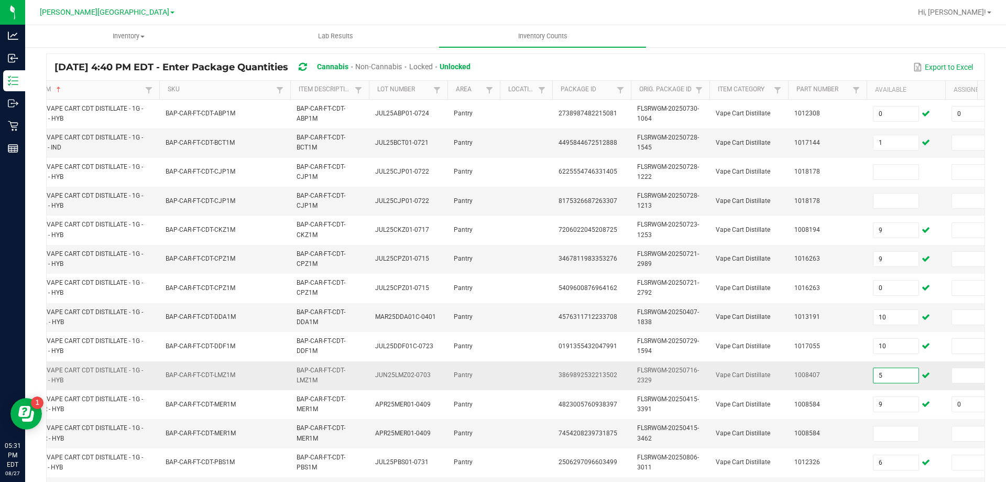
scroll to position [68, 0]
click at [900, 202] on input at bounding box center [896, 202] width 45 height 15
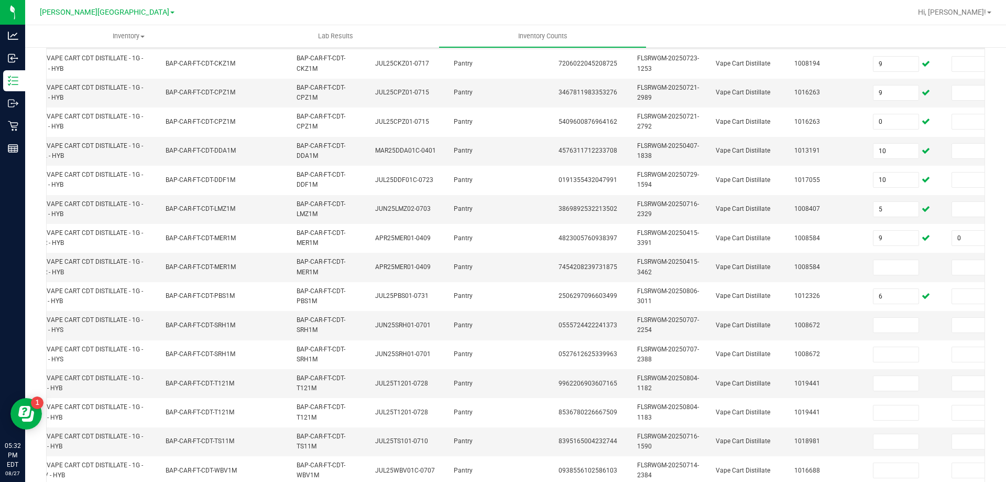
scroll to position [253, 0]
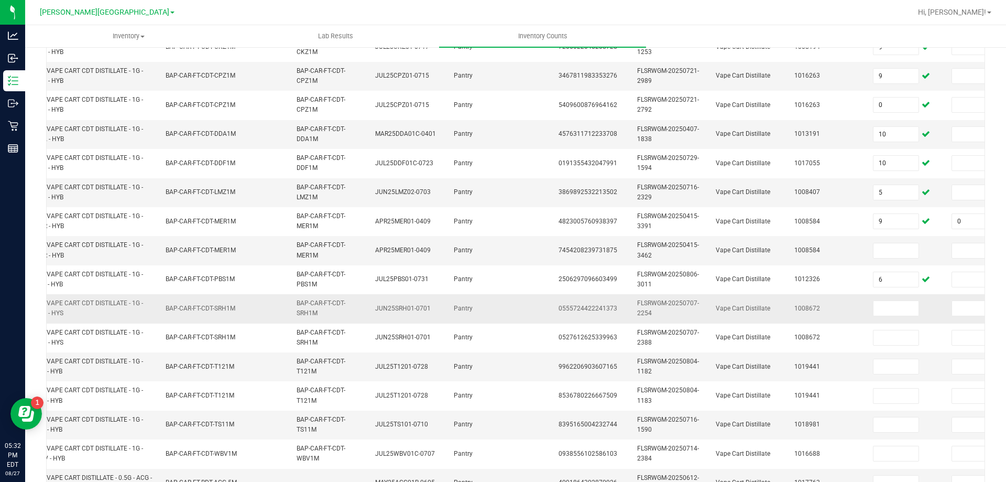
click at [893, 321] on td at bounding box center [906, 308] width 79 height 29
click at [900, 308] on input at bounding box center [896, 308] width 45 height 15
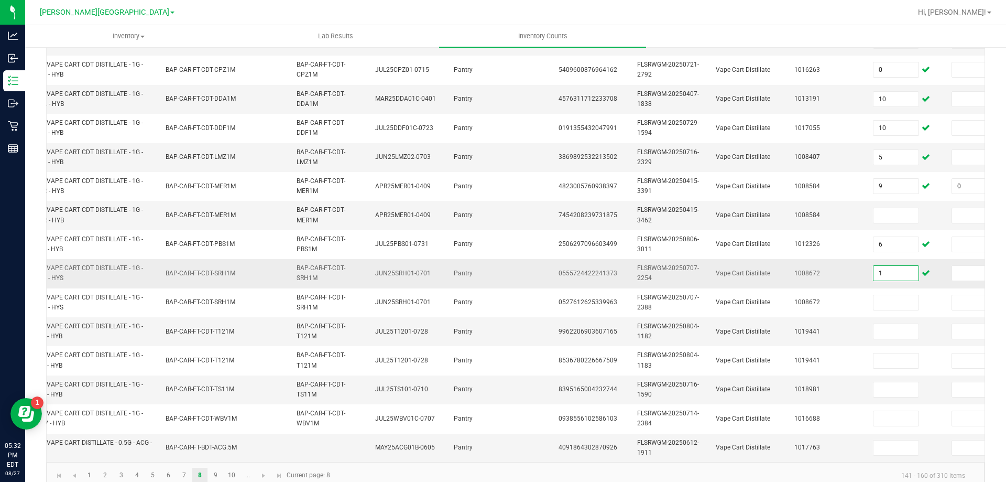
scroll to position [313, 0]
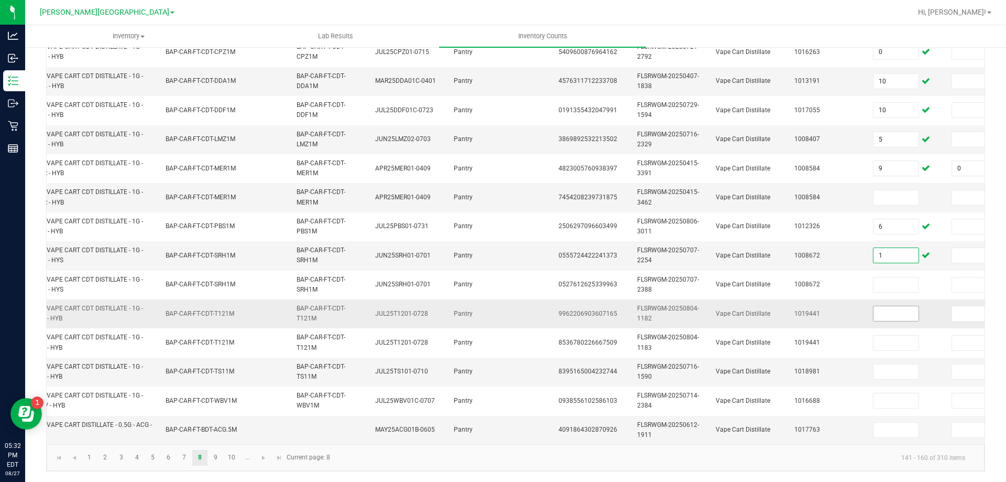
click at [893, 306] on input at bounding box center [896, 313] width 45 height 15
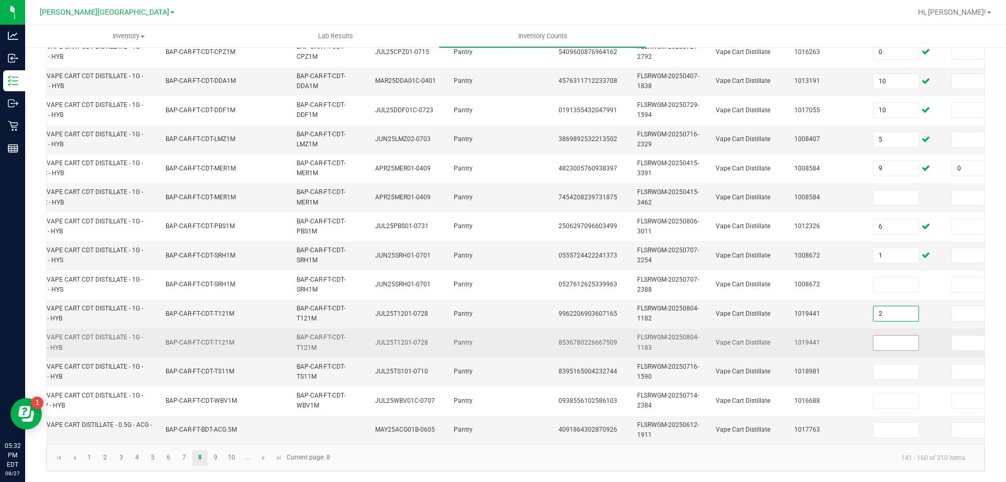
click at [892, 335] on input at bounding box center [896, 342] width 45 height 15
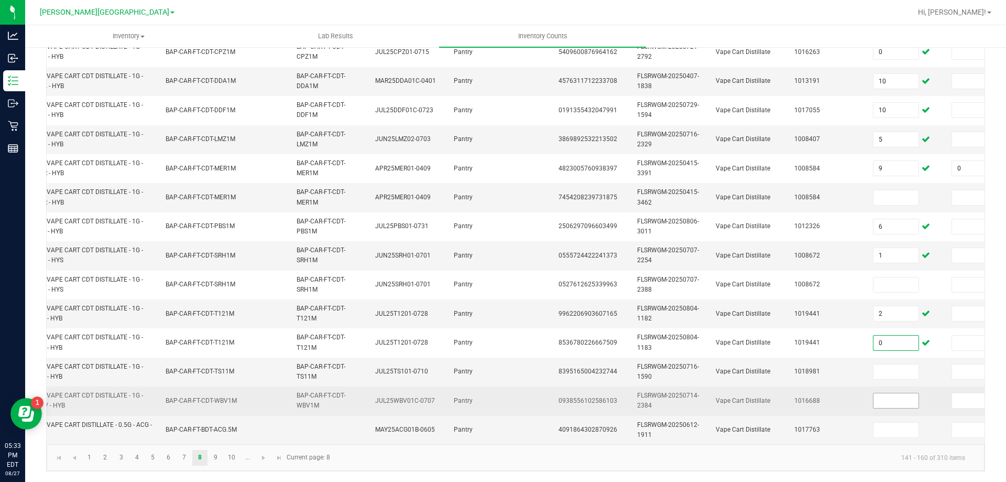
click at [894, 393] on input at bounding box center [896, 400] width 45 height 15
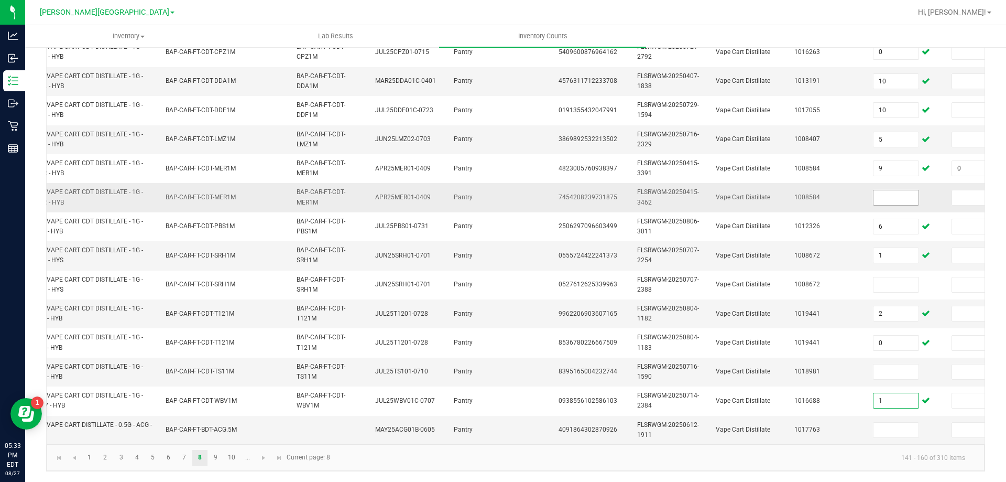
click at [888, 194] on input at bounding box center [896, 197] width 45 height 15
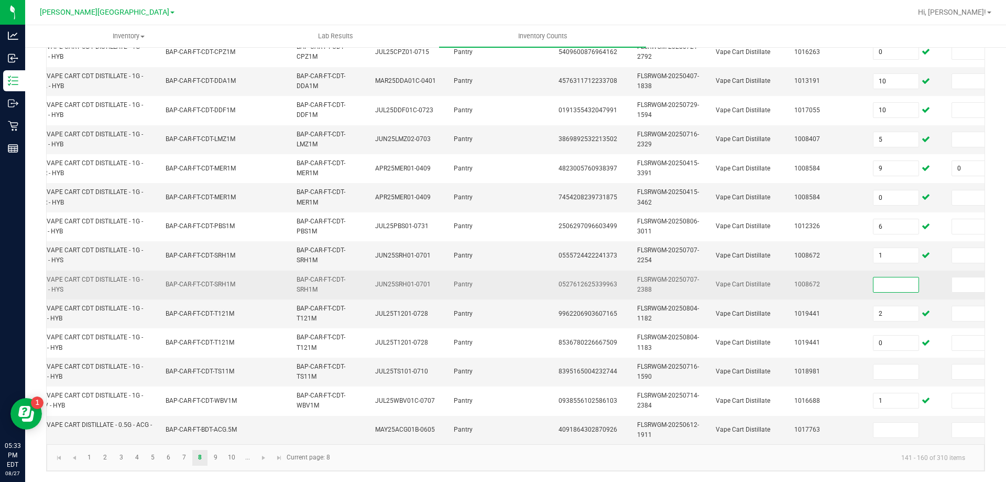
click at [890, 281] on input at bounding box center [896, 284] width 45 height 15
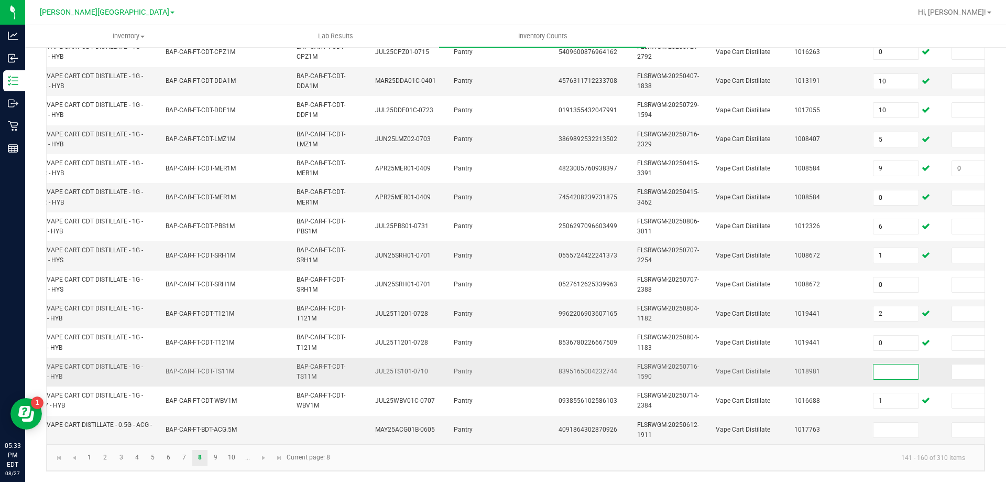
click at [882, 365] on input at bounding box center [896, 371] width 45 height 15
click at [891, 422] on input at bounding box center [896, 429] width 45 height 15
click at [968, 425] on input at bounding box center [974, 429] width 45 height 15
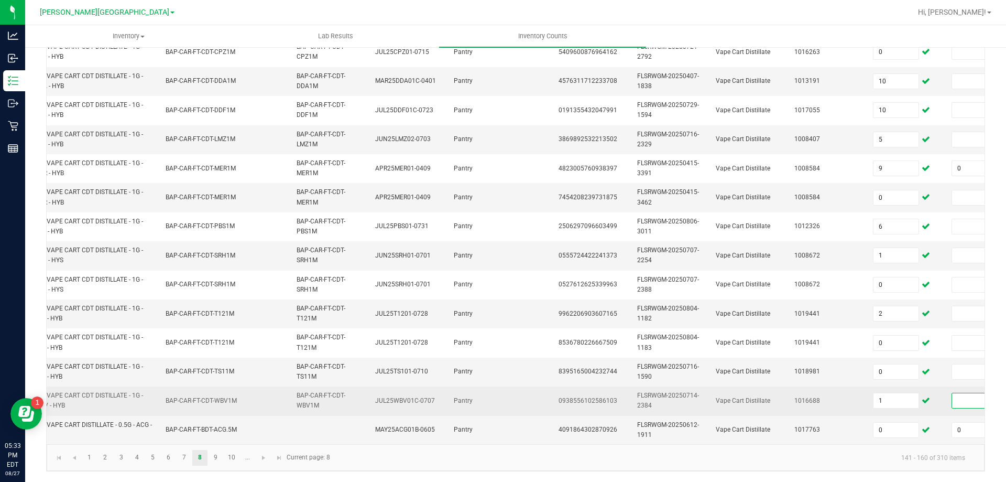
click at [958, 393] on input at bounding box center [974, 400] width 45 height 15
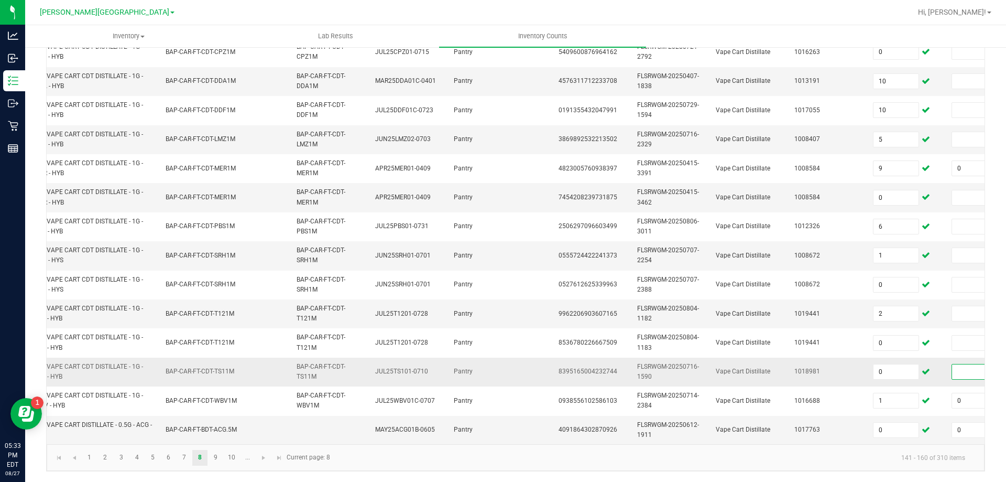
click at [961, 364] on input at bounding box center [974, 371] width 45 height 15
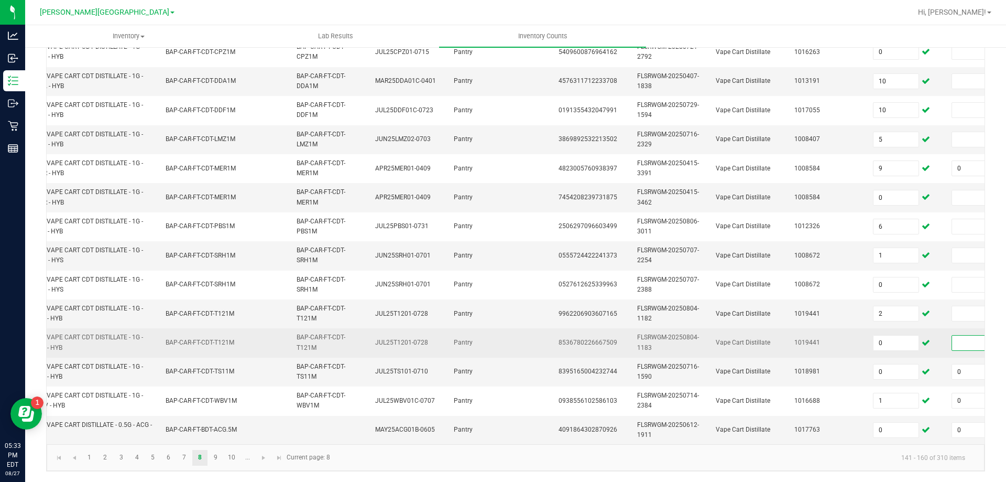
click at [961, 335] on input at bounding box center [974, 342] width 45 height 15
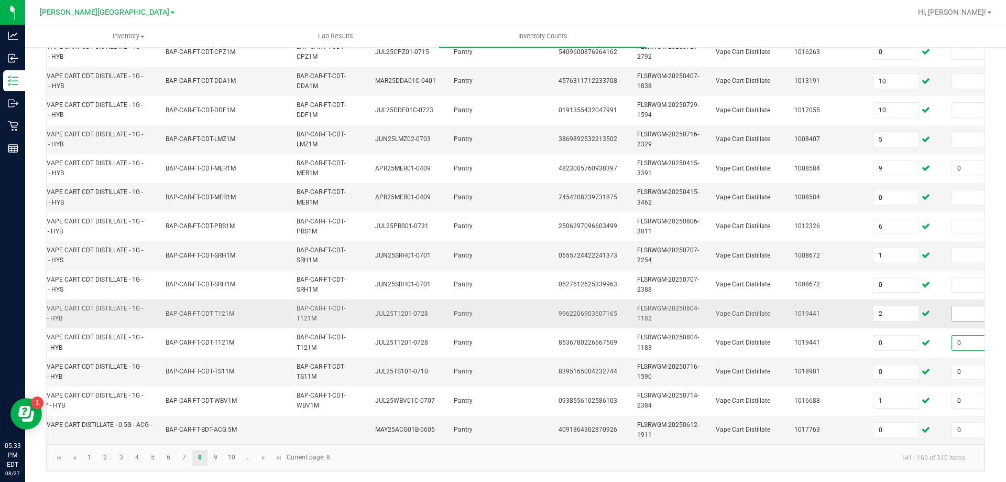
click at [964, 310] on input at bounding box center [974, 313] width 45 height 15
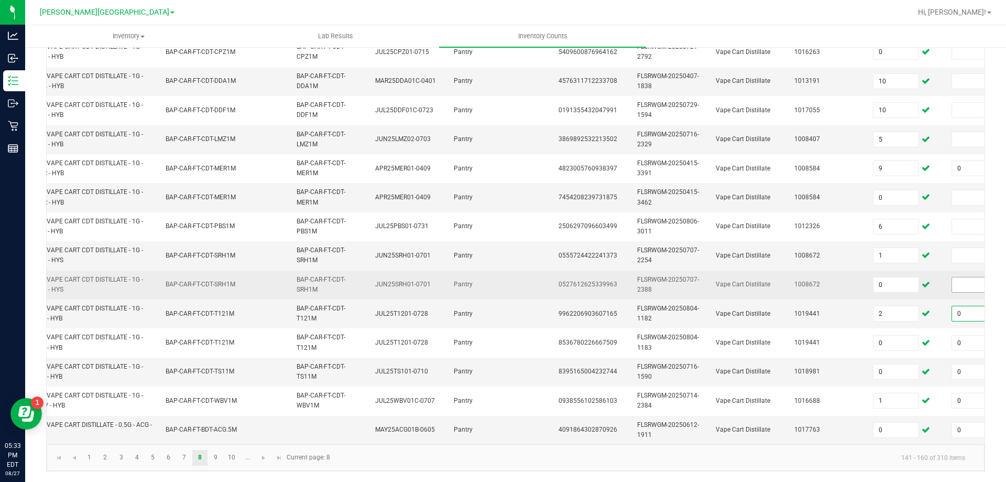
click at [961, 279] on input at bounding box center [974, 284] width 45 height 15
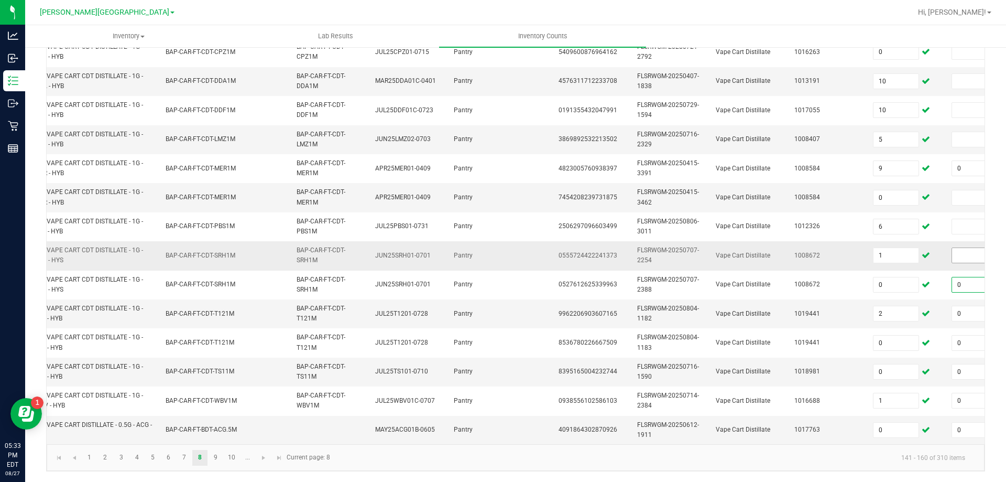
click at [958, 249] on input at bounding box center [974, 255] width 45 height 15
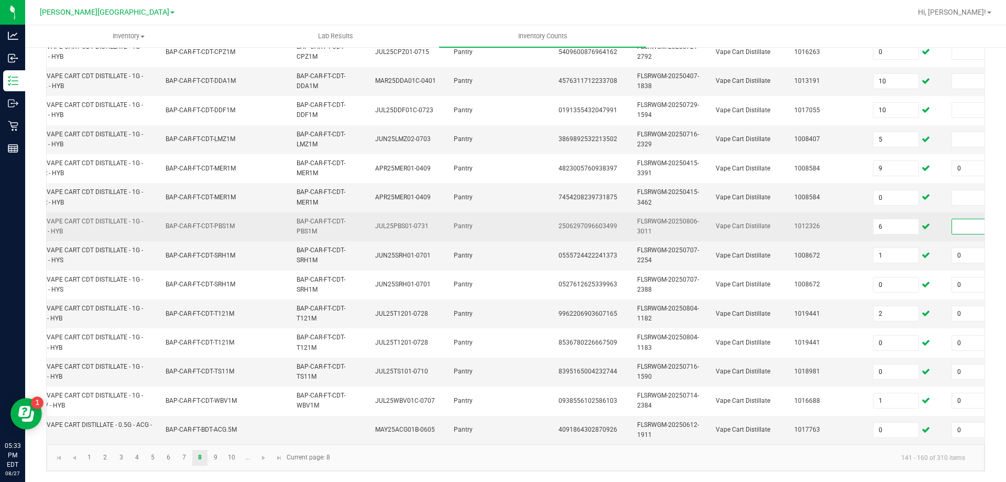
click at [959, 220] on input at bounding box center [974, 226] width 45 height 15
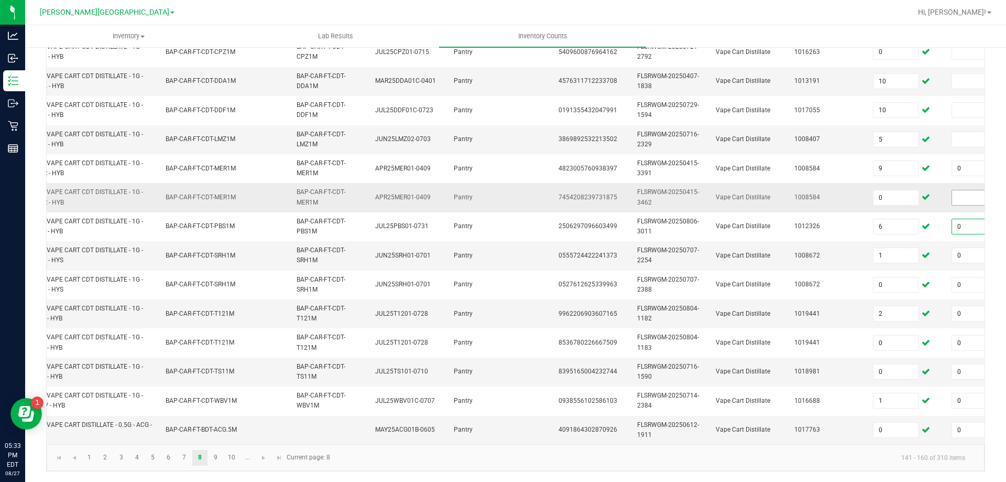
click at [963, 195] on input at bounding box center [974, 197] width 45 height 15
click at [968, 132] on input at bounding box center [974, 139] width 45 height 15
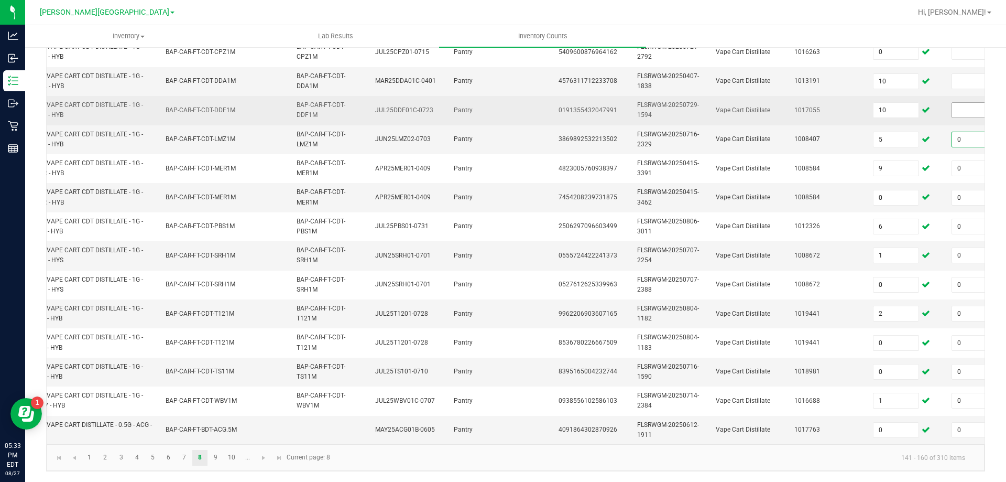
click at [963, 106] on input at bounding box center [974, 110] width 45 height 15
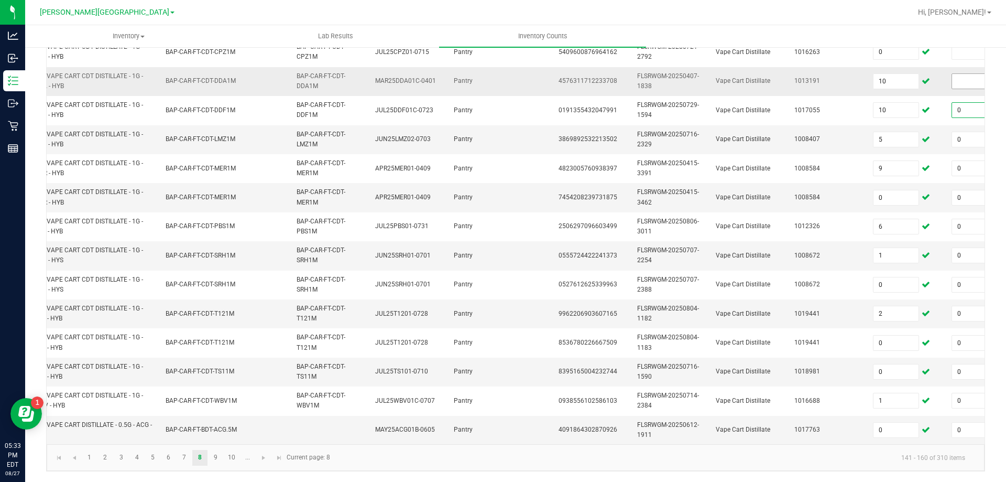
click at [961, 74] on input at bounding box center [974, 81] width 45 height 15
click at [892, 427] on input "0" at bounding box center [896, 429] width 45 height 15
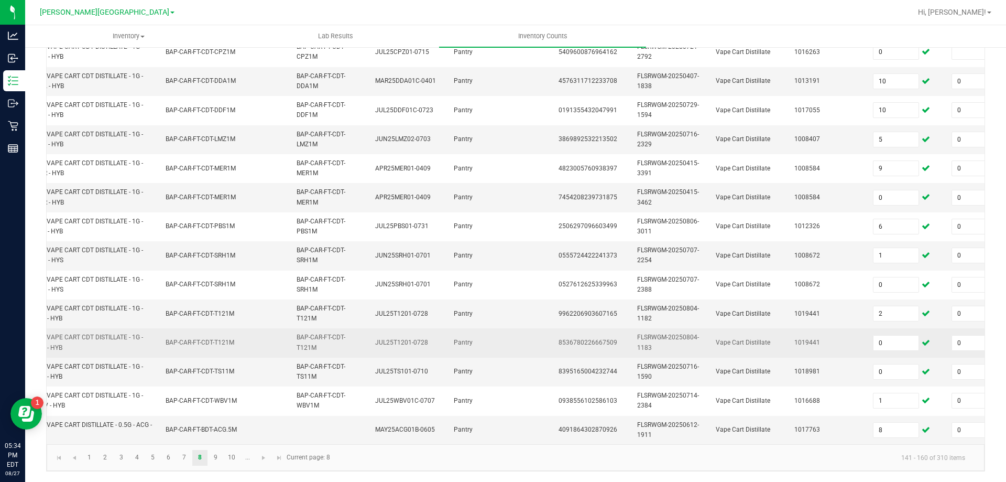
click at [726, 328] on td "Vape Cart Distillate" at bounding box center [749, 342] width 79 height 29
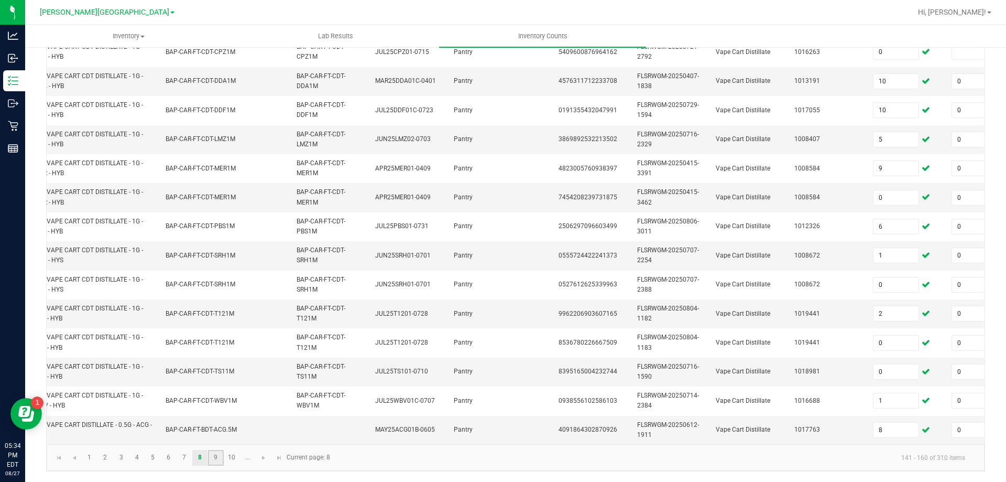
click at [212, 458] on link "9" at bounding box center [215, 458] width 15 height 16
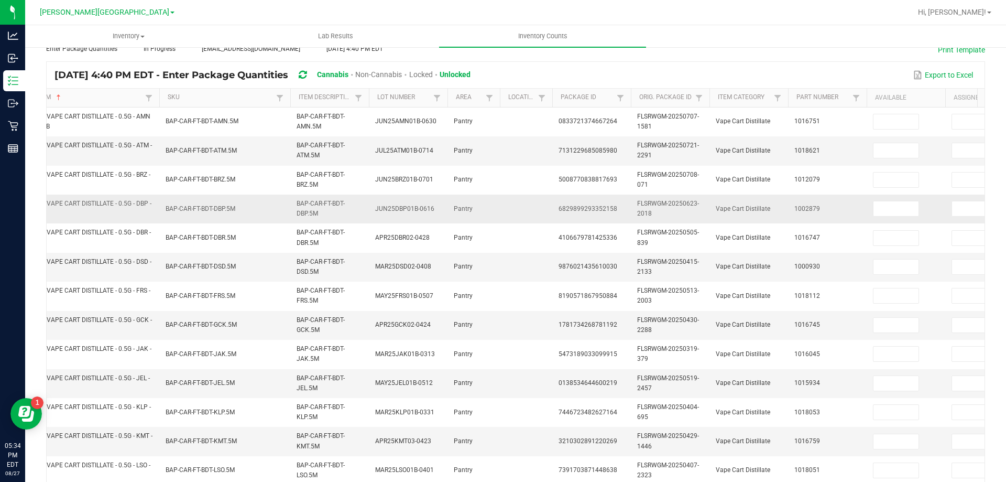
scroll to position [0, 0]
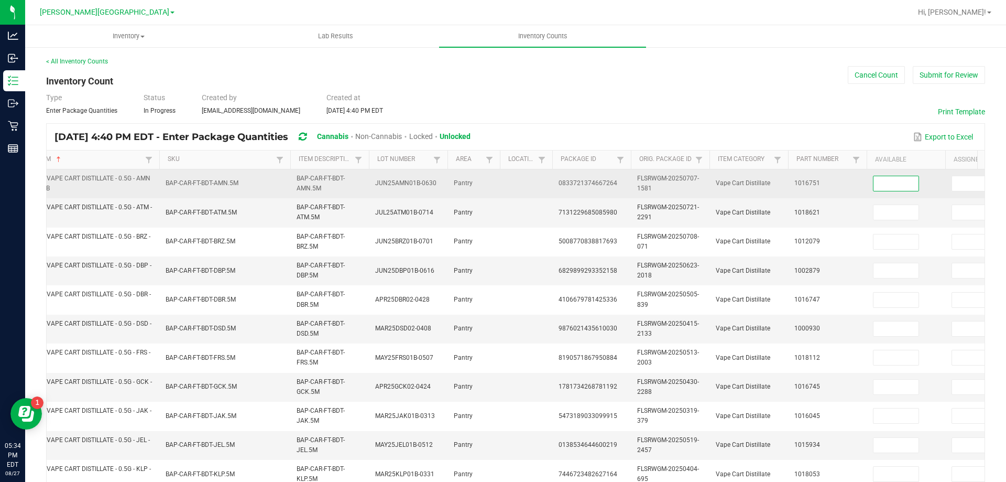
click at [896, 187] on input at bounding box center [896, 183] width 45 height 15
click at [954, 183] on input at bounding box center [974, 183] width 45 height 15
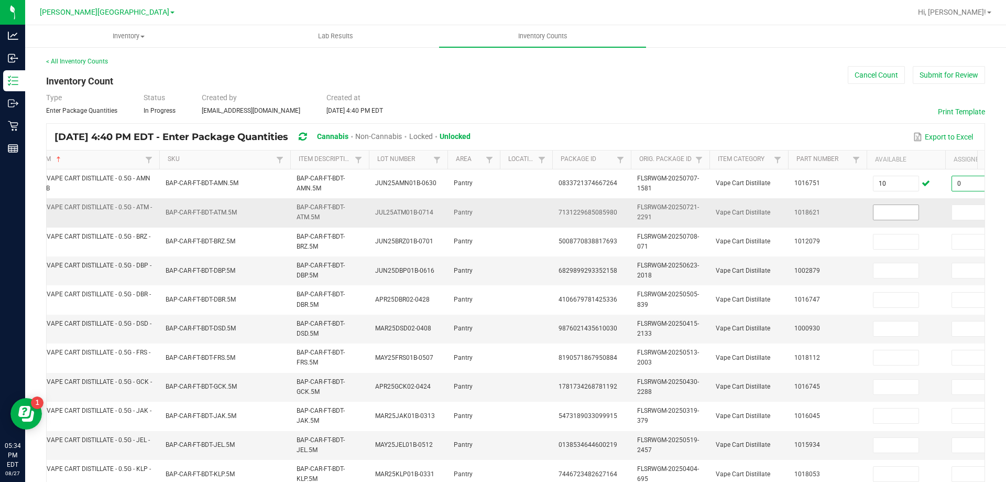
click at [893, 213] on input at bounding box center [896, 212] width 45 height 15
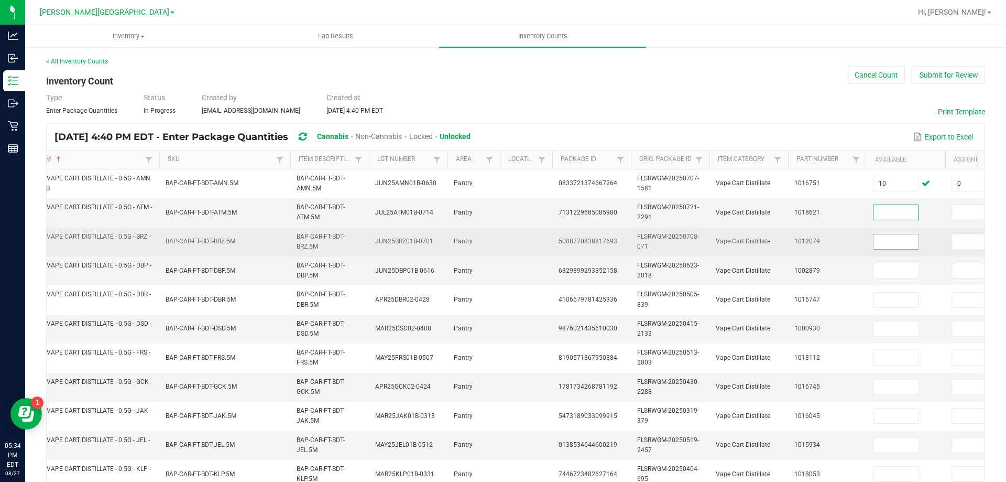
click at [894, 241] on input at bounding box center [896, 241] width 45 height 15
click at [959, 241] on input at bounding box center [974, 241] width 45 height 15
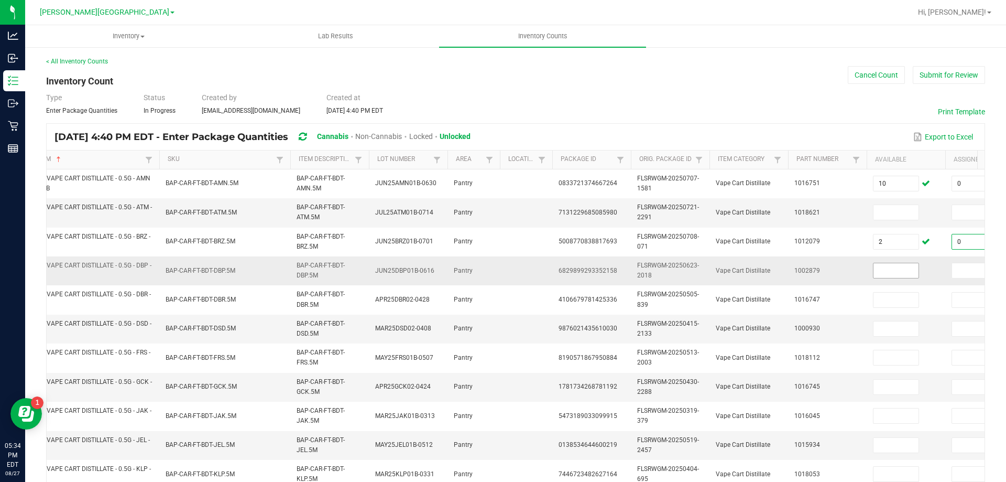
click at [900, 269] on input at bounding box center [896, 270] width 45 height 15
click at [966, 273] on input at bounding box center [974, 270] width 45 height 15
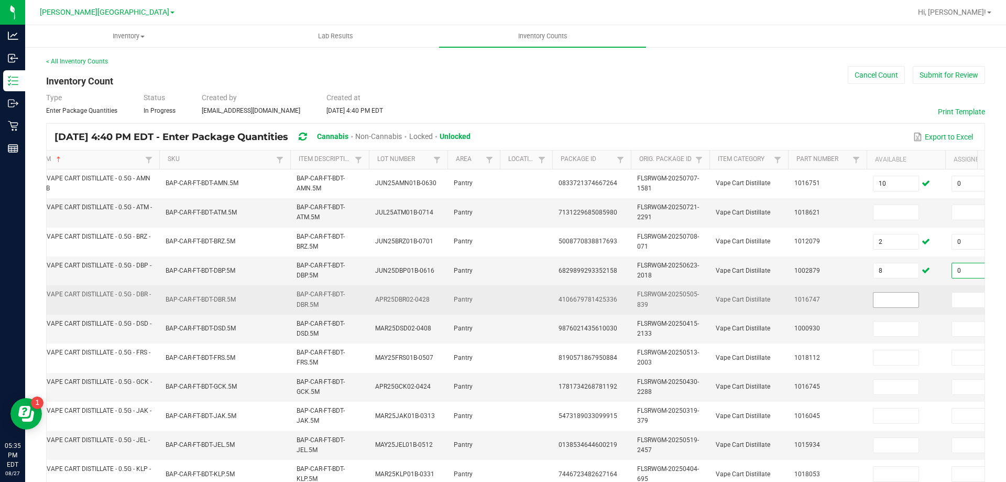
click at [899, 299] on input at bounding box center [896, 299] width 45 height 15
click at [954, 302] on input at bounding box center [974, 299] width 45 height 15
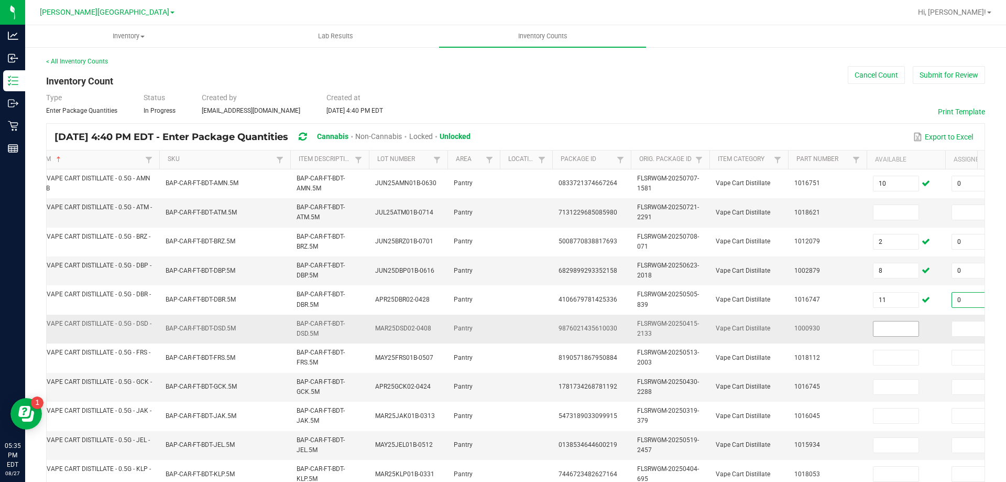
click at [894, 325] on input at bounding box center [896, 328] width 45 height 15
click at [955, 327] on input at bounding box center [974, 328] width 45 height 15
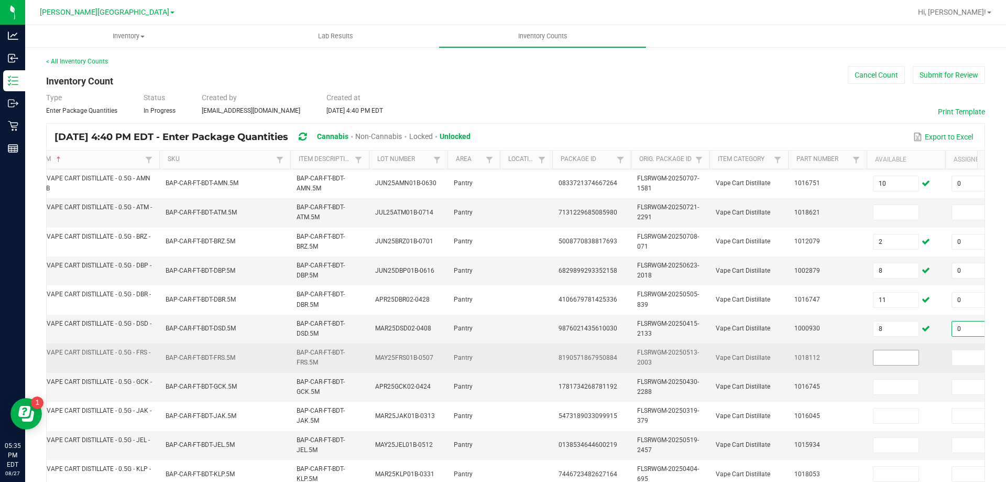
click at [895, 354] on input at bounding box center [896, 357] width 45 height 15
click at [959, 356] on input at bounding box center [974, 357] width 45 height 15
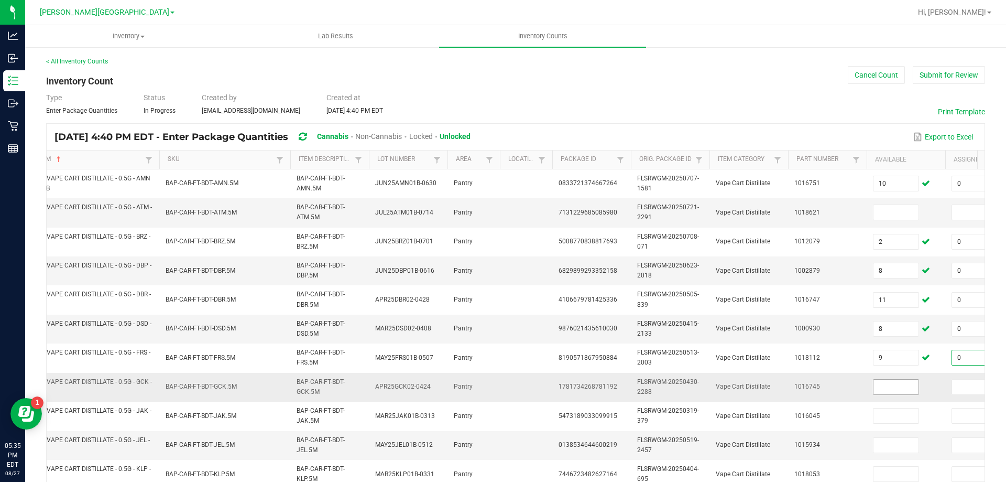
click at [894, 388] on input at bounding box center [896, 386] width 45 height 15
click at [959, 386] on input at bounding box center [974, 386] width 45 height 15
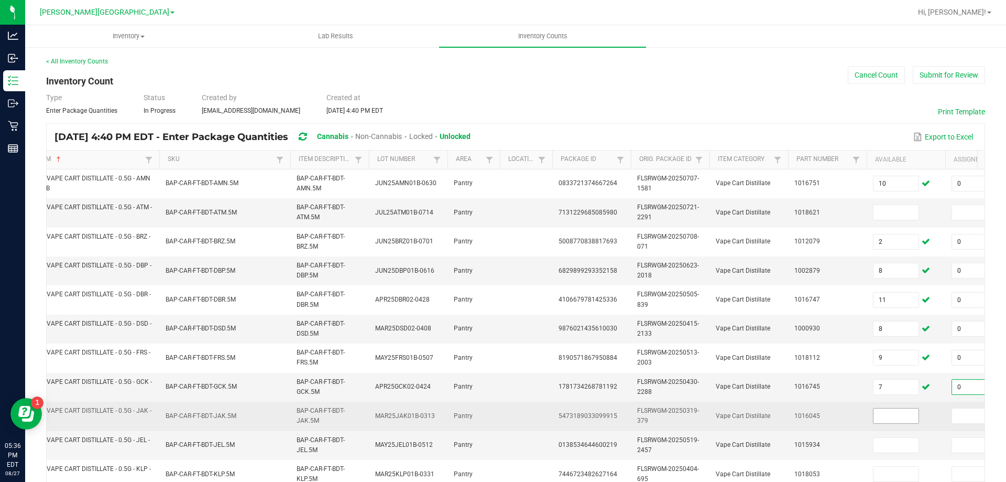
click at [895, 414] on input at bounding box center [896, 415] width 45 height 15
click at [955, 414] on input at bounding box center [974, 415] width 45 height 15
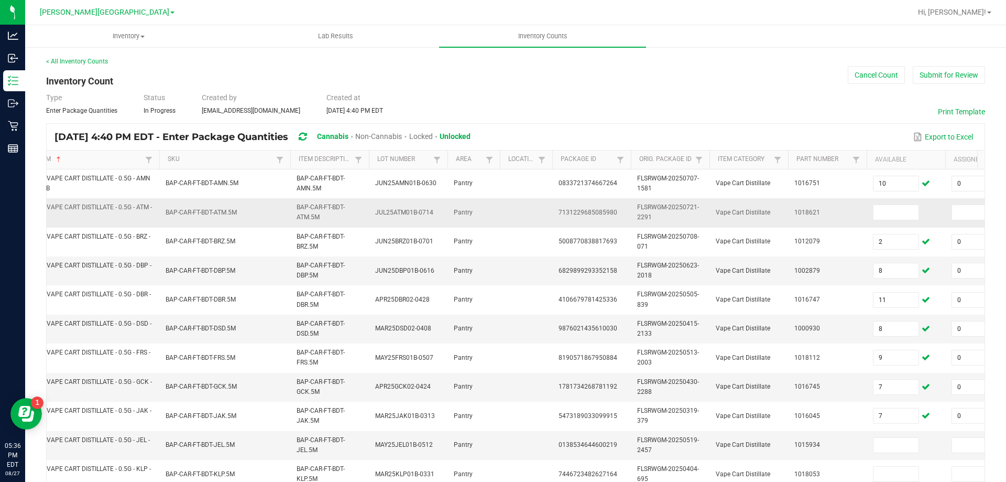
click at [841, 221] on td "1018621" at bounding box center [827, 212] width 79 height 29
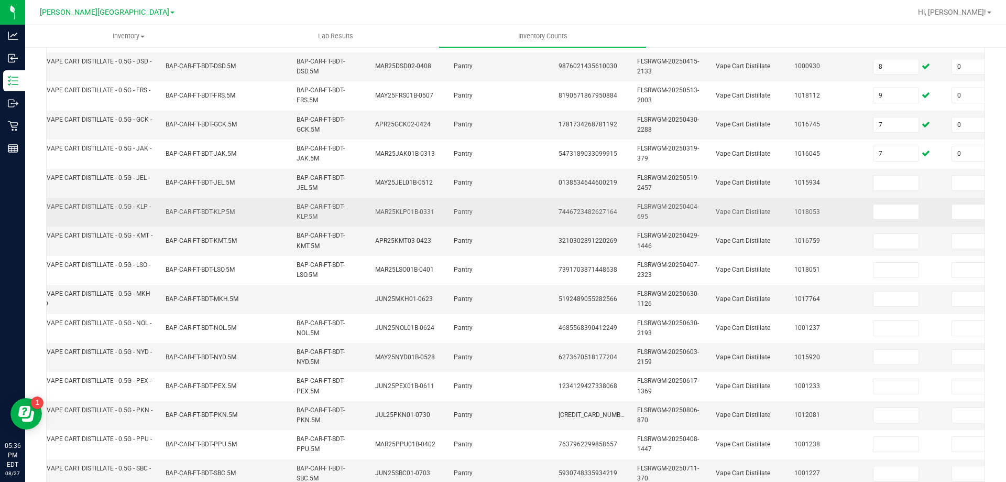
scroll to position [313, 0]
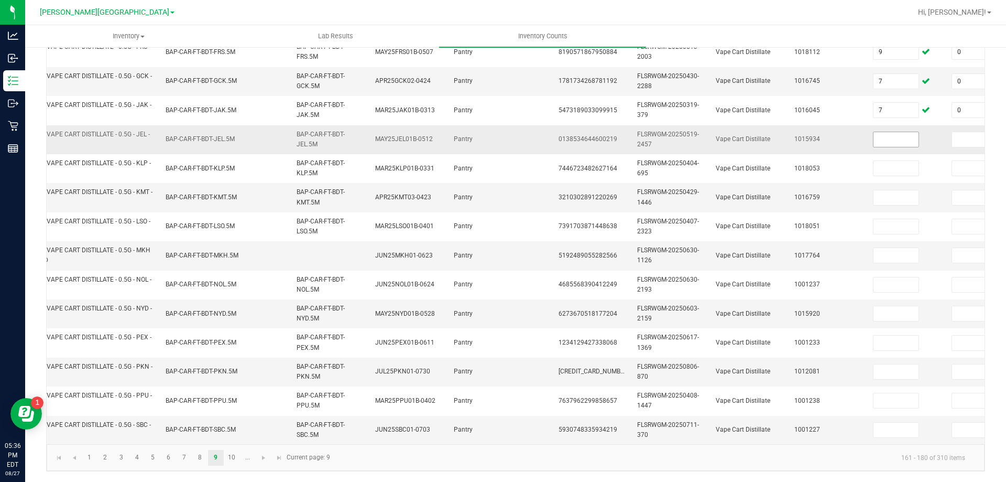
click at [891, 132] on input at bounding box center [896, 139] width 45 height 15
click at [957, 132] on input at bounding box center [974, 139] width 45 height 15
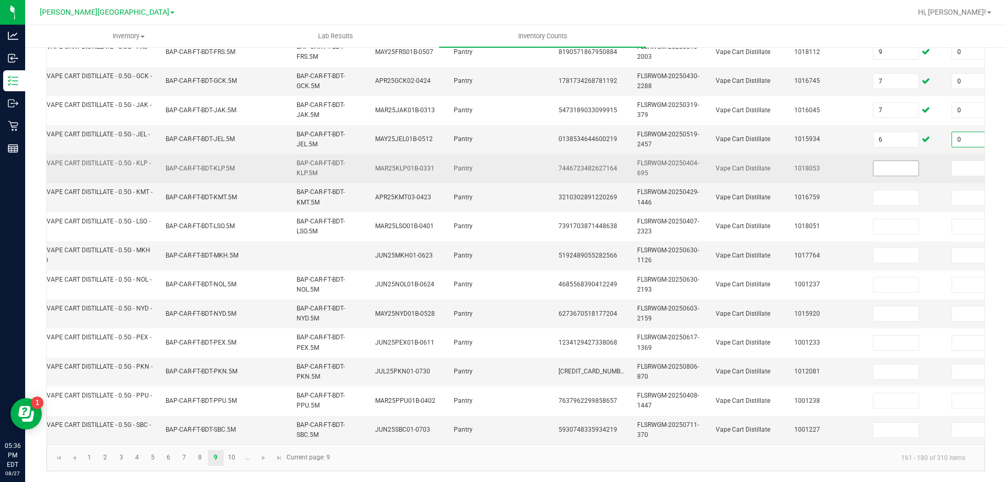
click at [893, 161] on input at bounding box center [896, 168] width 45 height 15
click at [956, 163] on input at bounding box center [974, 168] width 45 height 15
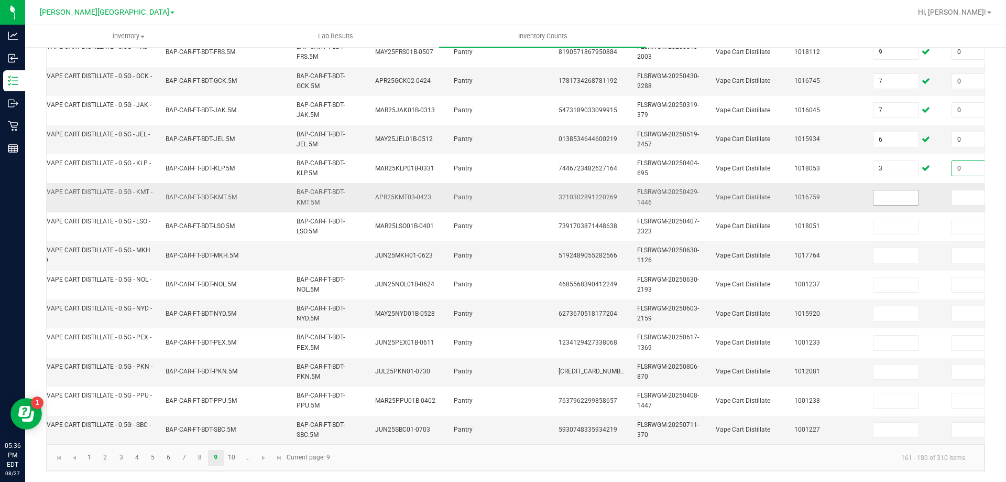
click at [894, 190] on input at bounding box center [896, 197] width 45 height 15
click at [955, 190] on input at bounding box center [974, 197] width 45 height 15
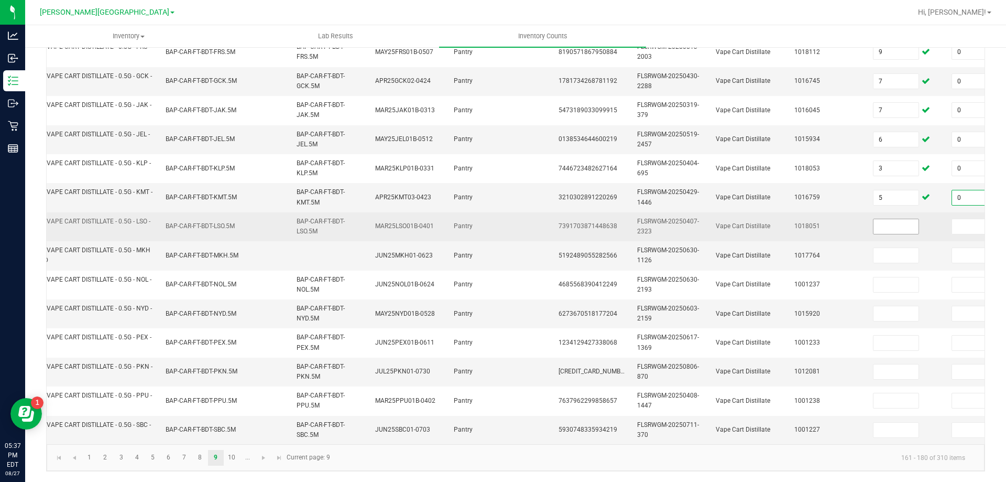
click at [900, 219] on input at bounding box center [896, 226] width 45 height 15
click at [956, 219] on input at bounding box center [974, 226] width 45 height 15
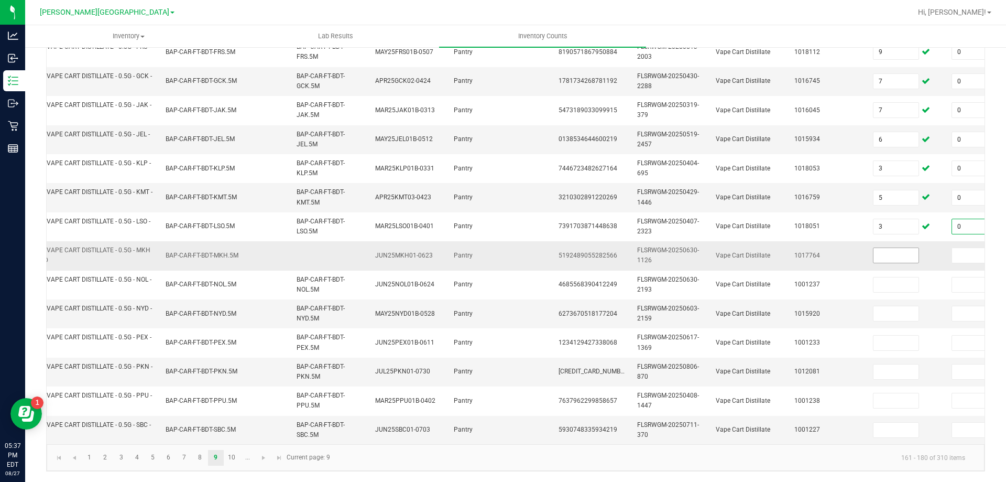
click at [906, 248] on input at bounding box center [896, 255] width 45 height 15
click at [962, 248] on input at bounding box center [974, 255] width 45 height 15
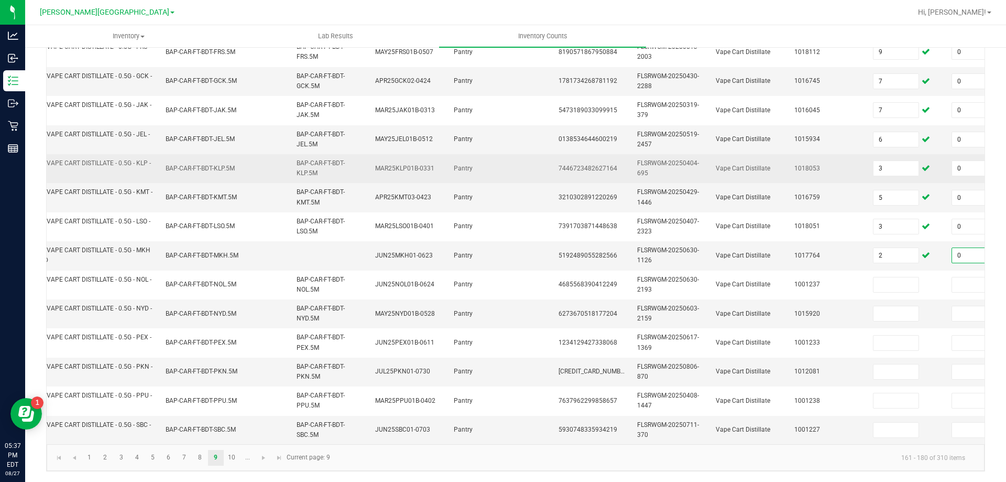
click at [866, 154] on td "1018053" at bounding box center [827, 168] width 79 height 29
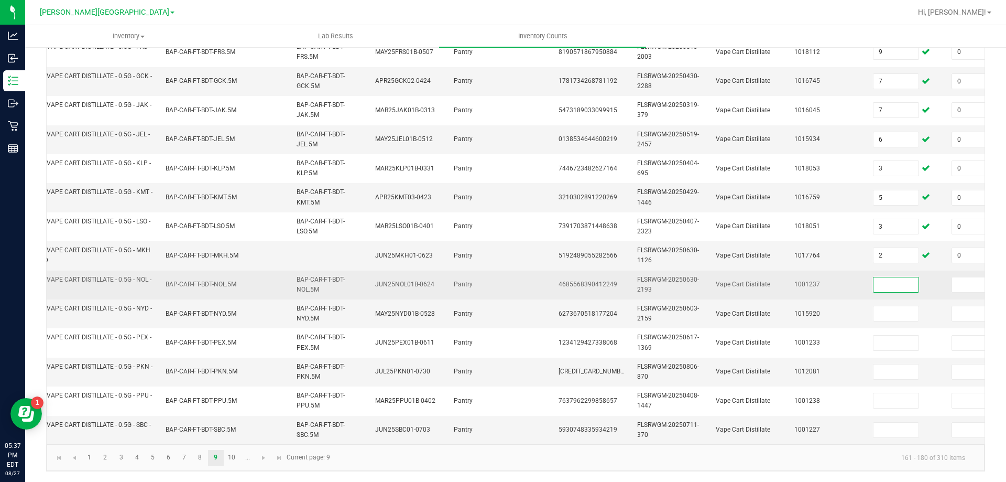
click at [895, 277] on input at bounding box center [896, 284] width 45 height 15
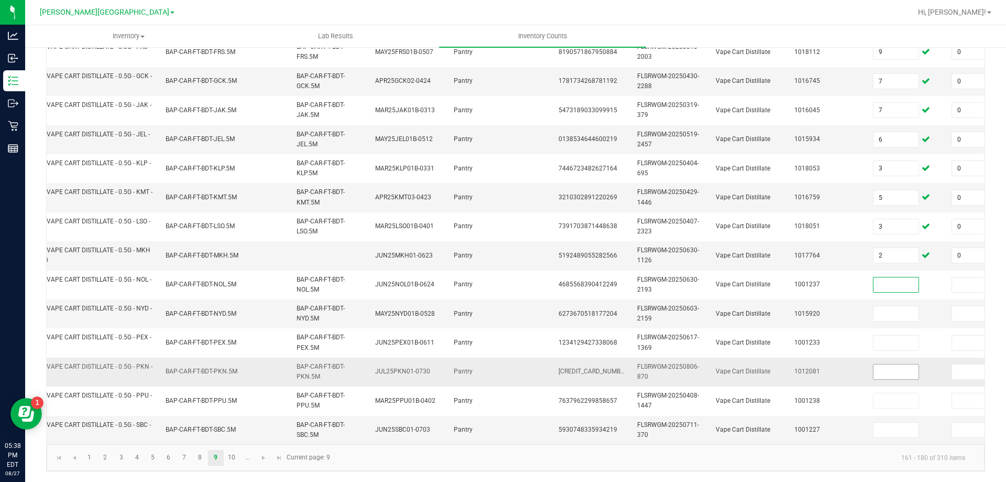
click at [900, 364] on input at bounding box center [896, 371] width 45 height 15
click at [966, 366] on input at bounding box center [974, 371] width 45 height 15
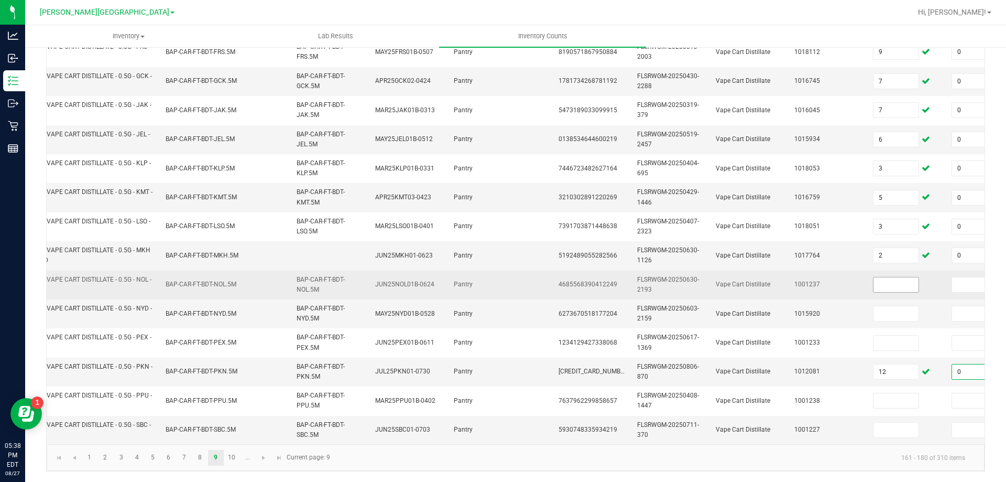
click at [893, 277] on input at bounding box center [896, 284] width 45 height 15
click at [959, 277] on input at bounding box center [974, 284] width 45 height 15
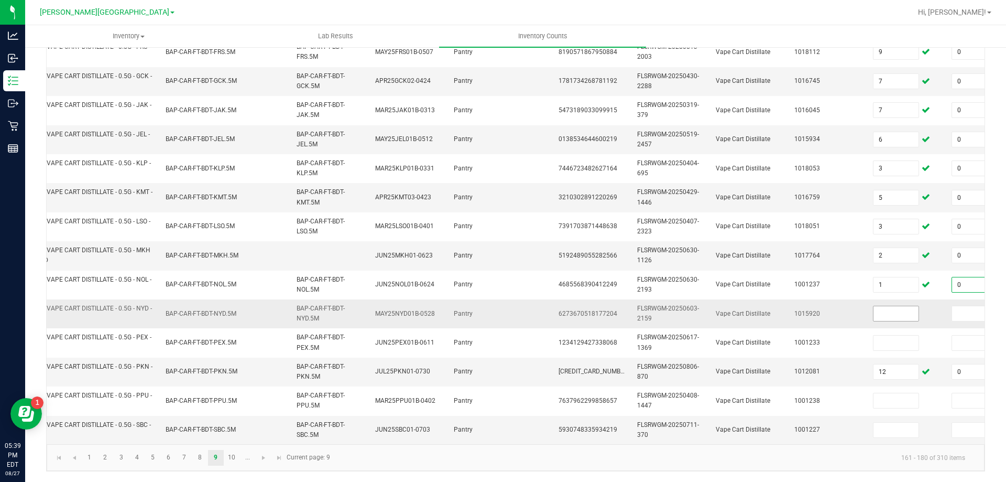
click at [899, 308] on input at bounding box center [896, 313] width 45 height 15
click at [955, 309] on input at bounding box center [974, 313] width 45 height 15
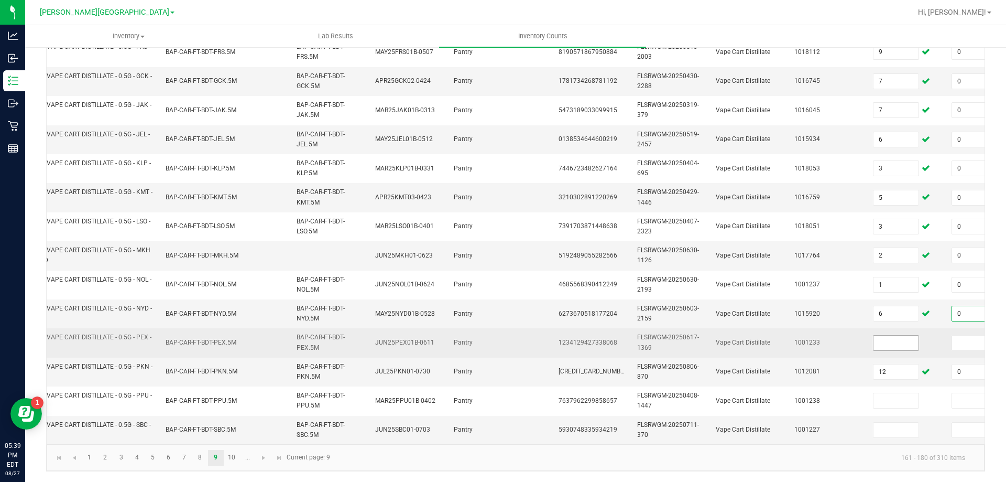
click at [887, 335] on input at bounding box center [896, 342] width 45 height 15
click at [962, 335] on input at bounding box center [974, 342] width 45 height 15
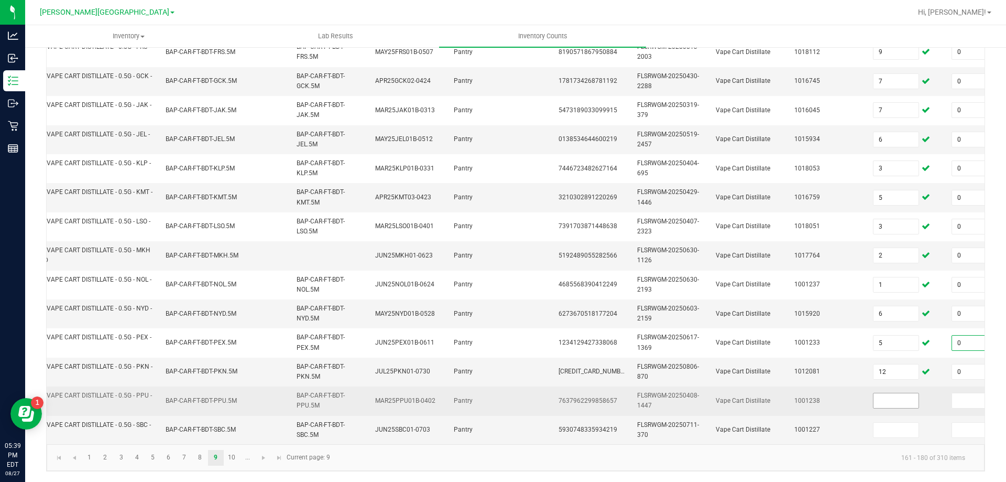
click at [904, 395] on input at bounding box center [896, 400] width 45 height 15
click at [959, 393] on input at bounding box center [974, 400] width 45 height 15
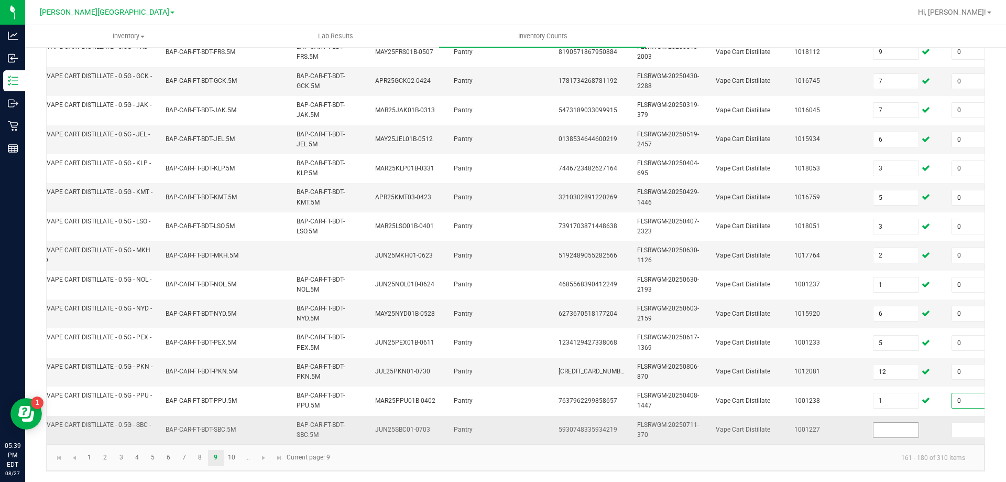
click at [897, 422] on input at bounding box center [896, 429] width 45 height 15
click at [958, 422] on input at bounding box center [974, 429] width 45 height 15
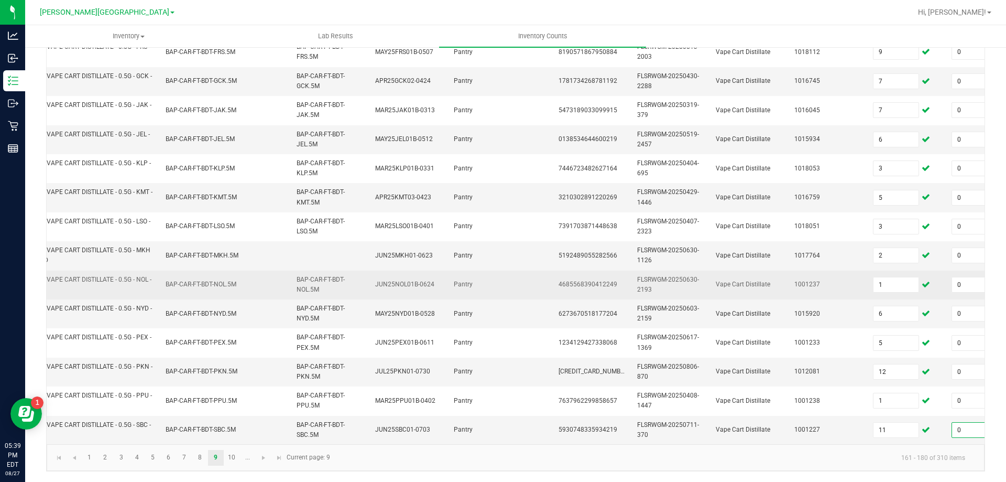
click at [816, 270] on td "1001237" at bounding box center [827, 284] width 79 height 29
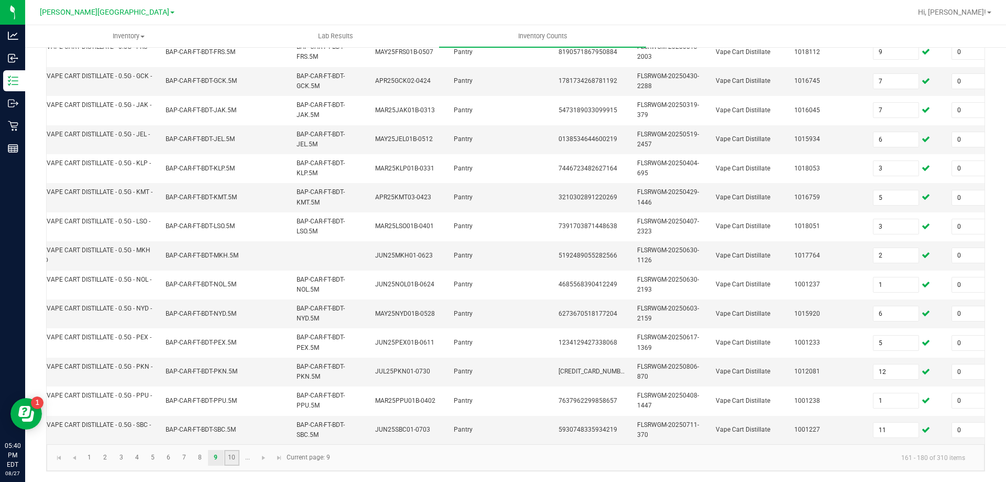
click at [230, 455] on link "10" at bounding box center [231, 458] width 15 height 16
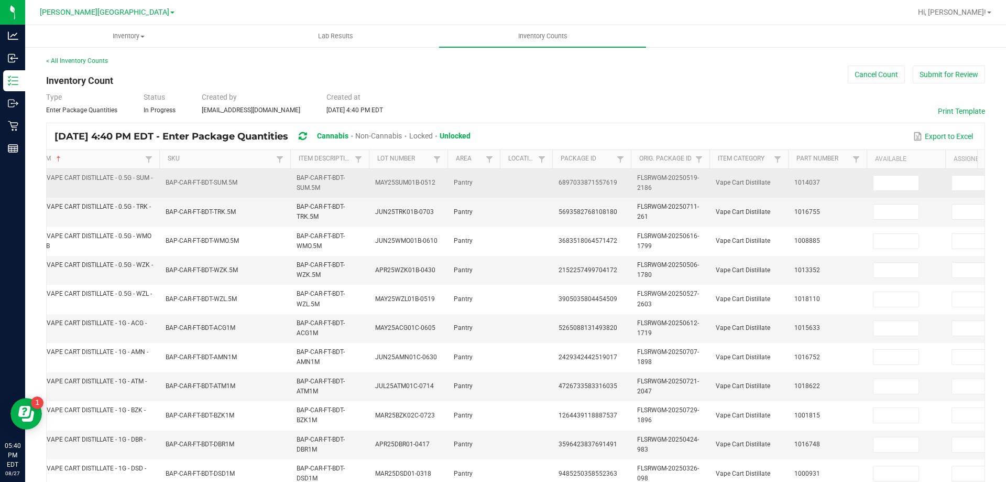
scroll to position [0, 0]
click at [882, 185] on input at bounding box center [896, 183] width 45 height 15
click at [956, 183] on input at bounding box center [974, 183] width 45 height 15
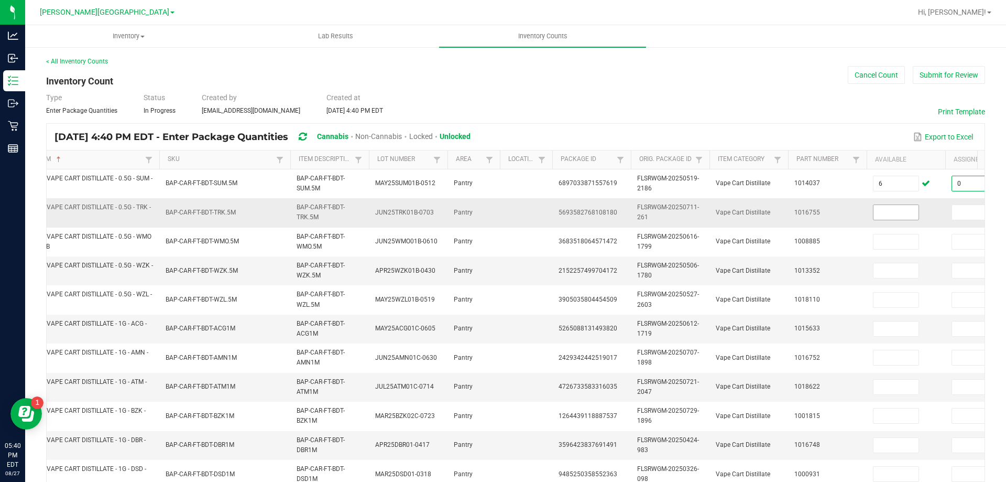
click at [893, 213] on input at bounding box center [896, 212] width 45 height 15
click at [953, 210] on input at bounding box center [974, 212] width 45 height 15
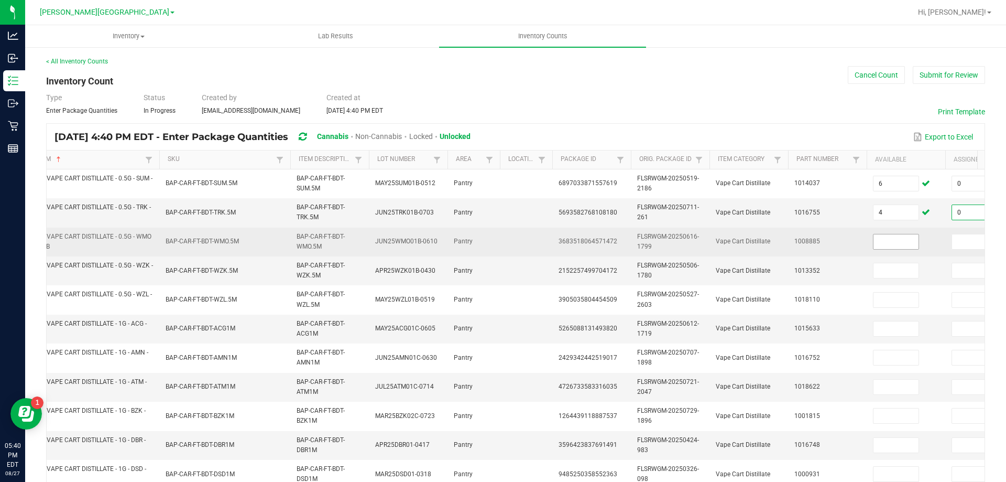
click at [905, 238] on input at bounding box center [896, 241] width 45 height 15
click at [955, 238] on input at bounding box center [974, 241] width 45 height 15
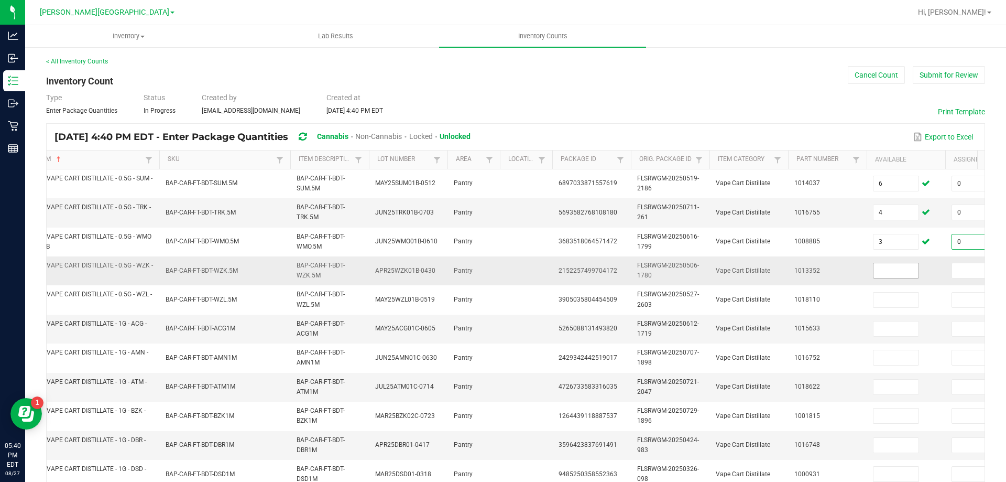
click at [897, 270] on input at bounding box center [896, 270] width 45 height 15
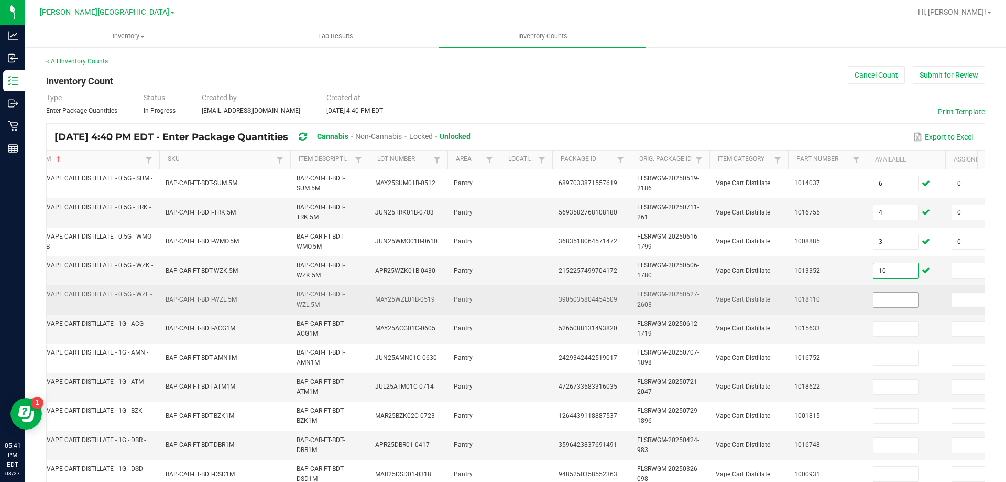
click at [892, 301] on input at bounding box center [896, 299] width 45 height 15
click at [961, 298] on input at bounding box center [974, 299] width 45 height 15
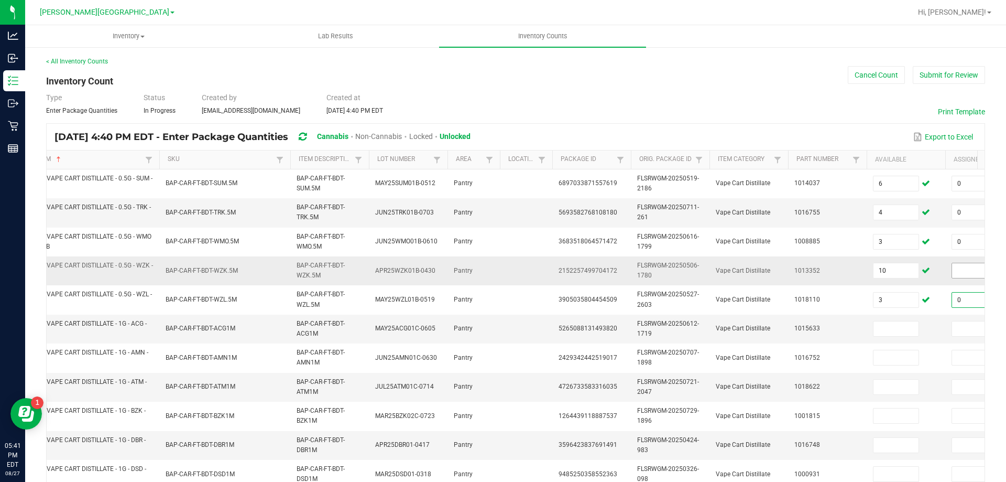
click at [957, 270] on input at bounding box center [974, 270] width 45 height 15
click at [902, 331] on input at bounding box center [896, 328] width 45 height 15
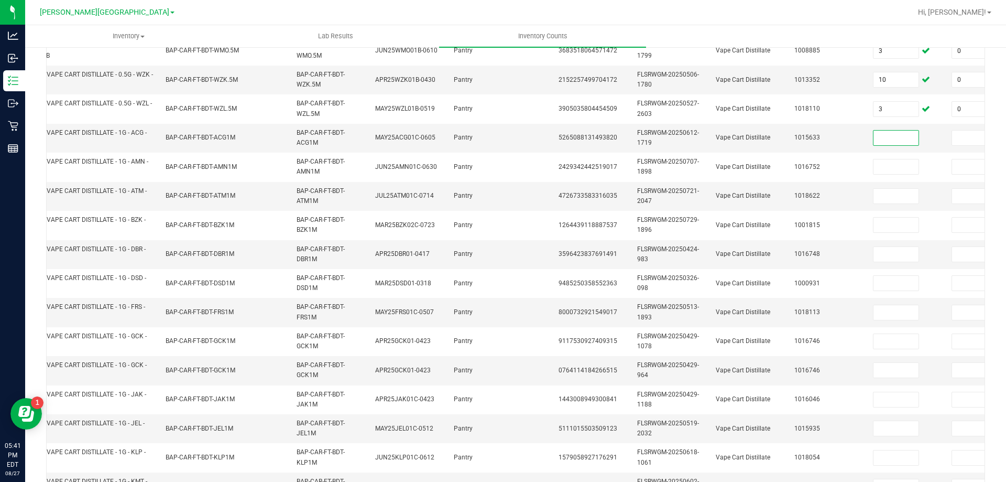
scroll to position [210, 0]
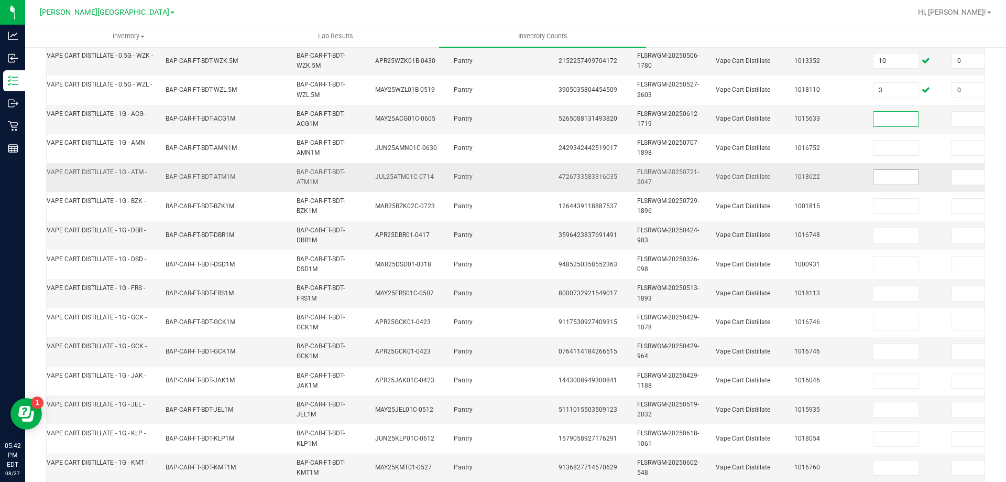
click at [899, 176] on input at bounding box center [896, 177] width 45 height 15
click at [908, 117] on input at bounding box center [896, 119] width 45 height 15
click at [956, 120] on input at bounding box center [974, 119] width 45 height 15
click at [955, 176] on input at bounding box center [974, 177] width 45 height 15
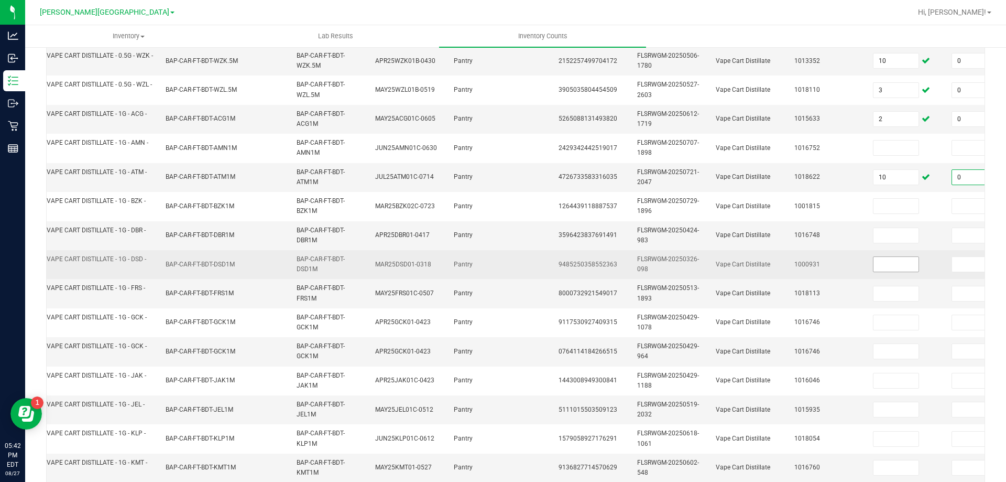
click at [905, 265] on input at bounding box center [896, 264] width 45 height 15
click at [958, 266] on input at bounding box center [974, 264] width 45 height 15
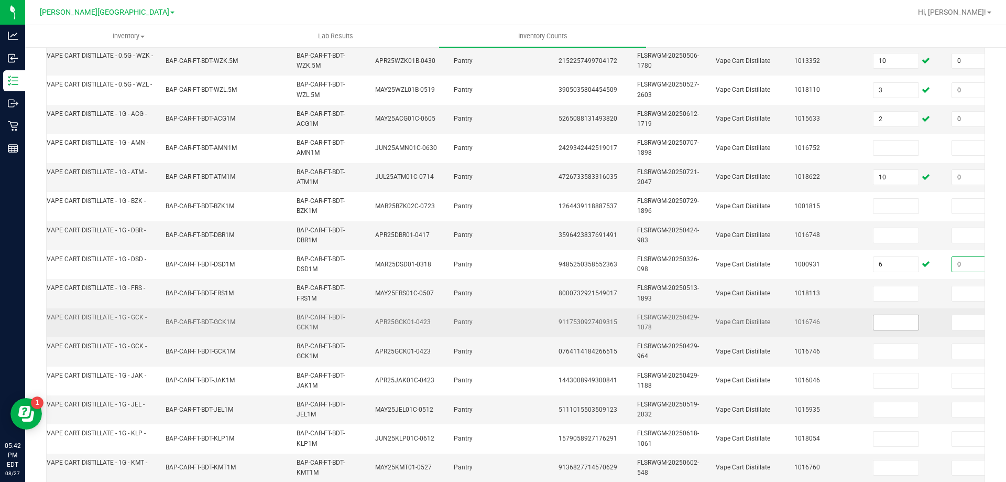
click at [897, 324] on input at bounding box center [896, 322] width 45 height 15
click at [957, 325] on input at bounding box center [974, 322] width 45 height 15
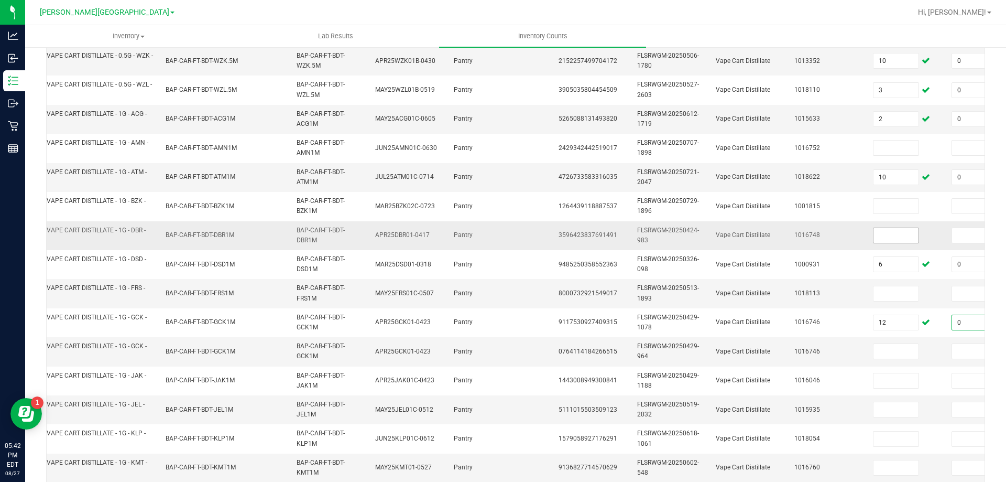
click at [906, 235] on input at bounding box center [896, 235] width 45 height 15
click at [957, 232] on input at bounding box center [974, 235] width 45 height 15
click at [907, 293] on input at bounding box center [896, 293] width 45 height 15
click at [954, 294] on input at bounding box center [974, 293] width 45 height 15
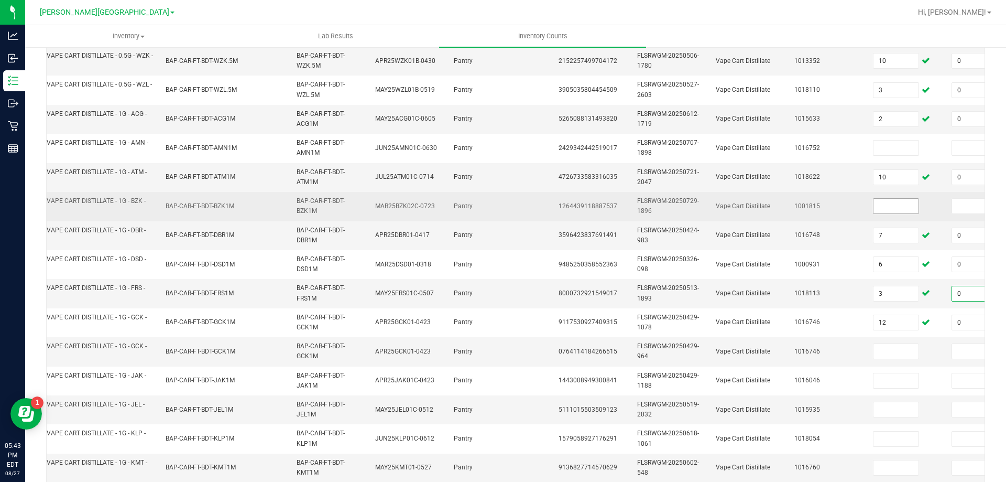
click at [901, 210] on input at bounding box center [896, 206] width 45 height 15
click at [959, 204] on input at bounding box center [974, 206] width 45 height 15
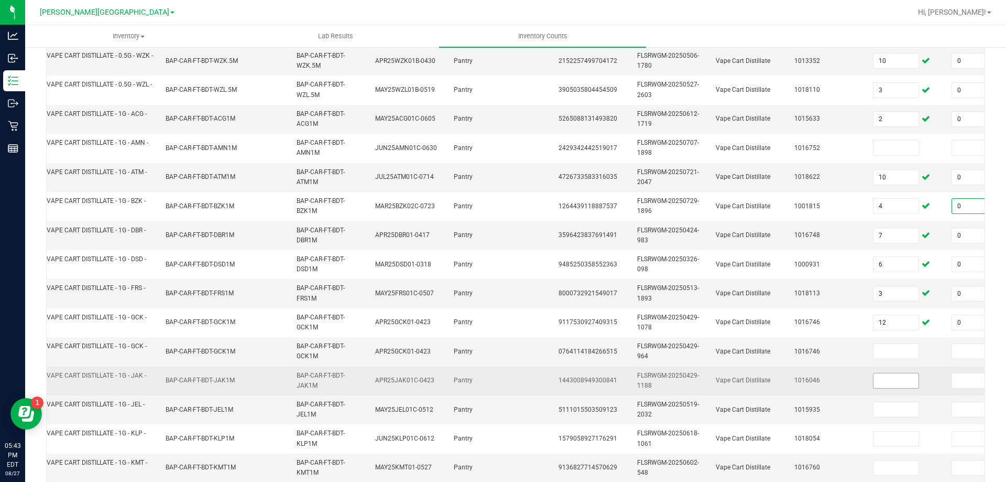
click at [895, 377] on input at bounding box center [896, 380] width 45 height 15
click at [958, 382] on input at bounding box center [974, 380] width 45 height 15
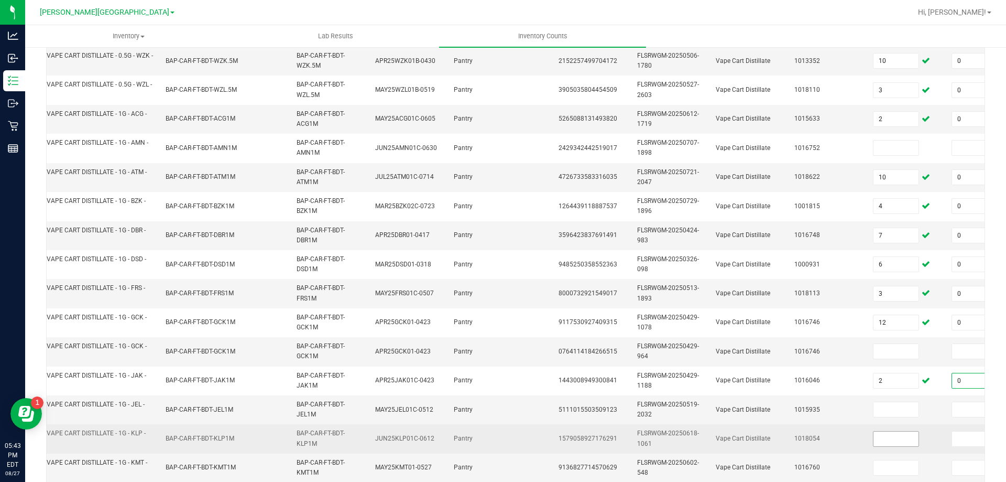
click at [892, 439] on input at bounding box center [896, 438] width 45 height 15
click at [958, 437] on input at bounding box center [974, 438] width 45 height 15
click at [897, 451] on td "1" at bounding box center [906, 438] width 79 height 29
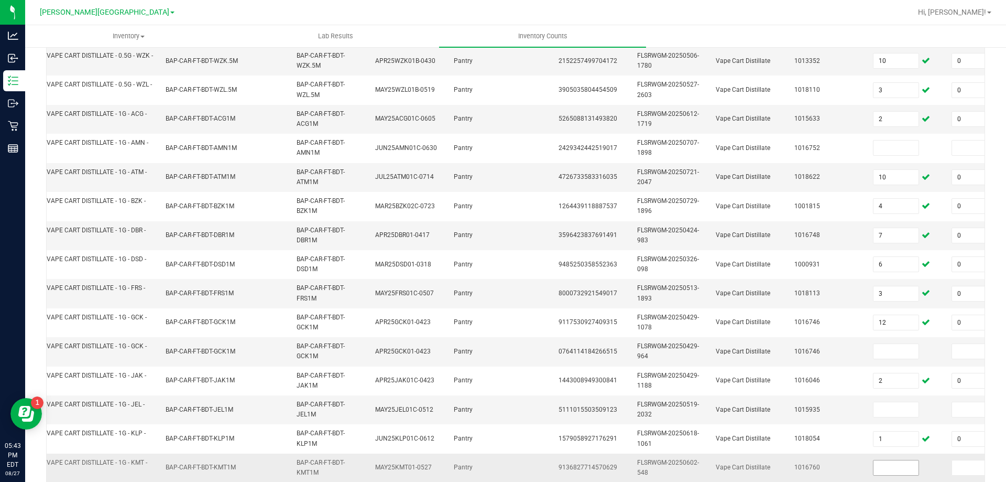
click at [905, 464] on input at bounding box center [896, 467] width 45 height 15
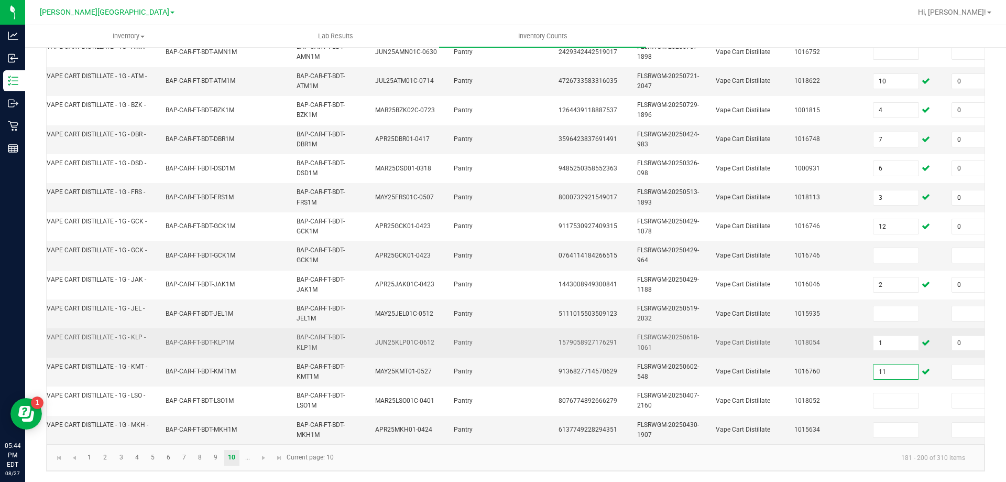
click at [957, 346] on td "0" at bounding box center [985, 342] width 79 height 29
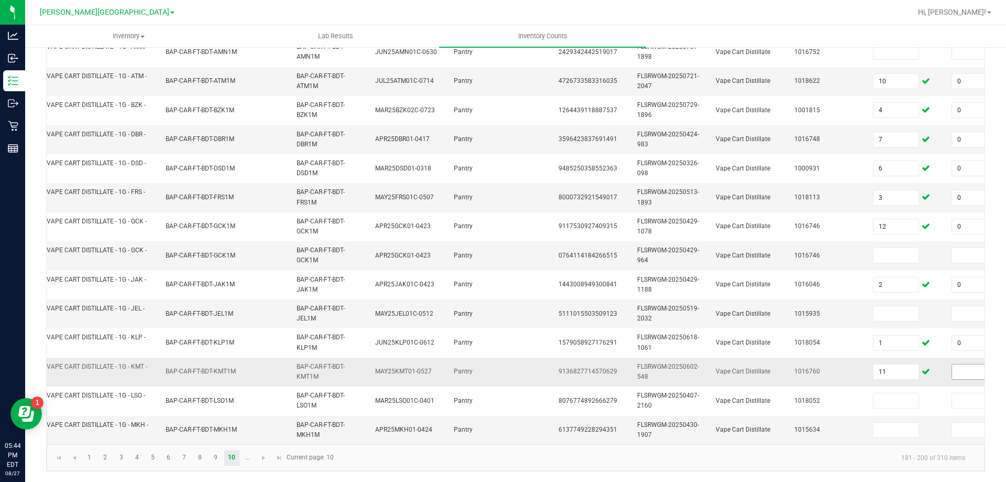
click at [959, 364] on input at bounding box center [974, 371] width 45 height 15
click at [904, 422] on input at bounding box center [896, 429] width 45 height 15
click at [959, 423] on input at bounding box center [974, 429] width 45 height 15
click at [263, 457] on span "Go to the next page" at bounding box center [263, 457] width 8 height 8
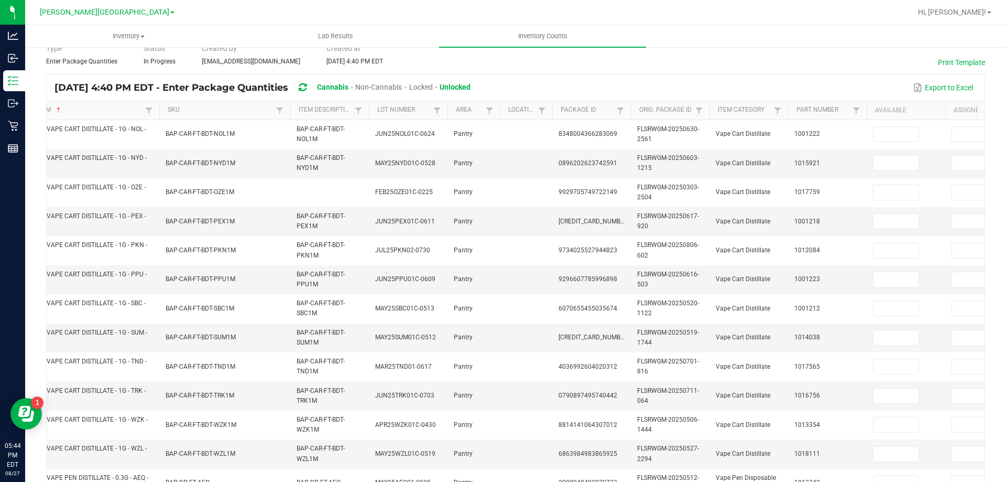
scroll to position [40, 0]
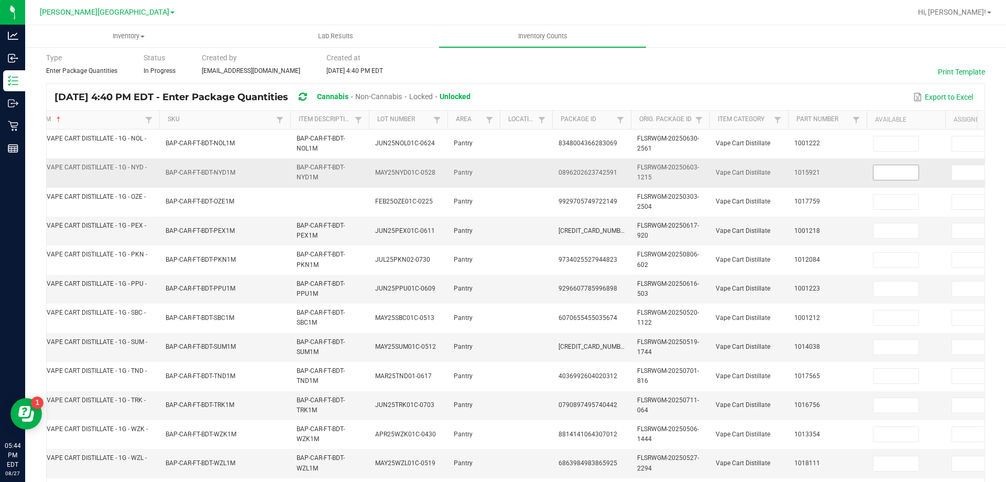
click at [898, 170] on input at bounding box center [896, 172] width 45 height 15
click at [962, 172] on input at bounding box center [974, 172] width 45 height 15
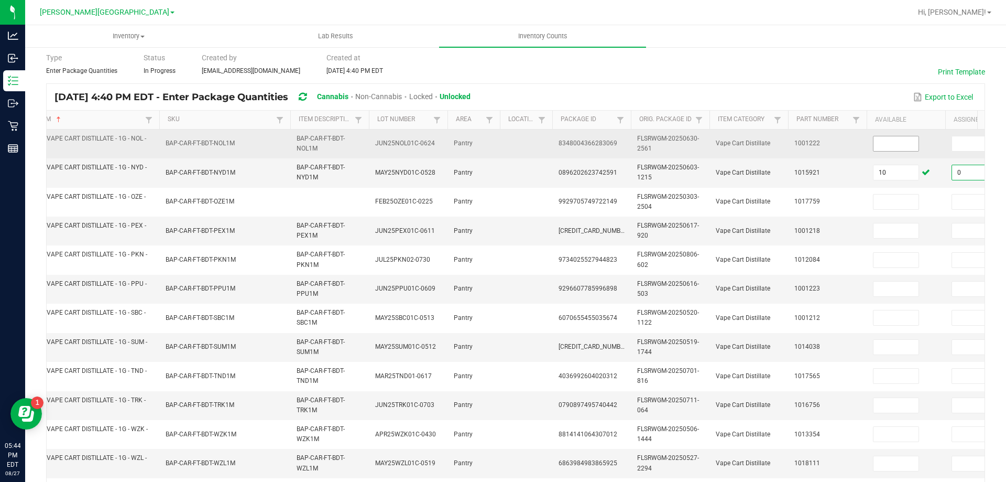
click at [902, 140] on input at bounding box center [896, 143] width 45 height 15
click at [958, 143] on input at bounding box center [974, 143] width 45 height 15
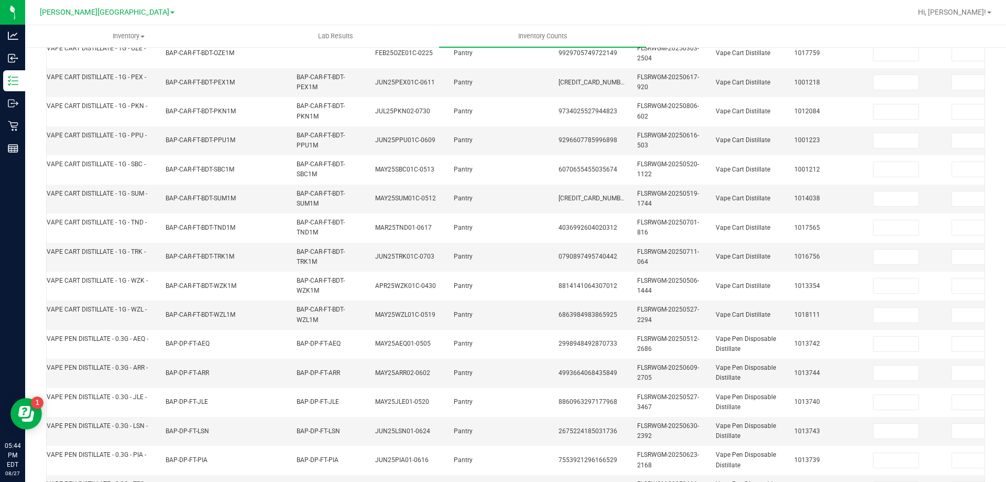
scroll to position [313, 0]
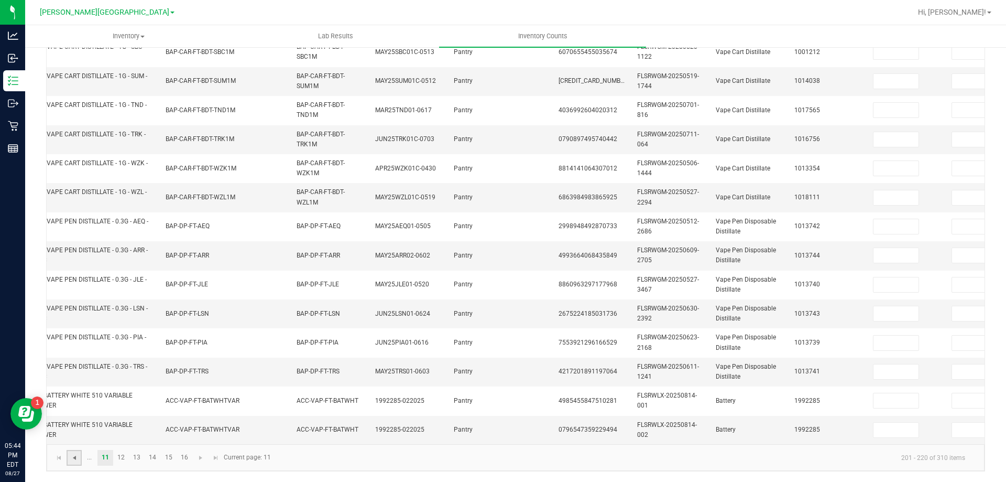
click at [75, 458] on span "Go to the previous page" at bounding box center [74, 457] width 8 height 8
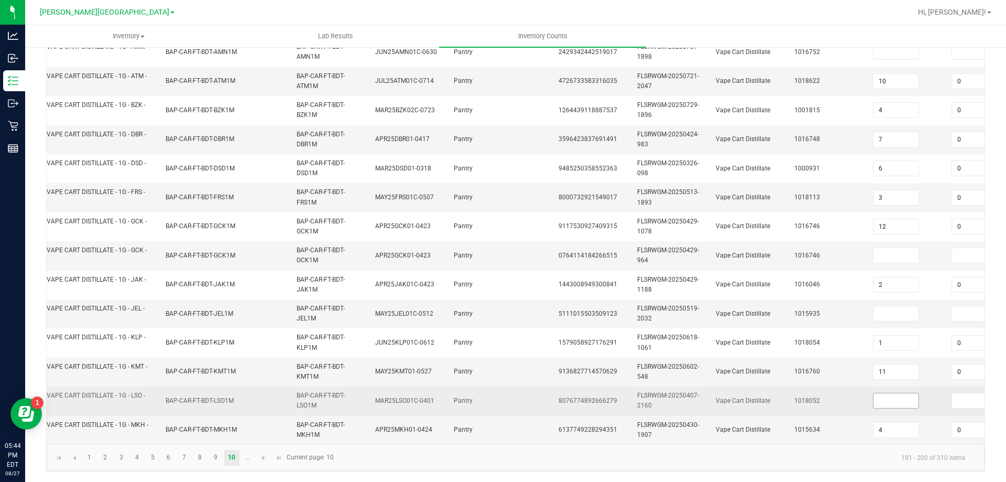
click at [901, 394] on input at bounding box center [896, 400] width 45 height 15
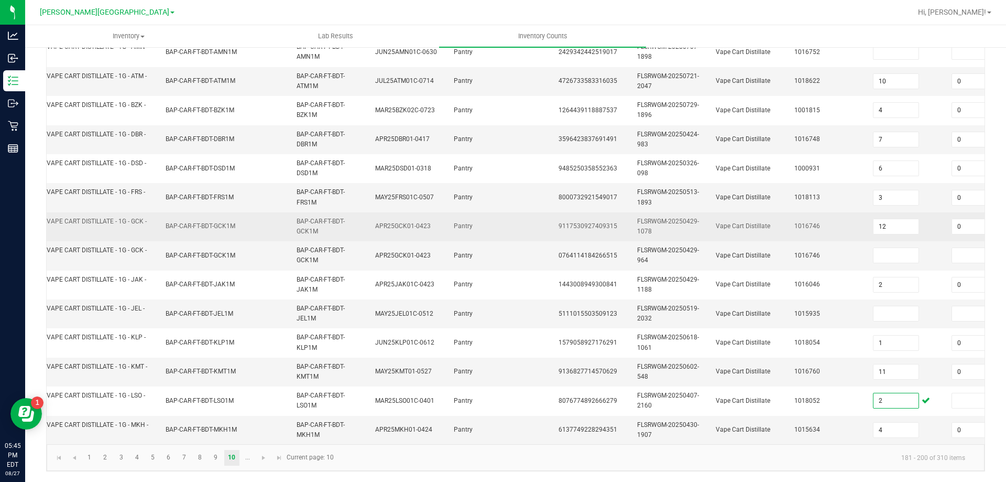
click at [753, 231] on td "Vape Cart Distillate" at bounding box center [749, 226] width 79 height 29
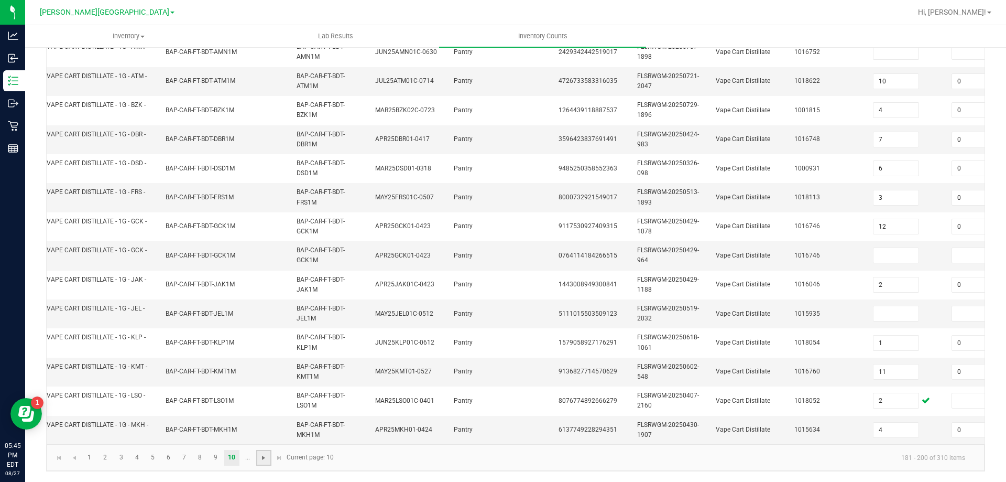
click at [262, 461] on span "Go to the next page" at bounding box center [263, 457] width 8 height 8
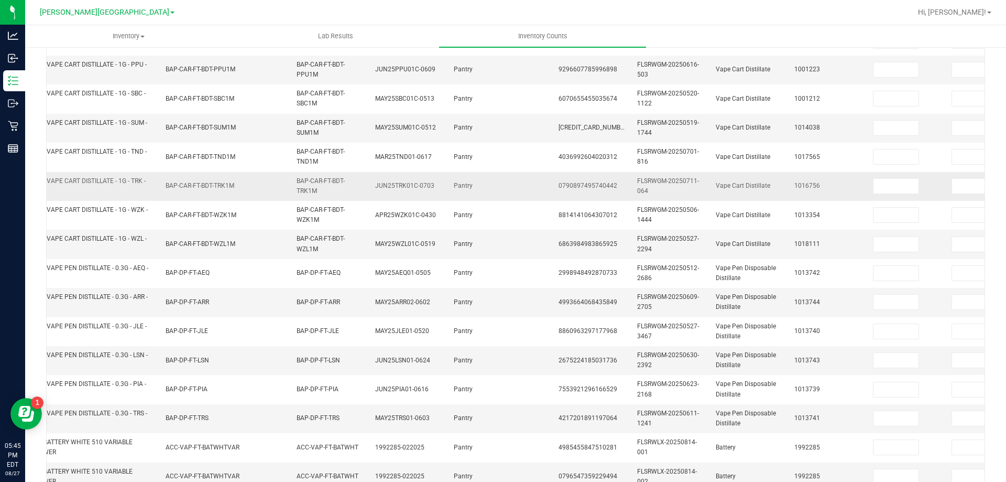
scroll to position [104, 0]
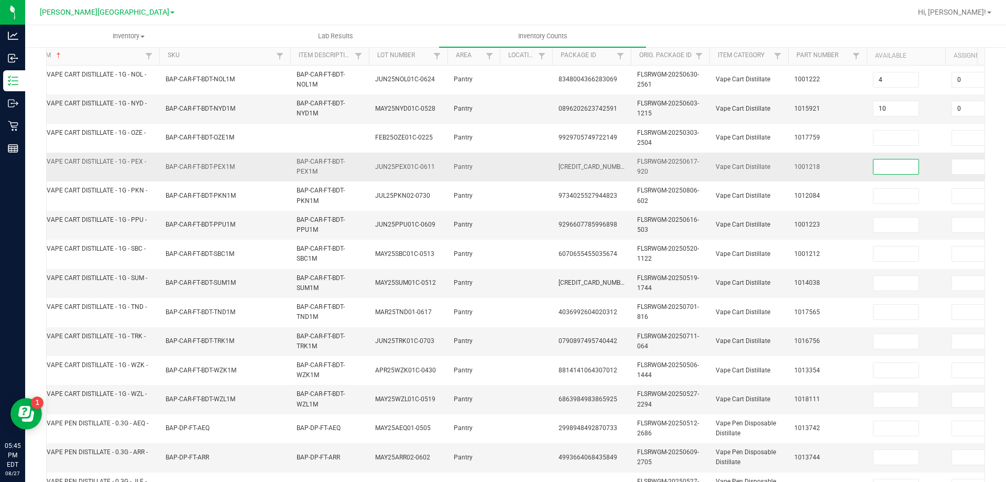
click at [903, 165] on input at bounding box center [896, 166] width 45 height 15
click at [814, 169] on span "1001218" at bounding box center [808, 166] width 26 height 7
click at [899, 225] on input at bounding box center [896, 225] width 45 height 15
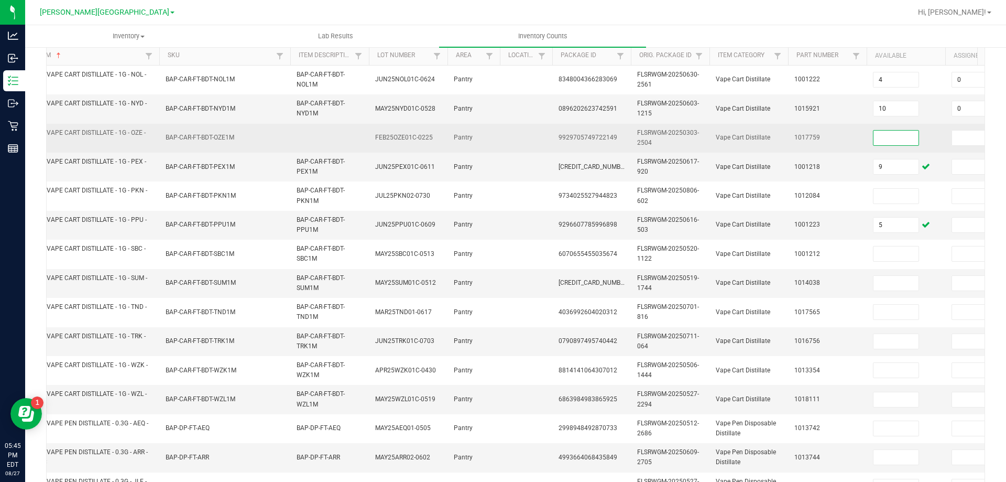
click at [901, 139] on input at bounding box center [896, 138] width 45 height 15
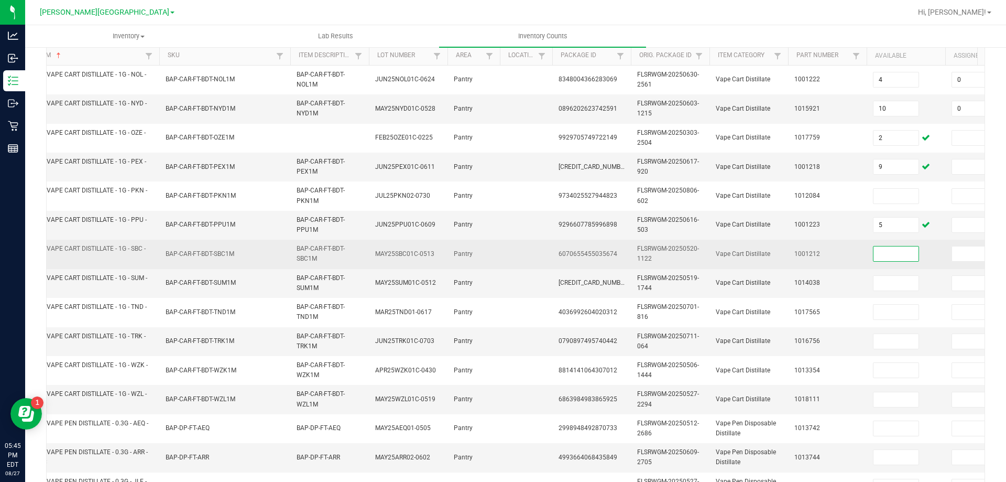
click at [899, 258] on input at bounding box center [896, 253] width 45 height 15
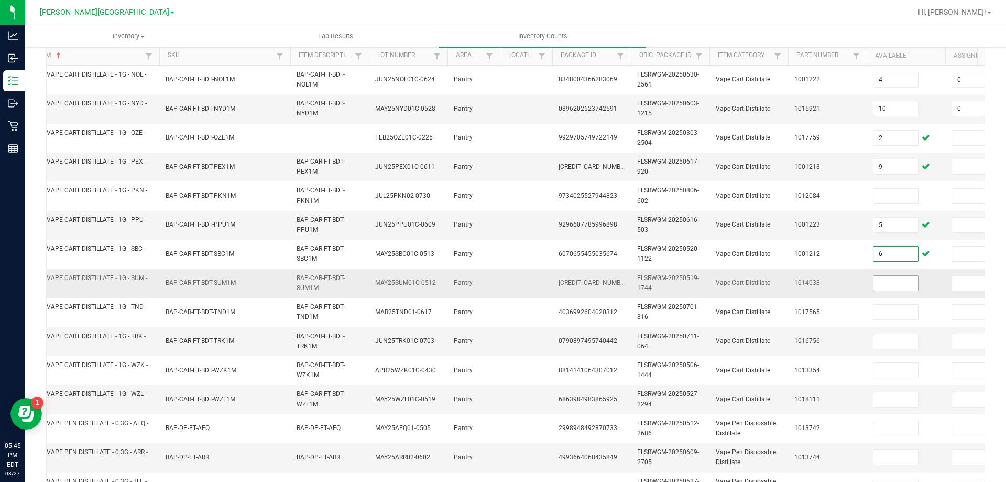
click at [915, 281] on input at bounding box center [896, 283] width 45 height 15
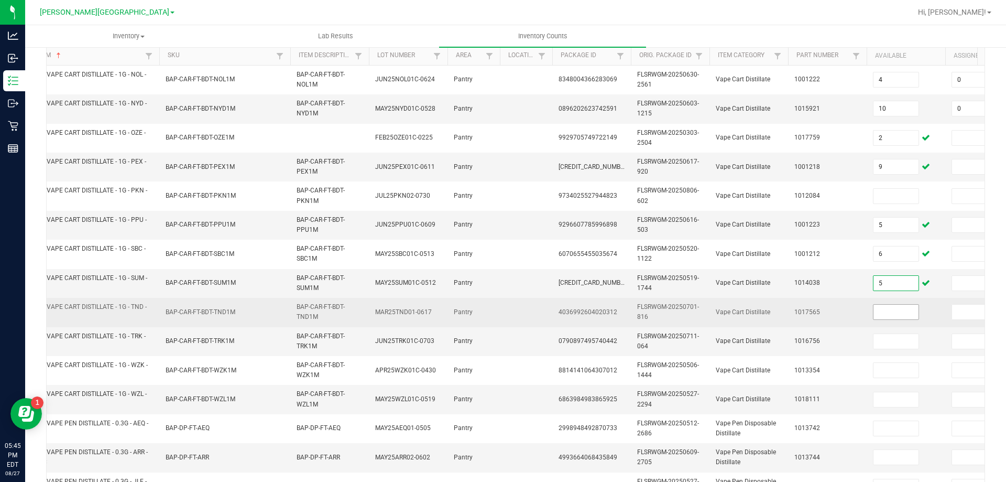
click at [900, 310] on input at bounding box center [896, 312] width 45 height 15
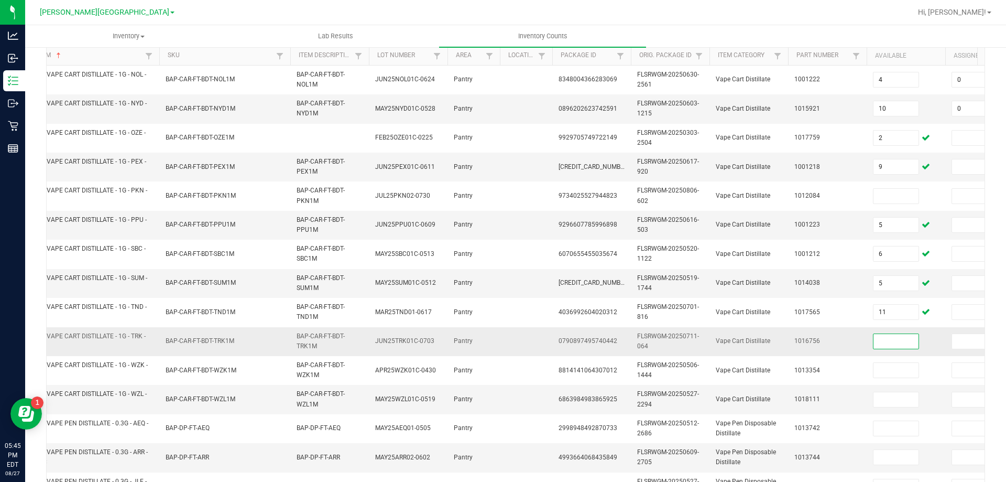
click at [898, 345] on input at bounding box center [896, 341] width 45 height 15
click at [968, 342] on input at bounding box center [974, 341] width 45 height 15
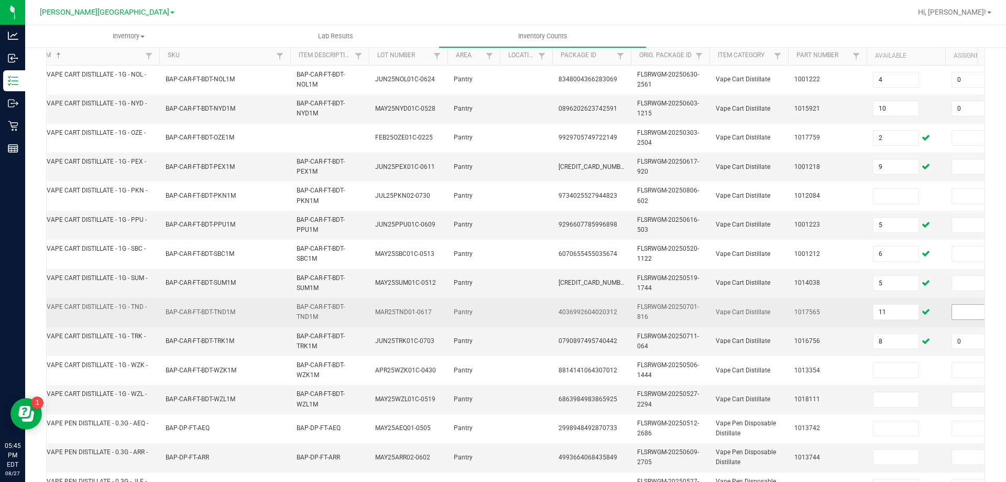
click at [964, 310] on input at bounding box center [974, 312] width 45 height 15
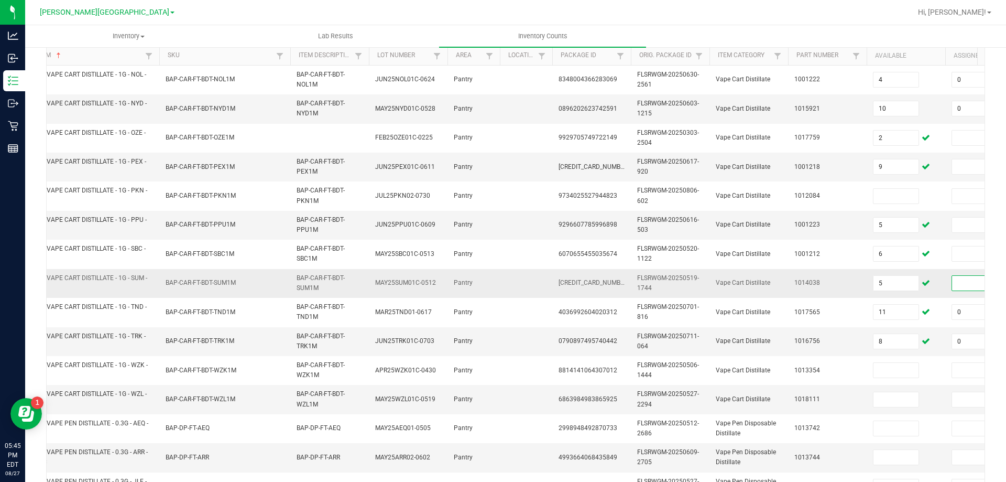
click at [961, 288] on input at bounding box center [974, 283] width 45 height 15
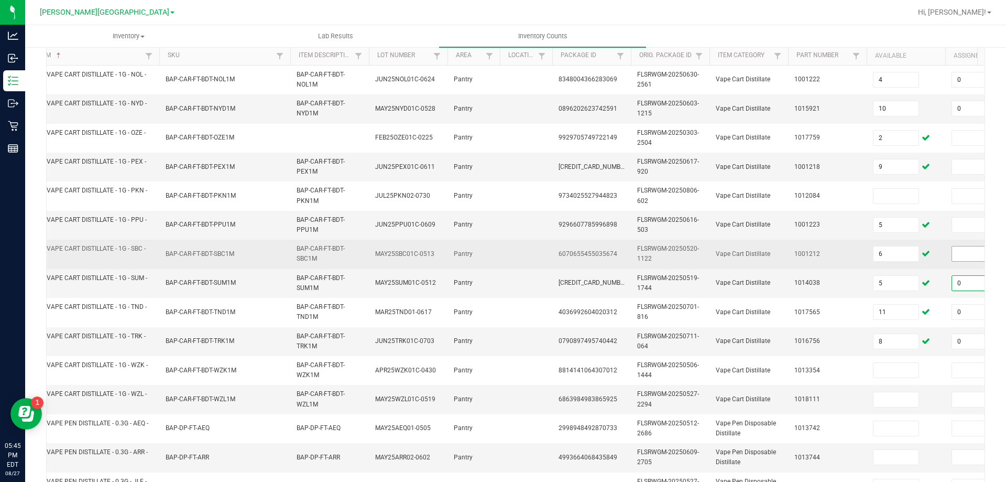
click at [960, 255] on input at bounding box center [974, 253] width 45 height 15
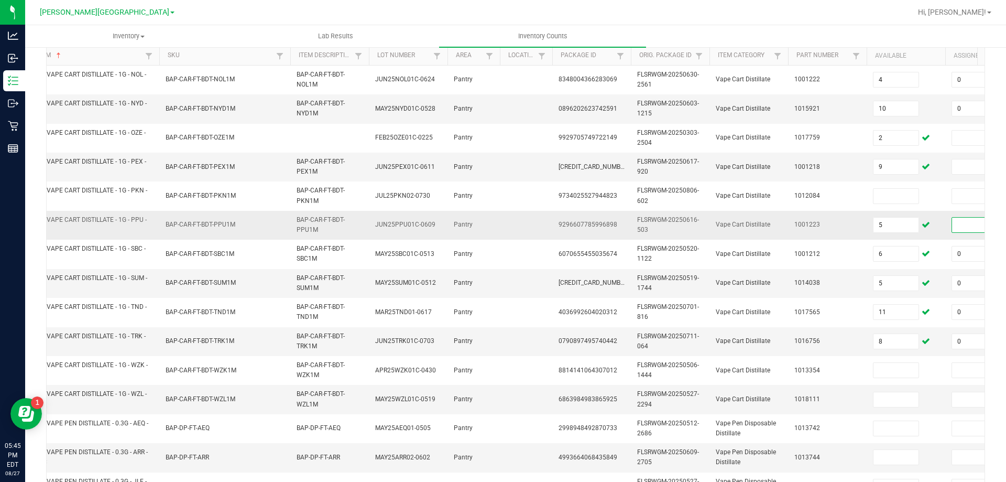
click at [957, 223] on input at bounding box center [974, 225] width 45 height 15
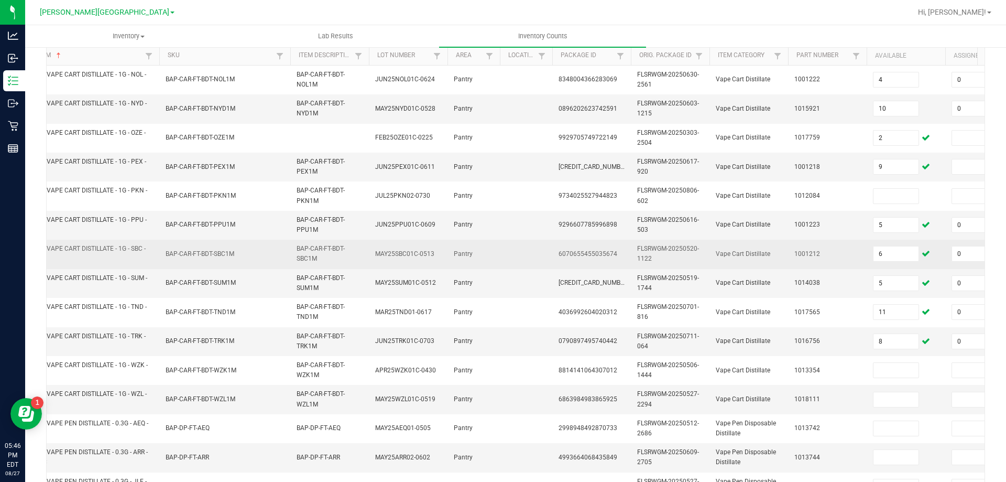
click at [944, 255] on td "6" at bounding box center [906, 254] width 79 height 29
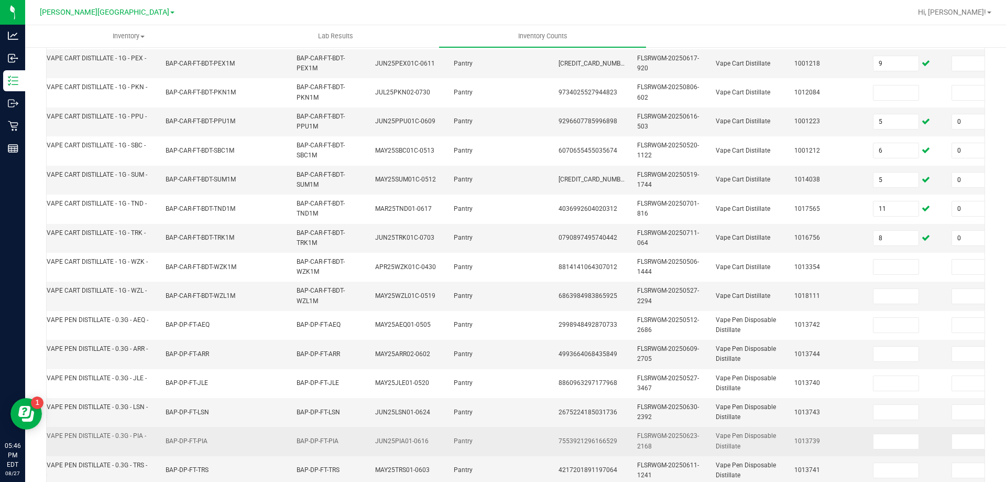
scroll to position [313, 0]
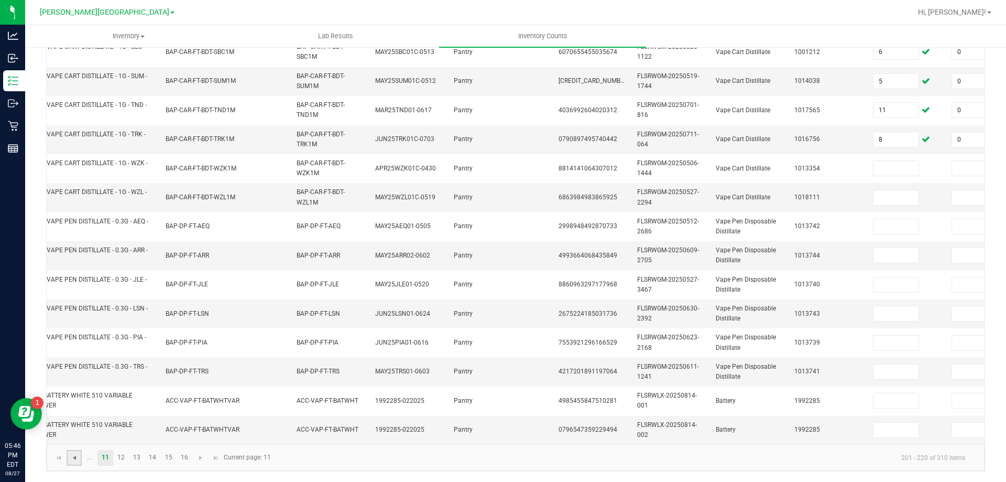
click at [77, 458] on span "Go to the previous page" at bounding box center [74, 457] width 8 height 8
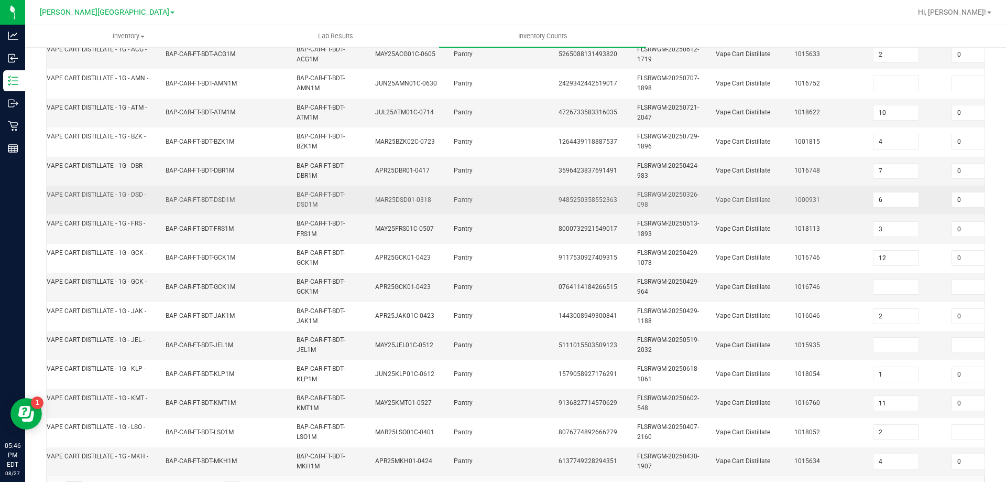
scroll to position [209, 0]
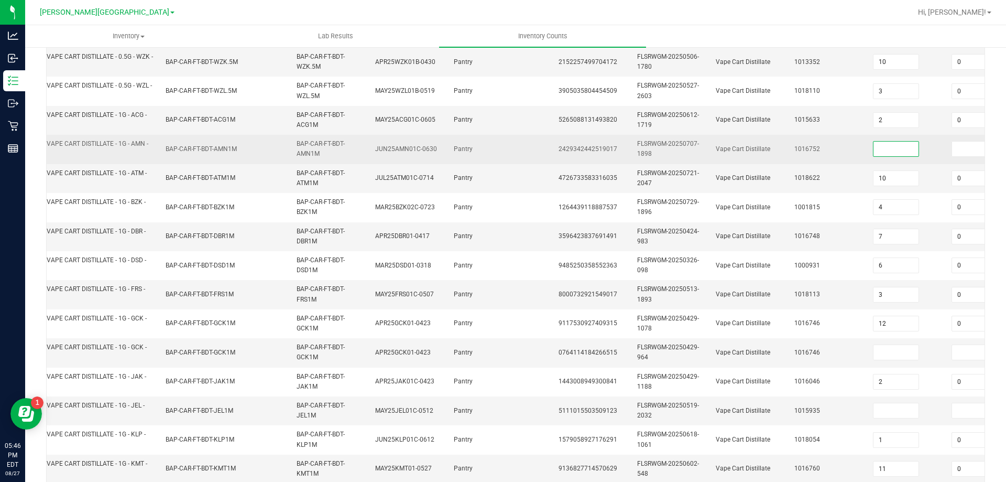
click at [905, 145] on input at bounding box center [896, 149] width 45 height 15
click at [957, 148] on input at bounding box center [974, 149] width 45 height 15
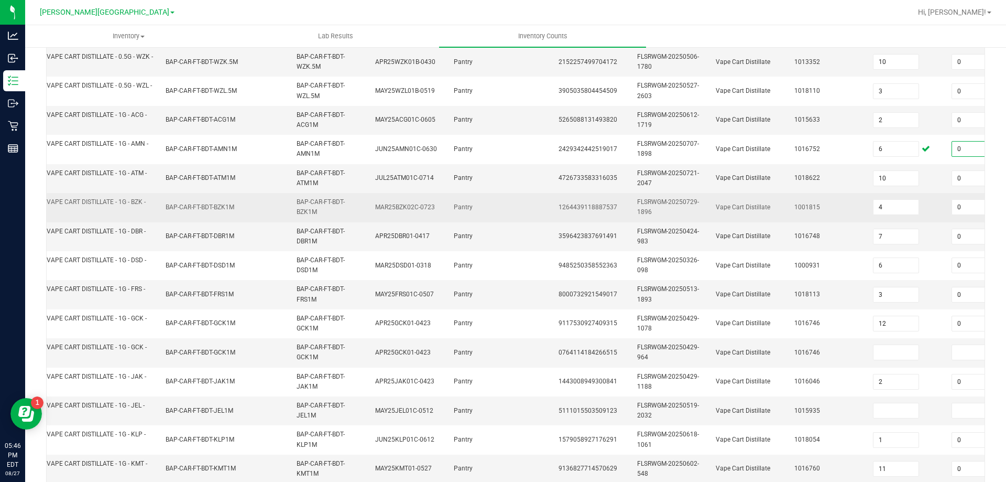
click at [312, 216] on td "BAP-CAR-FT-BDT-BZK1M" at bounding box center [329, 207] width 79 height 29
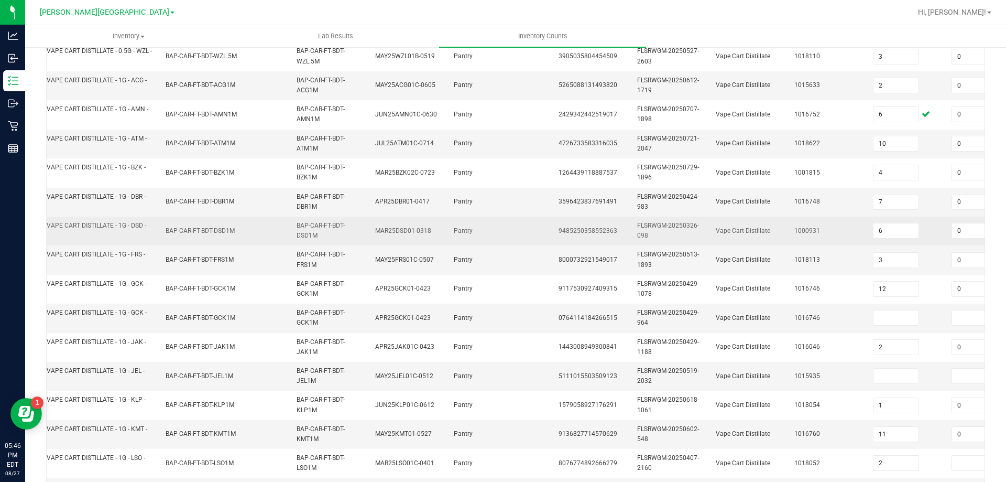
scroll to position [261, 0]
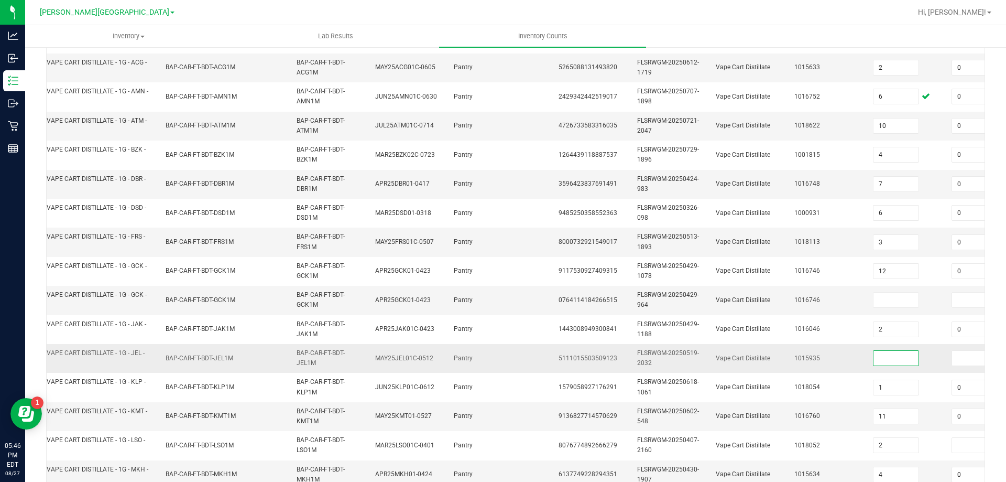
click at [887, 360] on input at bounding box center [896, 358] width 45 height 15
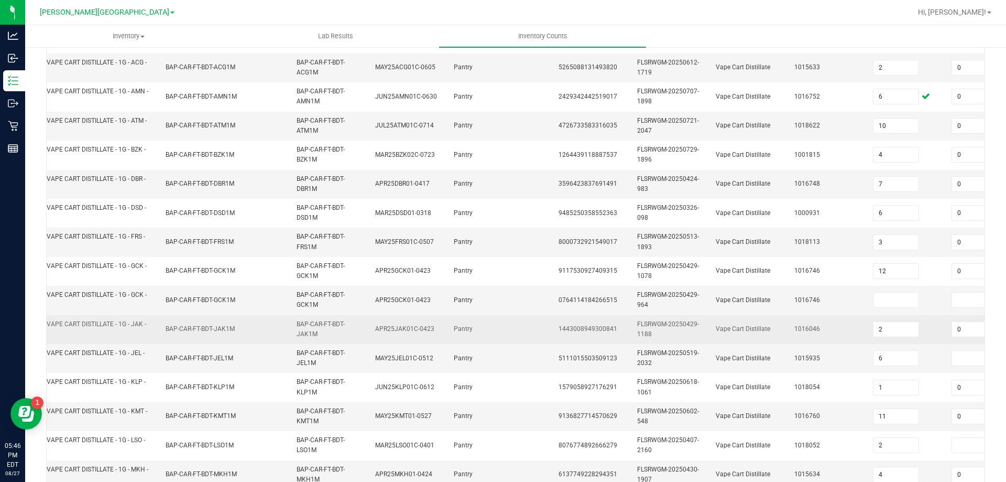
click at [675, 337] on td "FLSRWGM-20250429-1188" at bounding box center [670, 329] width 79 height 29
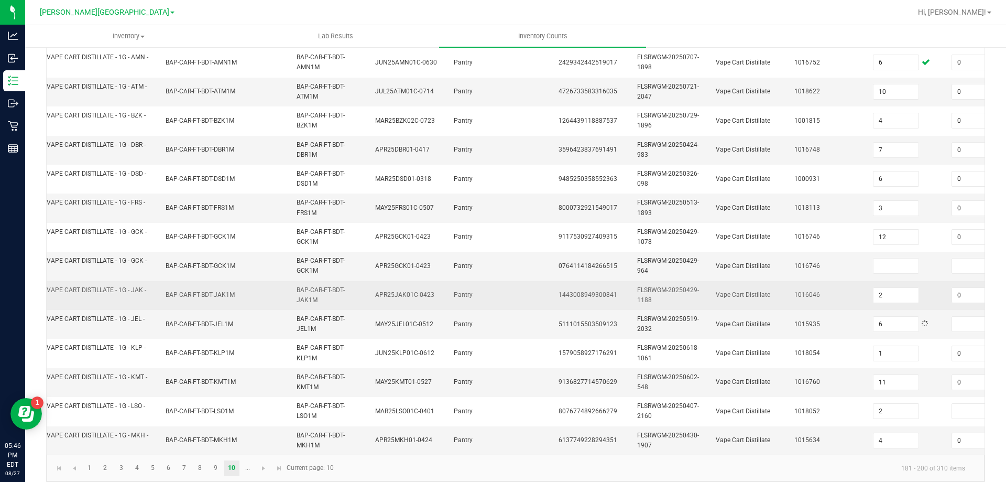
scroll to position [313, 0]
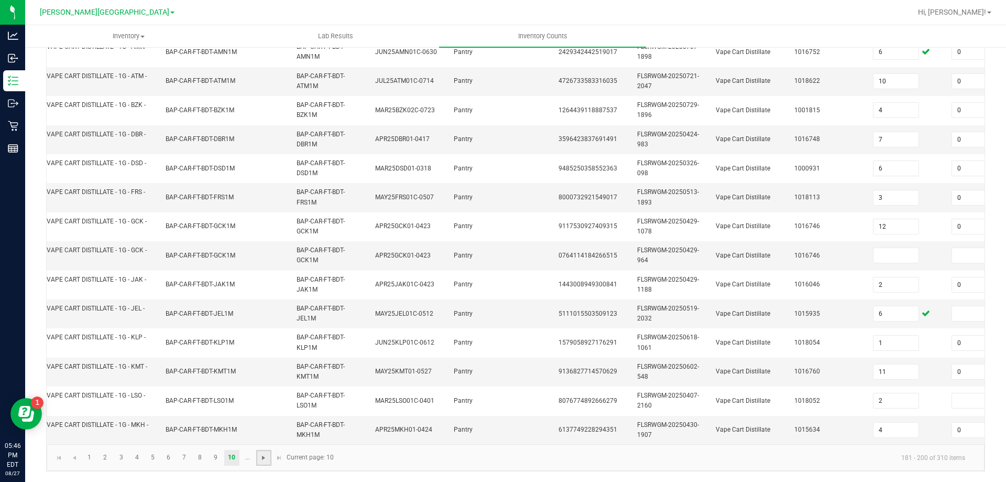
click at [264, 458] on span "Go to the next page" at bounding box center [263, 457] width 8 height 8
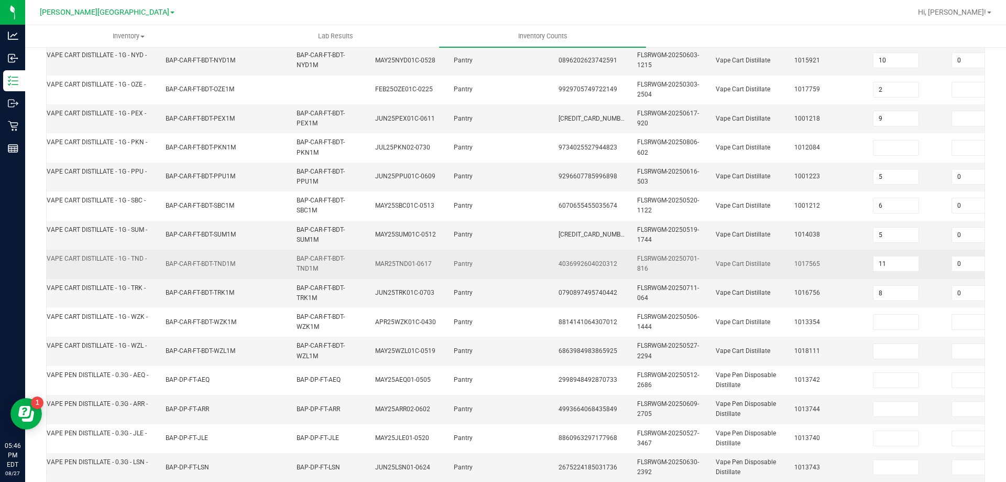
scroll to position [156, 0]
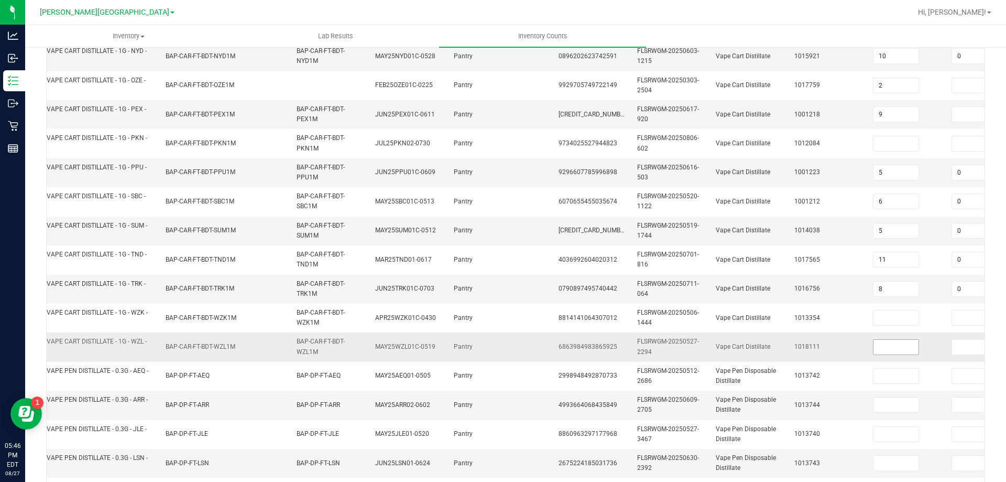
click at [881, 346] on input at bounding box center [896, 347] width 45 height 15
click at [961, 344] on input at bounding box center [974, 347] width 45 height 15
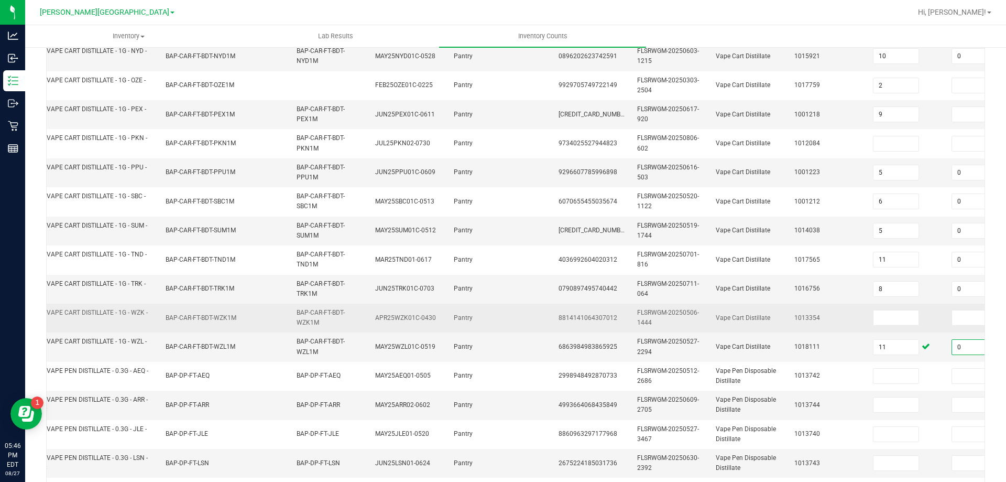
click at [783, 327] on td "Vape Cart Distillate" at bounding box center [749, 317] width 79 height 29
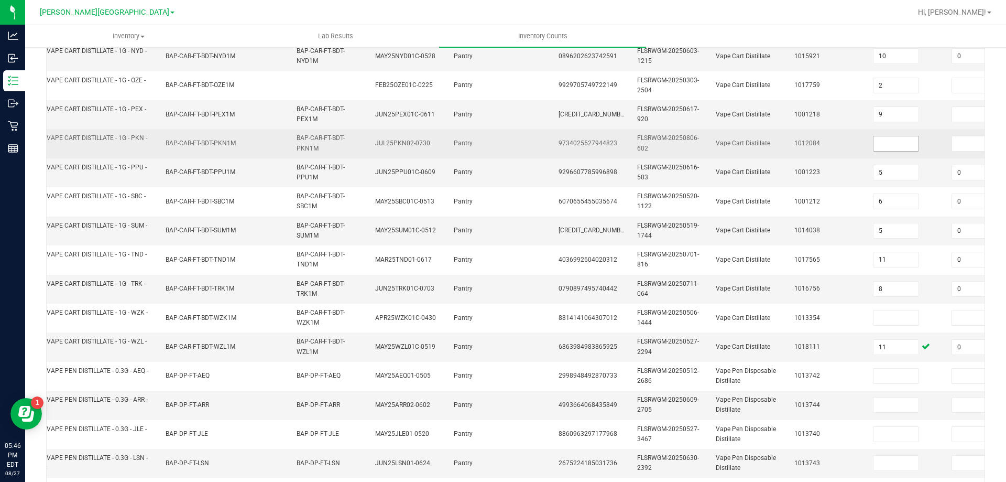
click at [888, 143] on input at bounding box center [896, 143] width 45 height 15
click at [965, 146] on input at bounding box center [974, 143] width 45 height 15
click at [767, 140] on span "Vape Cart Distillate" at bounding box center [743, 142] width 55 height 7
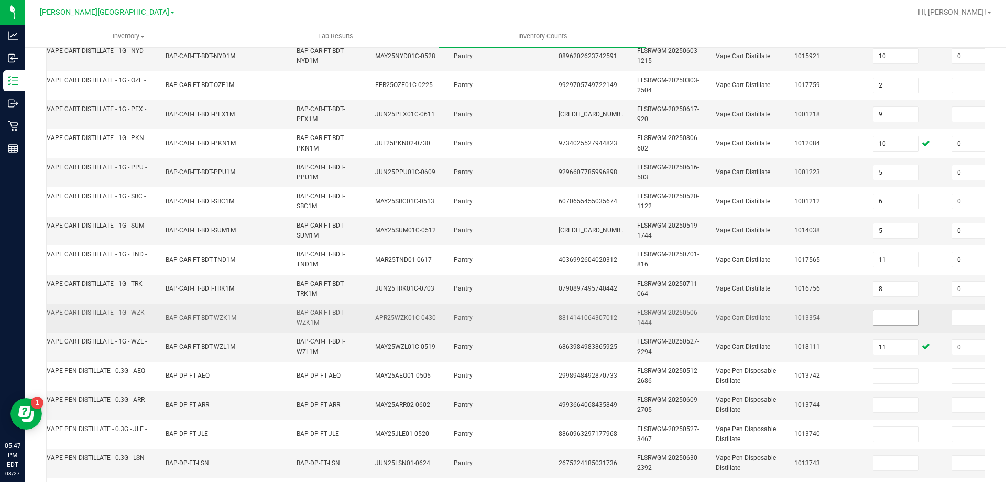
click at [879, 316] on input at bounding box center [896, 317] width 45 height 15
click at [962, 318] on input at bounding box center [974, 317] width 45 height 15
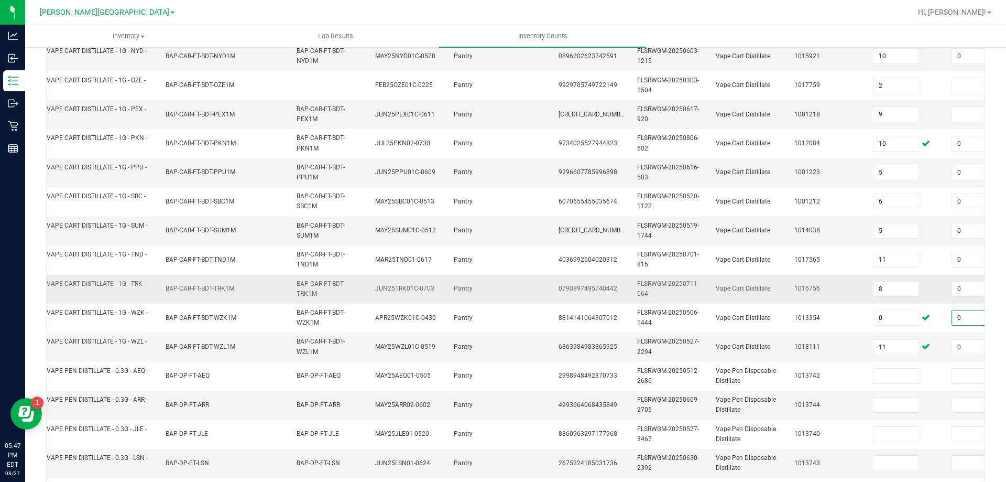
click at [736, 294] on td "Vape Cart Distillate" at bounding box center [749, 289] width 79 height 29
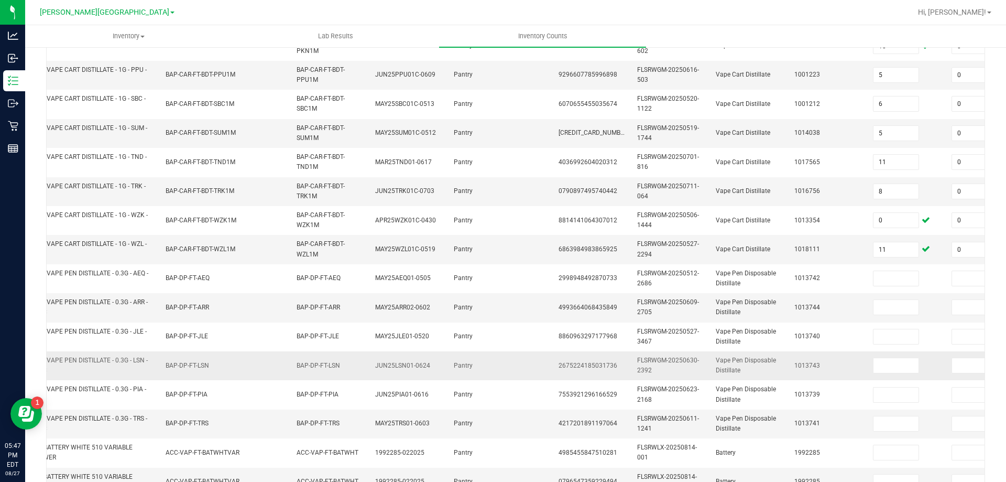
scroll to position [313, 0]
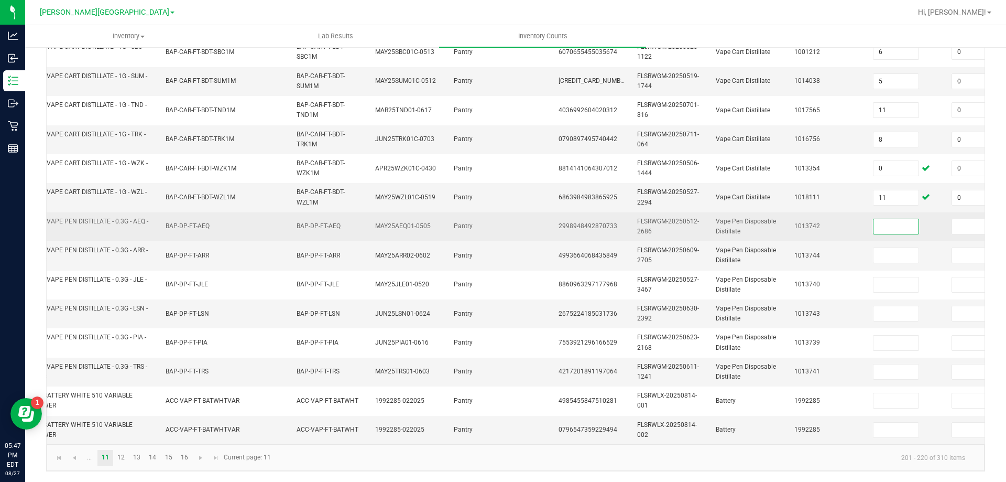
click at [884, 219] on input at bounding box center [896, 226] width 45 height 15
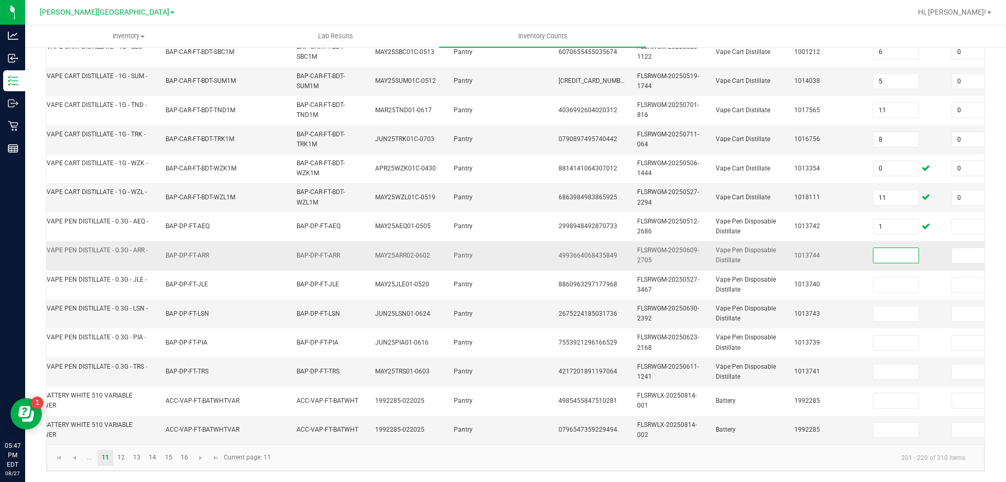
click at [879, 248] on input at bounding box center [896, 255] width 45 height 15
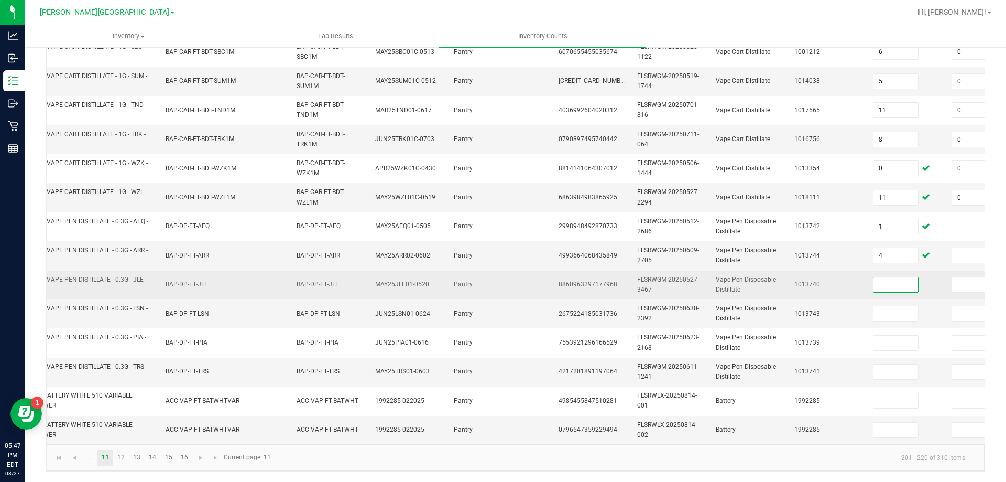
click at [886, 277] on input at bounding box center [896, 284] width 45 height 15
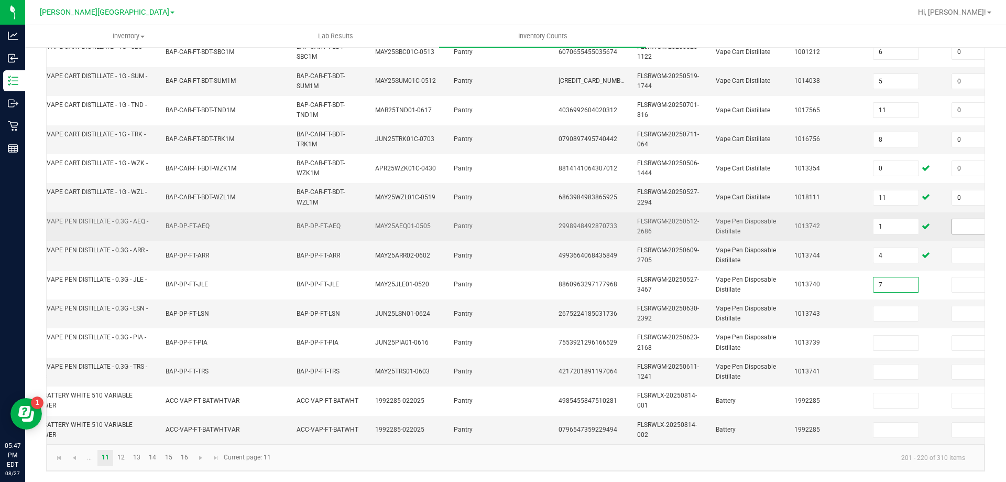
click at [965, 219] on input at bounding box center [974, 226] width 45 height 15
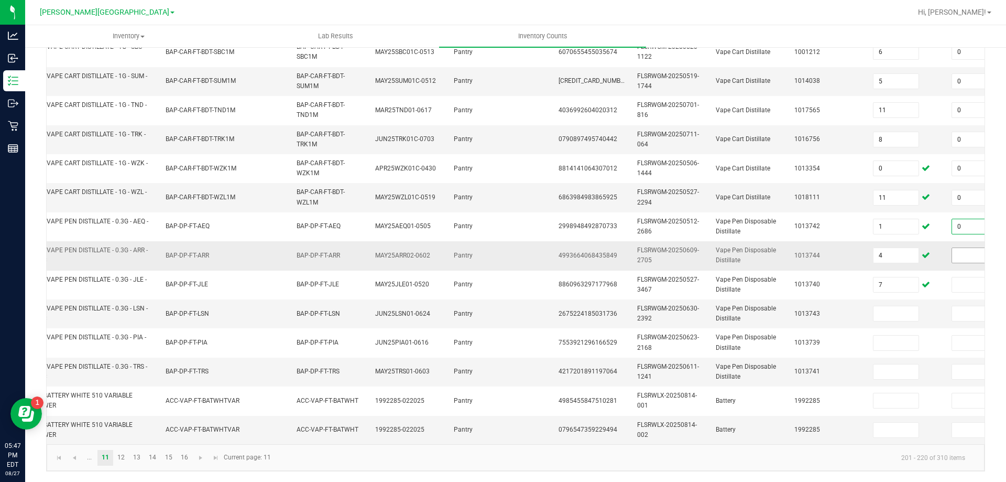
click at [958, 248] on input at bounding box center [974, 255] width 45 height 15
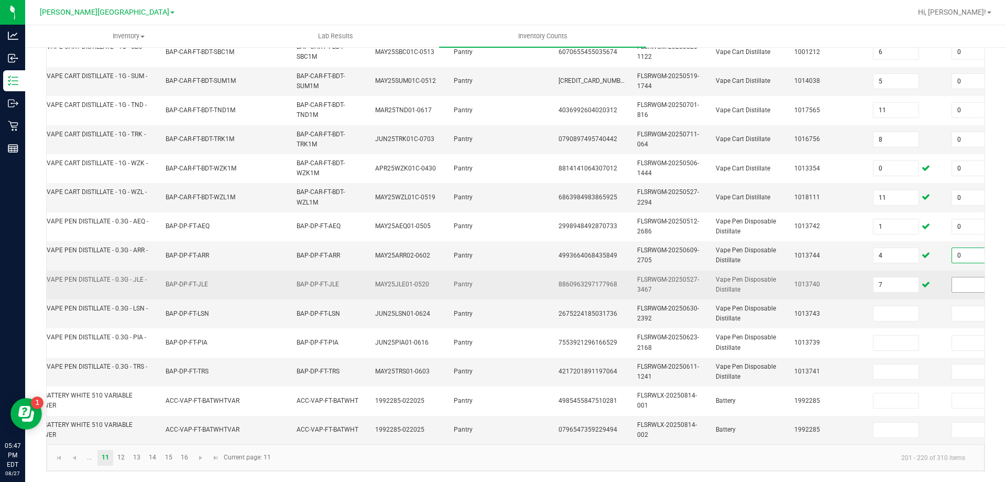
click at [959, 277] on input at bounding box center [974, 284] width 45 height 15
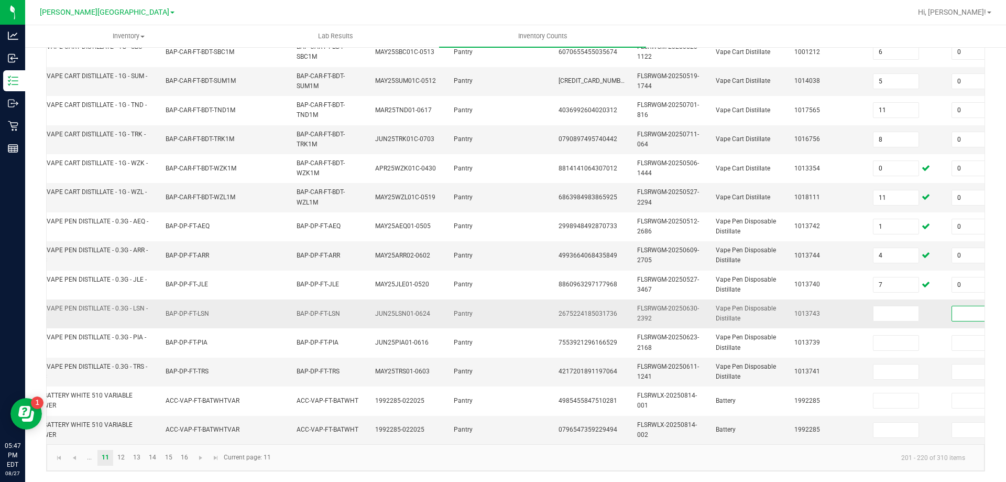
click at [964, 306] on input at bounding box center [974, 313] width 45 height 15
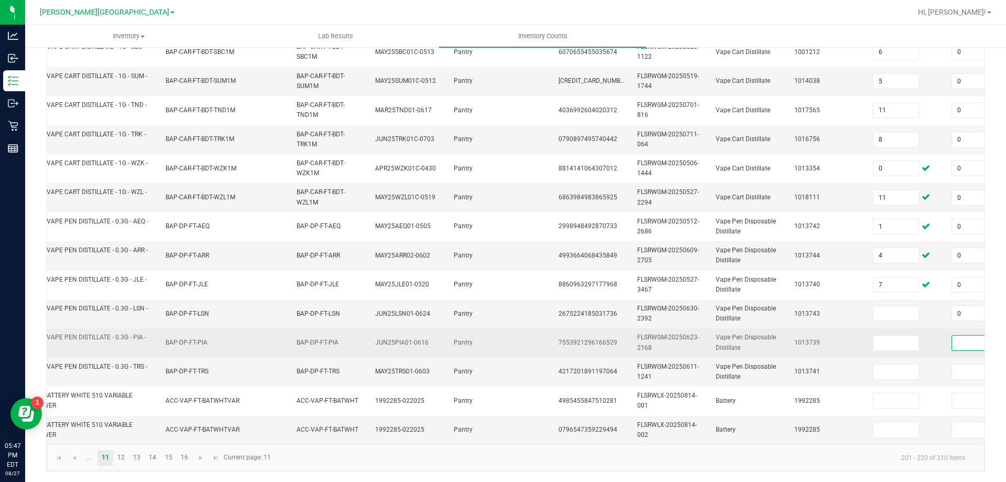
click at [962, 335] on input at bounding box center [974, 342] width 45 height 15
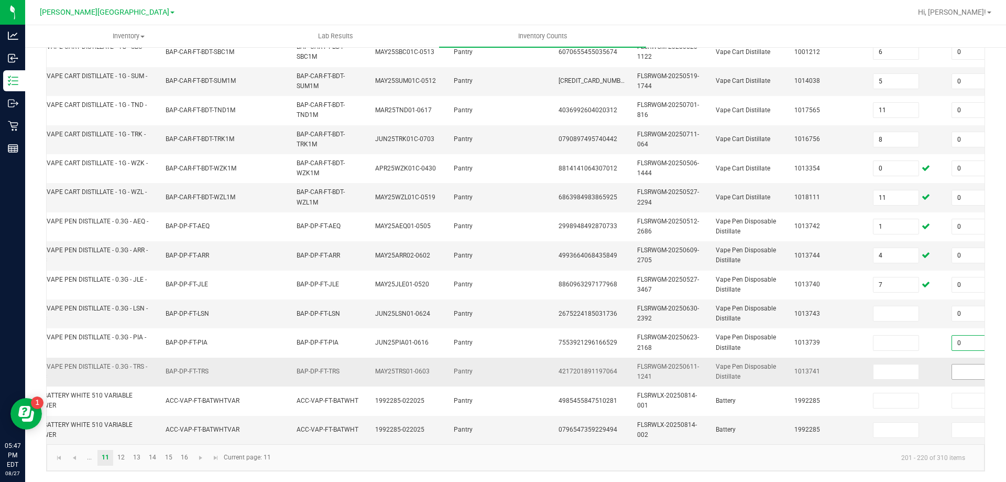
click at [963, 364] on input at bounding box center [974, 371] width 45 height 15
click at [903, 308] on input at bounding box center [896, 313] width 45 height 15
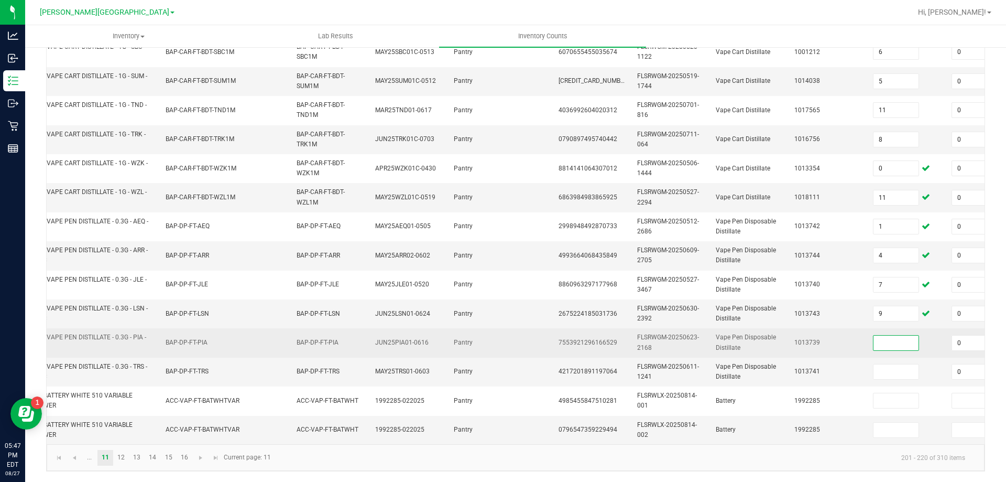
click at [895, 337] on input at bounding box center [896, 342] width 45 height 15
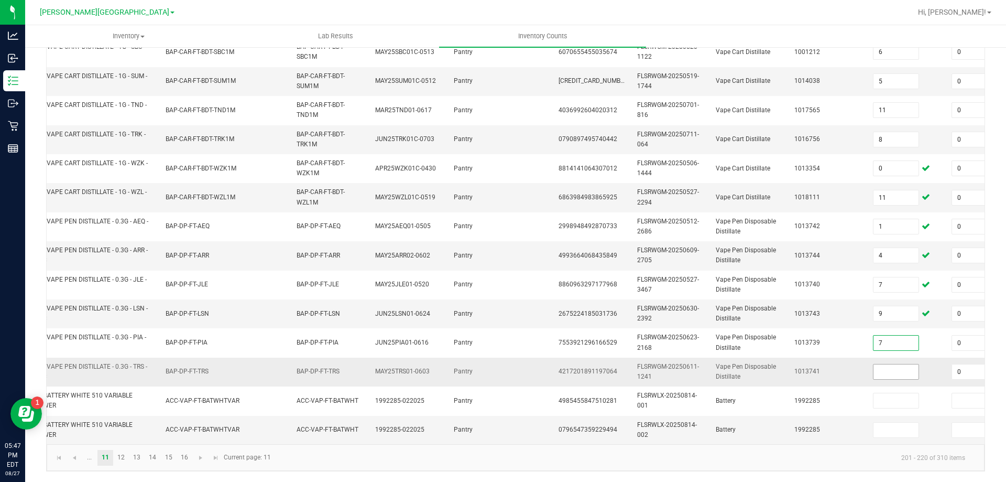
click at [893, 364] on input at bounding box center [896, 371] width 45 height 15
click at [839, 357] on td "1013741" at bounding box center [827, 371] width 79 height 29
click at [116, 457] on link "12" at bounding box center [121, 458] width 15 height 16
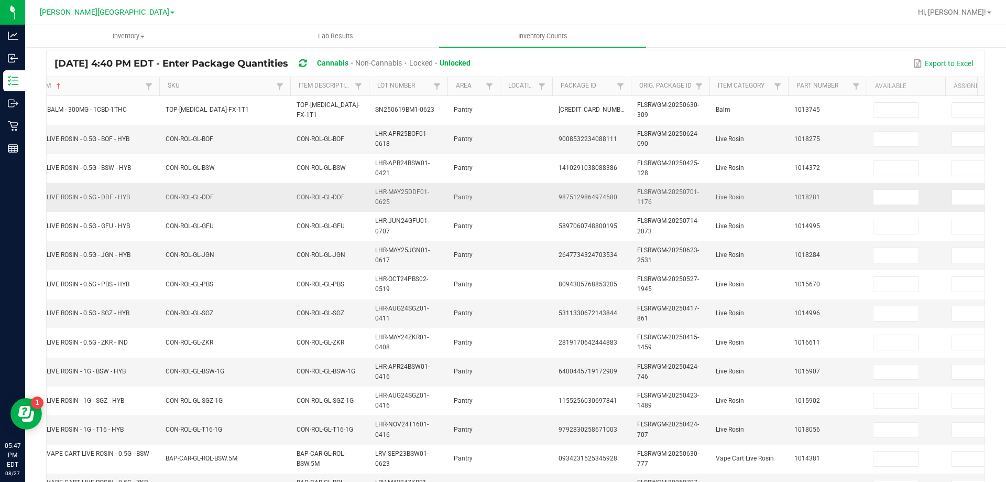
scroll to position [105, 0]
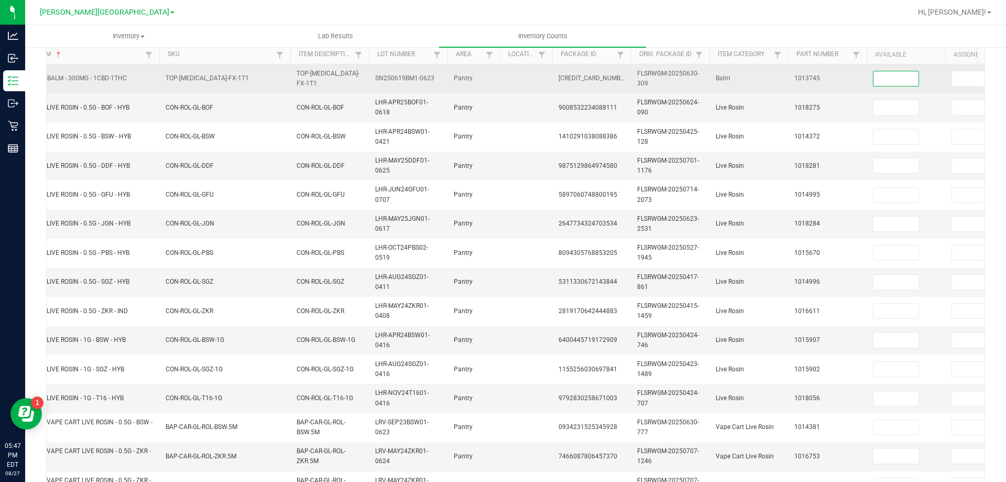
click at [915, 80] on input at bounding box center [896, 78] width 45 height 15
click at [958, 78] on input at bounding box center [974, 78] width 45 height 15
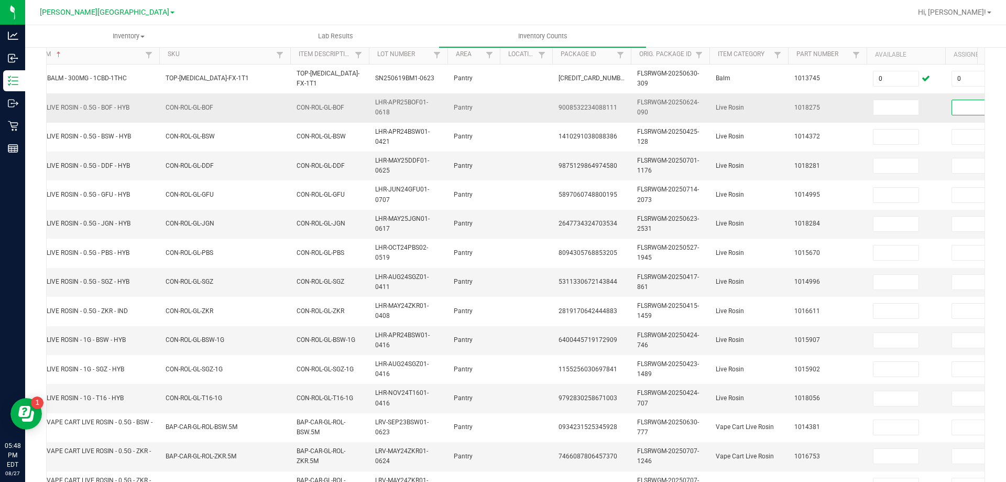
click at [961, 111] on input at bounding box center [974, 107] width 45 height 15
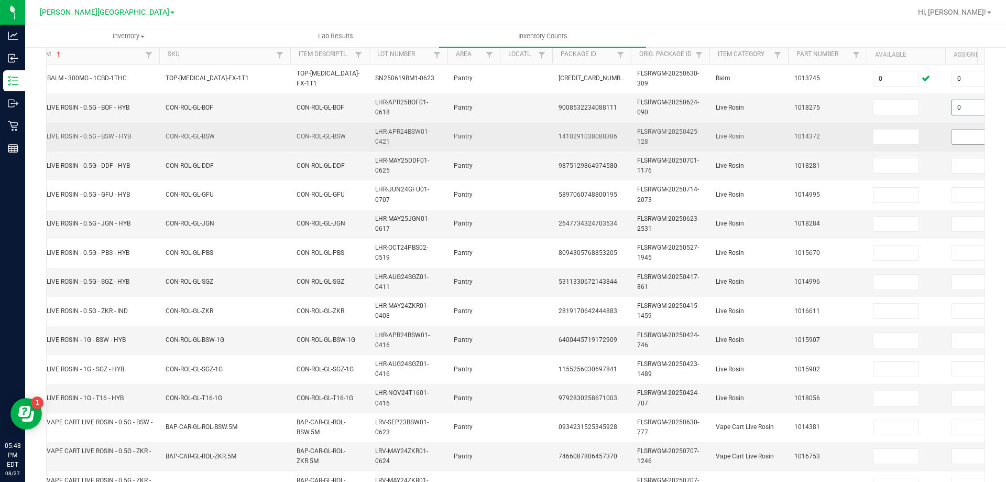
click at [960, 133] on input at bounding box center [974, 136] width 45 height 15
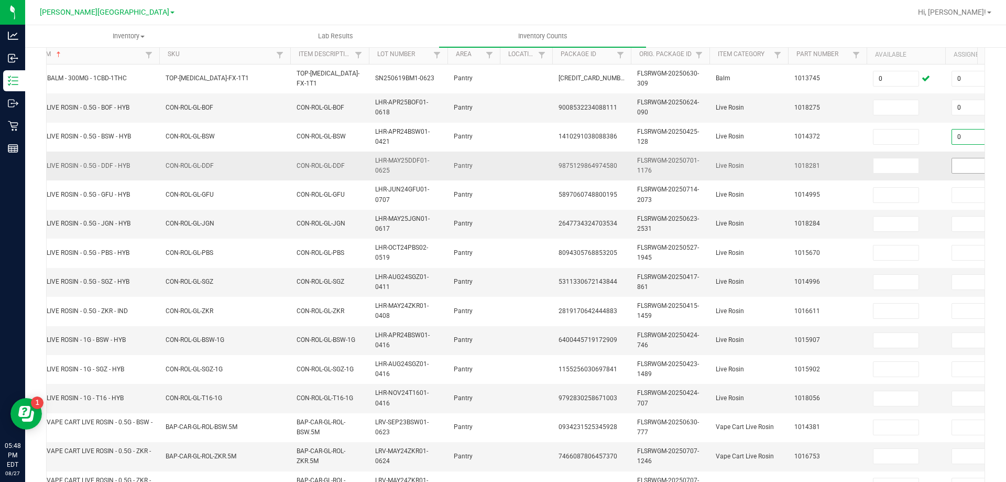
click at [968, 166] on input at bounding box center [974, 165] width 45 height 15
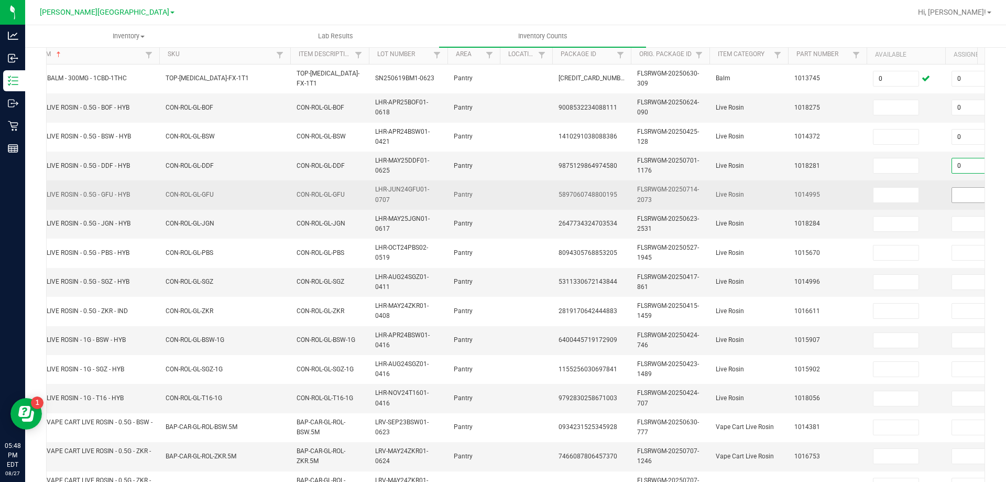
click at [961, 188] on input at bounding box center [974, 195] width 45 height 15
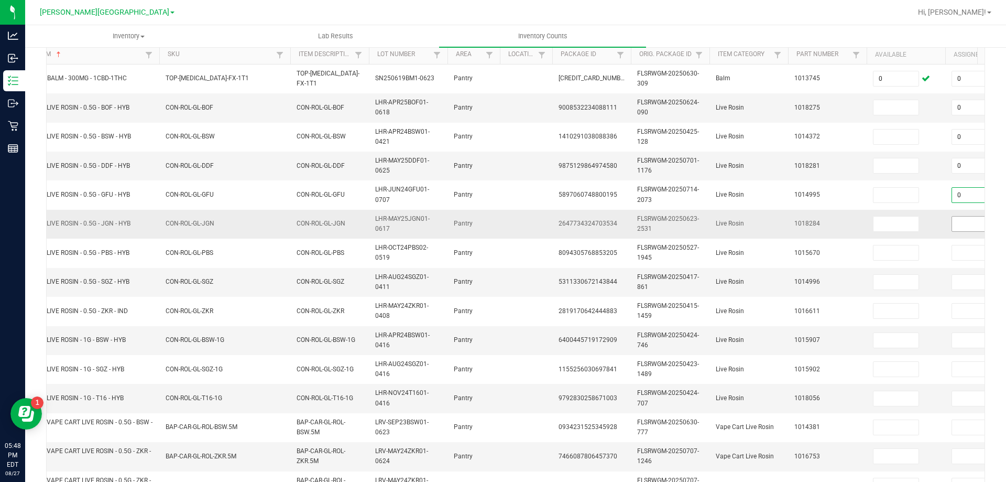
click at [962, 222] on input at bounding box center [974, 223] width 45 height 15
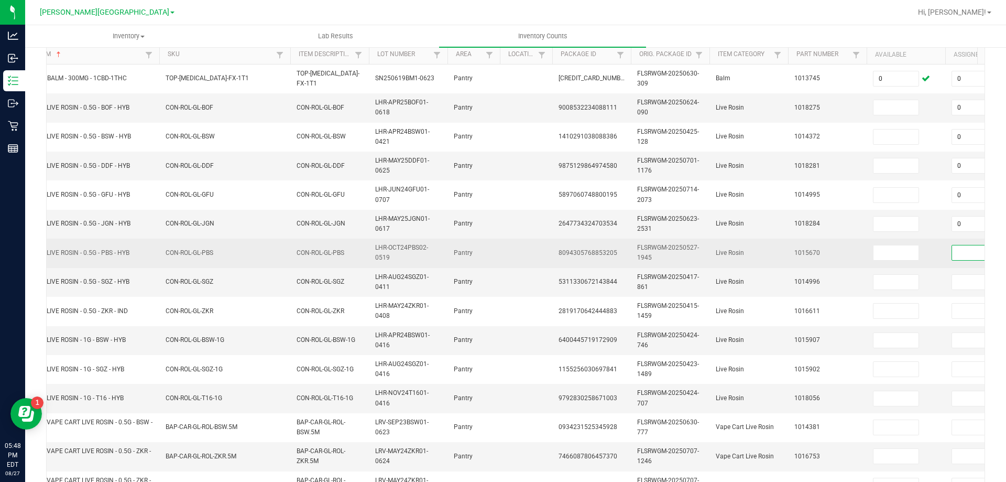
click at [962, 252] on input at bounding box center [974, 252] width 45 height 15
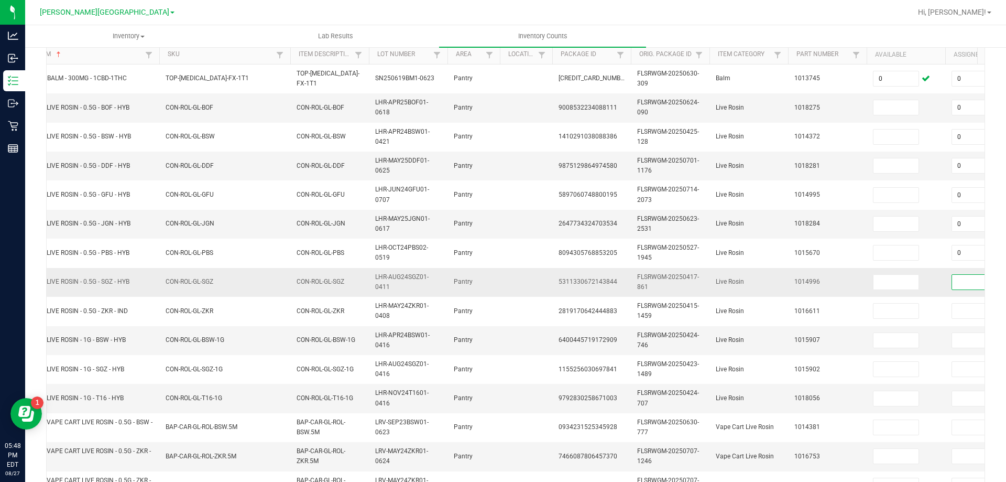
click at [961, 282] on input at bounding box center [974, 282] width 45 height 15
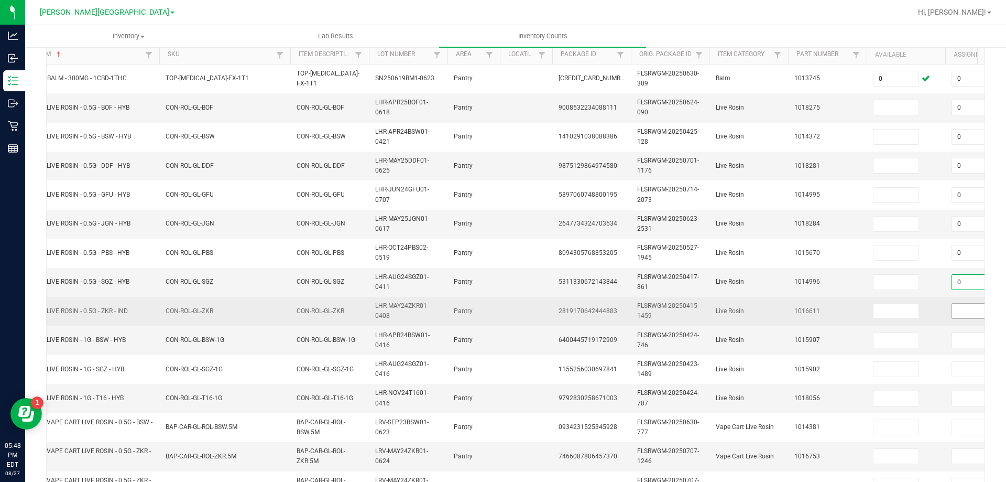
click at [956, 313] on input at bounding box center [974, 310] width 45 height 15
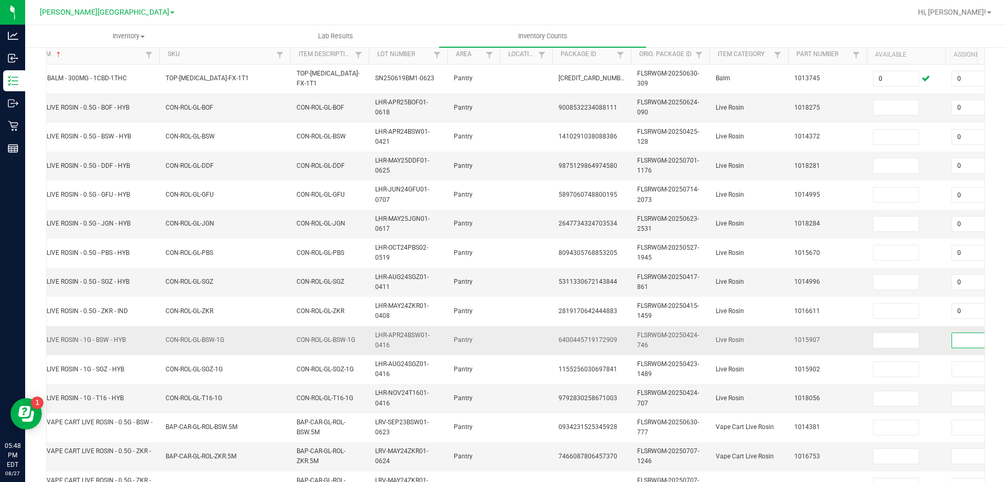
click at [964, 336] on input at bounding box center [974, 340] width 45 height 15
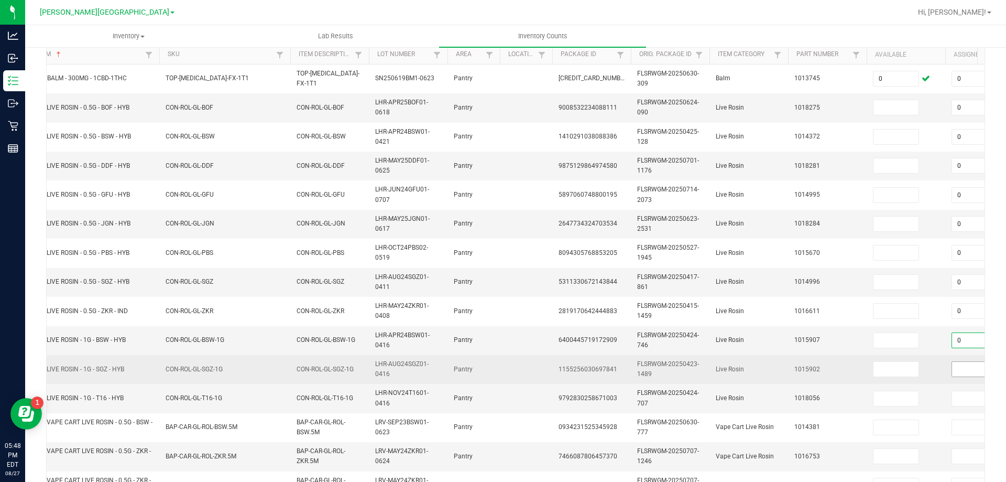
click at [961, 365] on input at bounding box center [974, 369] width 45 height 15
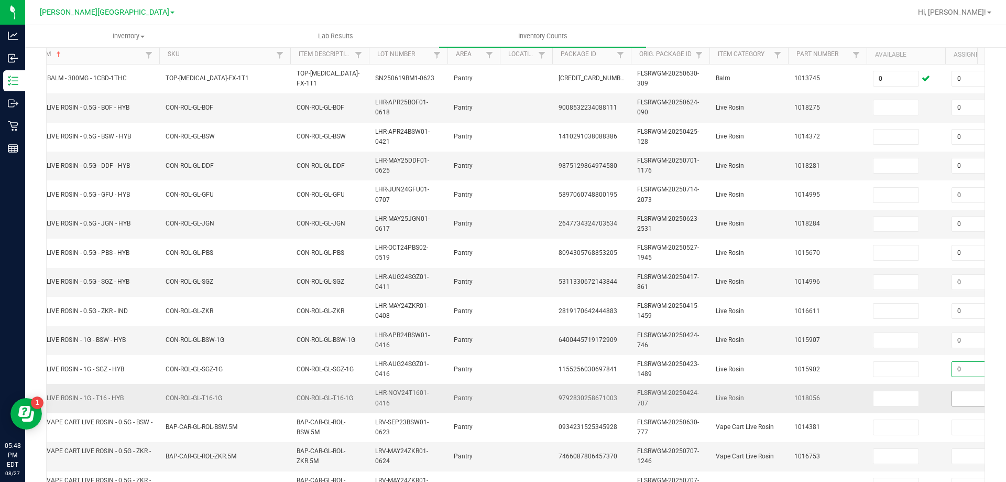
click at [959, 400] on input at bounding box center [974, 398] width 45 height 15
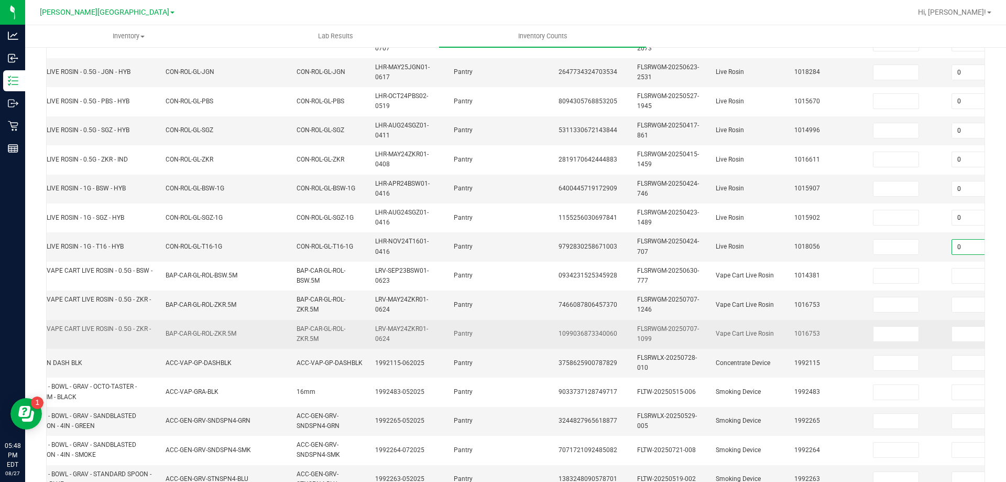
scroll to position [262, 0]
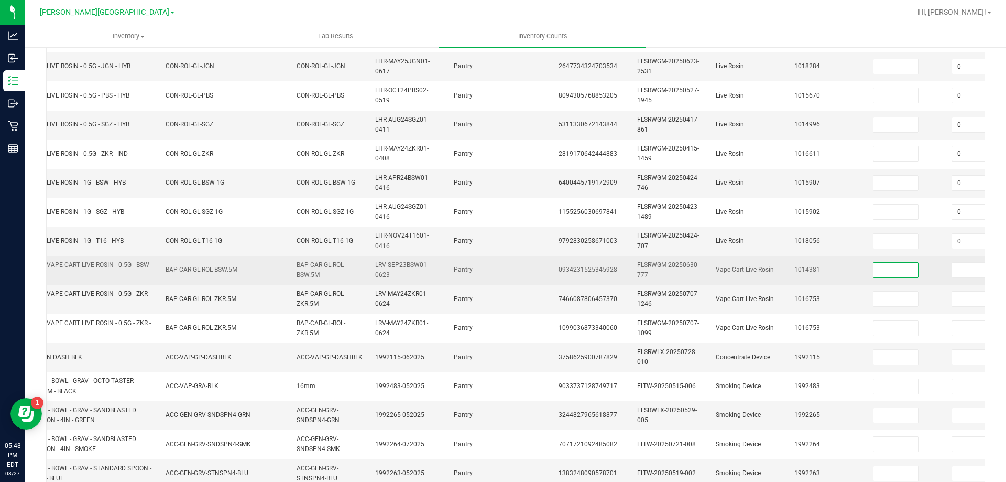
click at [907, 269] on input at bounding box center [896, 270] width 45 height 15
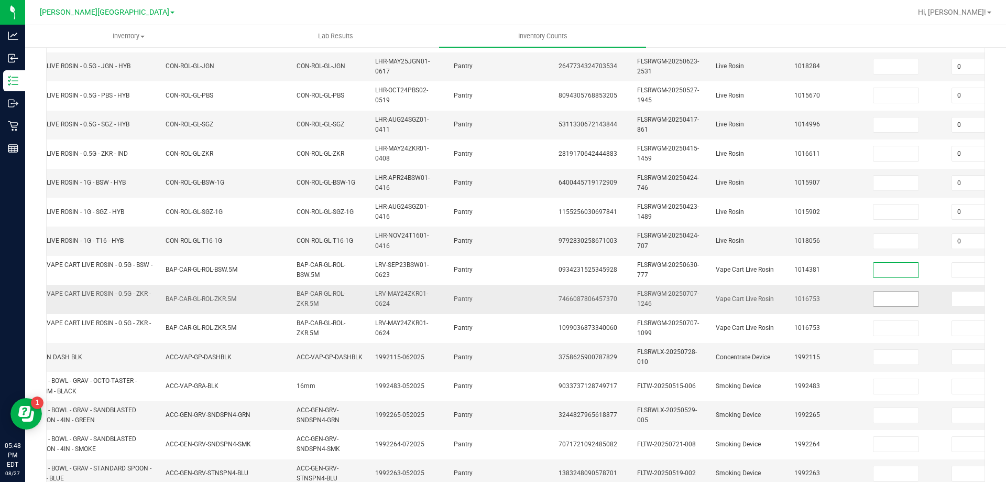
click at [899, 301] on input at bounding box center [896, 298] width 45 height 15
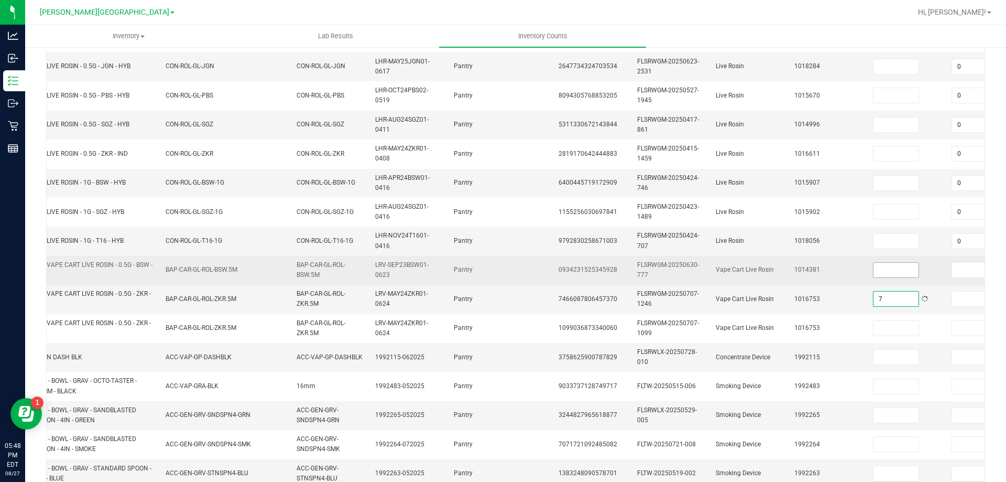
click at [898, 272] on input at bounding box center [896, 270] width 45 height 15
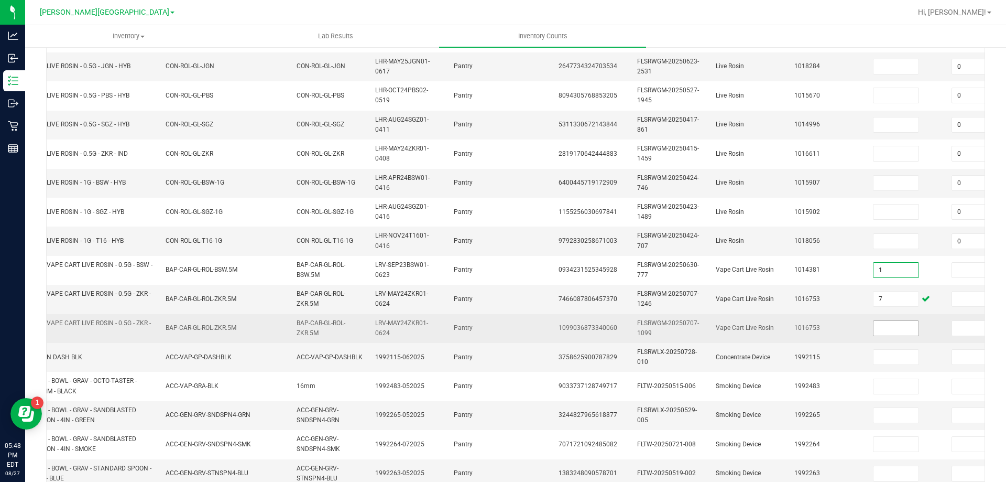
click at [899, 324] on input at bounding box center [896, 328] width 45 height 15
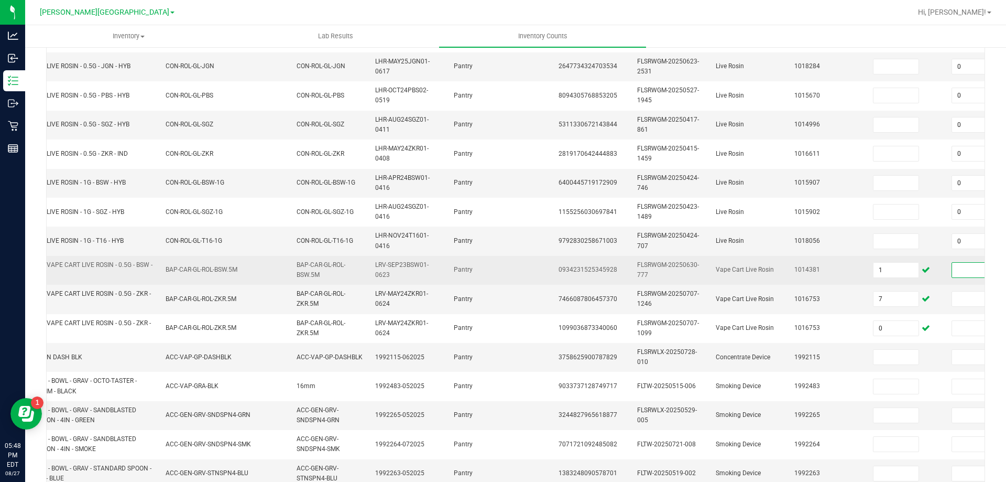
click at [958, 275] on input at bounding box center [974, 270] width 45 height 15
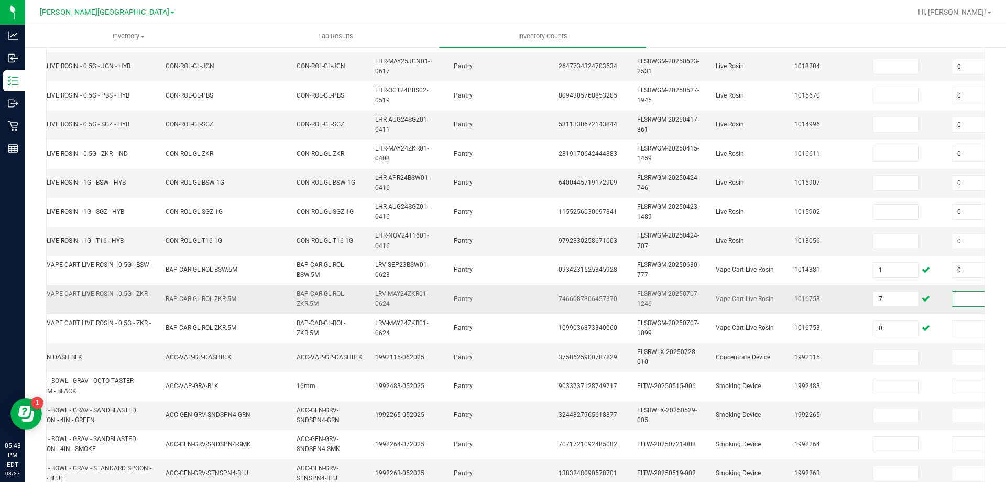
click at [959, 299] on input at bounding box center [974, 298] width 45 height 15
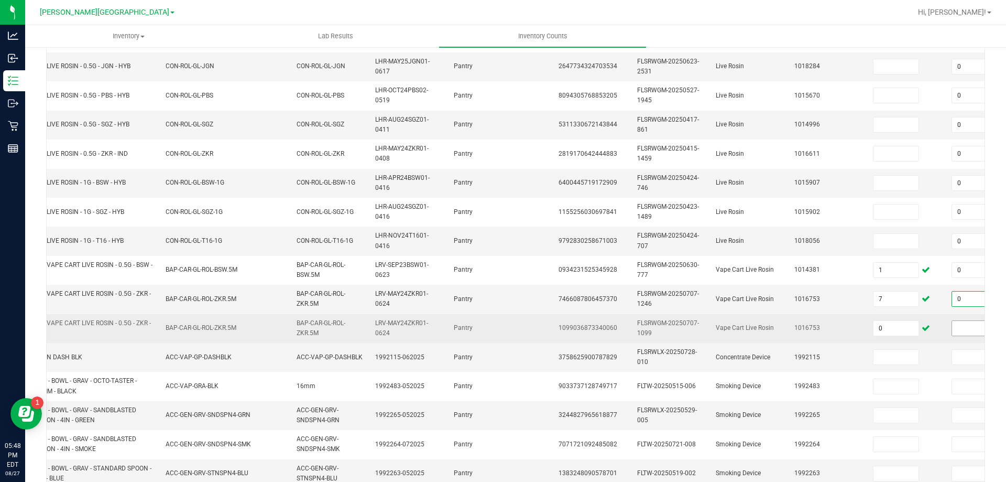
click at [957, 324] on input at bounding box center [974, 328] width 45 height 15
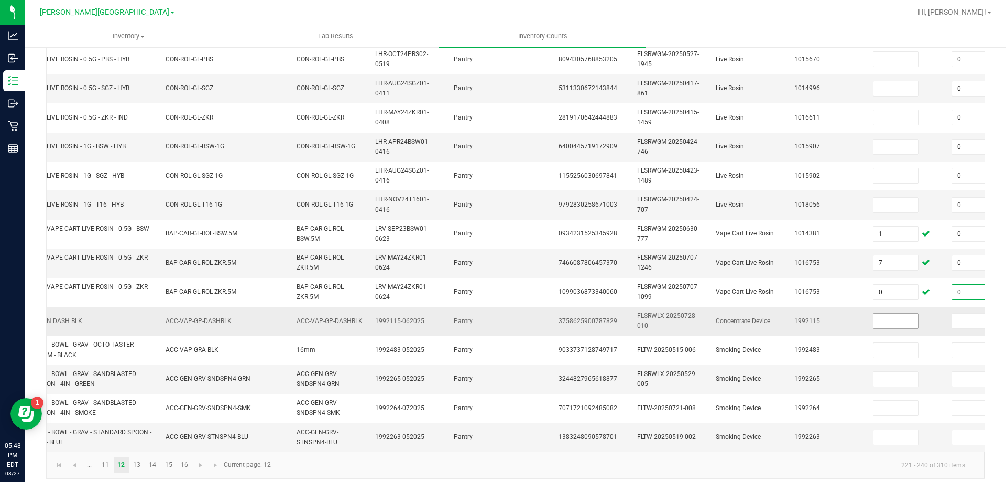
scroll to position [313, 0]
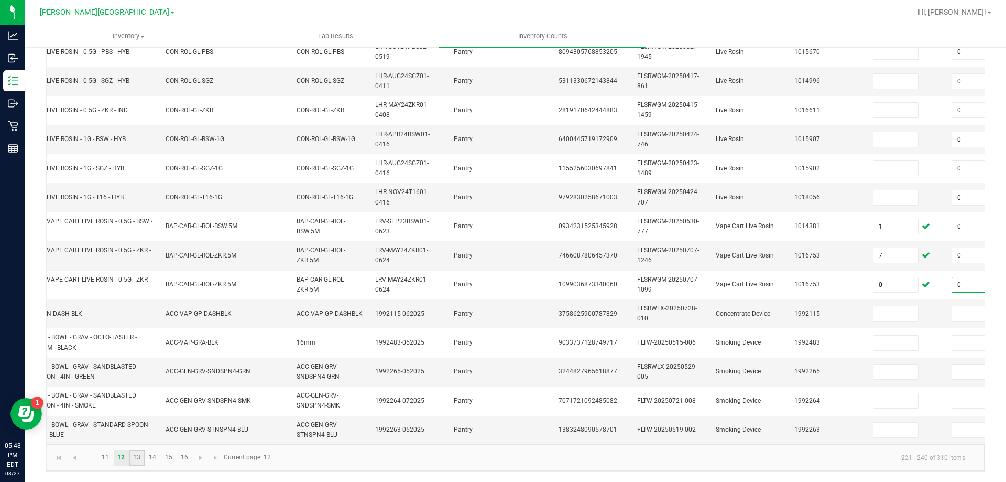
click at [135, 458] on link "13" at bounding box center [136, 458] width 15 height 16
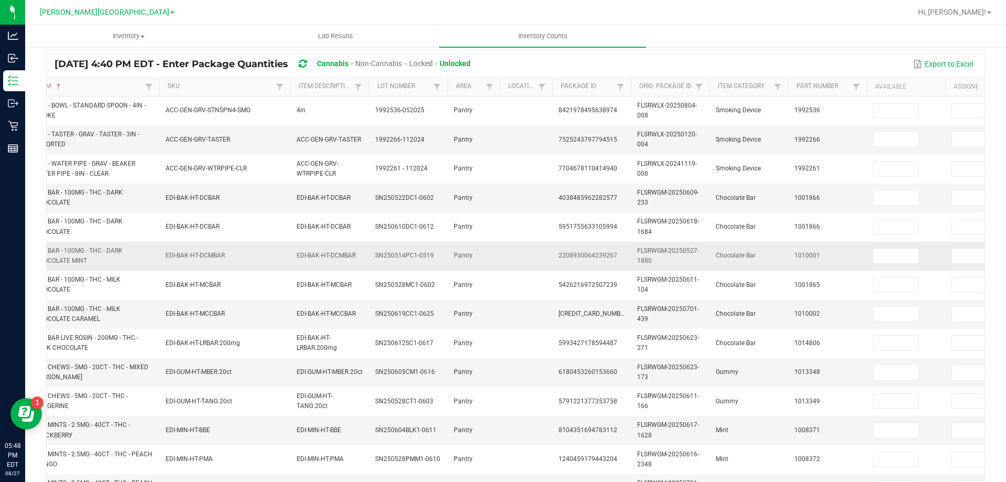
scroll to position [105, 0]
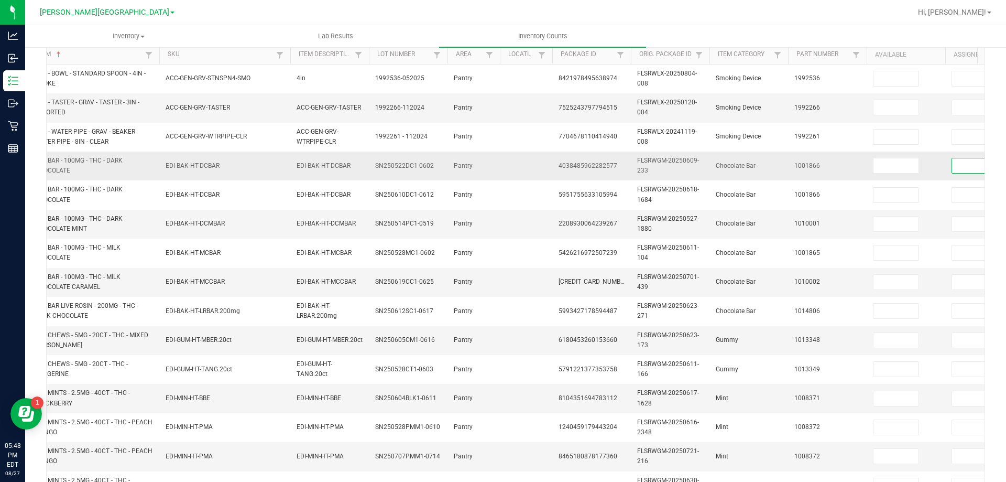
drag, startPoint x: 959, startPoint y: 165, endPoint x: 959, endPoint y: 171, distance: 6.8
click at [959, 166] on input at bounding box center [974, 165] width 45 height 15
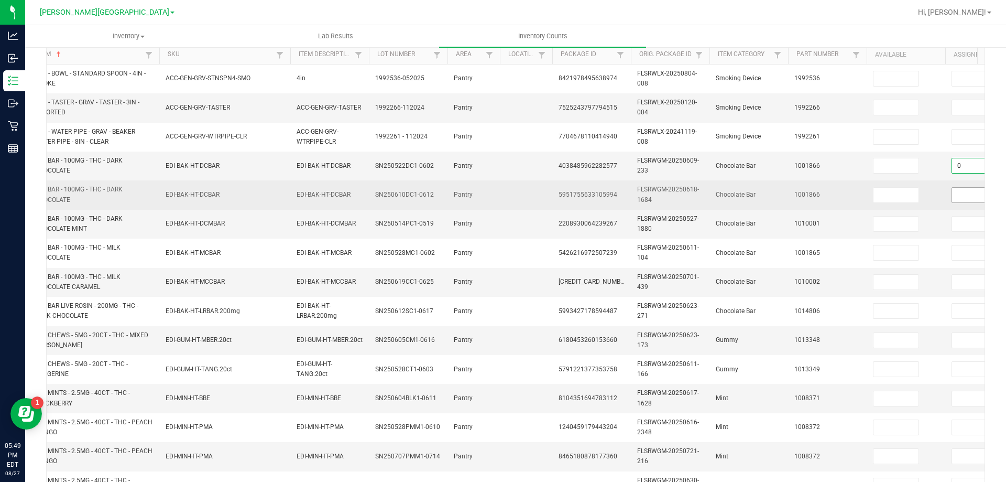
click at [954, 201] on input at bounding box center [974, 195] width 45 height 15
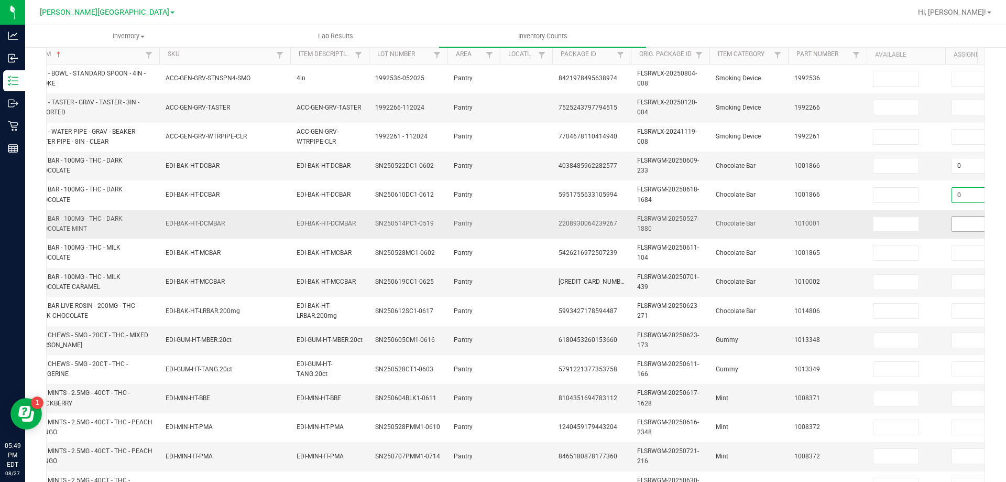
click at [958, 226] on input at bounding box center [974, 223] width 45 height 15
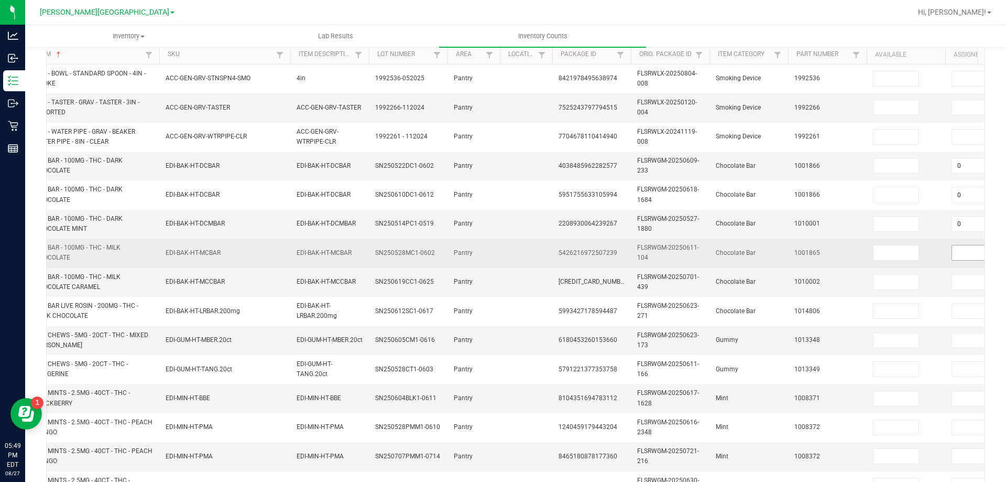
click at [963, 260] on span at bounding box center [975, 253] width 46 height 16
click at [962, 251] on input at bounding box center [974, 252] width 45 height 15
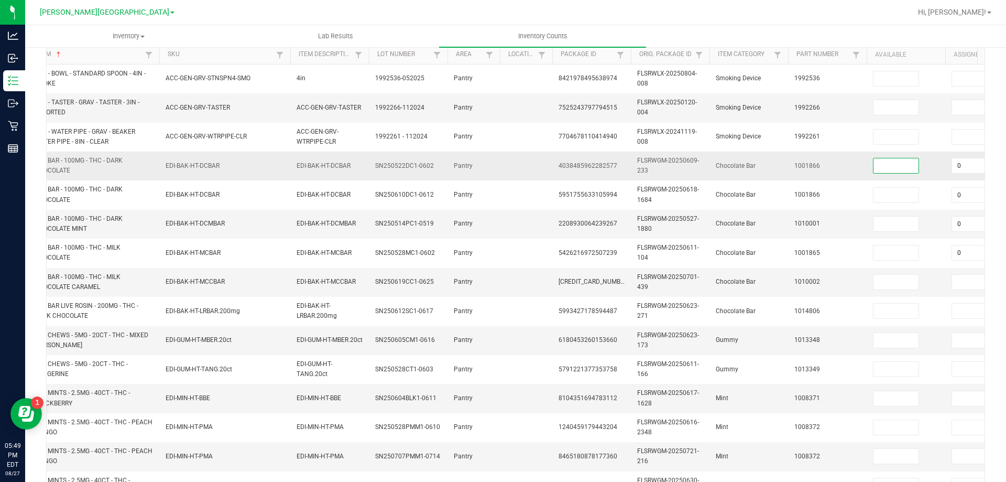
click at [889, 165] on input at bounding box center [896, 165] width 45 height 15
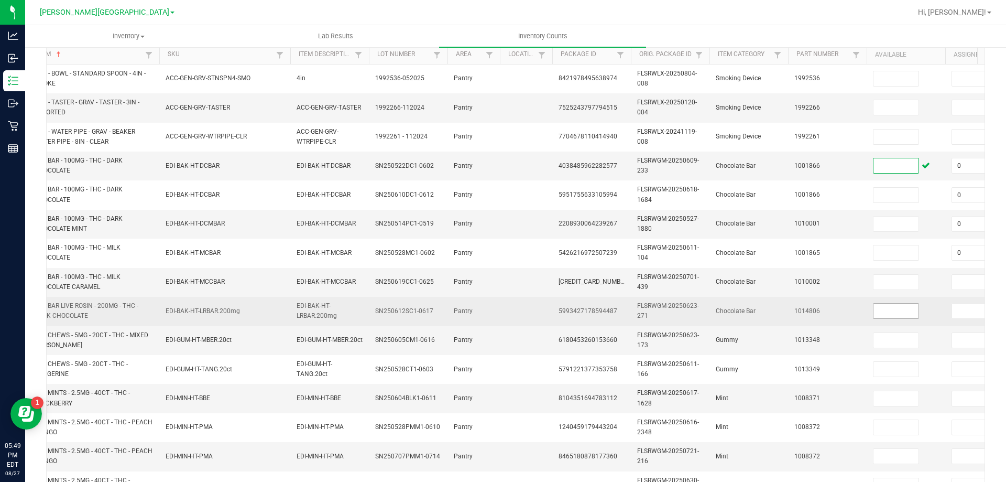
click at [882, 303] on input at bounding box center [896, 310] width 45 height 15
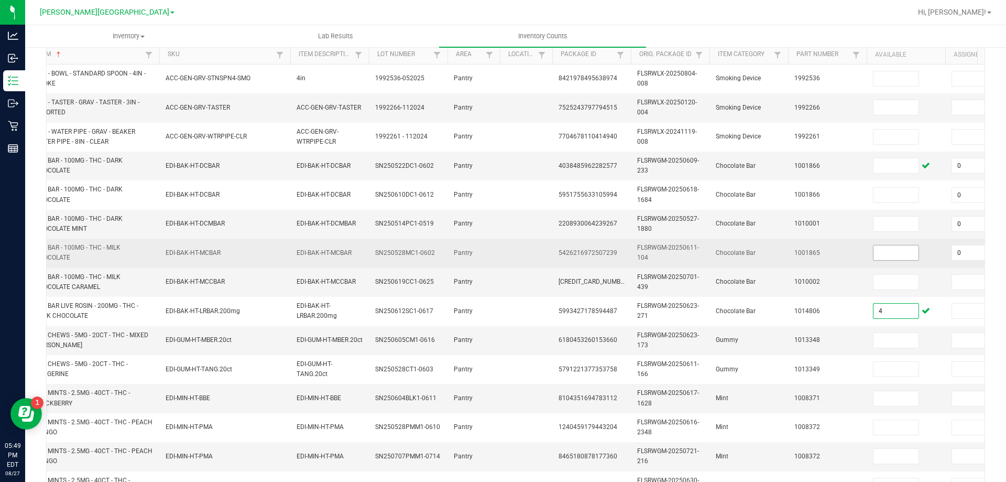
click at [886, 251] on input at bounding box center [896, 252] width 45 height 15
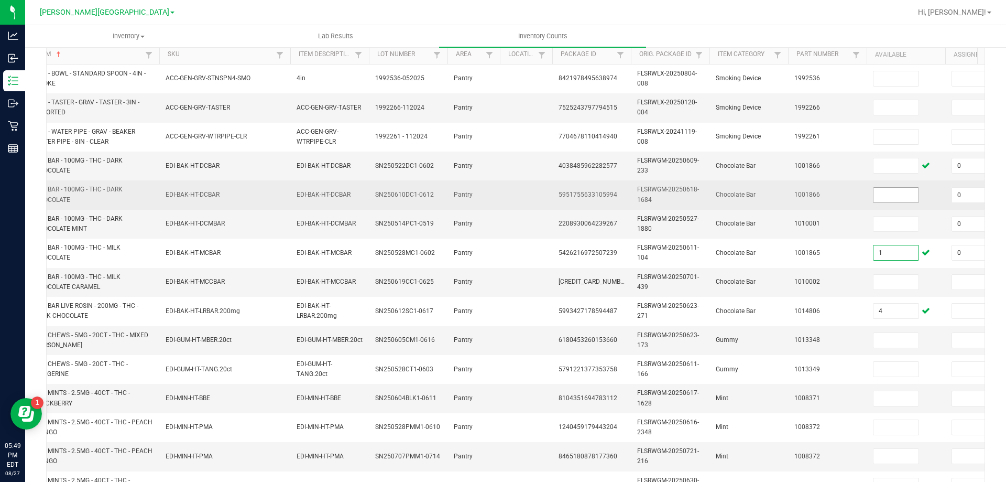
click at [903, 194] on input at bounding box center [896, 195] width 45 height 15
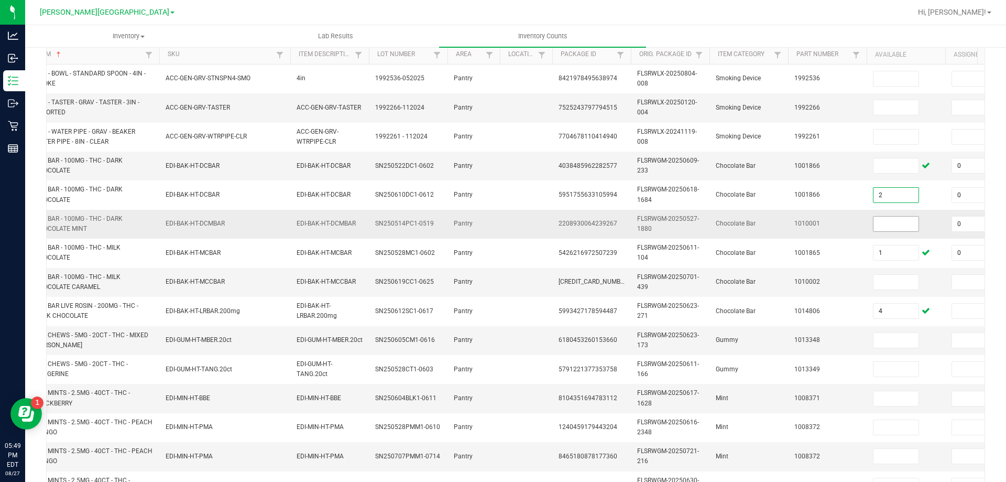
click at [895, 227] on input at bounding box center [896, 223] width 45 height 15
click at [884, 165] on input at bounding box center [896, 165] width 45 height 15
click at [886, 165] on input at bounding box center [896, 165] width 45 height 15
click at [883, 280] on input at bounding box center [896, 282] width 45 height 15
click at [845, 279] on td "1010002" at bounding box center [827, 282] width 79 height 29
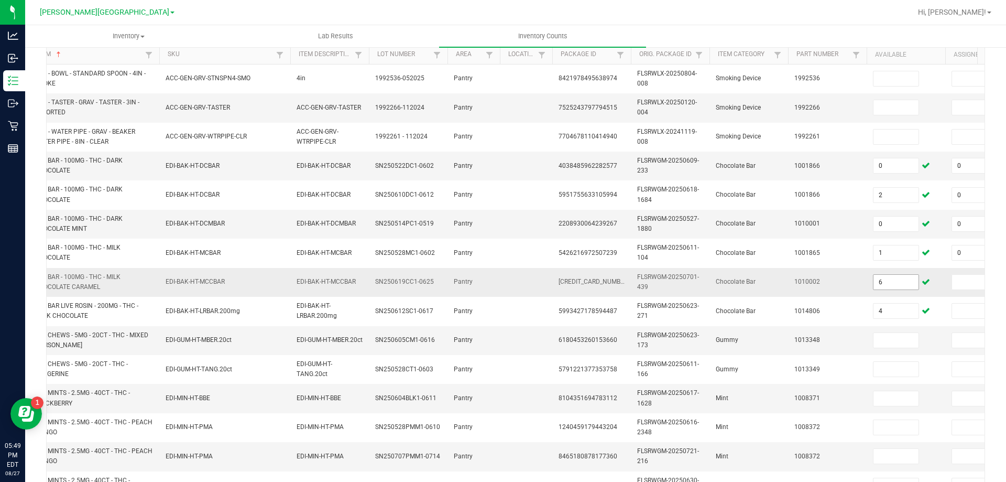
click at [907, 285] on input "6" at bounding box center [896, 282] width 45 height 15
click at [887, 226] on input "0" at bounding box center [896, 223] width 45 height 15
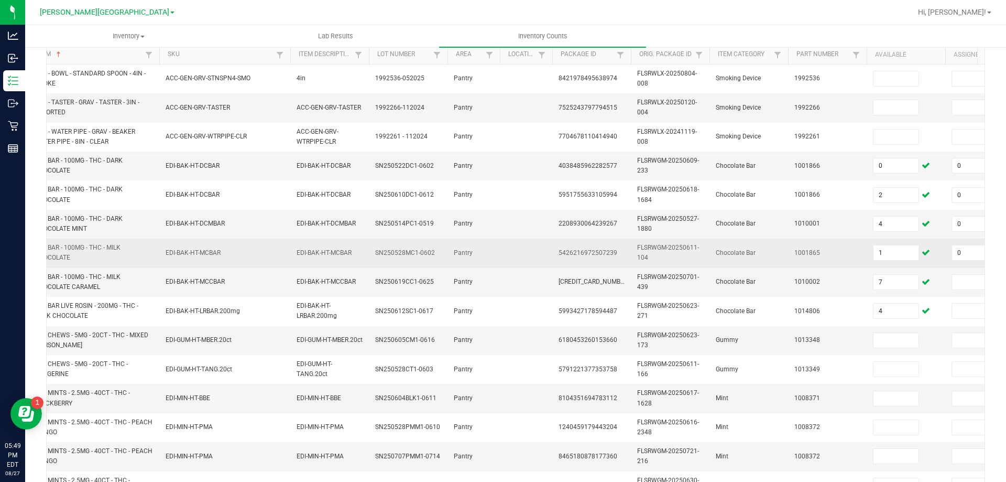
click at [819, 264] on td "1001865" at bounding box center [827, 252] width 79 height 29
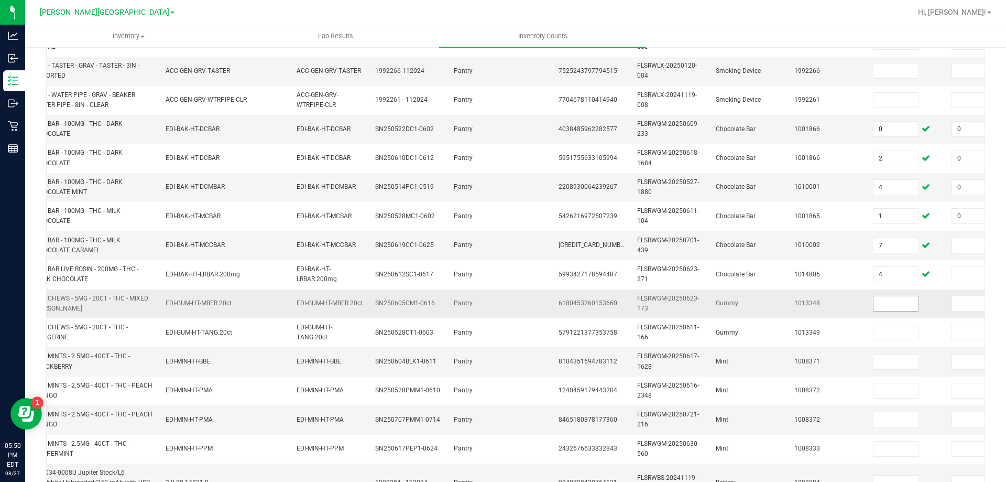
scroll to position [157, 0]
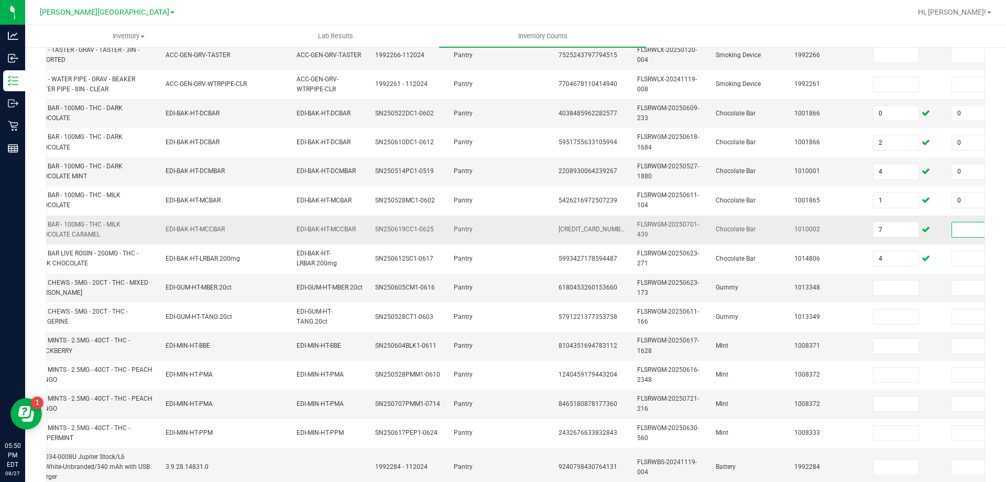
click at [963, 231] on input at bounding box center [974, 229] width 45 height 15
click at [900, 286] on input at bounding box center [896, 287] width 45 height 15
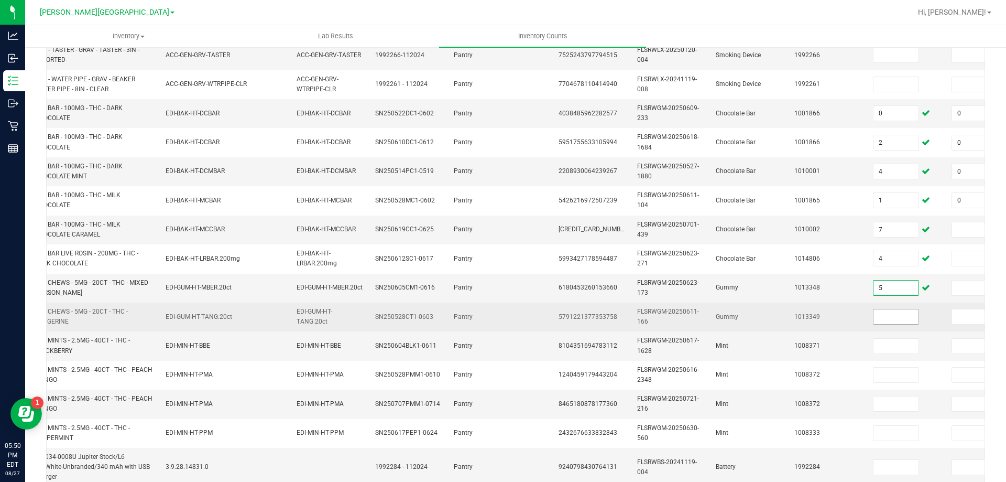
click at [895, 321] on input at bounding box center [896, 316] width 45 height 15
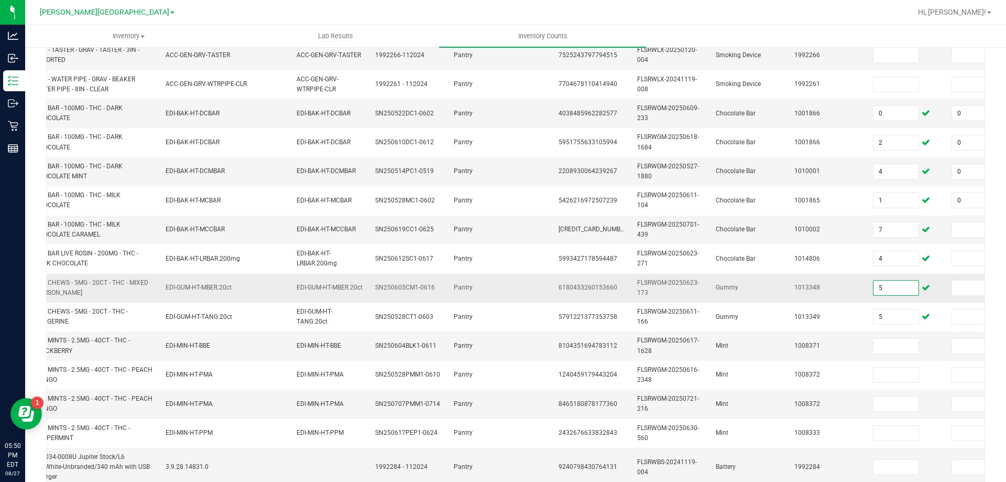
click at [895, 290] on input "5" at bounding box center [896, 287] width 45 height 15
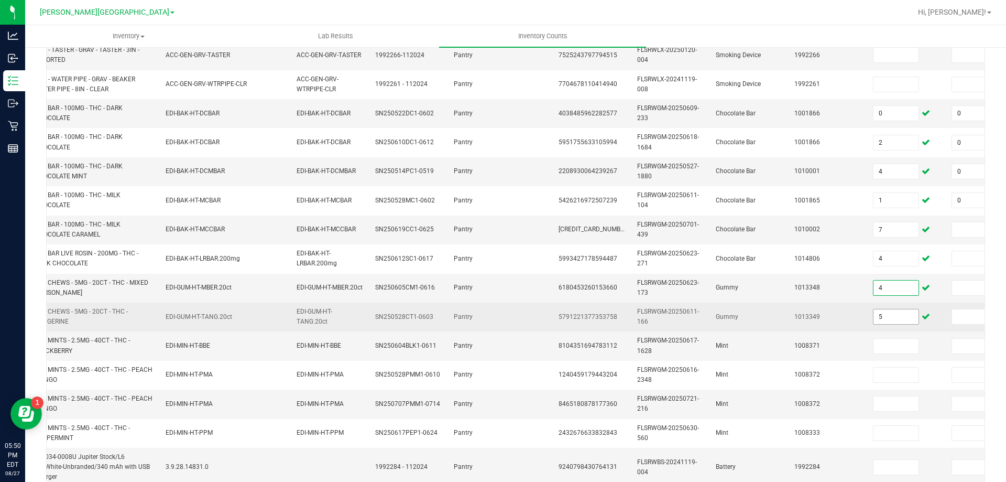
click at [896, 317] on input "5" at bounding box center [896, 316] width 45 height 15
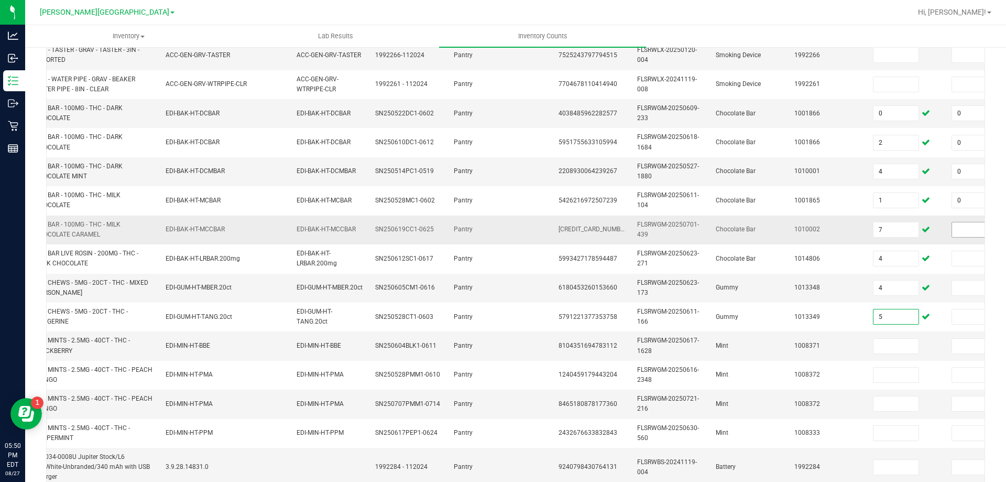
click at [959, 226] on input at bounding box center [974, 229] width 45 height 15
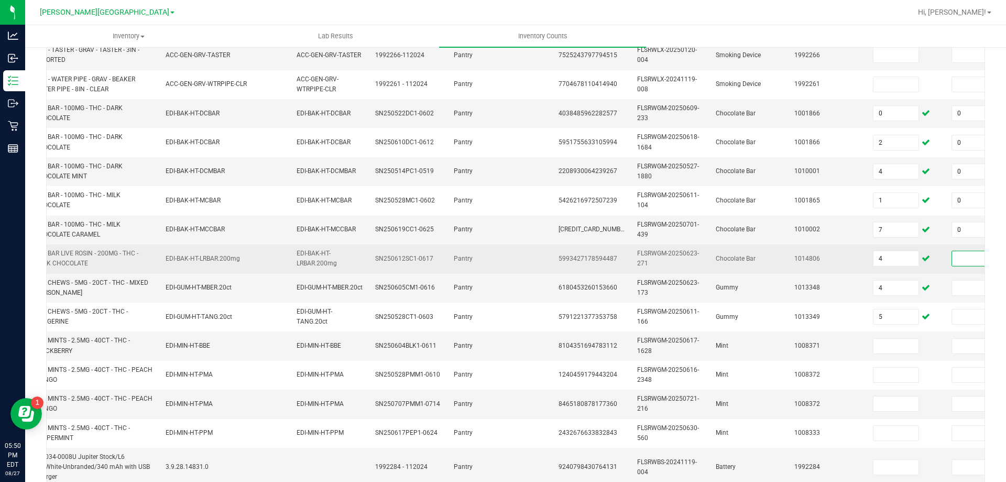
click at [963, 259] on input at bounding box center [974, 258] width 45 height 15
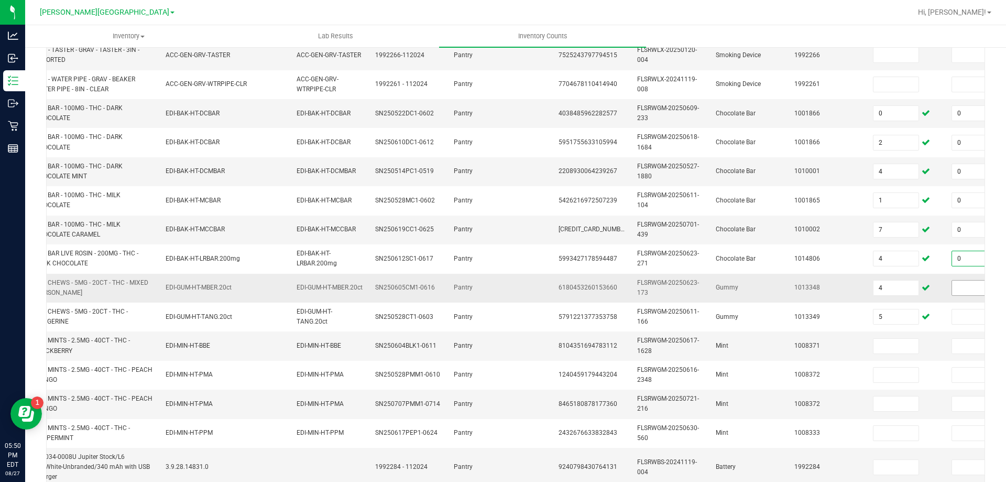
click at [959, 283] on input at bounding box center [974, 287] width 45 height 15
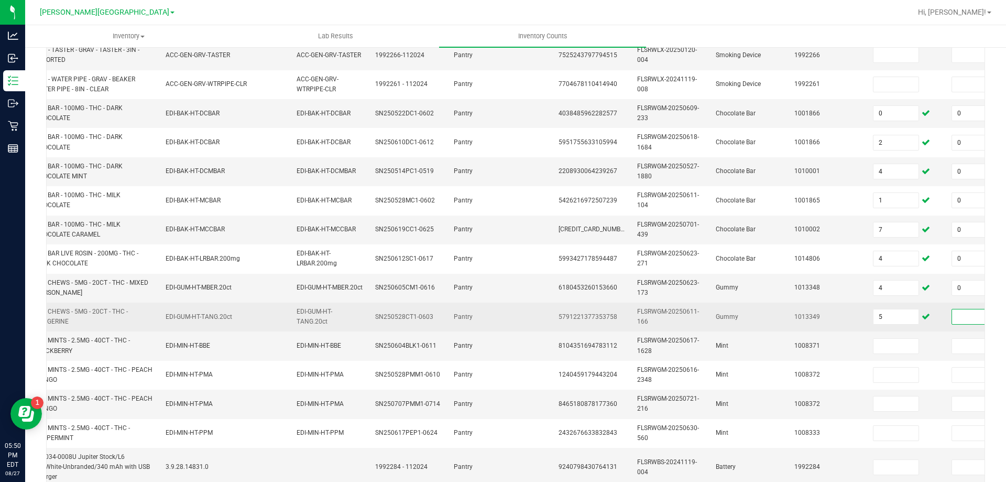
click at [965, 320] on input at bounding box center [974, 316] width 45 height 15
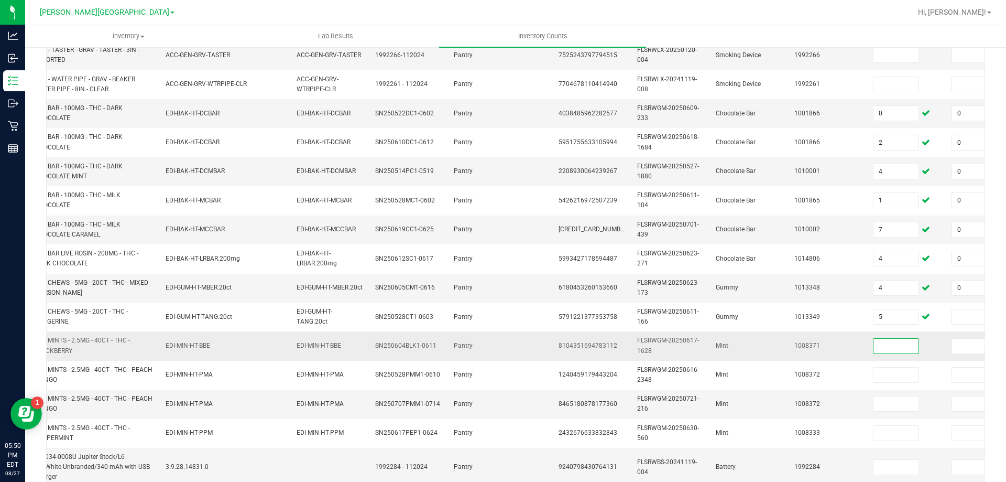
click at [904, 346] on input at bounding box center [896, 346] width 45 height 15
click at [895, 344] on input at bounding box center [896, 346] width 45 height 15
click at [955, 341] on input at bounding box center [974, 346] width 45 height 15
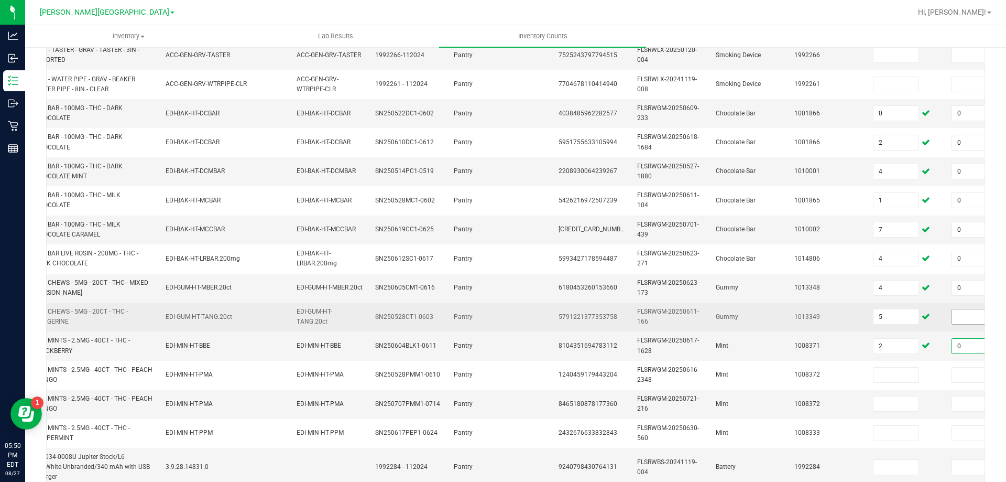
click at [961, 317] on input at bounding box center [974, 316] width 45 height 15
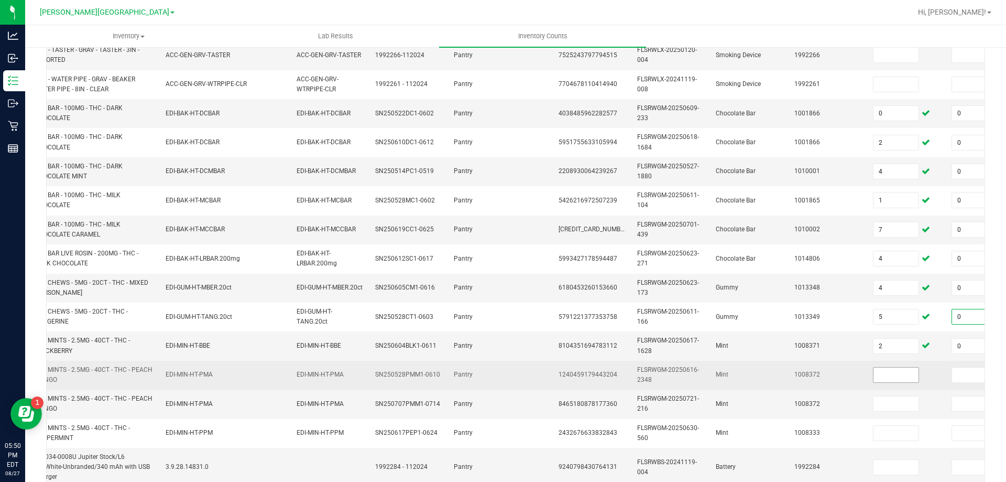
click at [890, 379] on input at bounding box center [896, 374] width 45 height 15
click at [960, 372] on input at bounding box center [974, 374] width 45 height 15
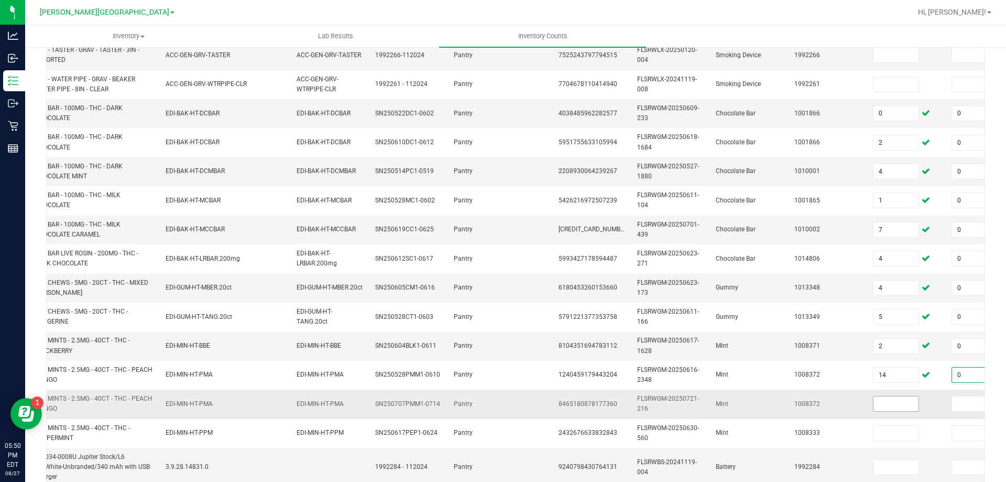
click at [902, 409] on input at bounding box center [896, 403] width 45 height 15
click at [969, 405] on input at bounding box center [974, 403] width 45 height 15
click at [720, 411] on td "Mint" at bounding box center [749, 403] width 79 height 29
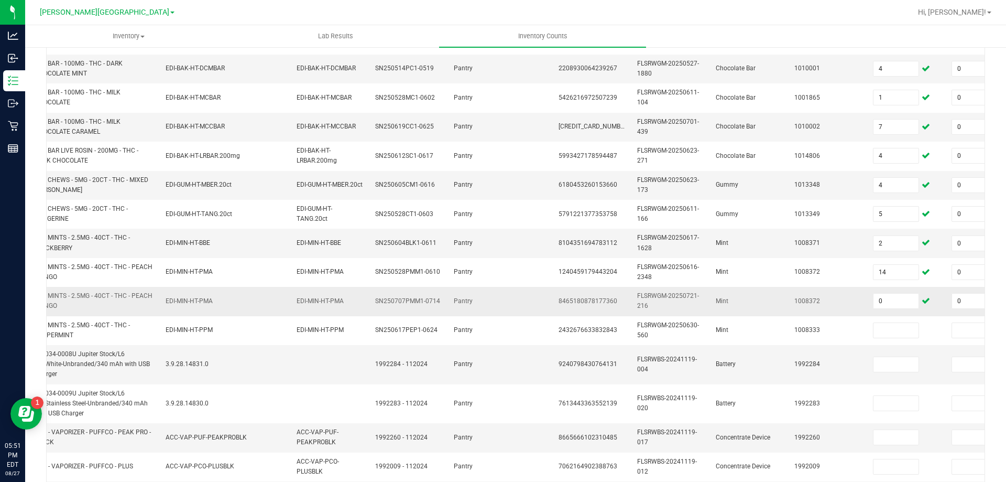
scroll to position [262, 0]
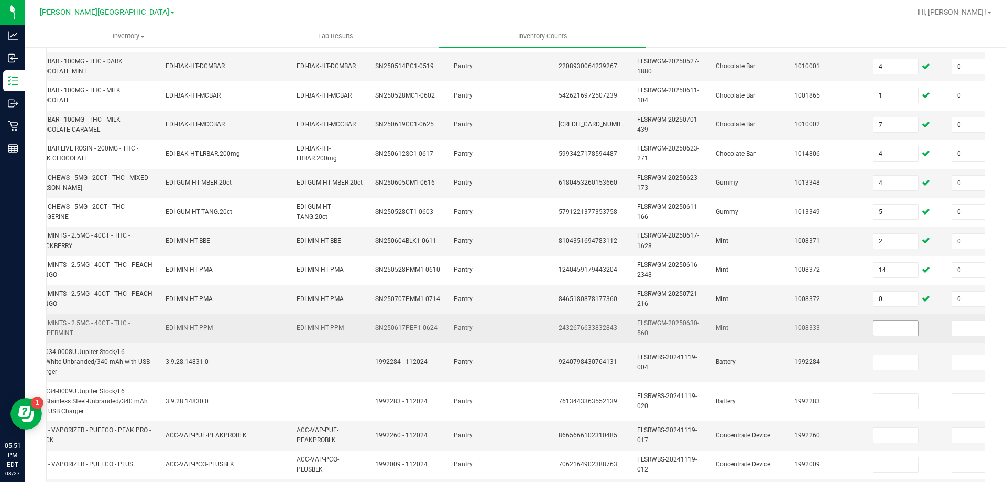
click at [903, 324] on input at bounding box center [896, 328] width 45 height 15
click at [964, 328] on input at bounding box center [974, 328] width 45 height 15
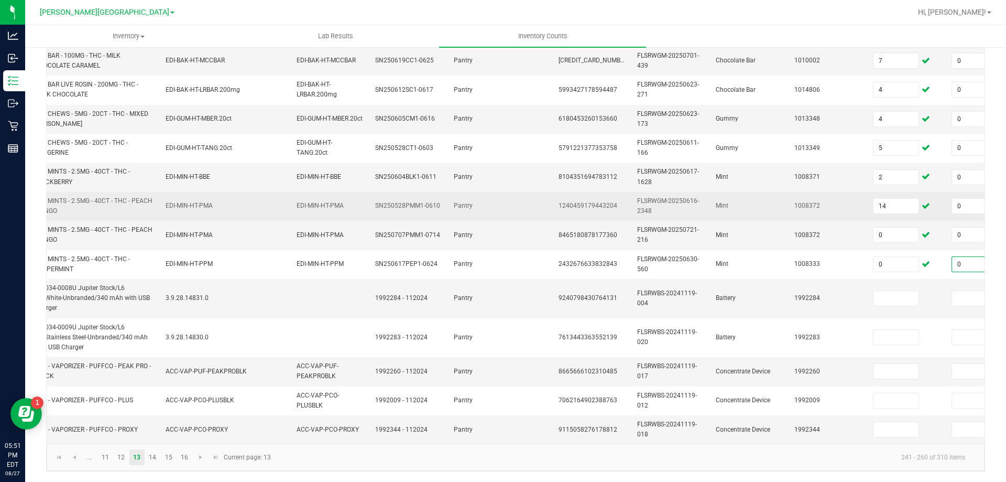
scroll to position [334, 0]
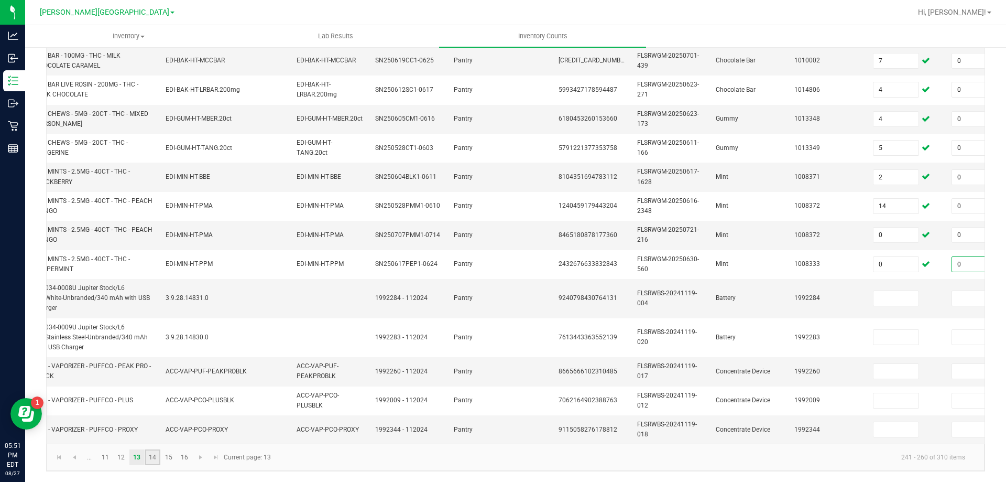
click at [155, 454] on link "14" at bounding box center [152, 457] width 15 height 16
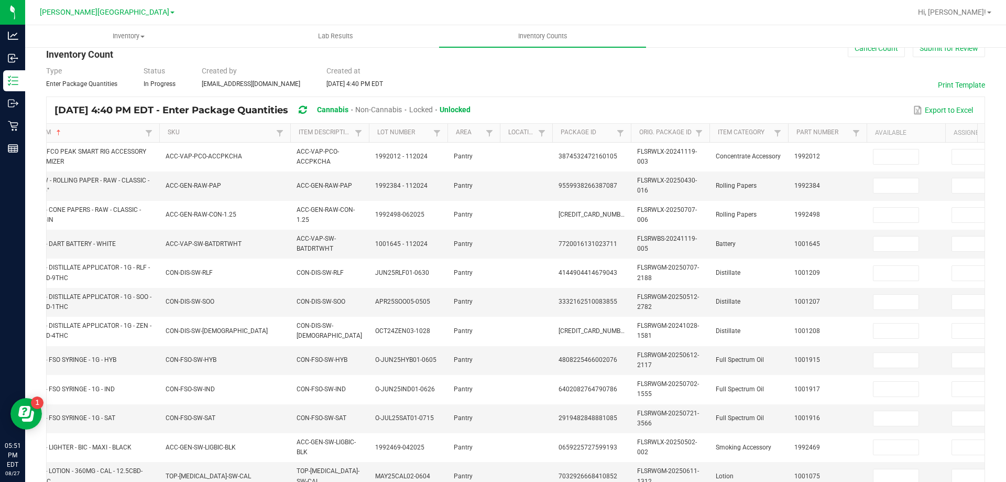
scroll to position [0, 0]
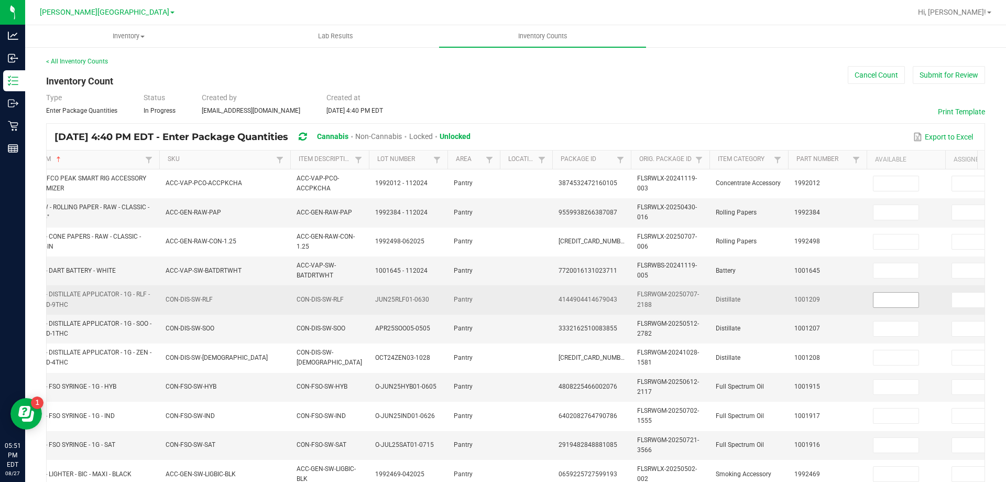
click at [883, 297] on input at bounding box center [896, 299] width 45 height 15
click at [964, 297] on input at bounding box center [974, 299] width 45 height 15
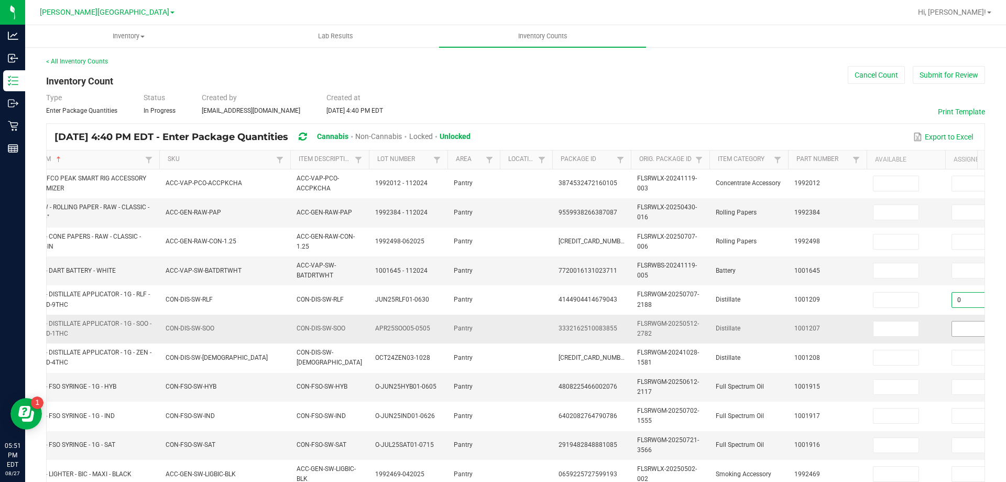
click at [964, 324] on input at bounding box center [974, 328] width 45 height 15
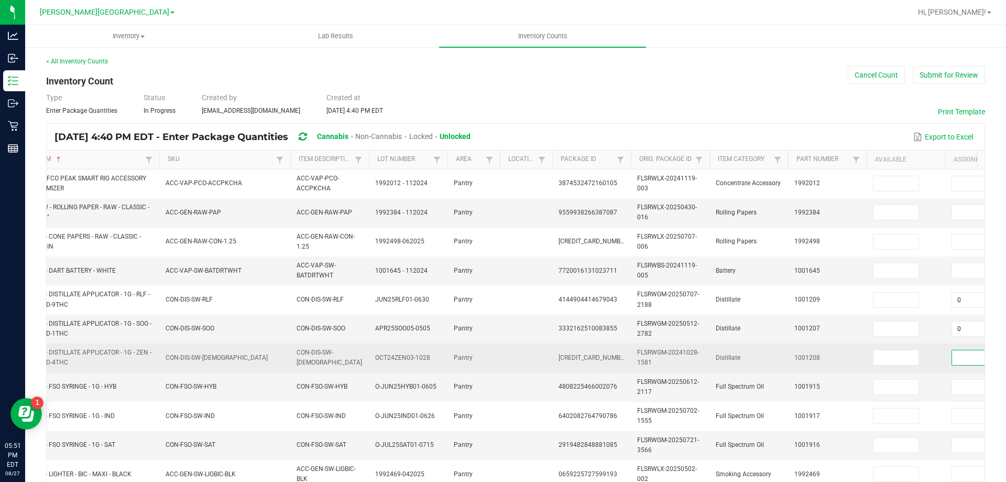
click at [957, 352] on input at bounding box center [974, 357] width 45 height 15
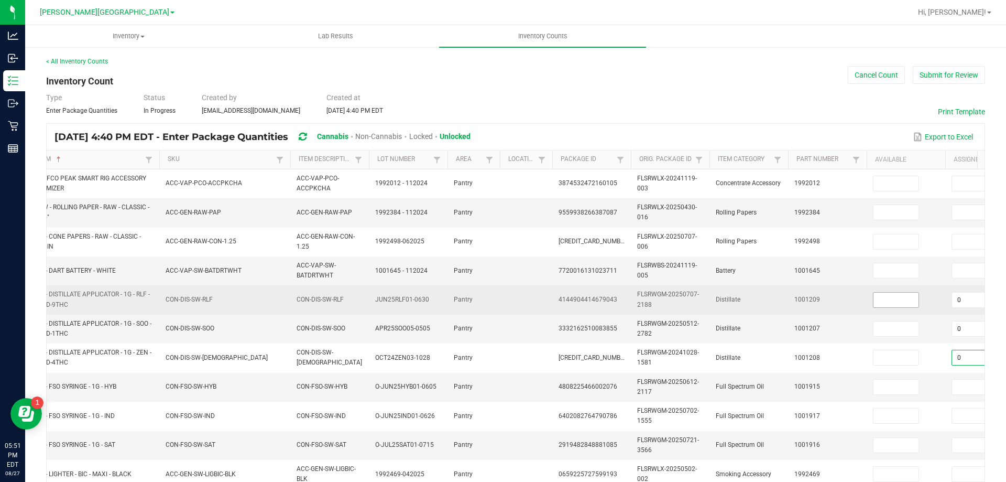
click at [892, 298] on input at bounding box center [896, 299] width 45 height 15
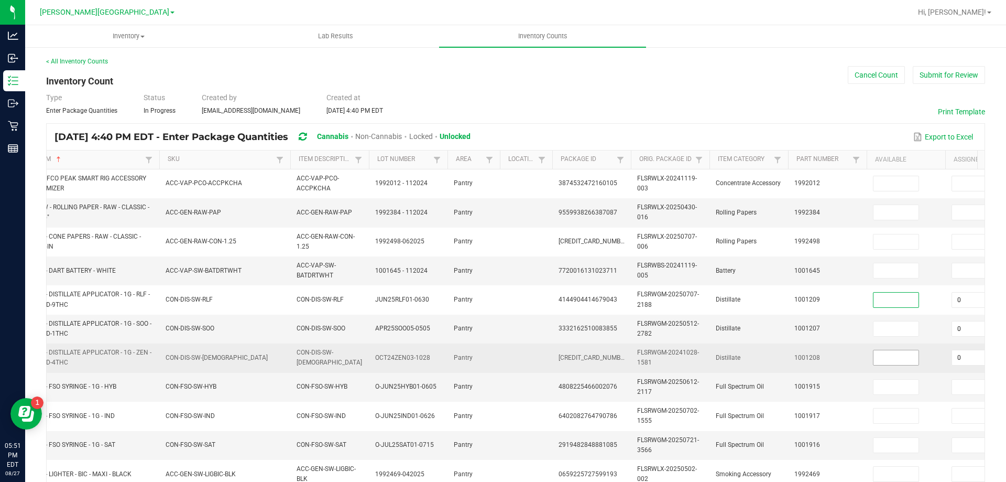
click at [897, 357] on input at bounding box center [896, 357] width 45 height 15
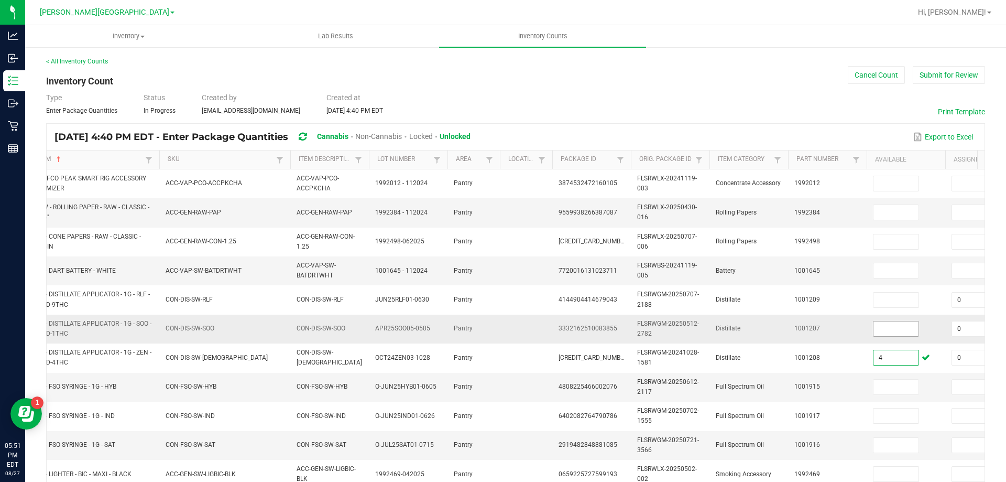
click at [898, 327] on input at bounding box center [896, 328] width 45 height 15
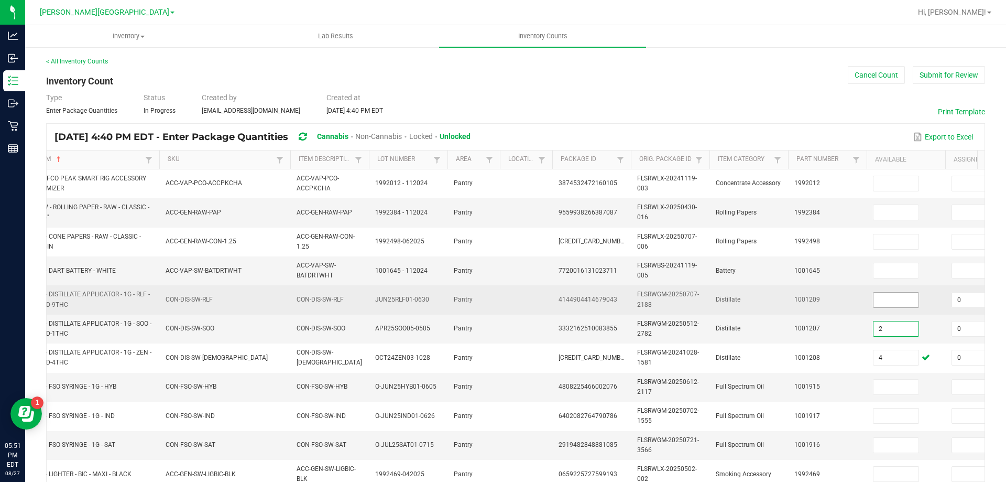
click at [893, 301] on input at bounding box center [896, 299] width 45 height 15
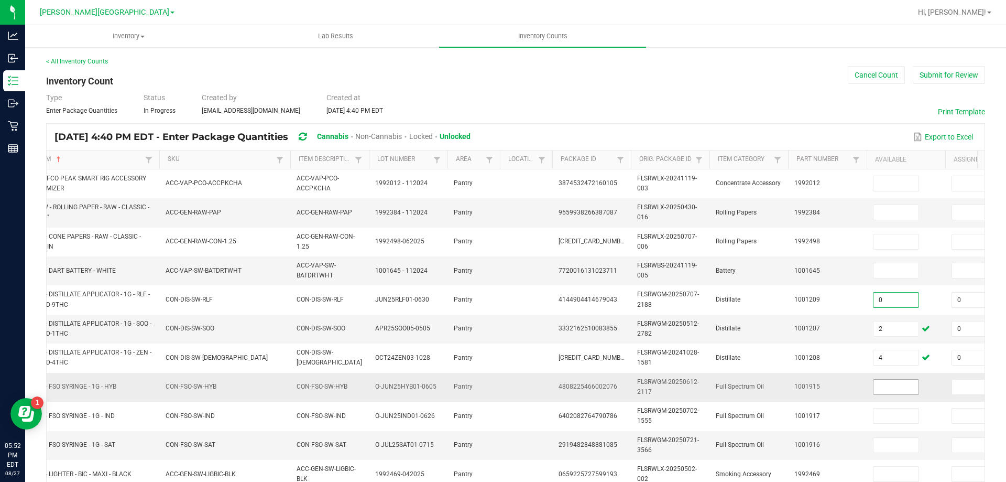
click at [903, 386] on input at bounding box center [896, 386] width 45 height 15
click at [727, 283] on td "Battery" at bounding box center [749, 270] width 79 height 29
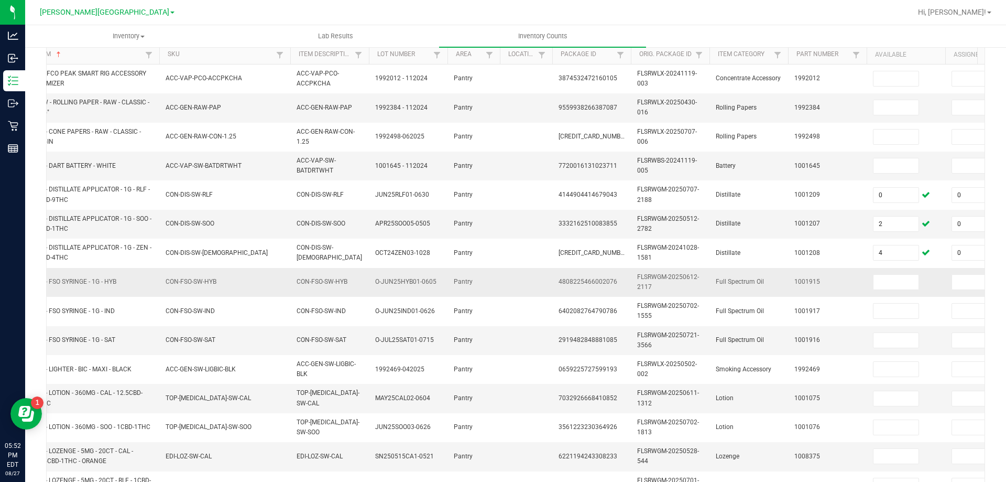
scroll to position [157, 0]
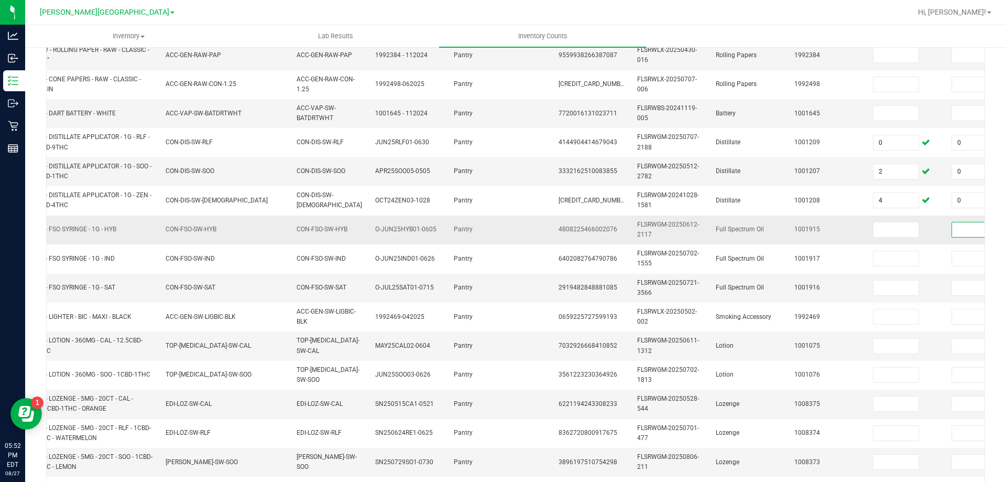
click at [965, 233] on input at bounding box center [974, 229] width 45 height 15
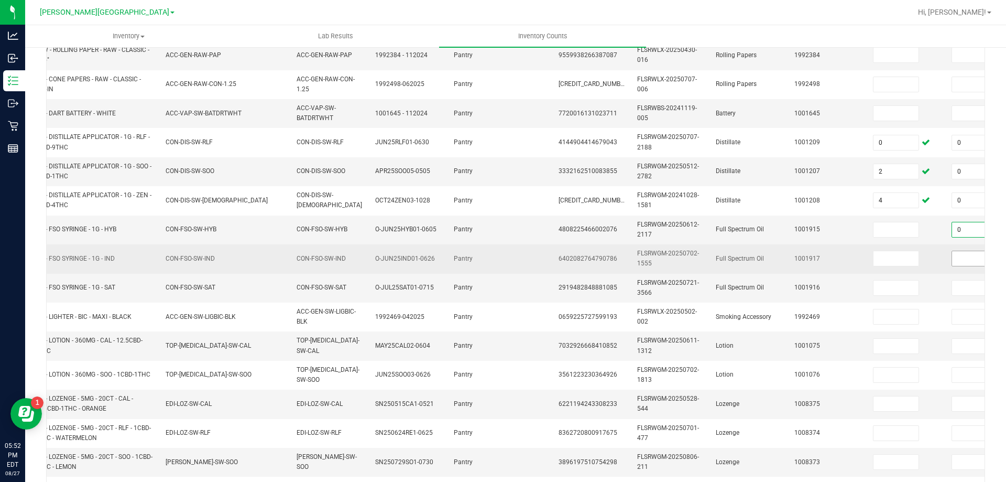
click at [962, 262] on input at bounding box center [974, 258] width 45 height 15
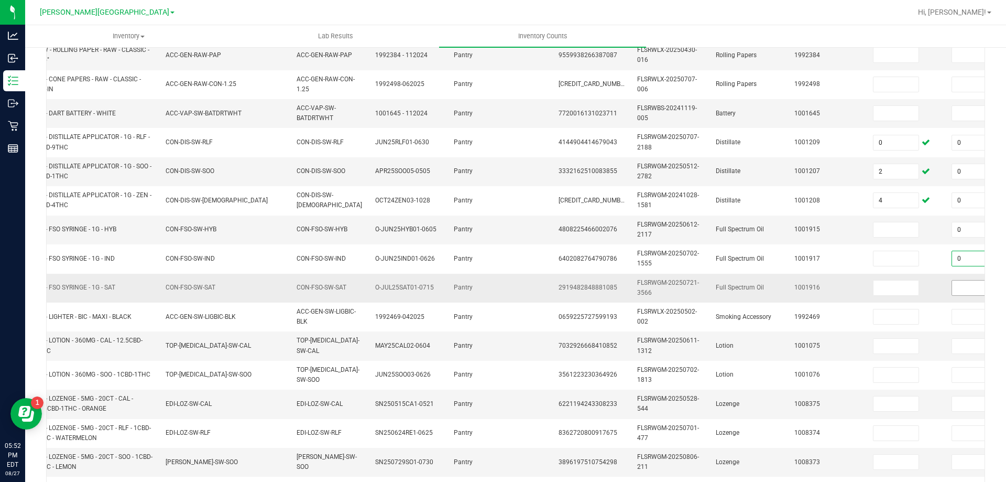
click at [959, 286] on input at bounding box center [974, 287] width 45 height 15
click at [878, 223] on input at bounding box center [896, 229] width 45 height 15
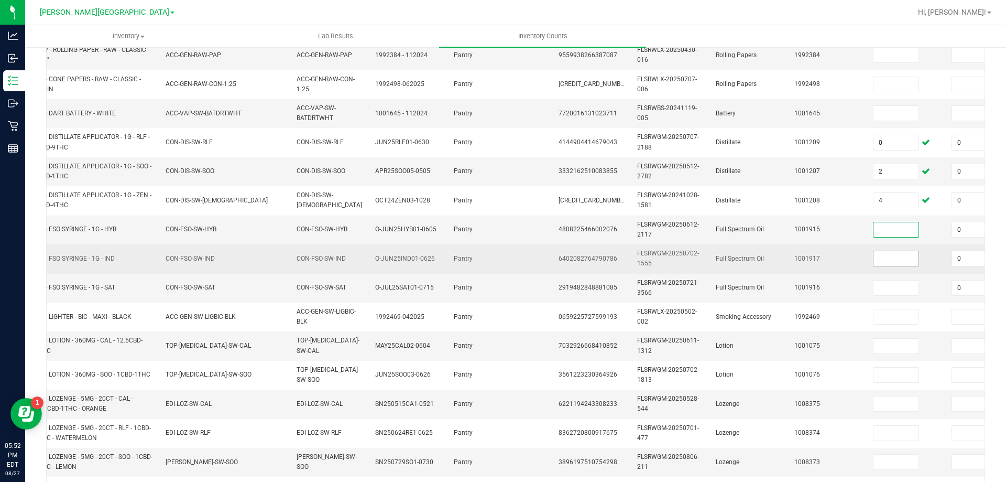
click at [905, 259] on input at bounding box center [896, 258] width 45 height 15
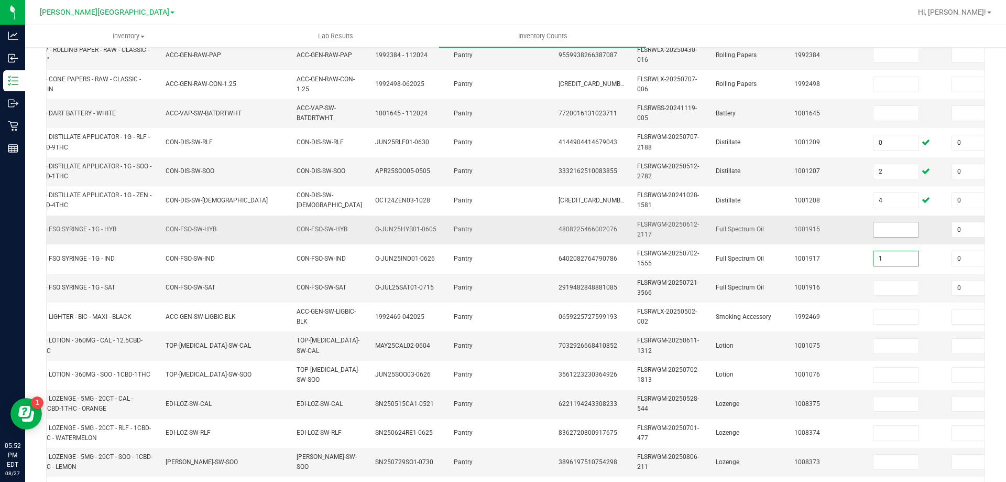
click at [896, 229] on input at bounding box center [896, 229] width 45 height 15
click at [894, 289] on input at bounding box center [896, 287] width 45 height 15
click at [900, 229] on input at bounding box center [896, 229] width 45 height 15
click at [878, 223] on input "7" at bounding box center [896, 229] width 45 height 15
click at [962, 351] on input at bounding box center [974, 346] width 45 height 15
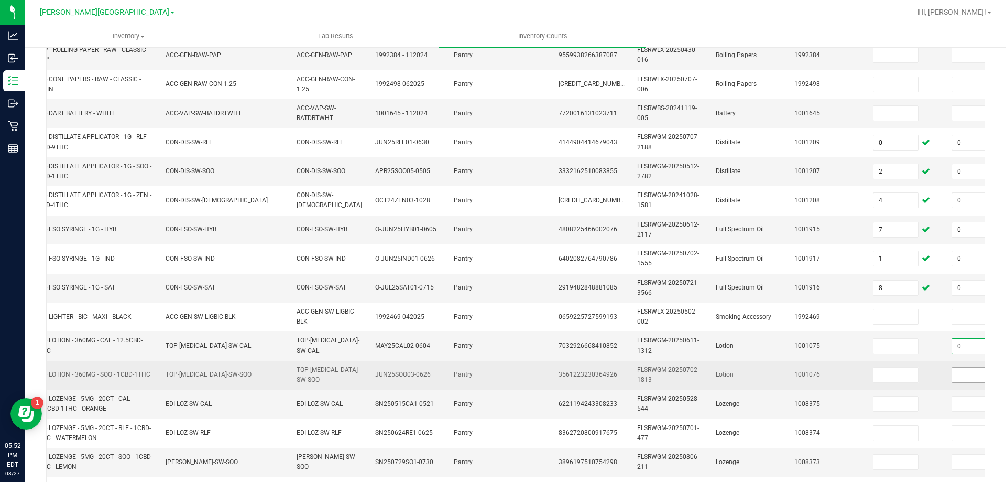
click at [962, 373] on input at bounding box center [974, 374] width 45 height 15
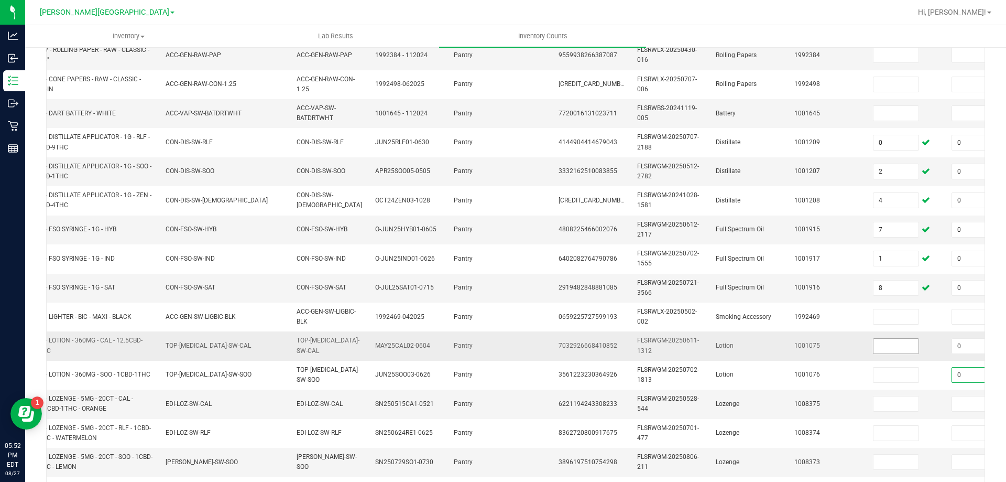
click at [896, 345] on input at bounding box center [896, 346] width 45 height 15
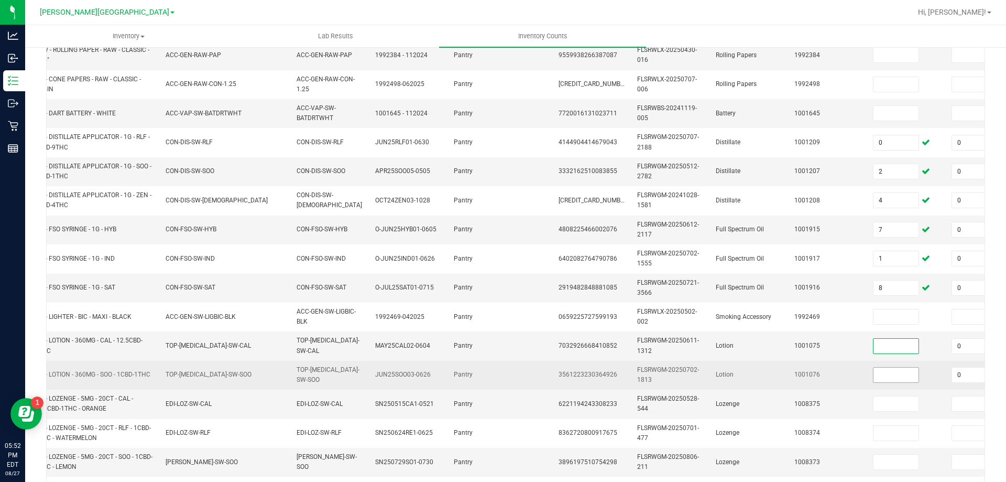
click at [897, 376] on input at bounding box center [896, 374] width 45 height 15
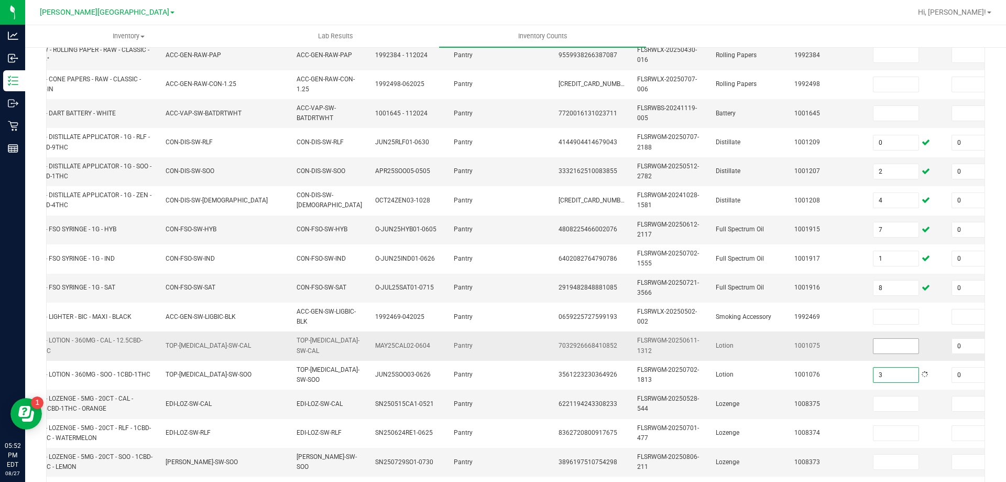
click at [901, 350] on input at bounding box center [896, 346] width 45 height 15
click at [965, 404] on input at bounding box center [974, 403] width 45 height 15
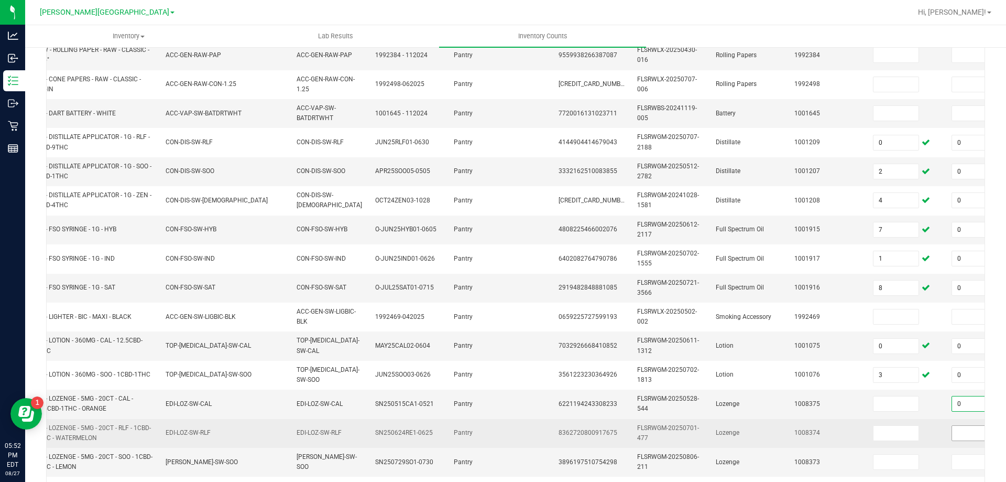
click at [963, 425] on span at bounding box center [975, 433] width 46 height 16
click at [959, 433] on input at bounding box center [974, 433] width 45 height 15
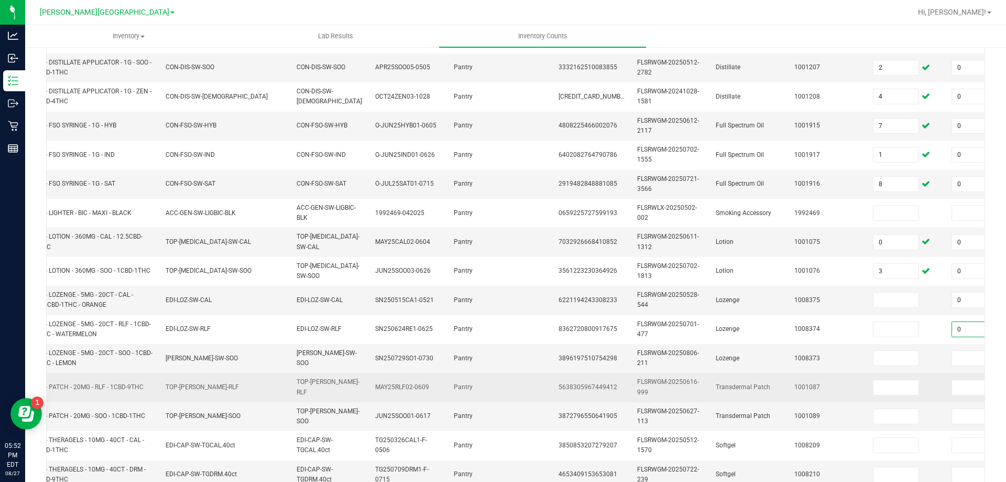
scroll to position [262, 0]
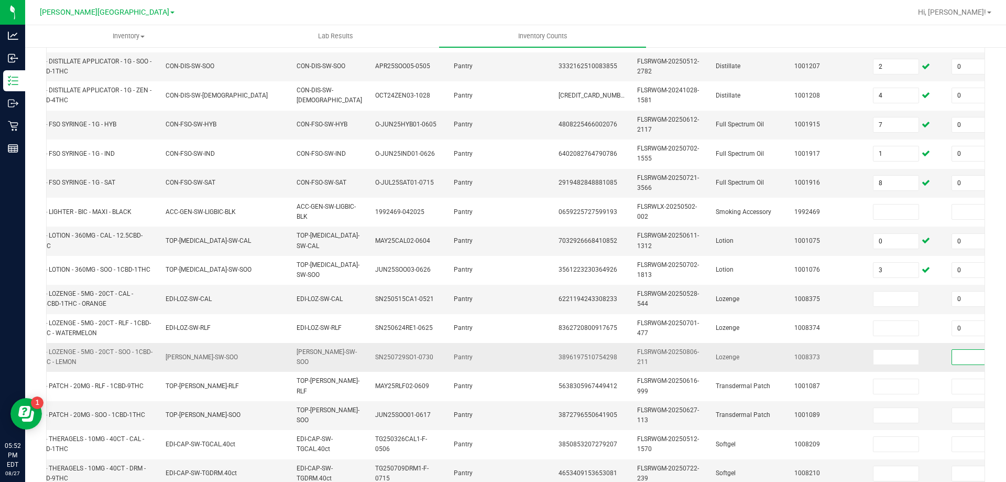
click at [968, 362] on input at bounding box center [974, 357] width 45 height 15
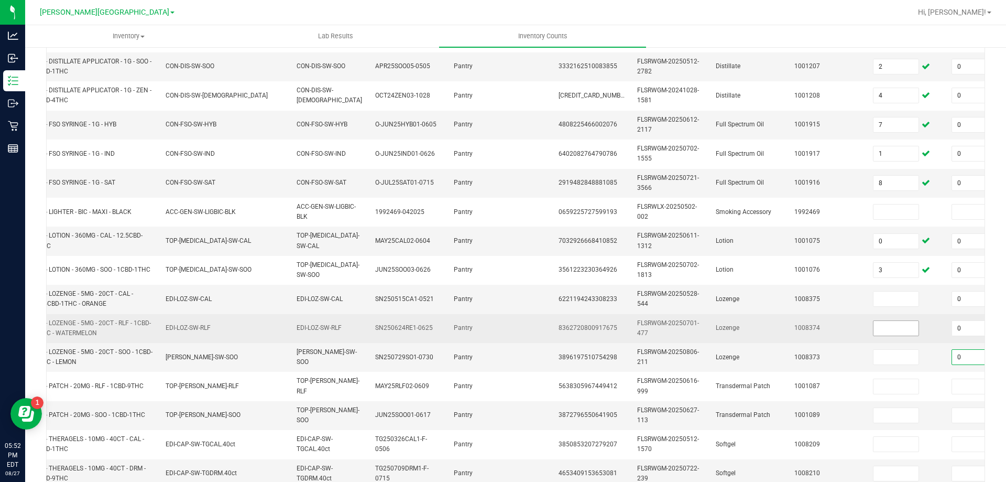
click at [896, 322] on input at bounding box center [896, 328] width 45 height 15
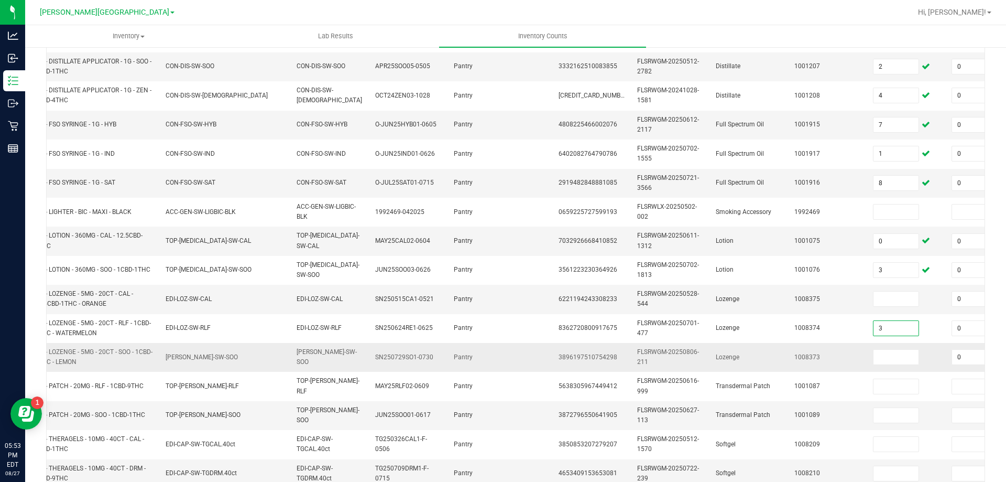
click at [874, 347] on td at bounding box center [906, 357] width 79 height 29
click at [886, 357] on input at bounding box center [896, 357] width 45 height 15
click at [860, 350] on td "1008373" at bounding box center [827, 357] width 79 height 29
click at [897, 300] on input at bounding box center [896, 298] width 45 height 15
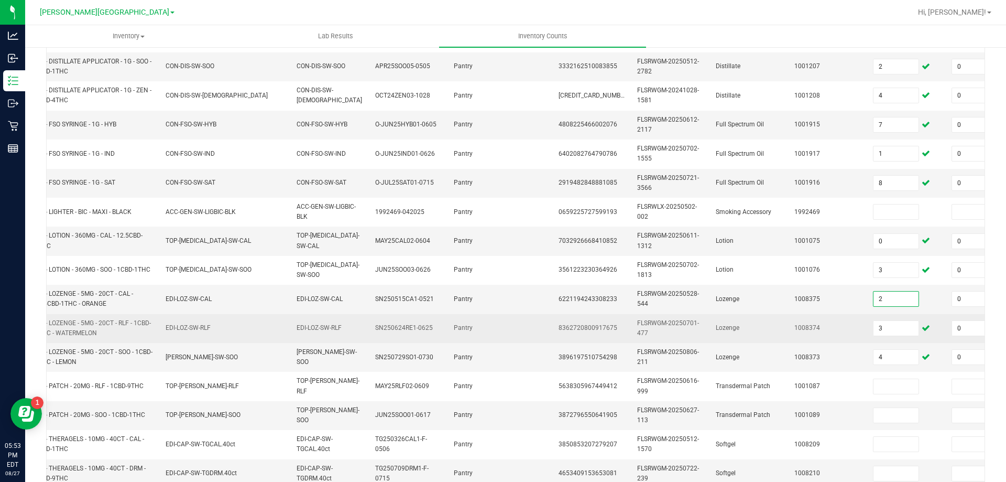
click at [813, 314] on td "1008374" at bounding box center [827, 328] width 79 height 29
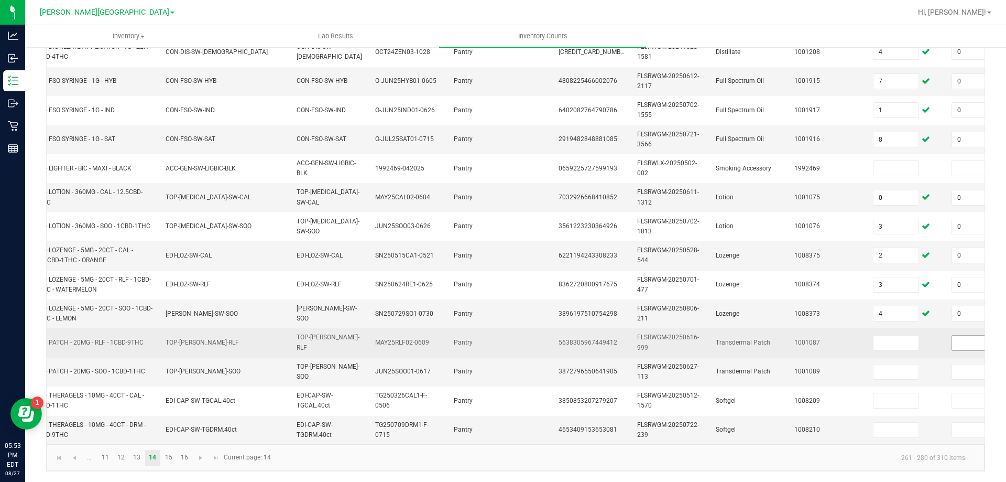
click at [963, 336] on input at bounding box center [974, 342] width 45 height 15
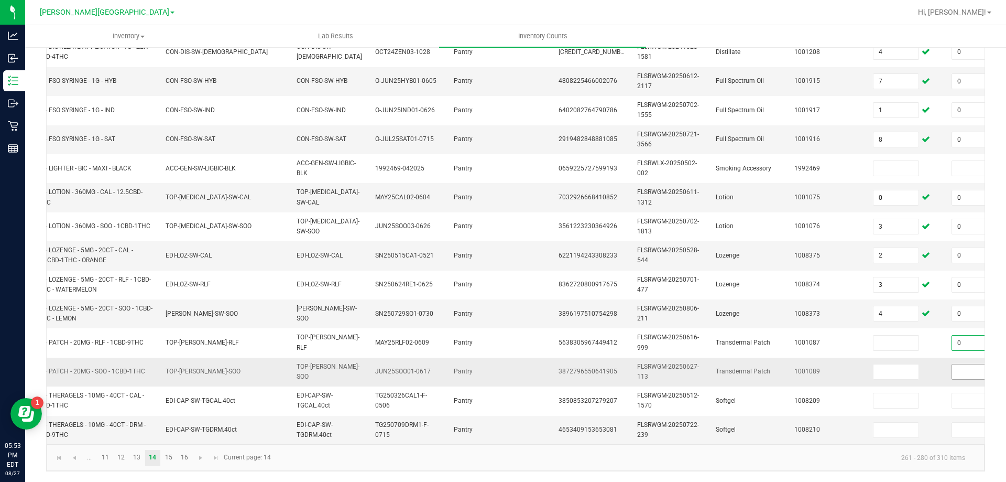
click at [968, 364] on input at bounding box center [974, 371] width 45 height 15
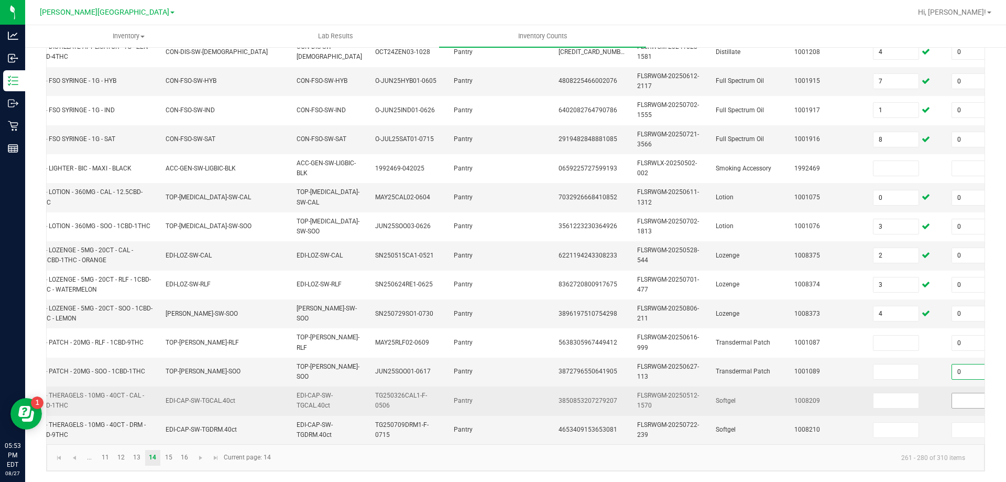
click at [957, 393] on input at bounding box center [974, 400] width 45 height 15
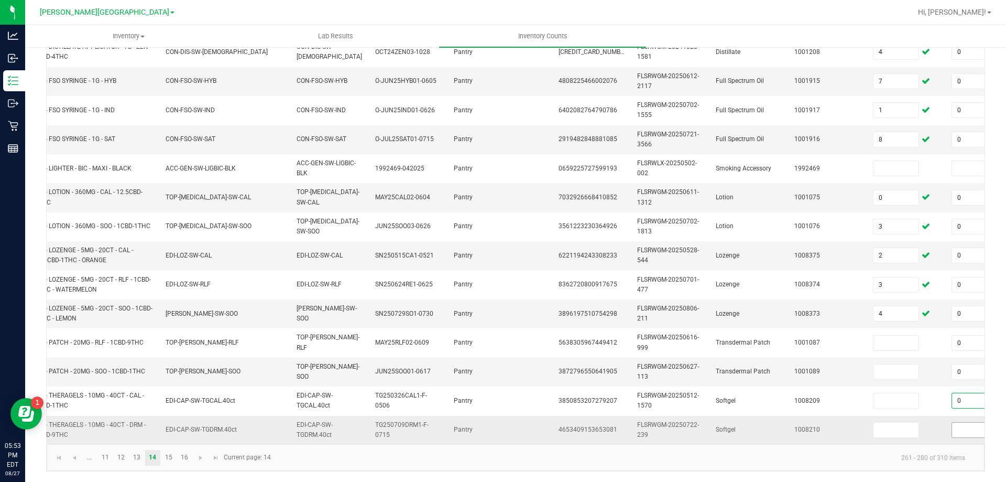
click at [955, 422] on input at bounding box center [974, 429] width 45 height 15
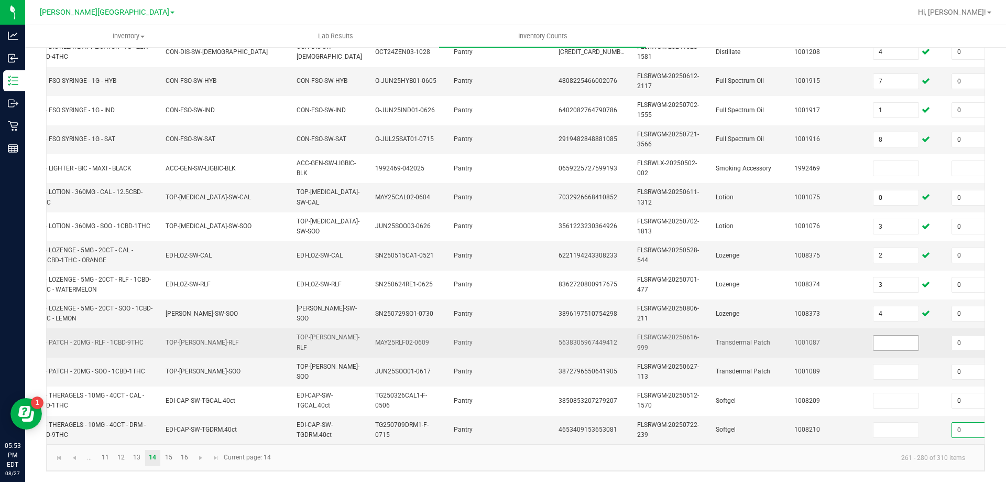
click at [907, 335] on input at bounding box center [896, 342] width 45 height 15
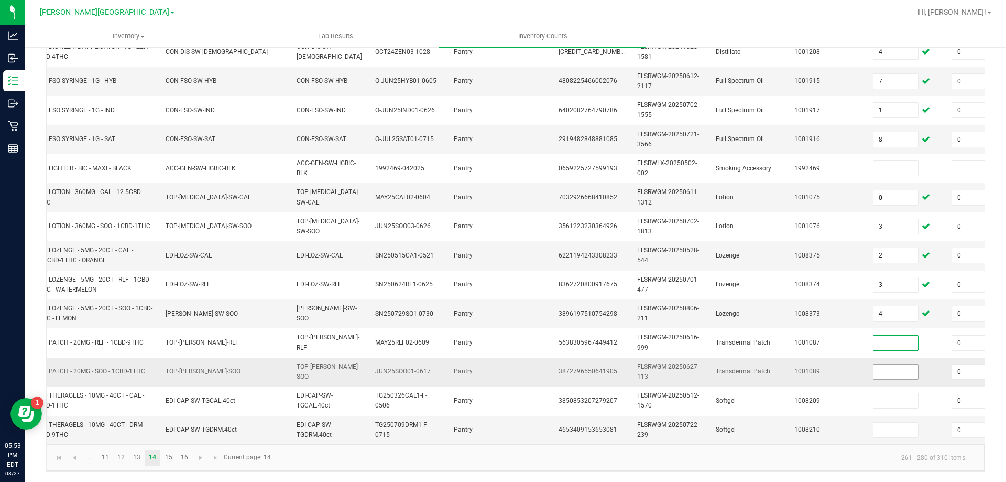
click at [905, 364] on input at bounding box center [896, 371] width 45 height 15
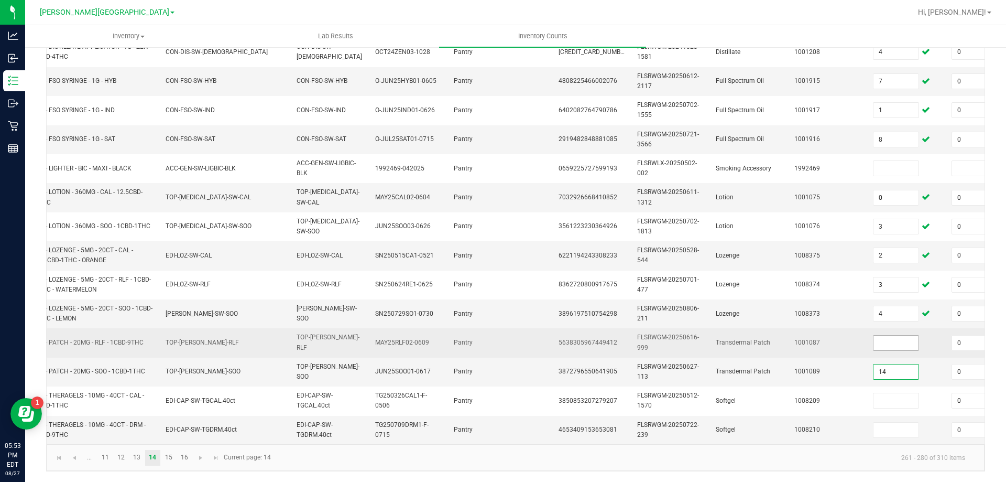
click at [897, 335] on input at bounding box center [896, 342] width 45 height 15
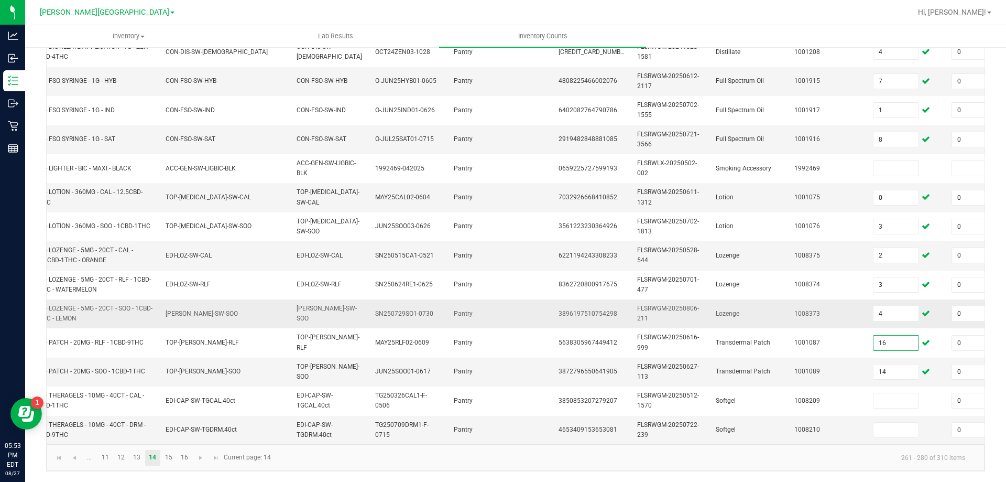
click at [796, 314] on td "1008373" at bounding box center [827, 313] width 79 height 29
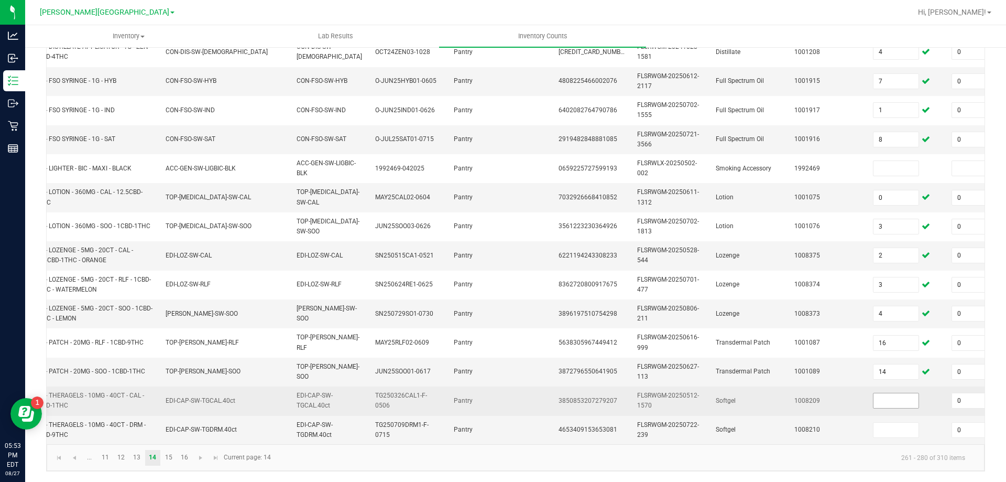
click at [896, 394] on input at bounding box center [896, 400] width 45 height 15
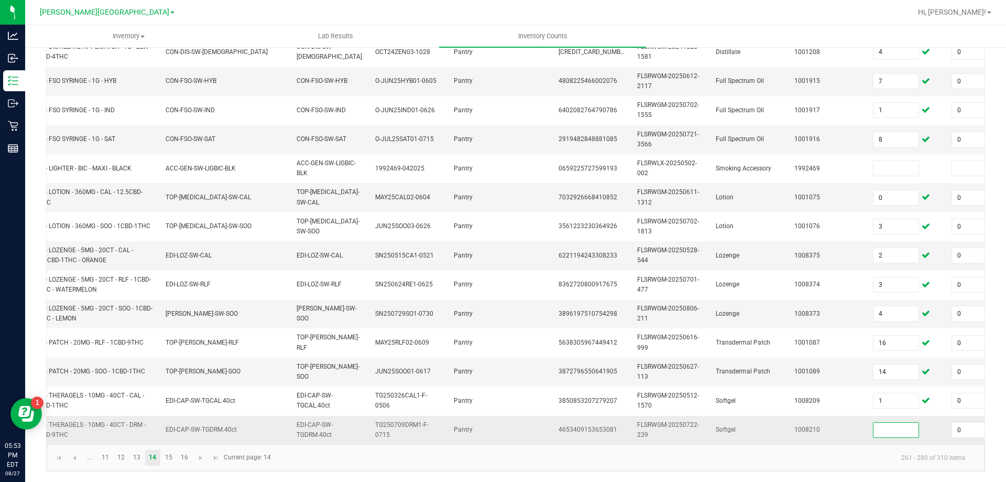
click at [886, 426] on input at bounding box center [896, 429] width 45 height 15
click at [838, 366] on td "1001089" at bounding box center [827, 371] width 79 height 29
click at [167, 457] on link "15" at bounding box center [168, 458] width 15 height 16
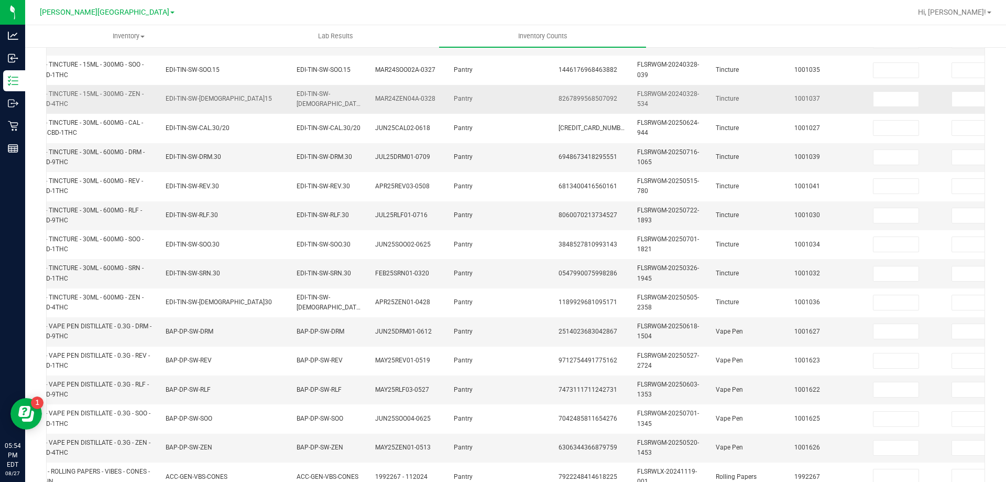
scroll to position [51, 0]
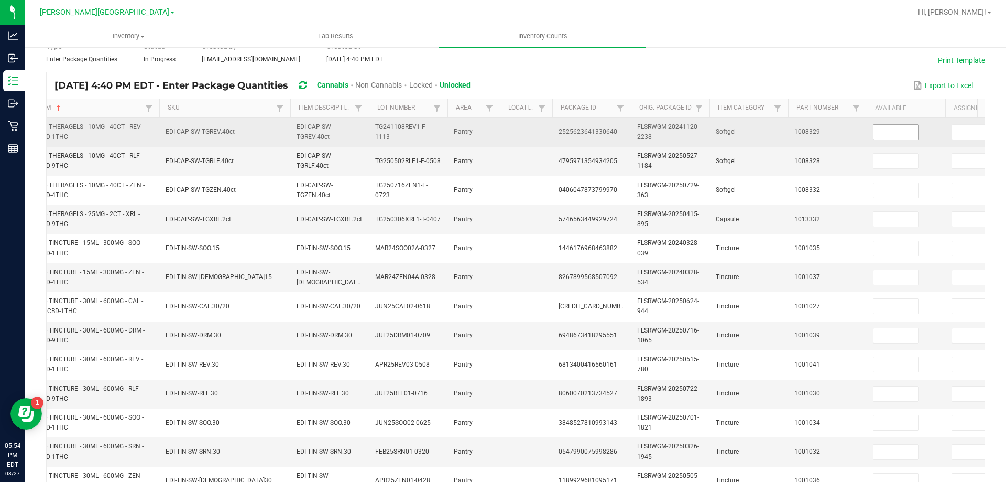
click at [901, 137] on input at bounding box center [896, 132] width 45 height 15
click at [966, 132] on input at bounding box center [974, 132] width 45 height 15
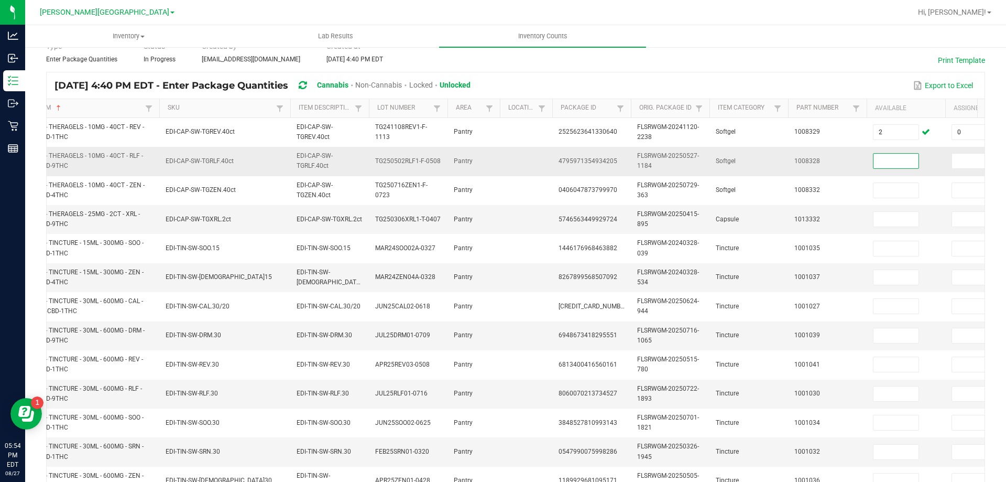
click at [892, 161] on input at bounding box center [896, 161] width 45 height 15
click at [958, 162] on input at bounding box center [974, 161] width 45 height 15
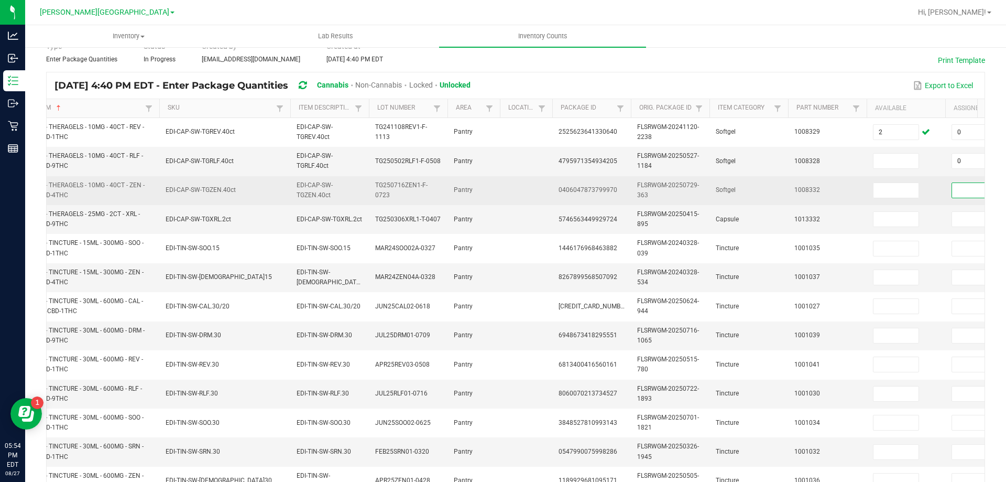
click at [953, 195] on input at bounding box center [974, 190] width 45 height 15
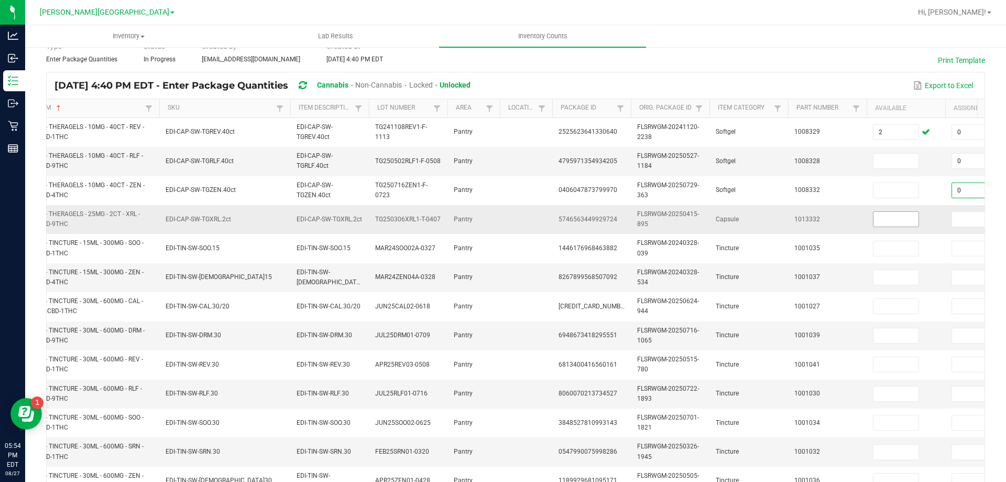
click at [907, 219] on input at bounding box center [896, 219] width 45 height 15
click at [961, 219] on input at bounding box center [974, 219] width 45 height 15
click at [894, 219] on input at bounding box center [896, 219] width 45 height 15
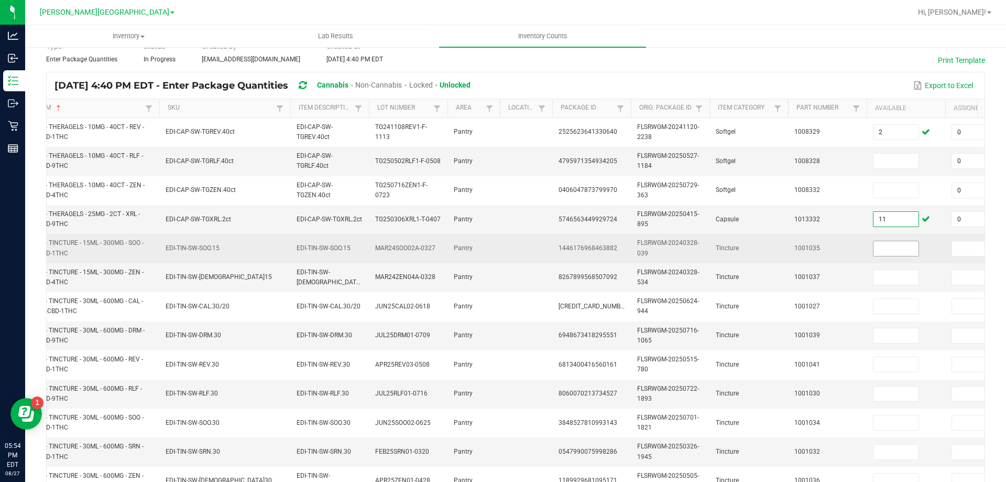
click at [898, 253] on input at bounding box center [896, 248] width 45 height 15
click at [960, 251] on input at bounding box center [974, 248] width 45 height 15
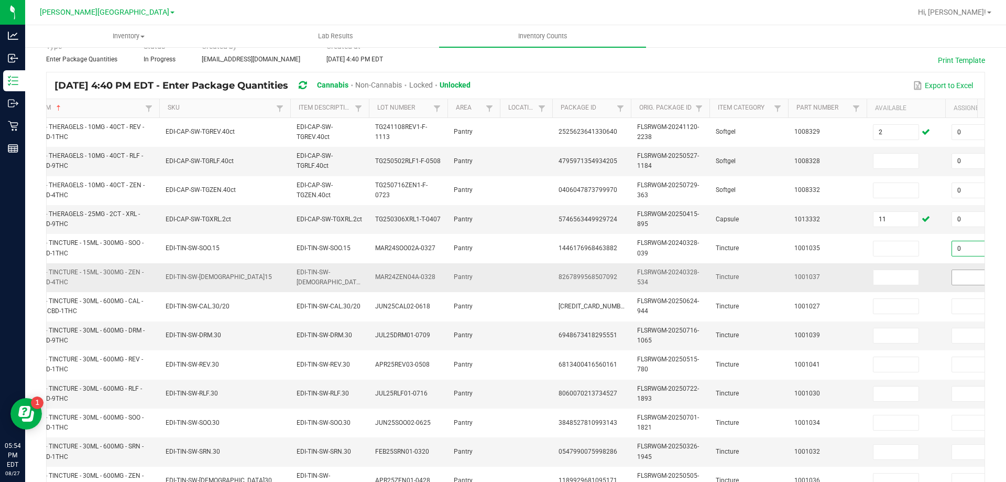
click at [958, 281] on input at bounding box center [974, 277] width 45 height 15
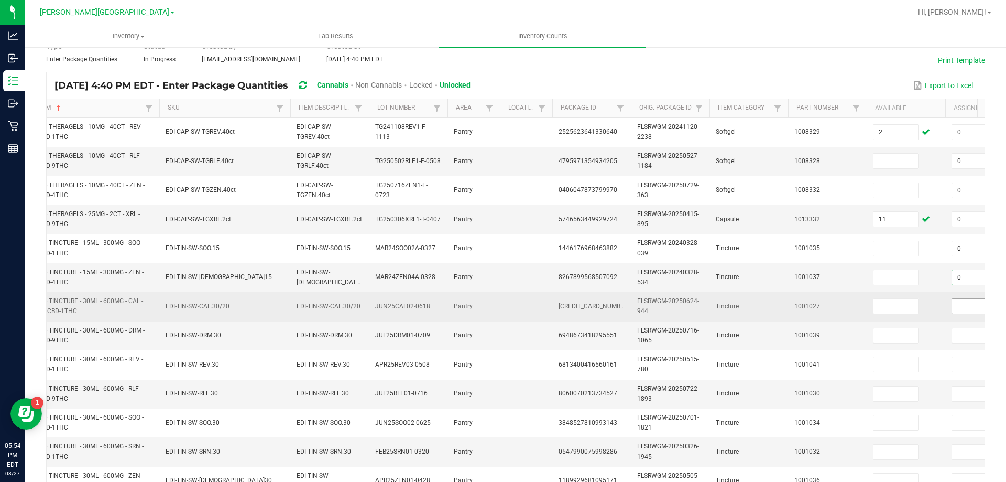
click at [957, 299] on input at bounding box center [974, 306] width 45 height 15
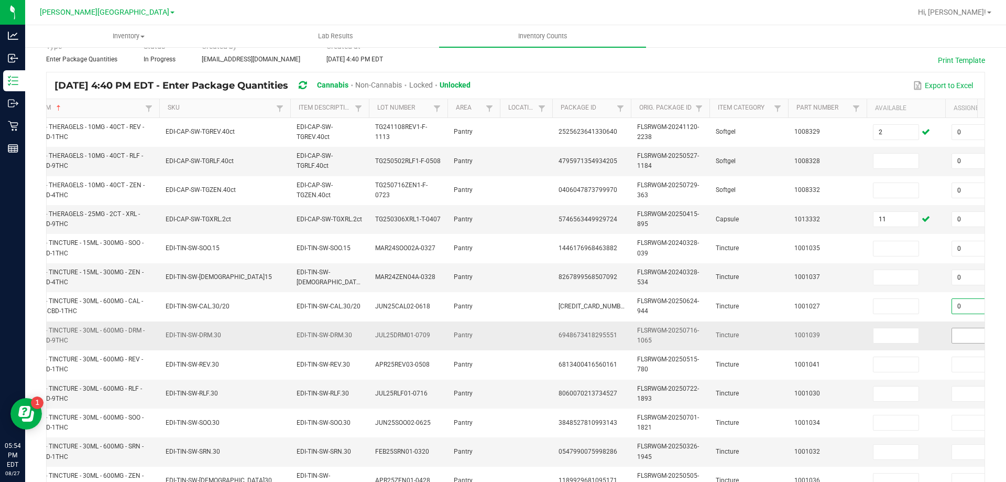
click at [958, 331] on input at bounding box center [974, 335] width 45 height 15
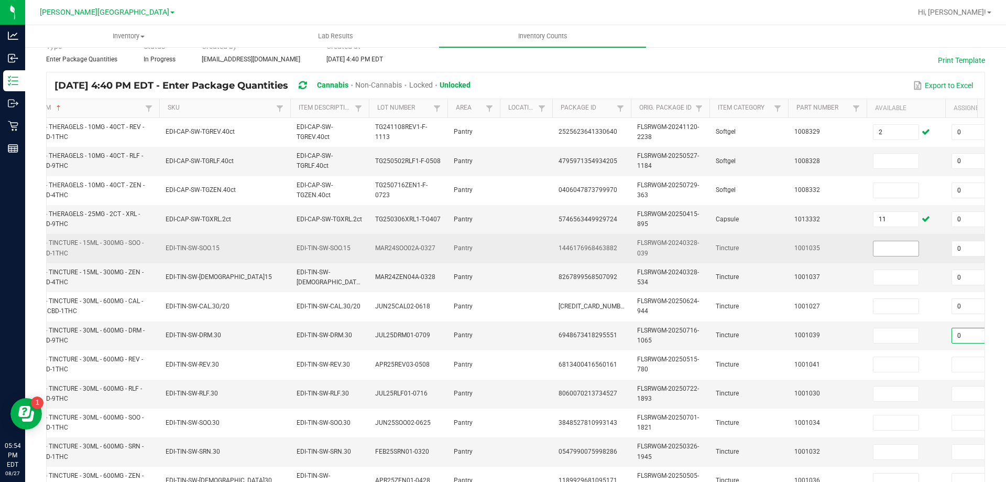
click at [905, 245] on input at bounding box center [896, 248] width 45 height 15
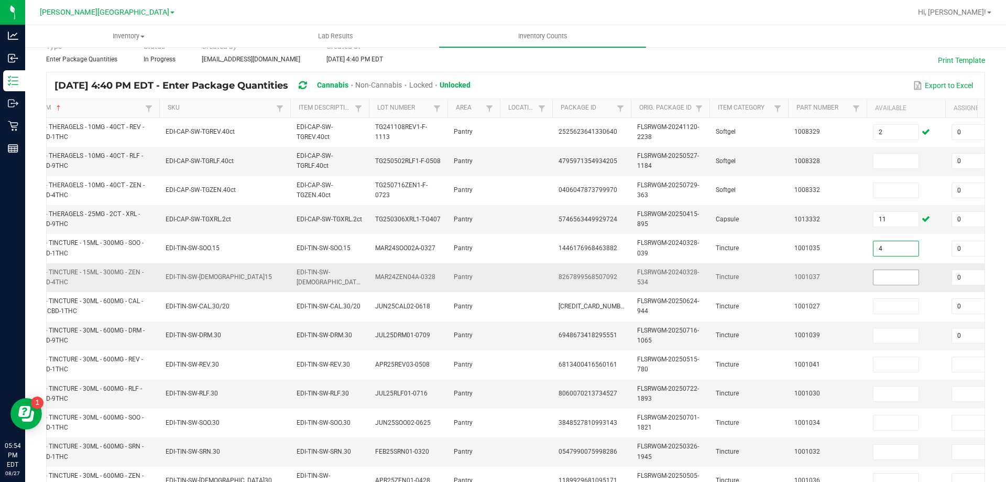
click at [906, 275] on input at bounding box center [896, 277] width 45 height 15
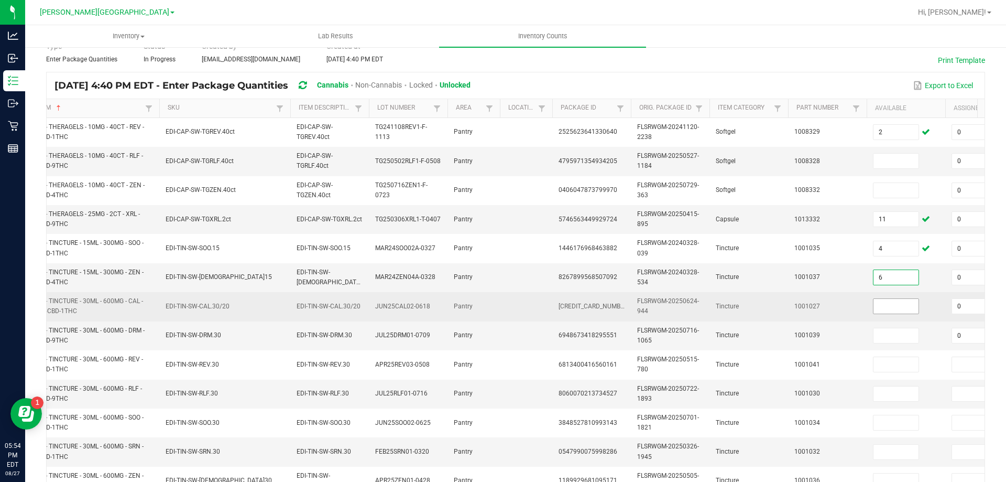
click at [899, 309] on input at bounding box center [896, 306] width 45 height 15
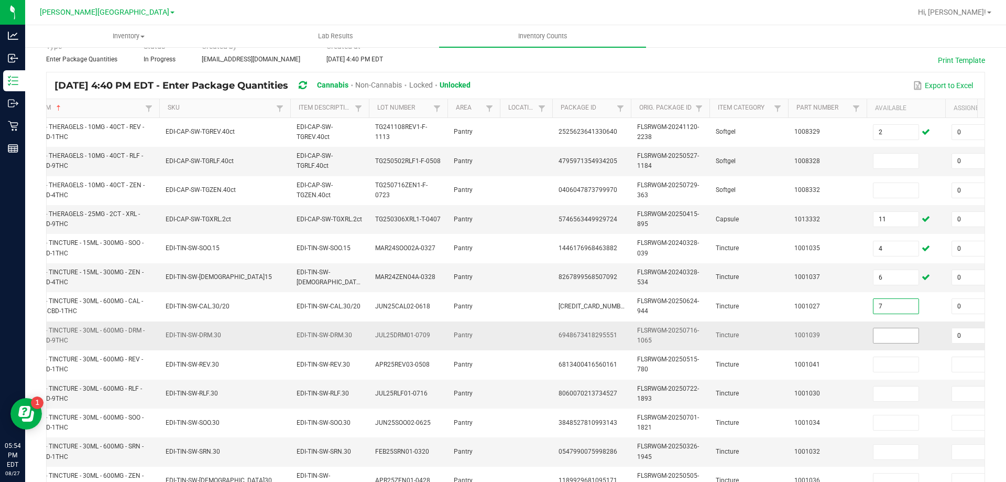
click at [894, 336] on input at bounding box center [896, 335] width 45 height 15
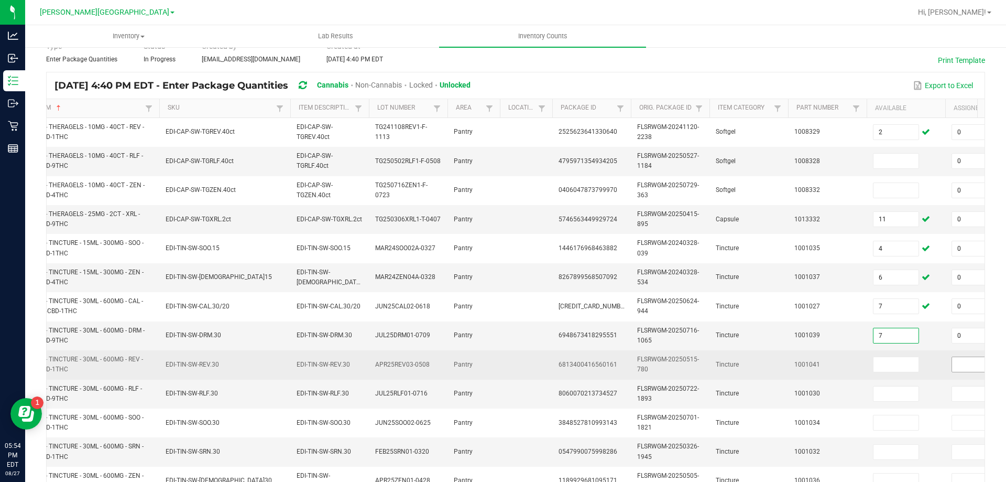
click at [961, 362] on input at bounding box center [974, 364] width 45 height 15
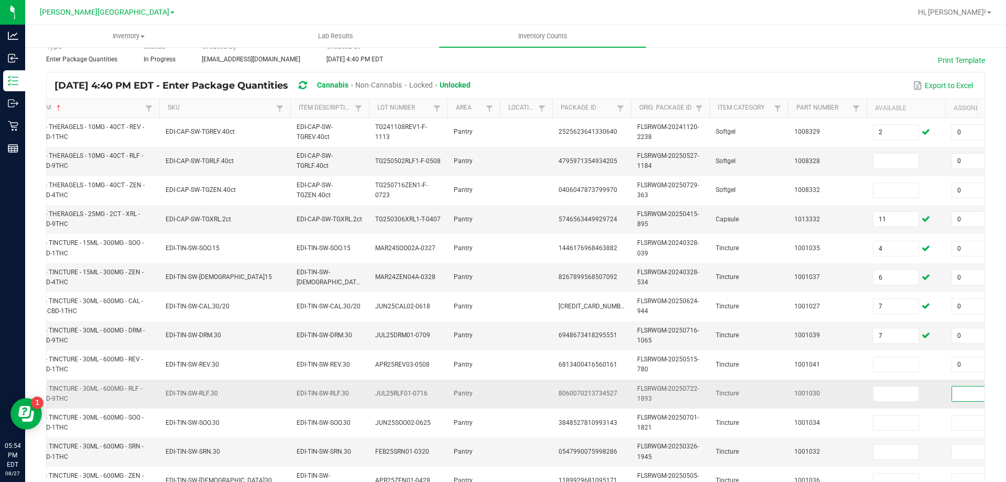
click at [969, 393] on input at bounding box center [974, 393] width 45 height 15
click at [888, 394] on input at bounding box center [896, 393] width 45 height 15
click at [888, 451] on input at bounding box center [896, 451] width 45 height 15
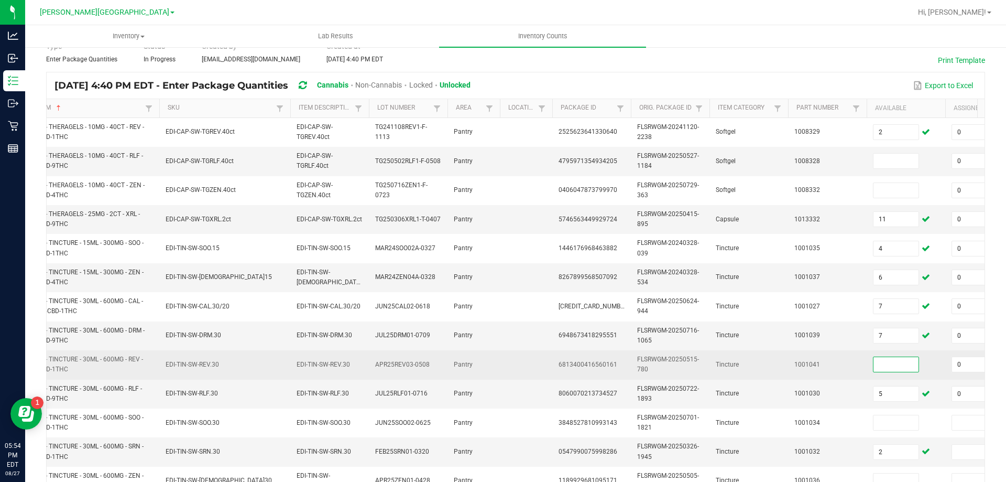
click at [883, 365] on input at bounding box center [896, 364] width 45 height 15
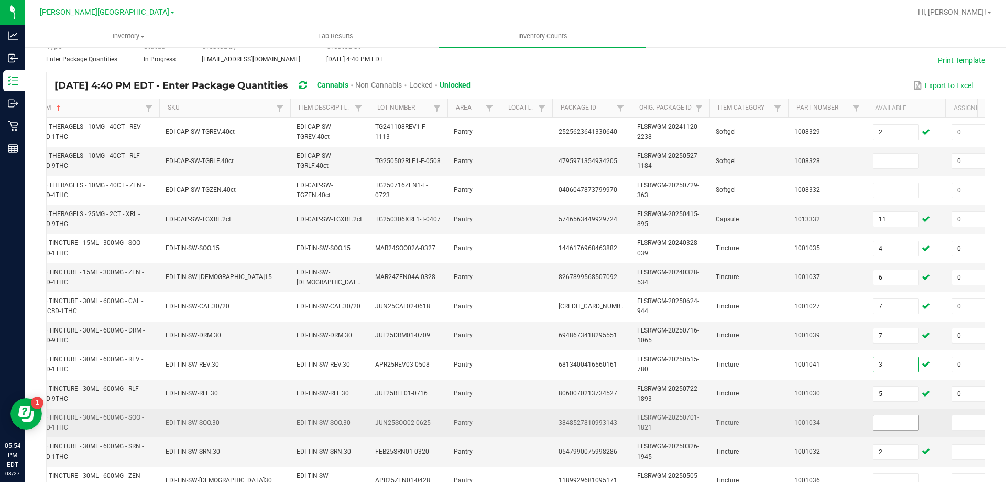
click at [891, 426] on input at bounding box center [896, 422] width 45 height 15
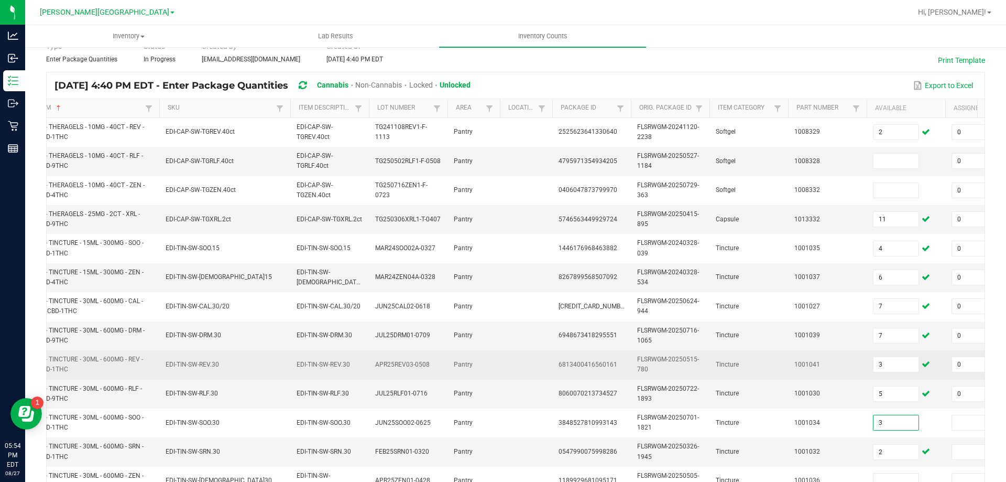
click at [714, 354] on td "Tincture" at bounding box center [749, 364] width 79 height 29
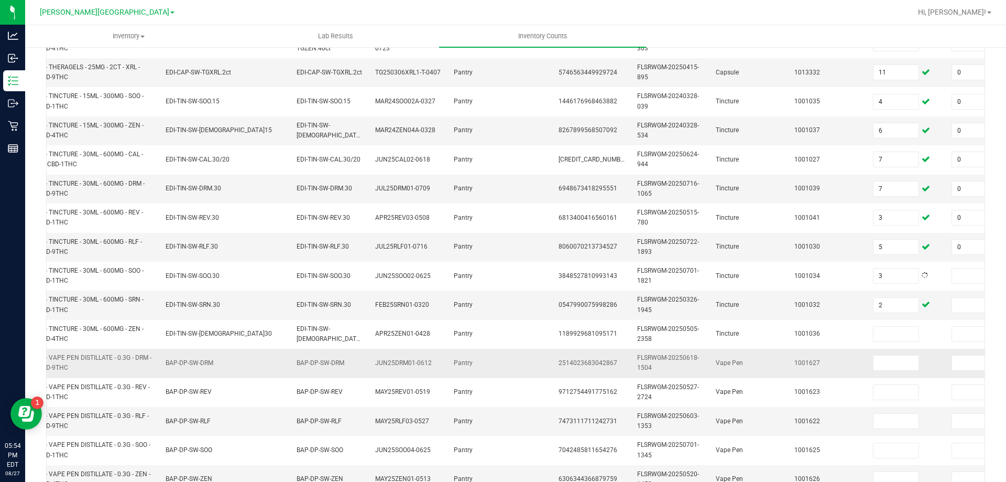
scroll to position [209, 0]
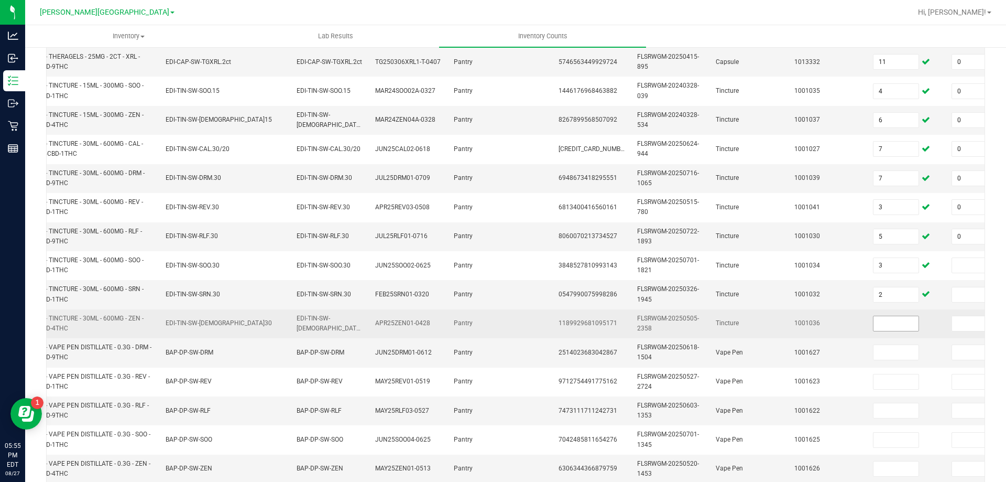
click at [900, 329] on input at bounding box center [896, 323] width 45 height 15
click at [958, 323] on input at bounding box center [974, 323] width 45 height 15
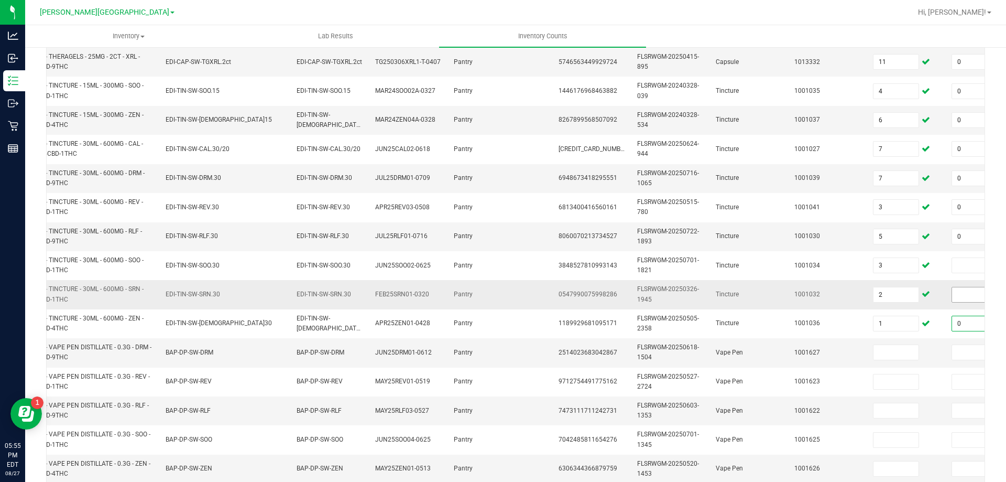
click at [958, 292] on input at bounding box center [974, 294] width 45 height 15
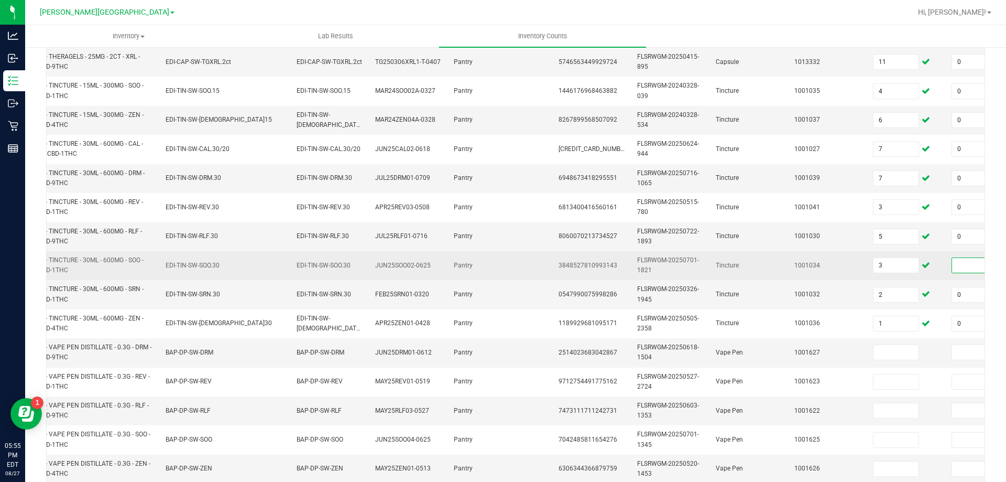
click at [960, 269] on input at bounding box center [974, 265] width 45 height 15
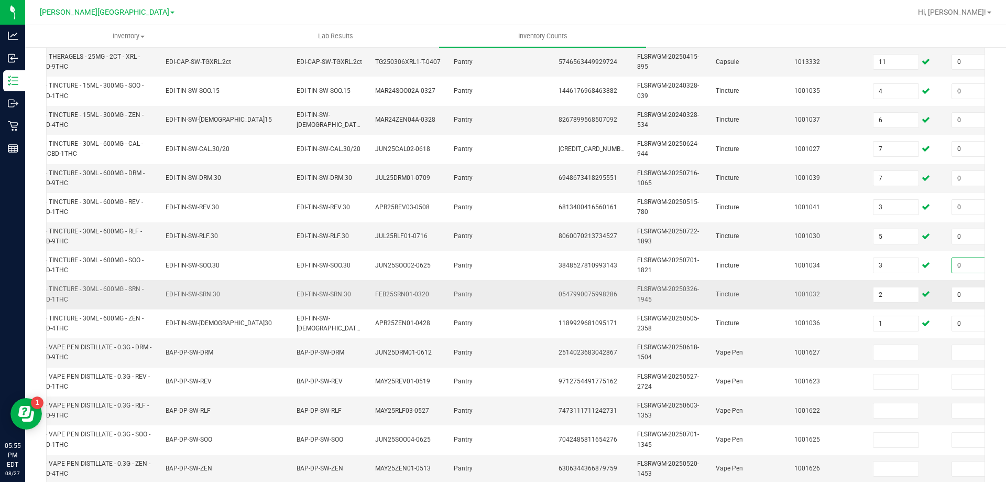
click at [732, 308] on td "Tincture" at bounding box center [749, 294] width 79 height 29
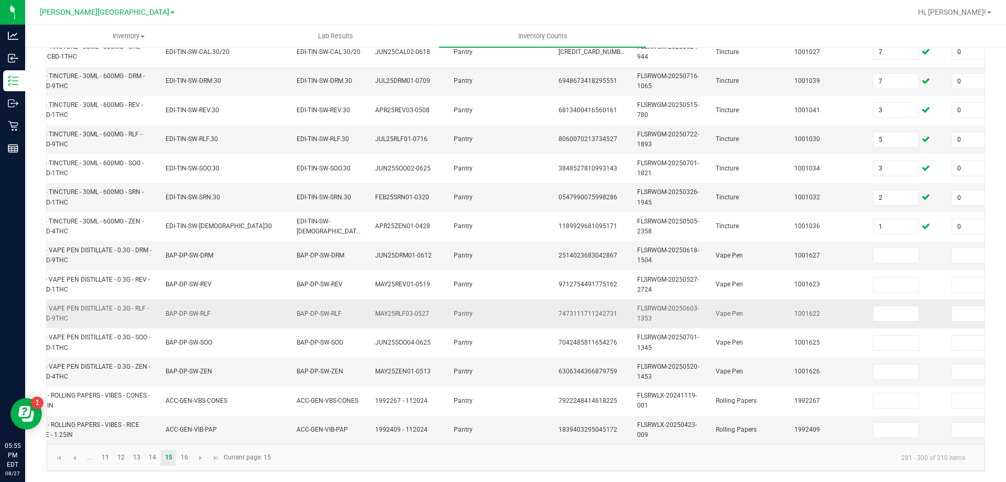
scroll to position [313, 0]
click at [903, 248] on input at bounding box center [896, 255] width 45 height 15
click at [962, 248] on input at bounding box center [974, 255] width 45 height 15
click at [896, 306] on input at bounding box center [896, 313] width 45 height 15
click at [960, 307] on input at bounding box center [974, 313] width 45 height 15
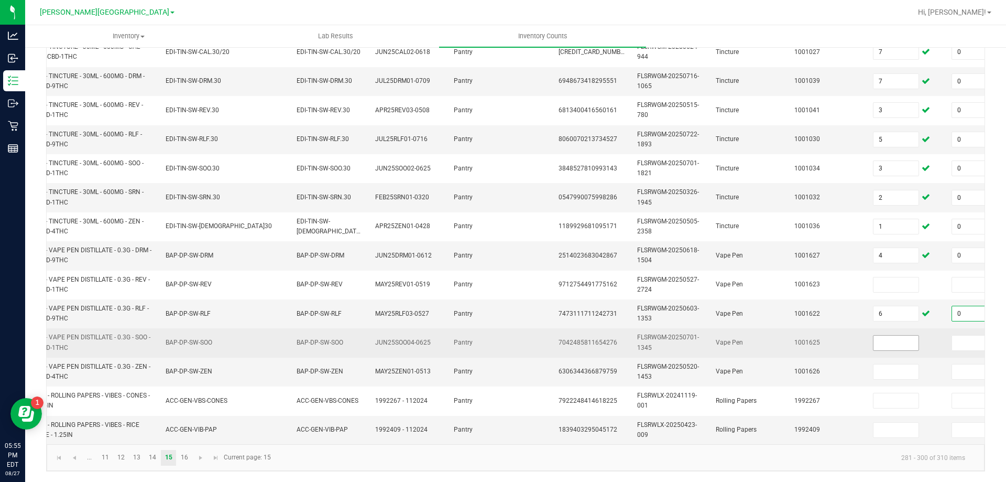
click at [897, 335] on input at bounding box center [896, 342] width 45 height 15
click at [962, 336] on input at bounding box center [974, 342] width 45 height 15
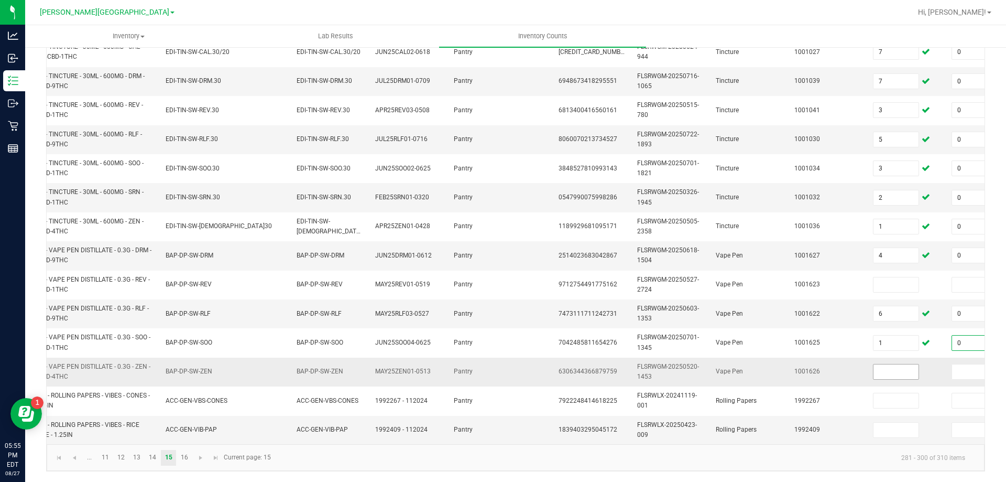
click at [905, 364] on input at bounding box center [896, 371] width 45 height 15
click at [959, 364] on input at bounding box center [974, 371] width 45 height 15
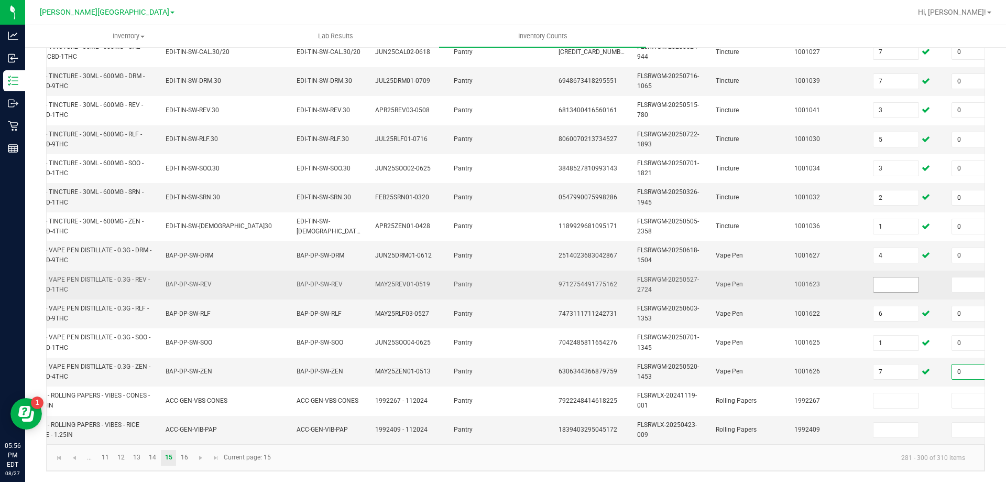
click at [906, 277] on input at bounding box center [896, 284] width 45 height 15
click at [961, 278] on input at bounding box center [974, 284] width 45 height 15
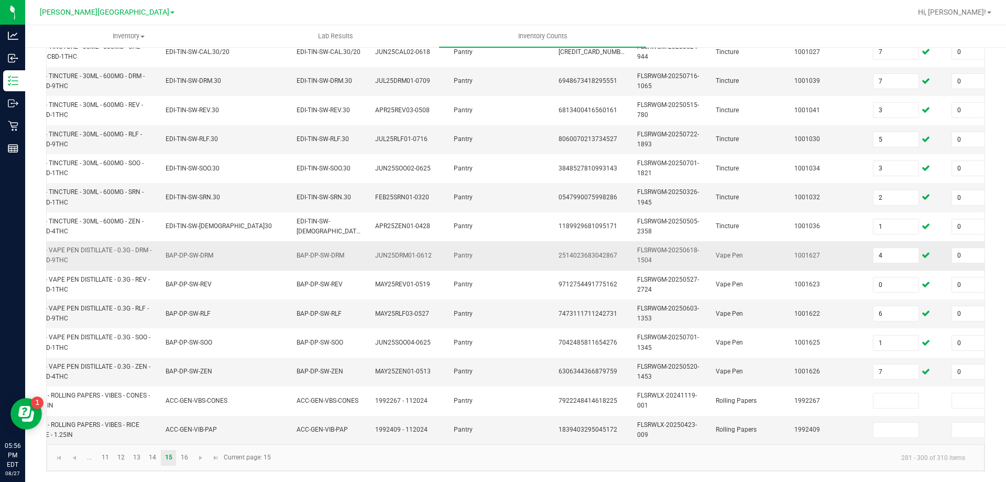
click at [289, 256] on td "BAP-DP-SW-DRM" at bounding box center [224, 255] width 131 height 29
click at [182, 461] on link "16" at bounding box center [184, 458] width 15 height 16
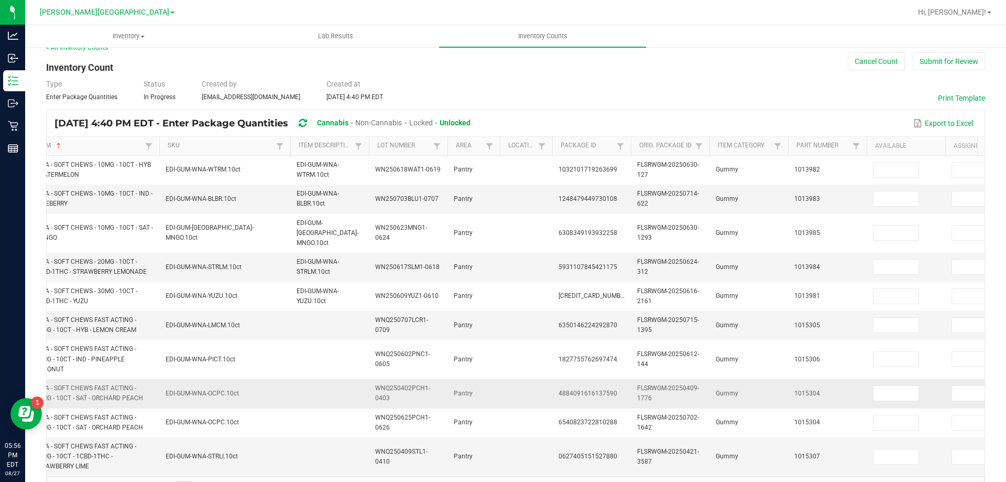
scroll to position [0, 0]
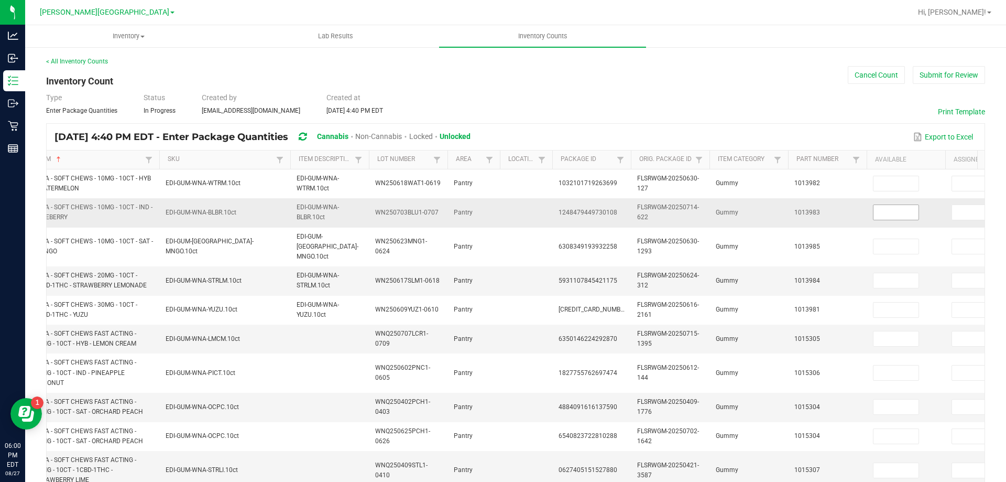
click at [906, 212] on input at bounding box center [896, 212] width 45 height 15
click at [958, 210] on input at bounding box center [974, 212] width 45 height 15
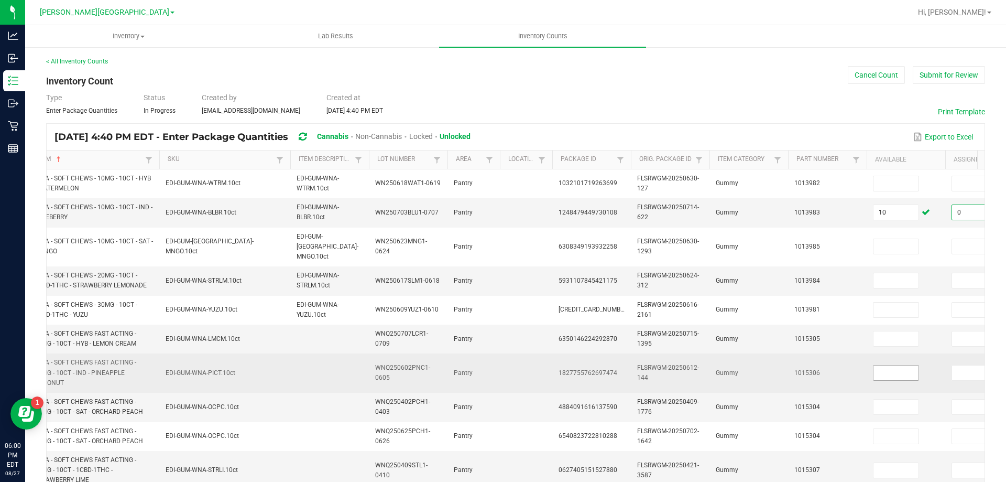
click at [893, 365] on input at bounding box center [896, 372] width 45 height 15
click at [961, 365] on input at bounding box center [974, 372] width 45 height 15
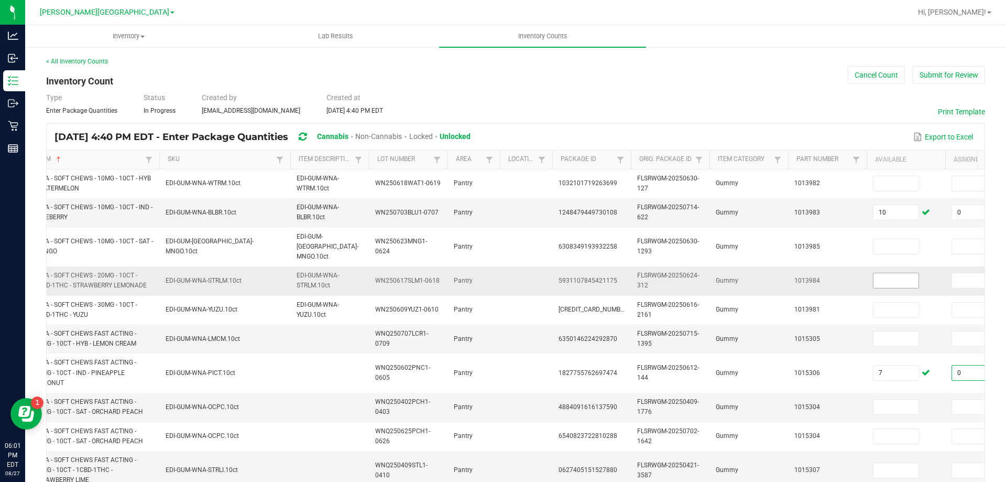
click at [905, 273] on input at bounding box center [896, 280] width 45 height 15
click at [956, 273] on input at bounding box center [974, 280] width 45 height 15
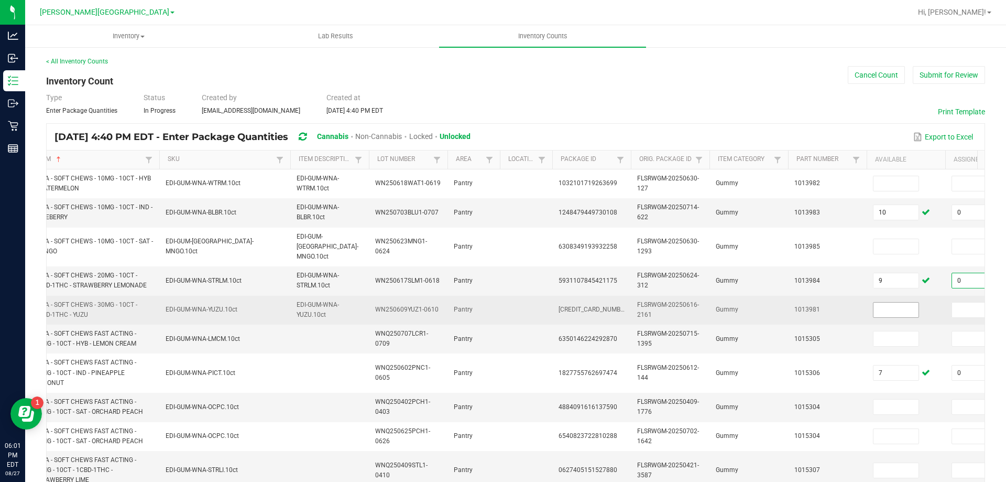
click at [897, 302] on input at bounding box center [896, 309] width 45 height 15
click at [957, 302] on input at bounding box center [974, 309] width 45 height 15
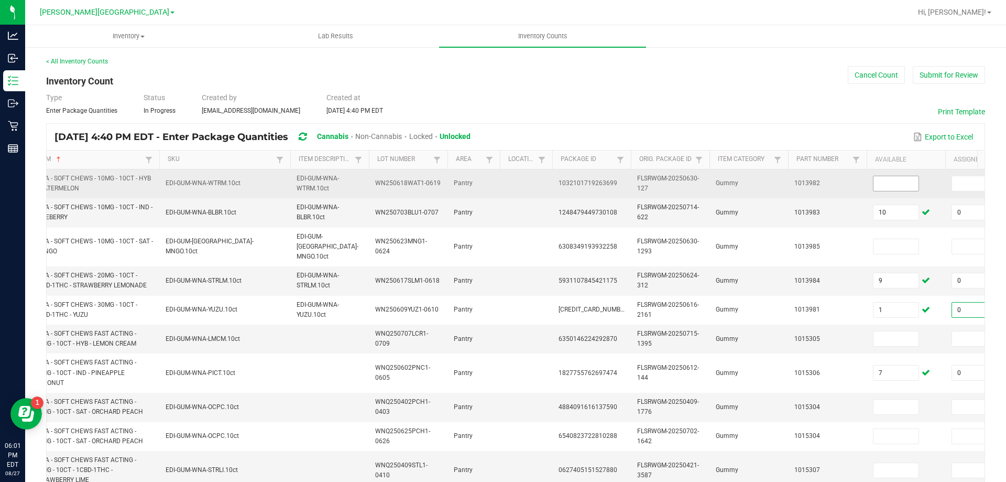
click at [898, 183] on input at bounding box center [896, 183] width 45 height 15
click at [958, 181] on input at bounding box center [974, 183] width 45 height 15
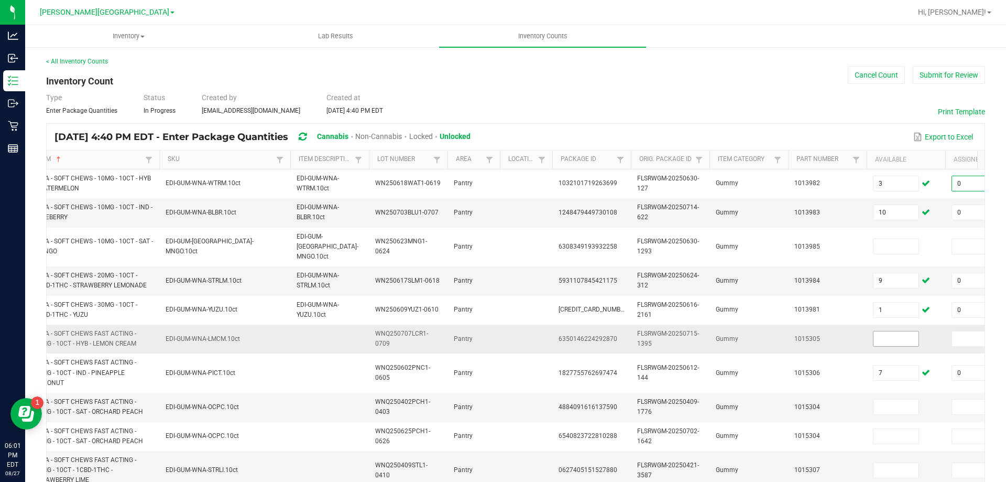
click at [893, 331] on input at bounding box center [896, 338] width 45 height 15
click at [955, 331] on input at bounding box center [974, 338] width 45 height 15
click at [903, 463] on input at bounding box center [896, 470] width 45 height 15
click at [958, 463] on input at bounding box center [974, 470] width 45 height 15
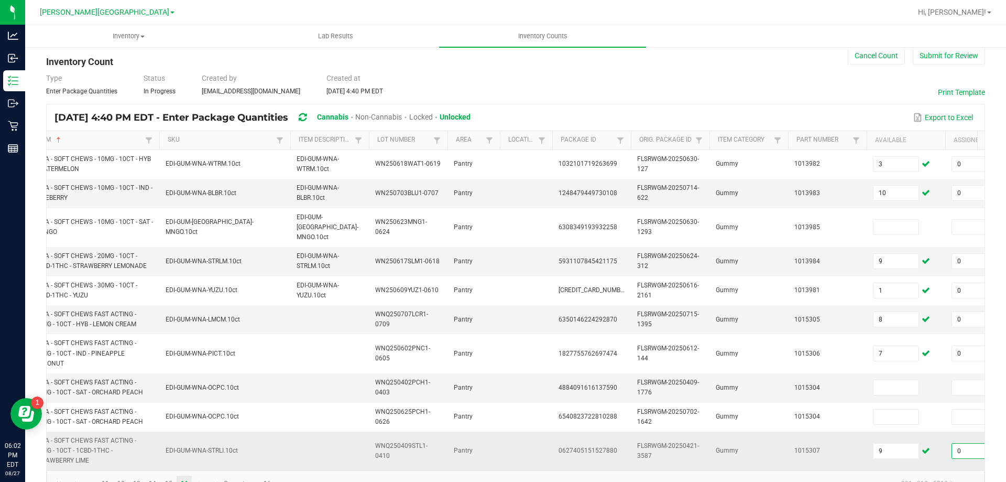
scroll to position [20, 0]
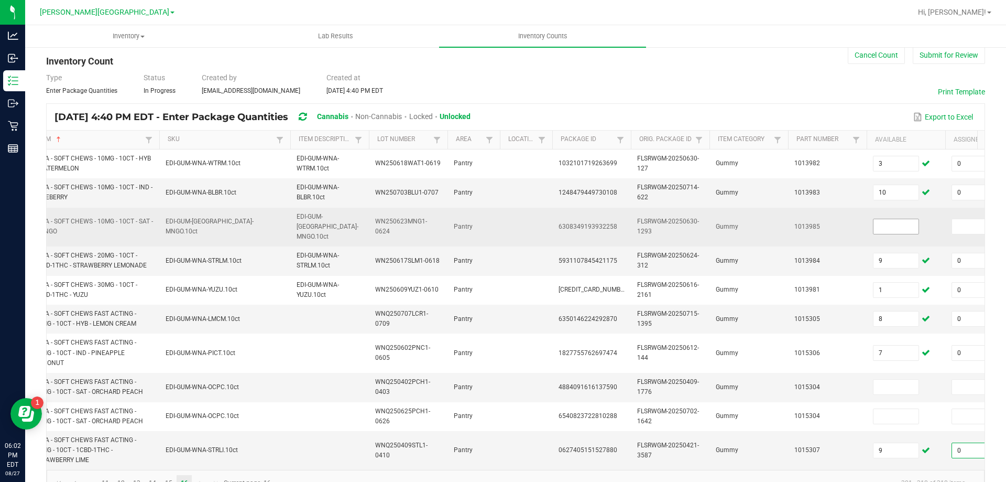
click at [909, 219] on input at bounding box center [896, 226] width 45 height 15
click at [959, 223] on input at bounding box center [974, 226] width 45 height 15
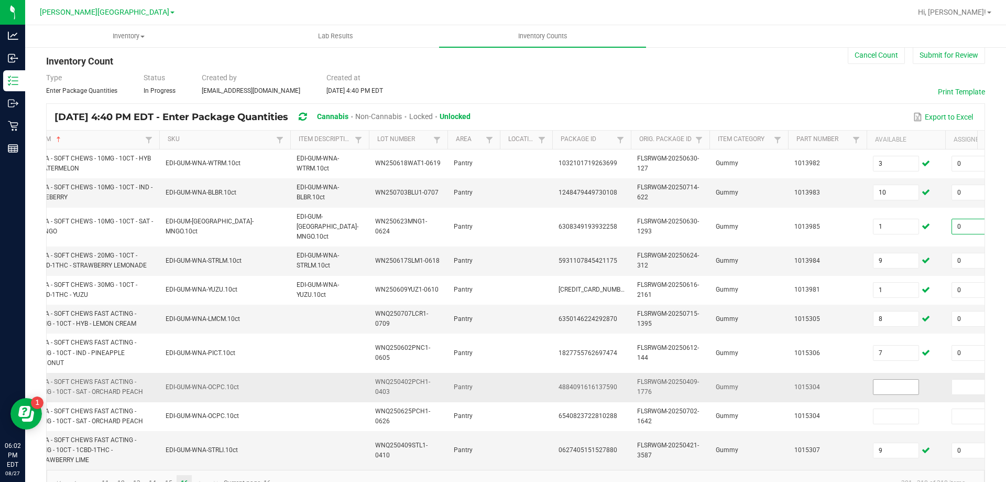
click at [896, 379] on input at bounding box center [896, 386] width 45 height 15
click at [965, 379] on input at bounding box center [974, 386] width 45 height 15
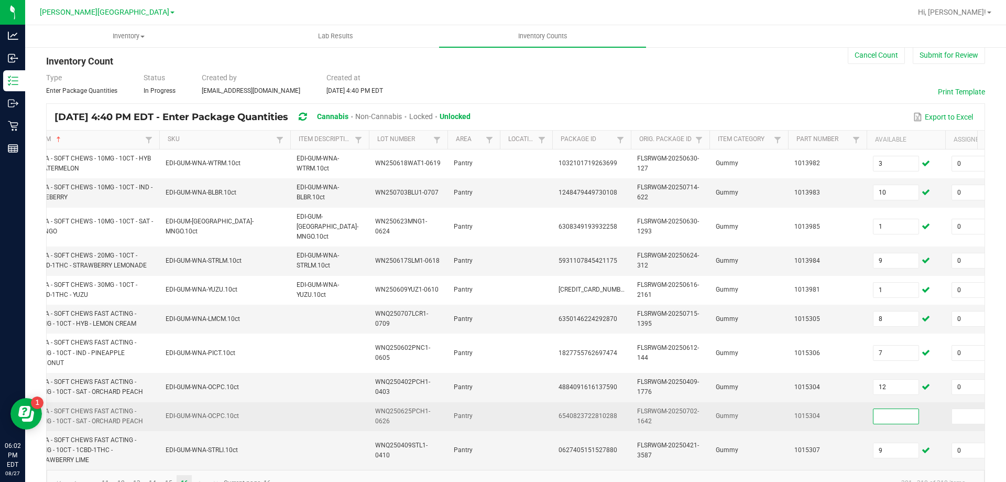
click at [877, 409] on input at bounding box center [896, 416] width 45 height 15
click at [962, 412] on input at bounding box center [974, 416] width 45 height 15
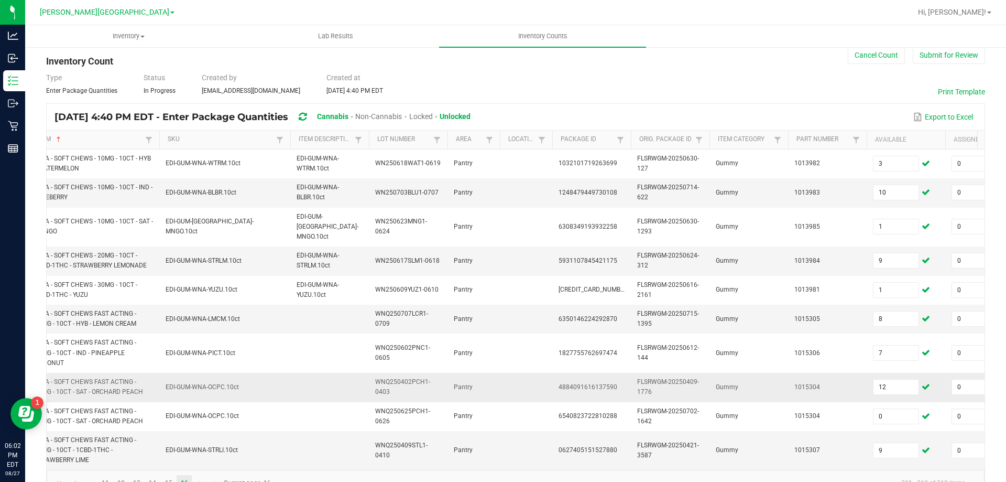
click at [827, 391] on td "1015304" at bounding box center [827, 387] width 79 height 29
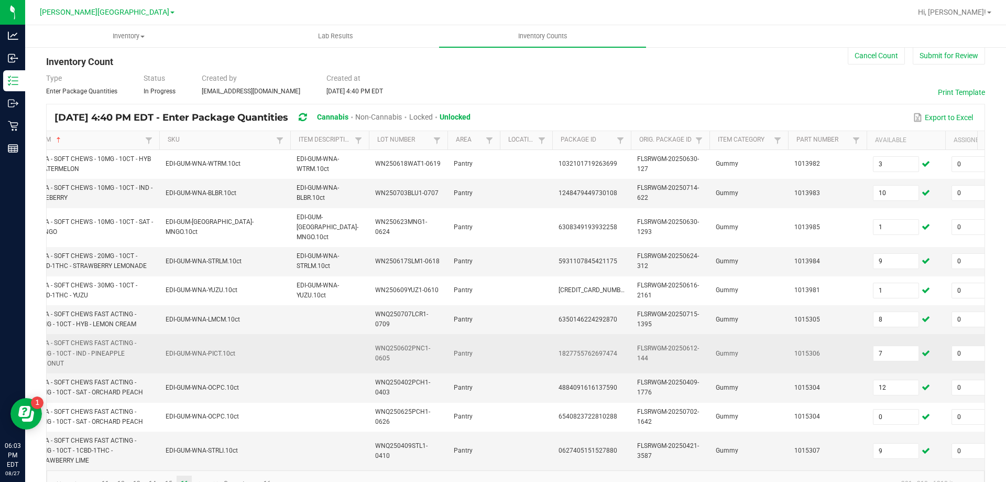
scroll to position [0, 0]
